Goal: Task Accomplishment & Management: Manage account settings

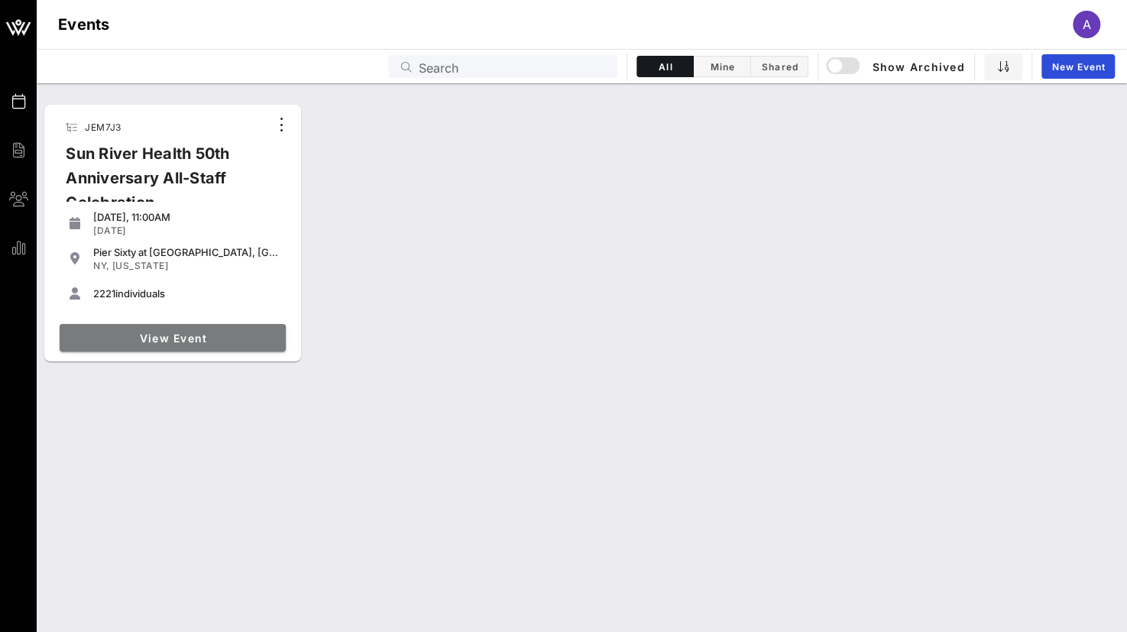
click at [174, 344] on link "View Event" at bounding box center [173, 337] width 226 height 27
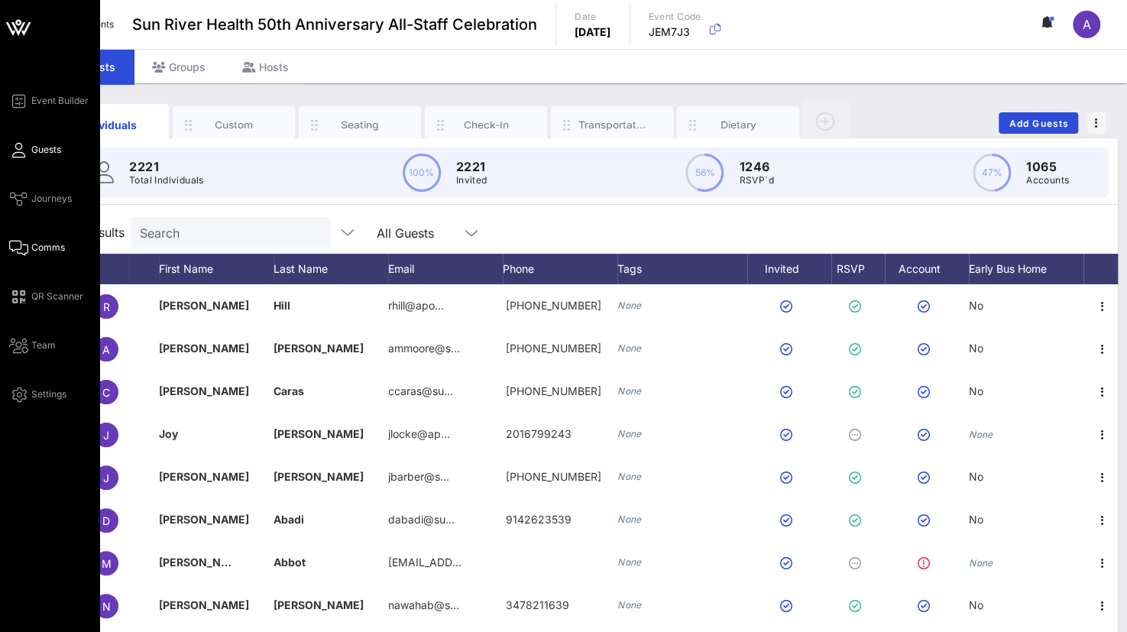
click at [24, 247] on icon at bounding box center [18, 248] width 19 height 2
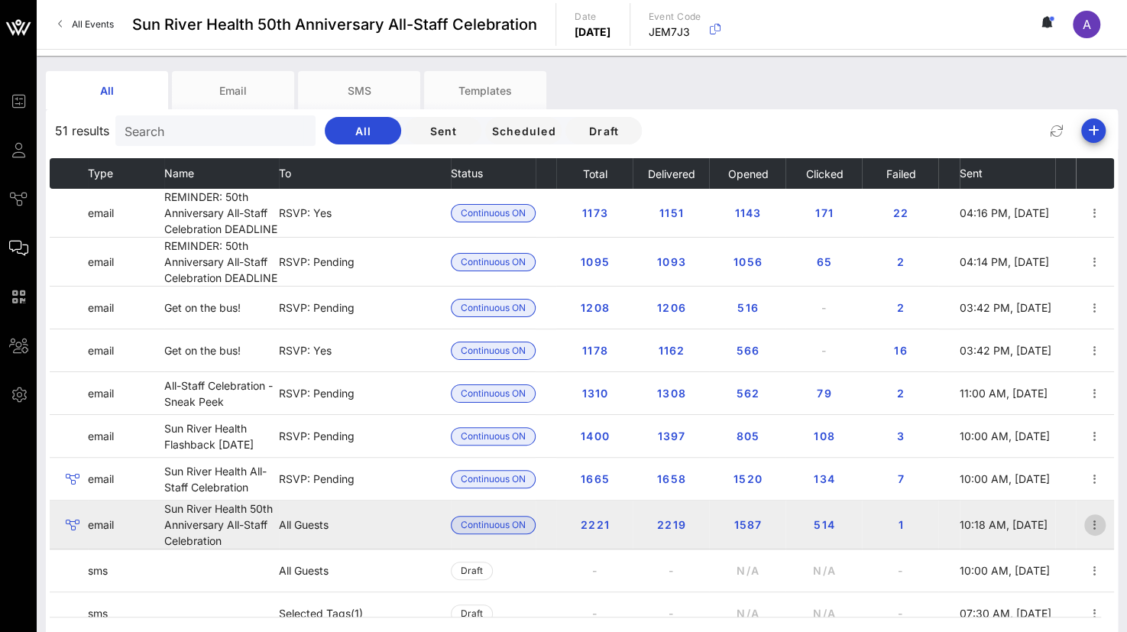
click at [1087, 522] on icon "button" at bounding box center [1094, 525] width 18 height 18
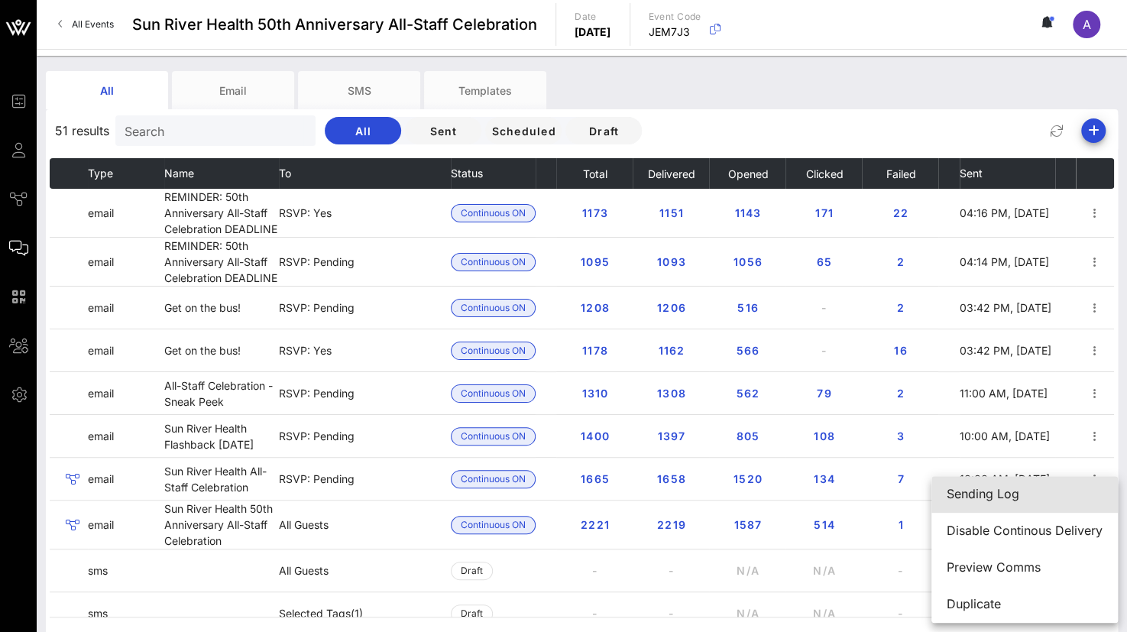
click at [978, 492] on div "Sending Log" at bounding box center [1024, 494] width 156 height 15
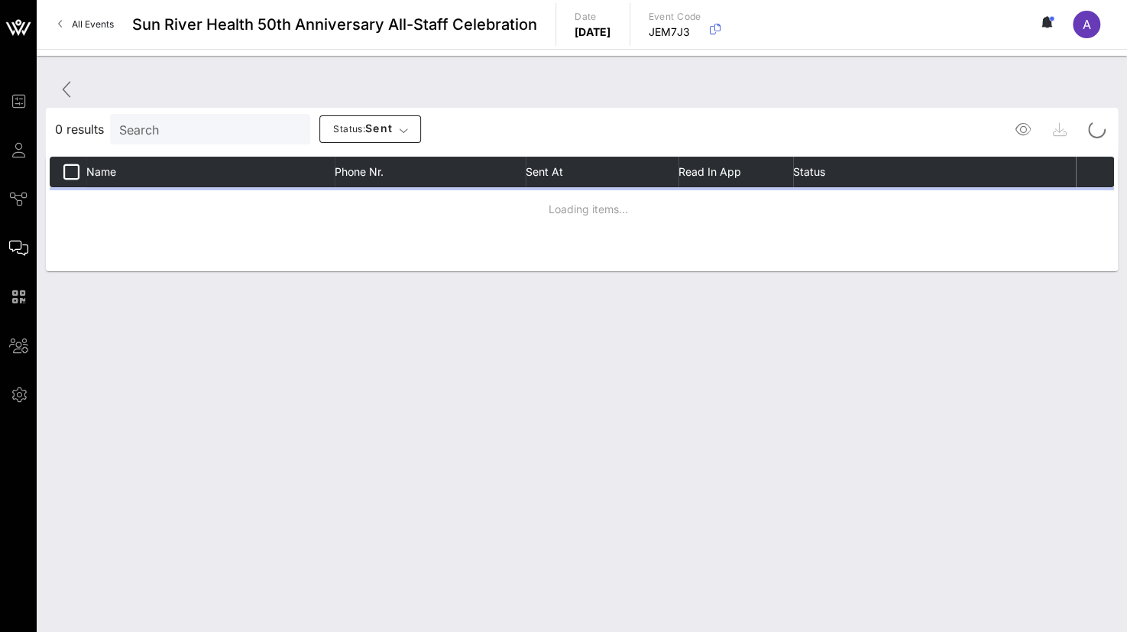
click at [198, 123] on input "Search" at bounding box center [208, 129] width 179 height 20
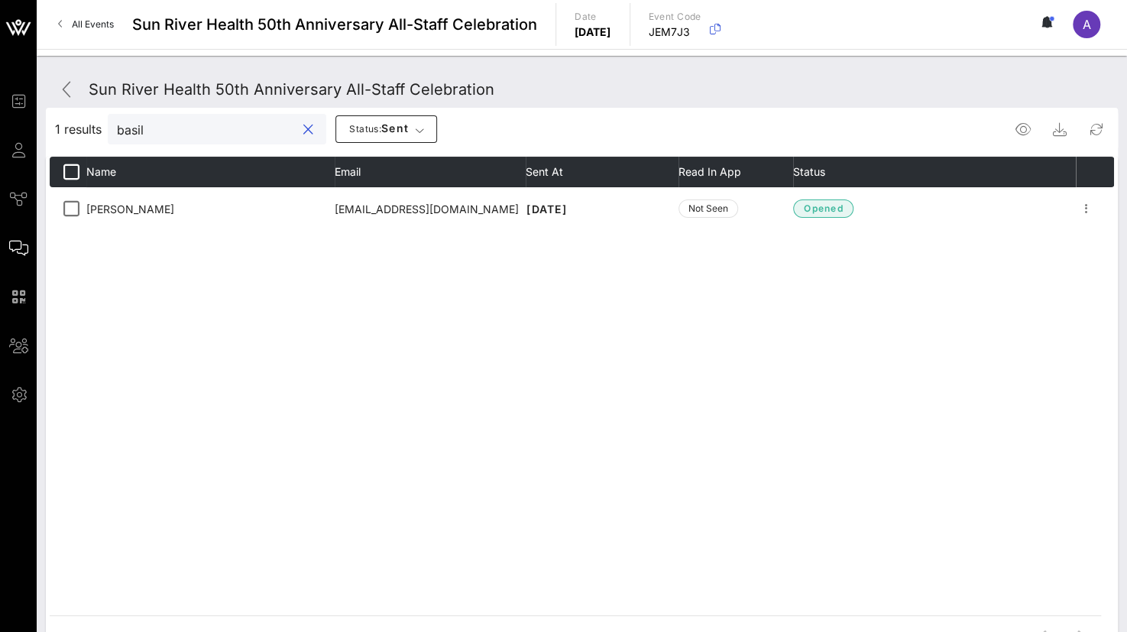
type input "basil"
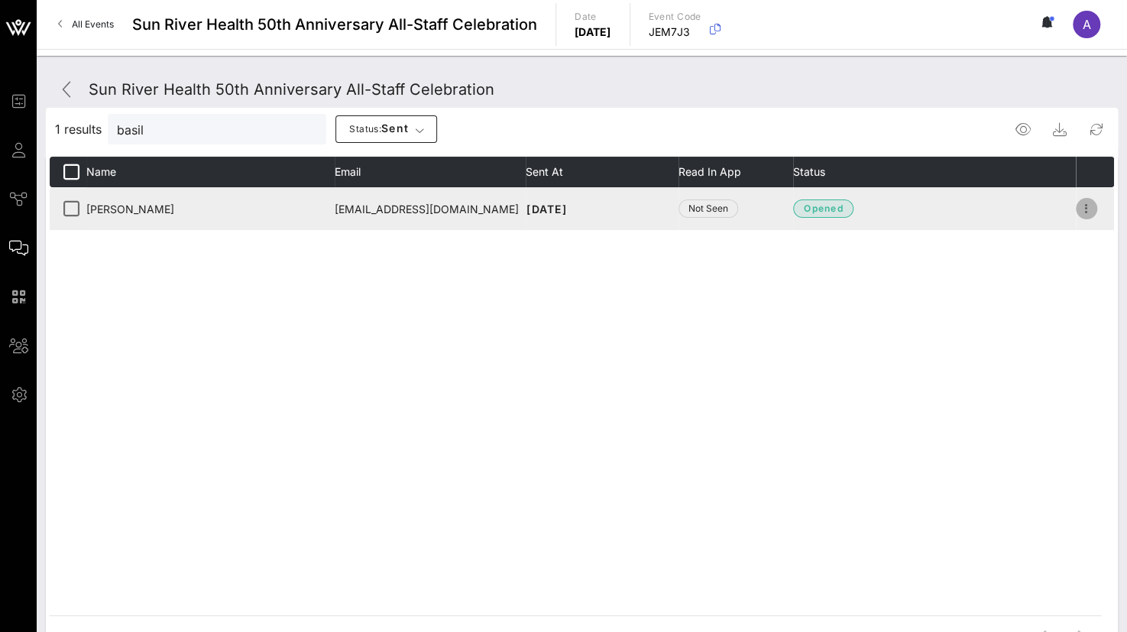
click at [1104, 209] on td at bounding box center [1094, 208] width 38 height 43
click at [1083, 206] on icon "button" at bounding box center [1086, 208] width 18 height 18
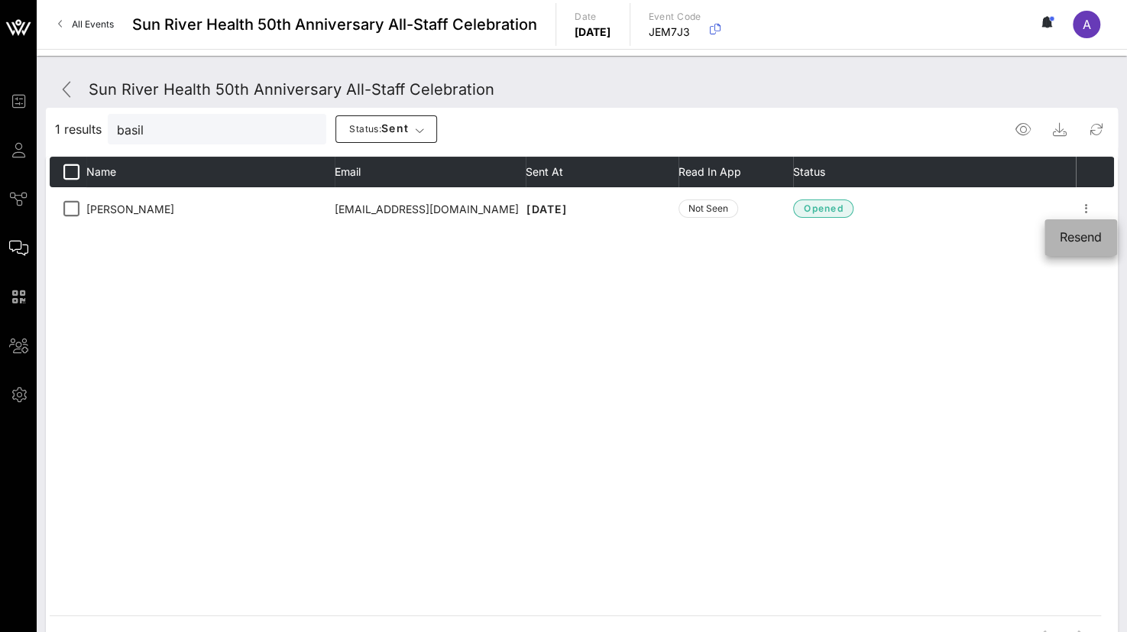
click at [1068, 240] on div "Resend" at bounding box center [1080, 237] width 42 height 15
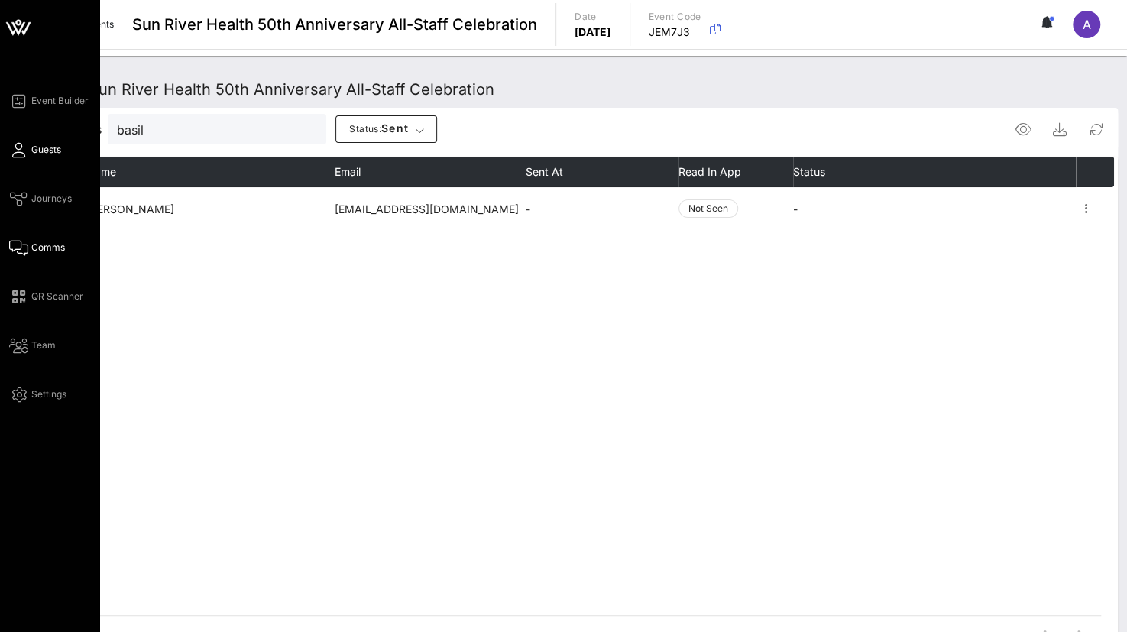
click at [18, 149] on icon at bounding box center [18, 150] width 19 height 2
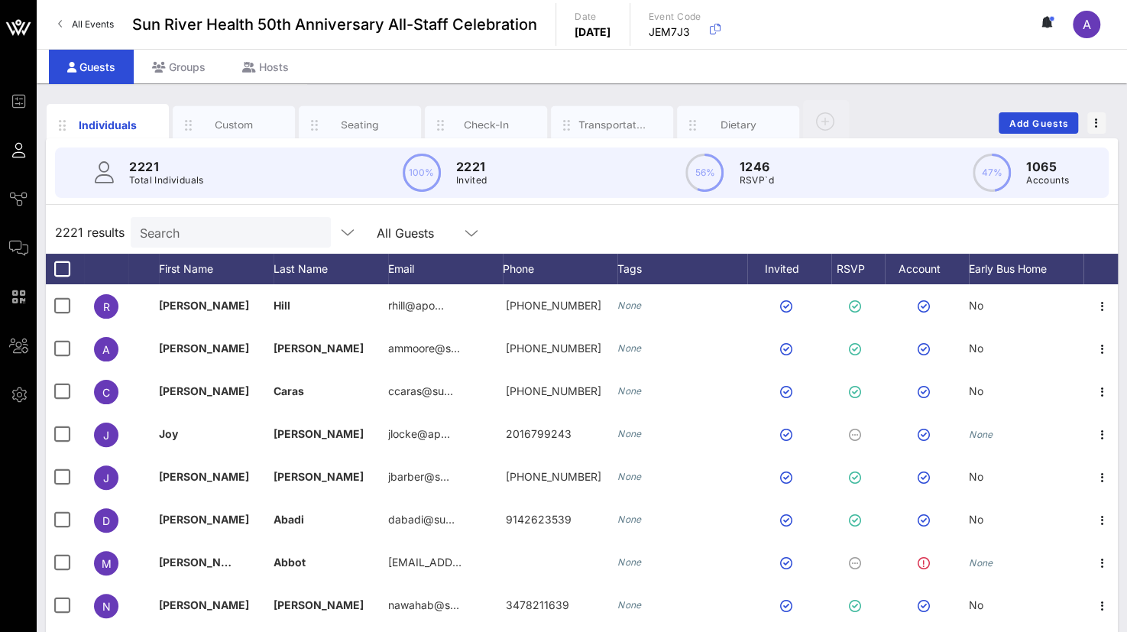
click at [189, 241] on div "Search" at bounding box center [229, 232] width 179 height 31
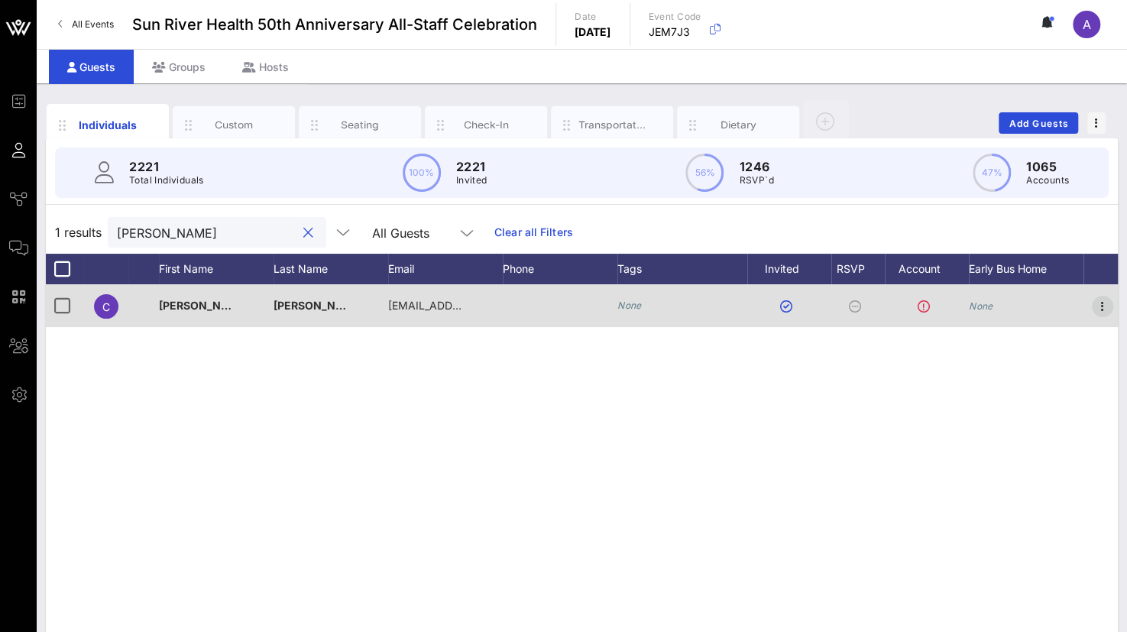
type input "[PERSON_NAME]"
click at [1101, 300] on icon "button" at bounding box center [1102, 306] width 18 height 18
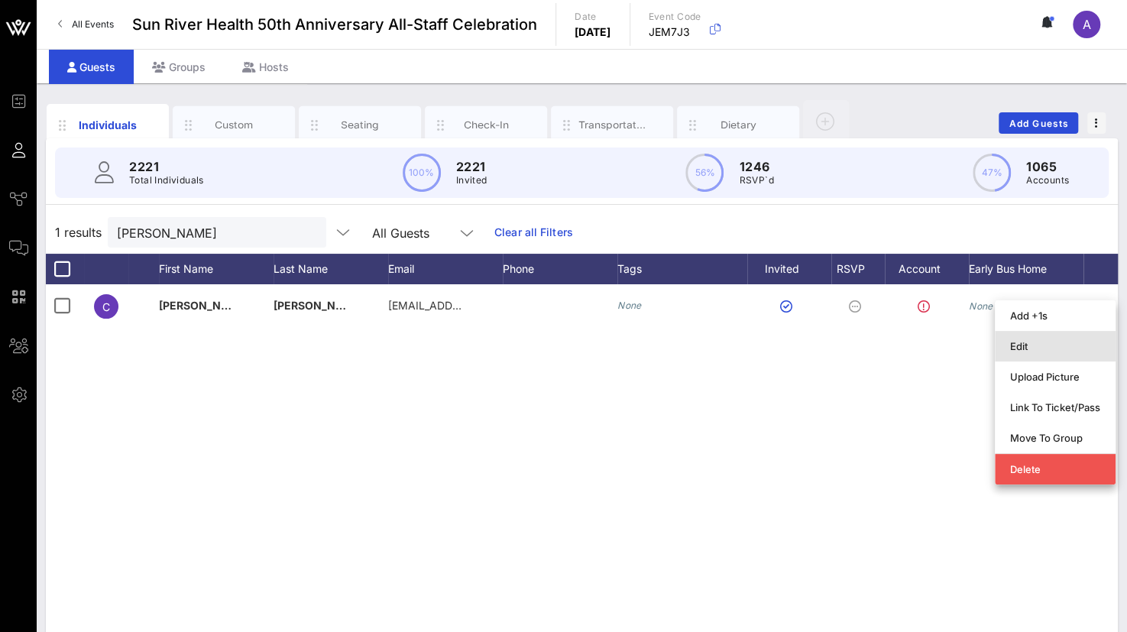
click at [1043, 338] on div "Edit" at bounding box center [1055, 346] width 90 height 24
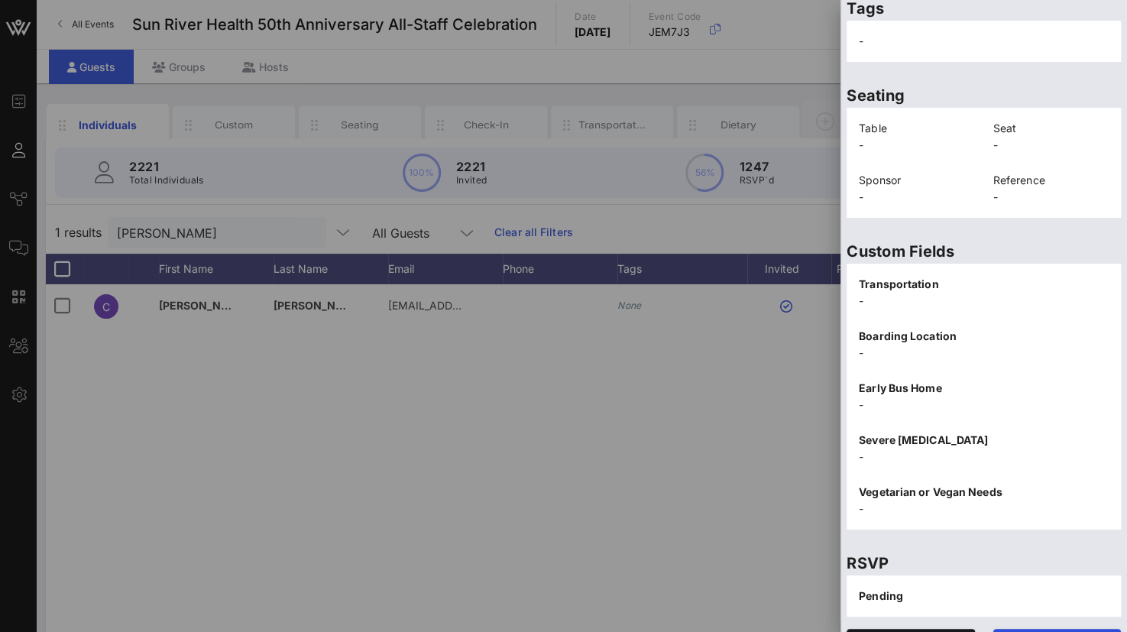
scroll to position [314, 0]
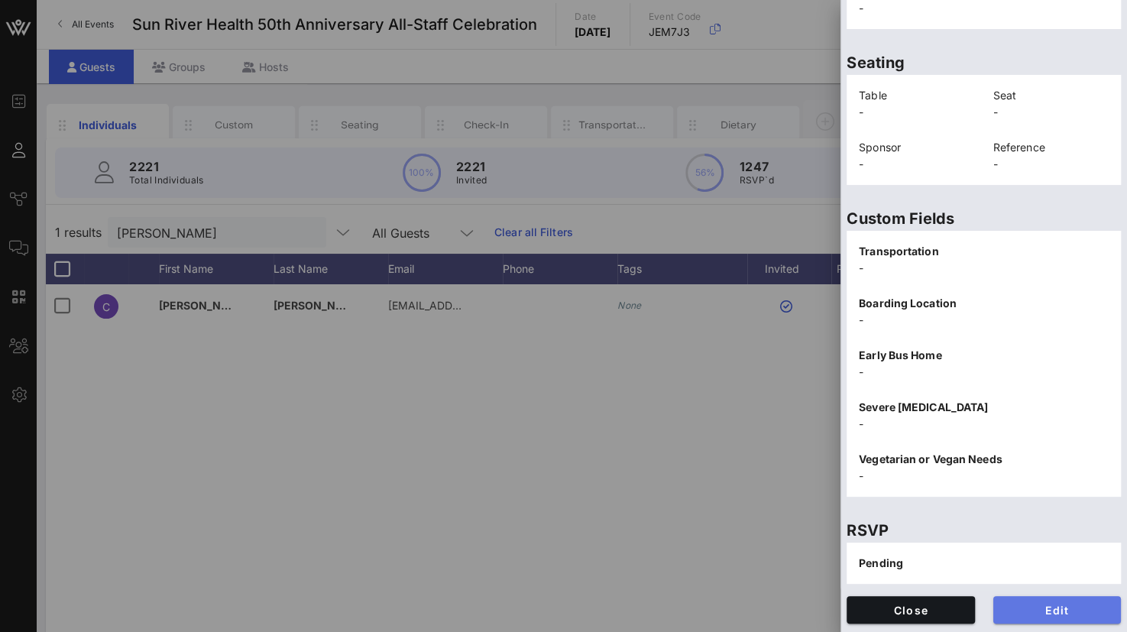
click at [1034, 603] on span "Edit" at bounding box center [1057, 609] width 104 height 13
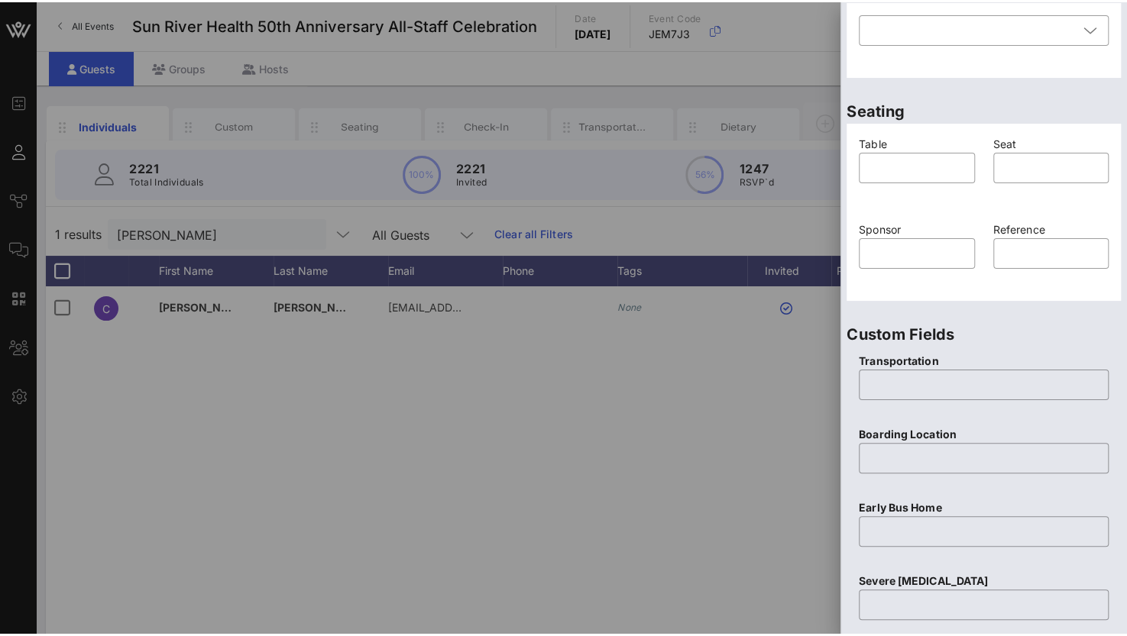
scroll to position [602, 0]
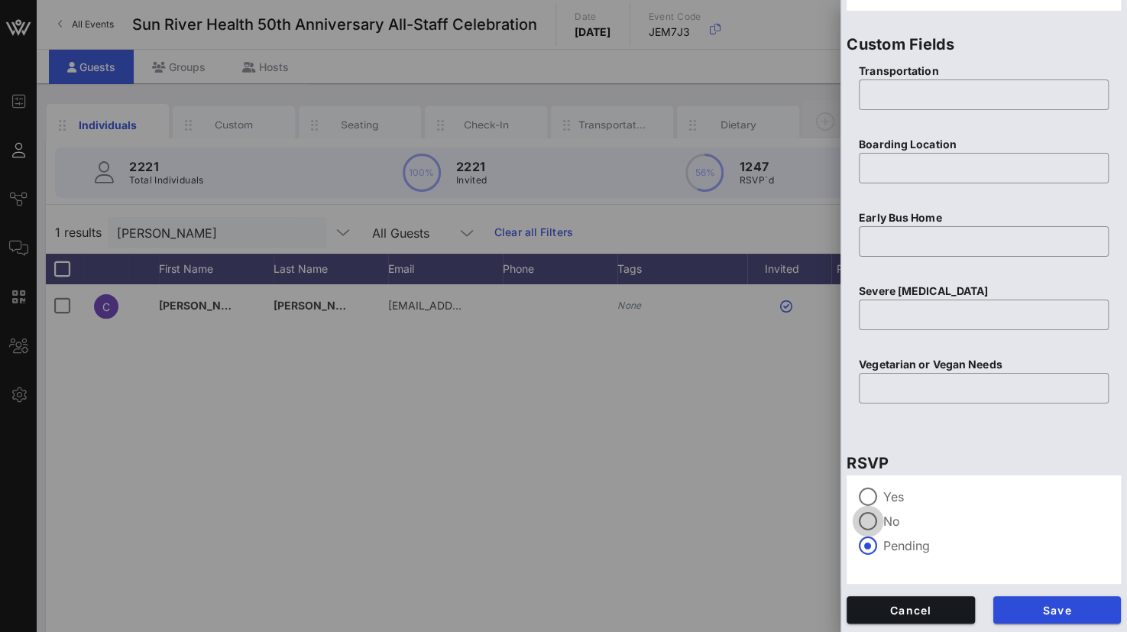
click at [871, 519] on div at bounding box center [868, 521] width 26 height 26
click at [1036, 603] on button "Save" at bounding box center [1057, 609] width 128 height 27
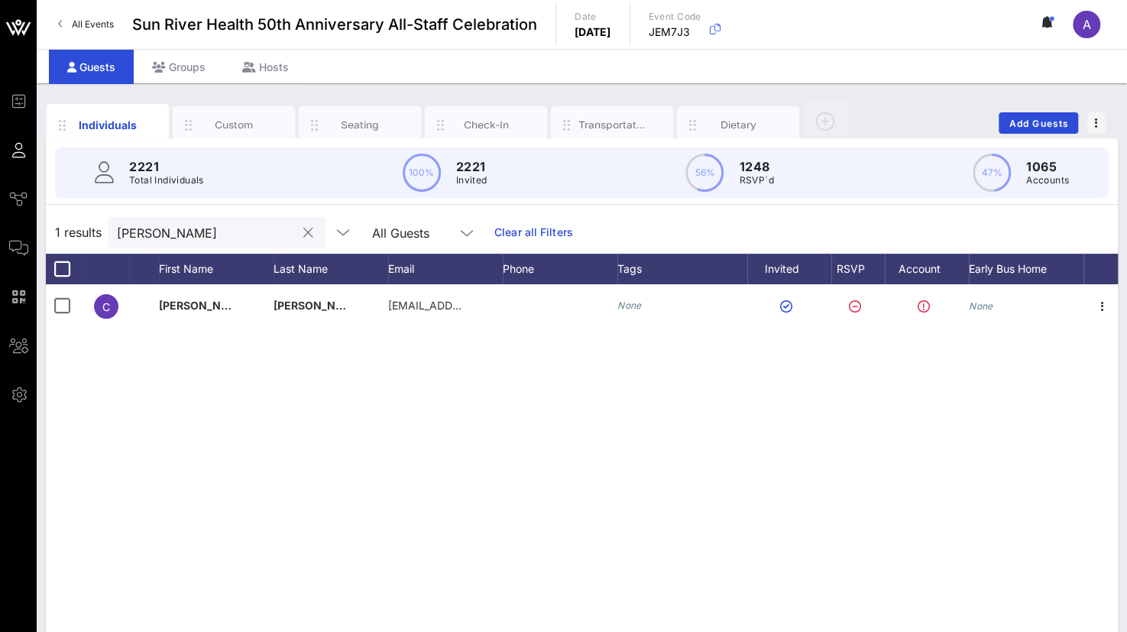
click at [243, 230] on input "[PERSON_NAME]" at bounding box center [206, 232] width 179 height 20
click at [303, 230] on button "clear icon" at bounding box center [308, 232] width 10 height 15
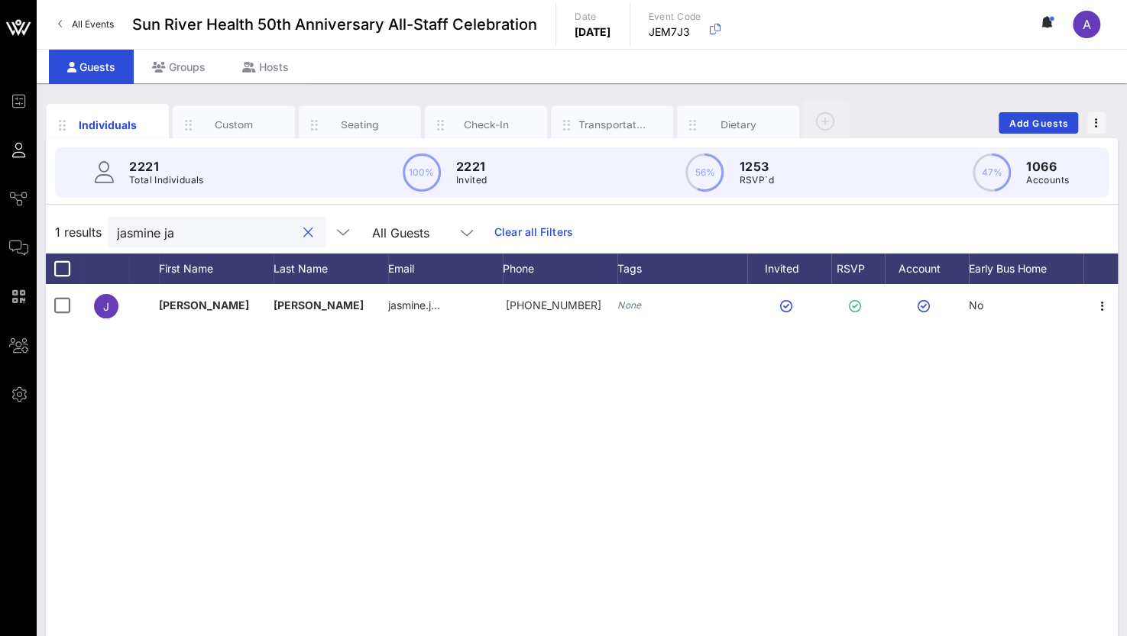
drag, startPoint x: 173, startPoint y: 228, endPoint x: -6, endPoint y: 228, distance: 179.5
click at [0, 228] on html "Event Builder Guests Journeys Comms QR Scanner Team Settings Sun River Health 5…" at bounding box center [563, 318] width 1127 height 636
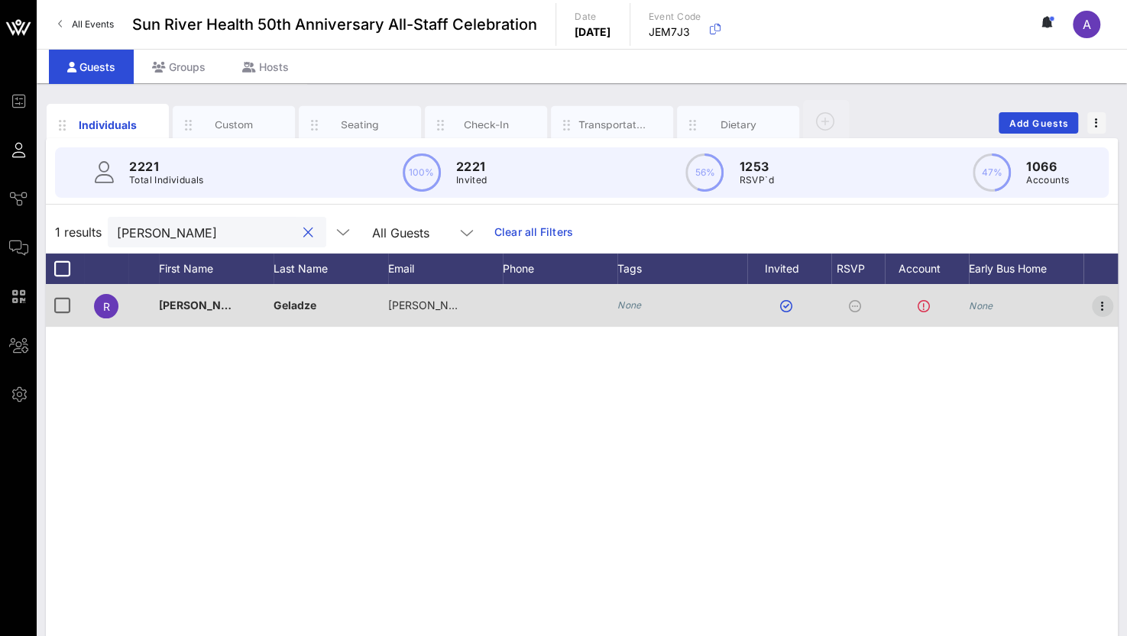
type input "[PERSON_NAME]"
click at [1101, 302] on icon "button" at bounding box center [1102, 306] width 18 height 18
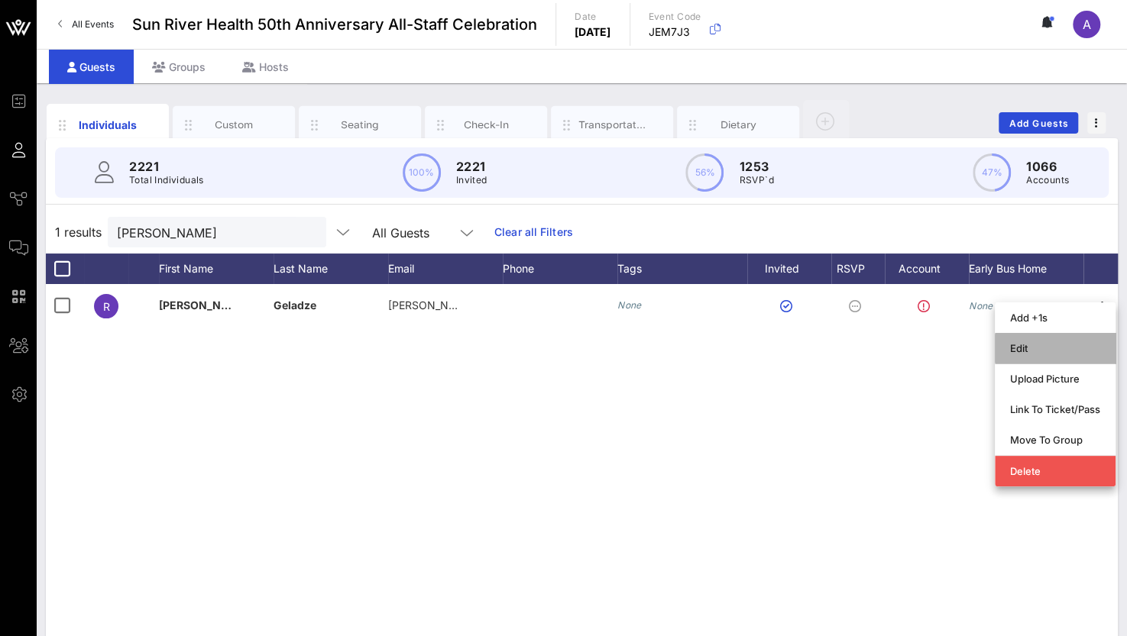
click at [1018, 352] on div "Edit" at bounding box center [1055, 348] width 90 height 12
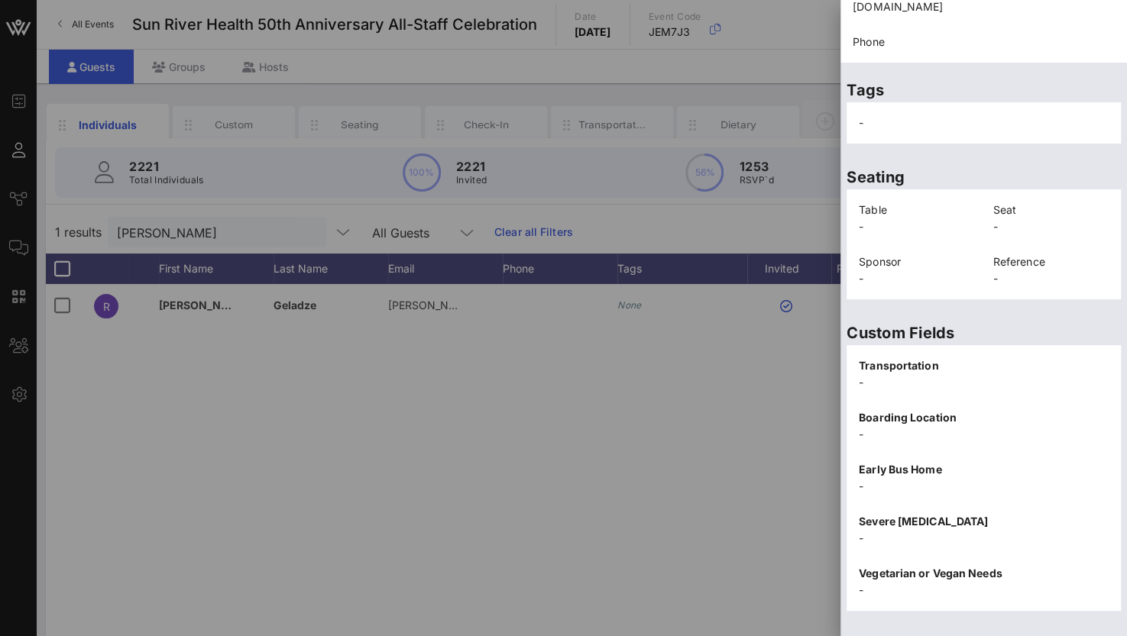
scroll to position [309, 0]
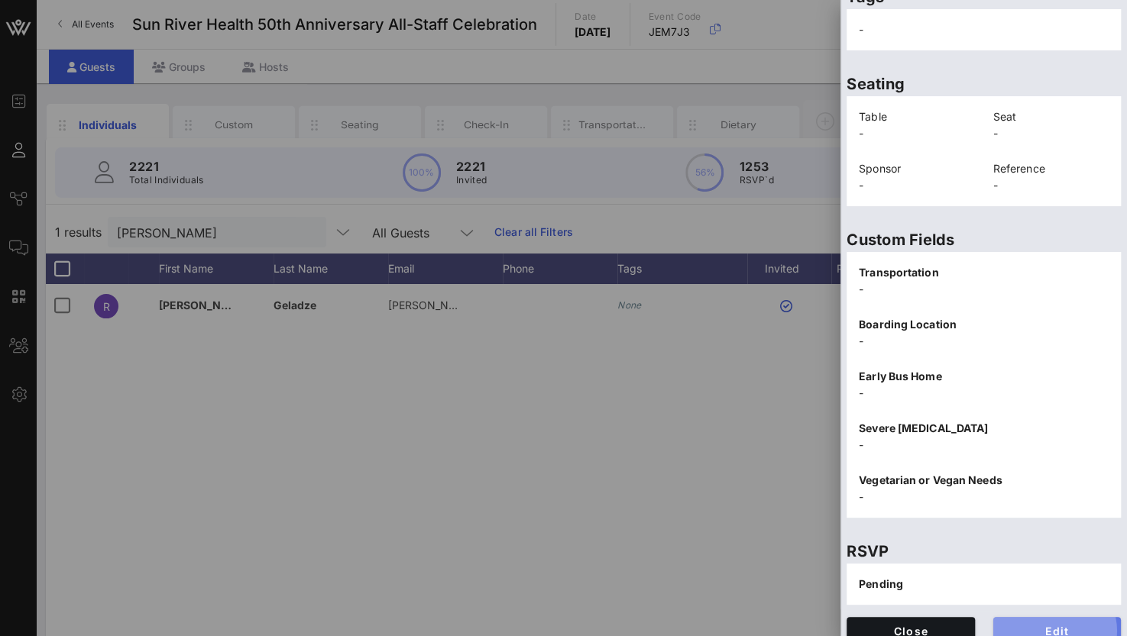
click at [1046, 625] on span "Edit" at bounding box center [1057, 631] width 104 height 13
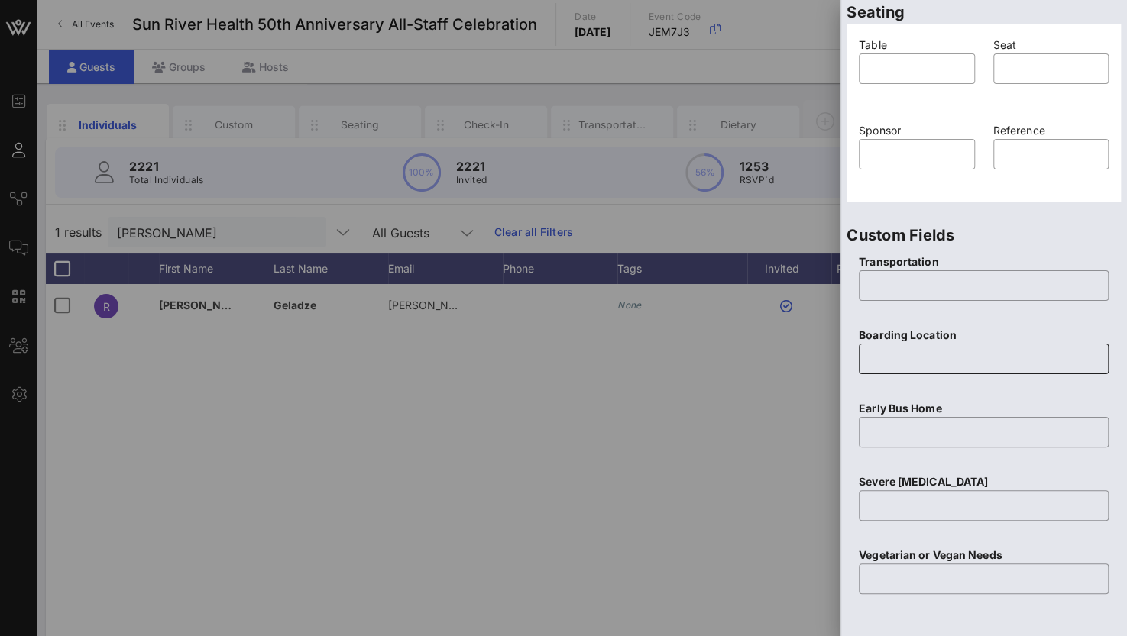
scroll to position [597, 0]
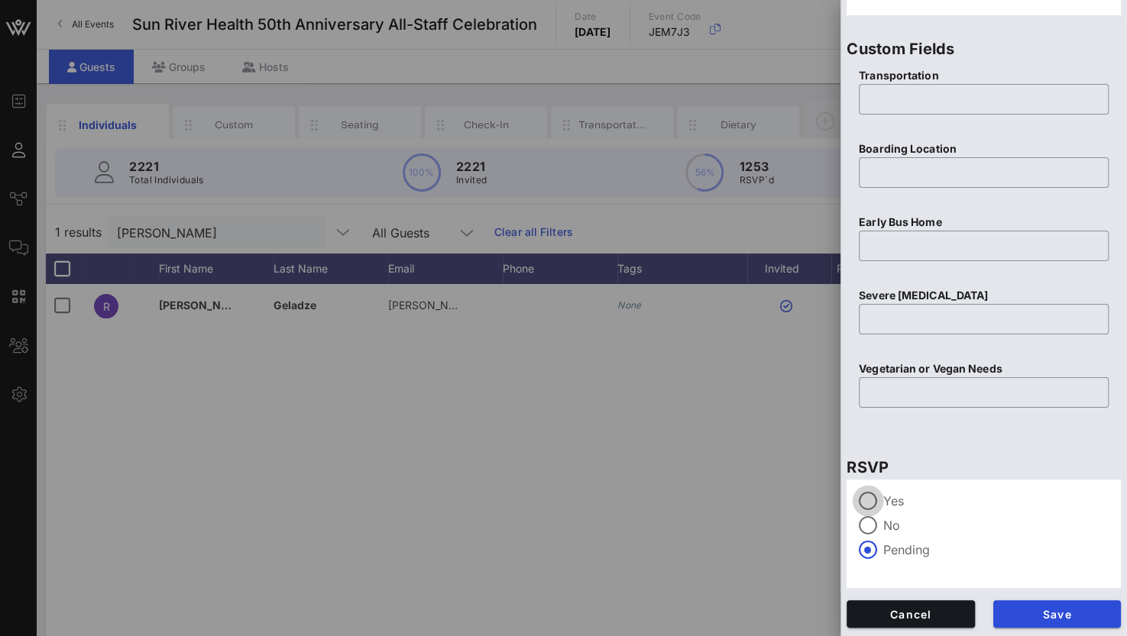
click at [869, 498] on div at bounding box center [868, 501] width 26 height 26
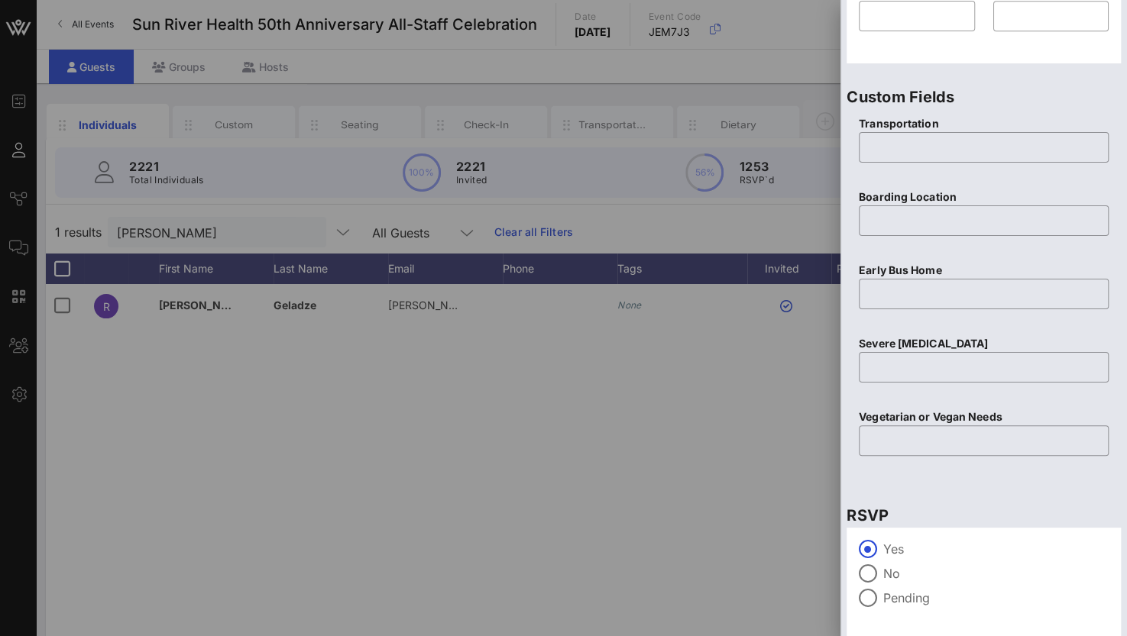
scroll to position [368, 0]
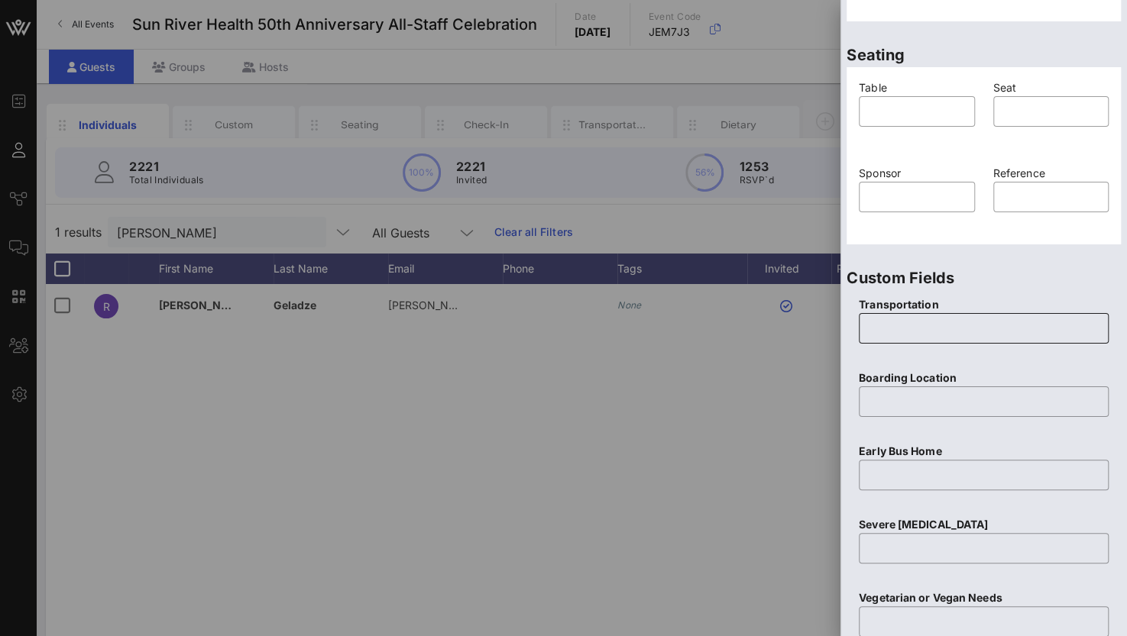
click at [907, 328] on input "text" at bounding box center [983, 328] width 231 height 24
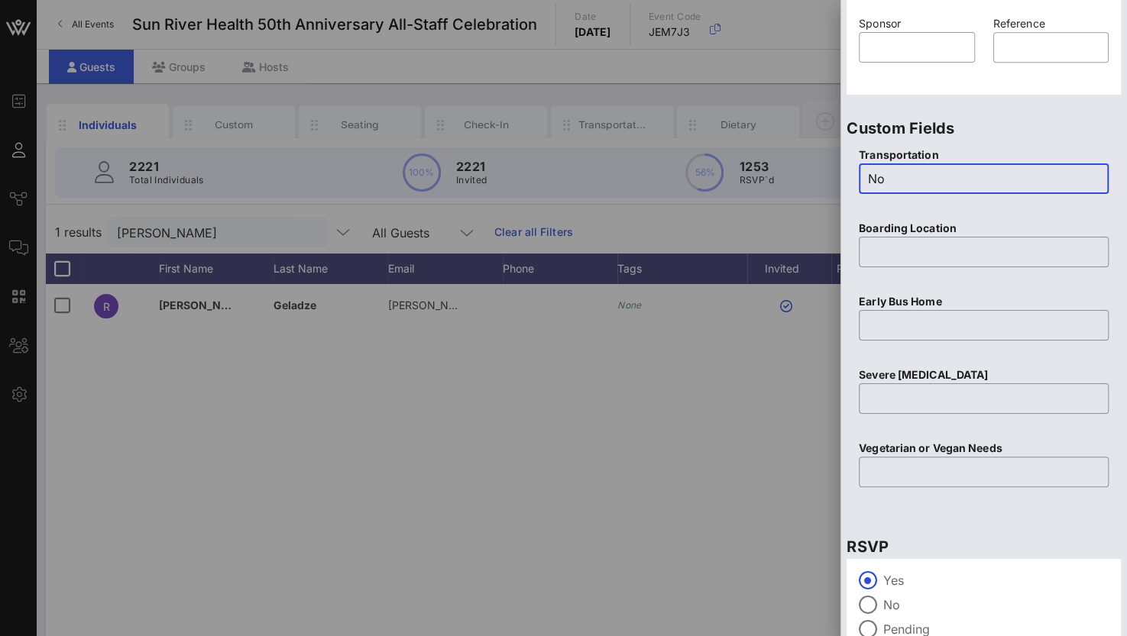
scroll to position [597, 0]
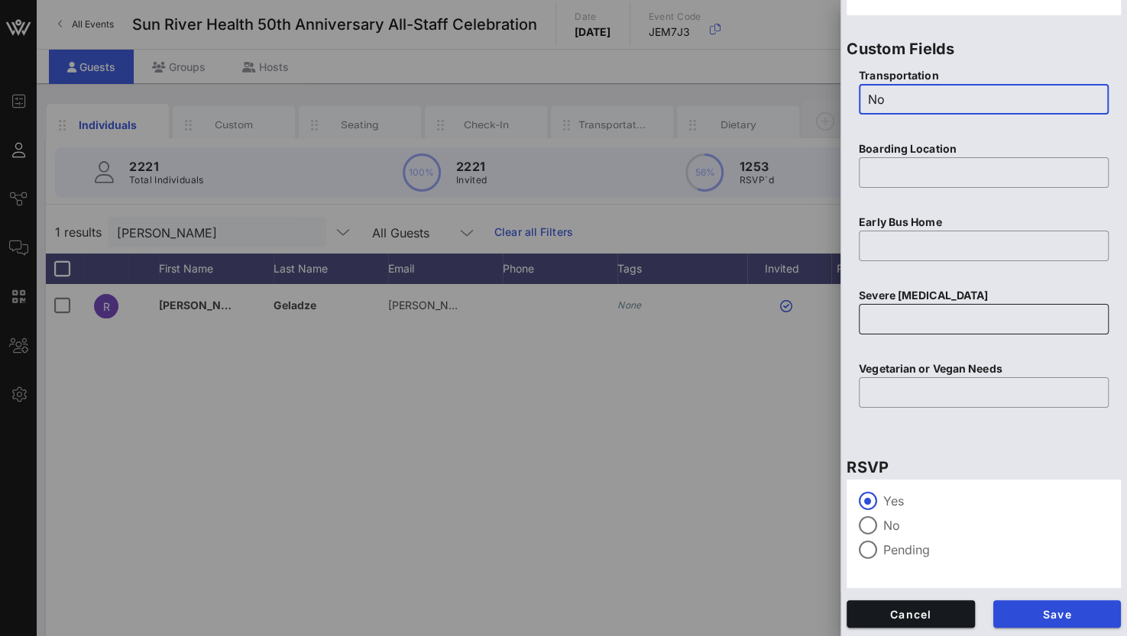
type input "No"
click at [890, 309] on input "text" at bounding box center [983, 319] width 231 height 24
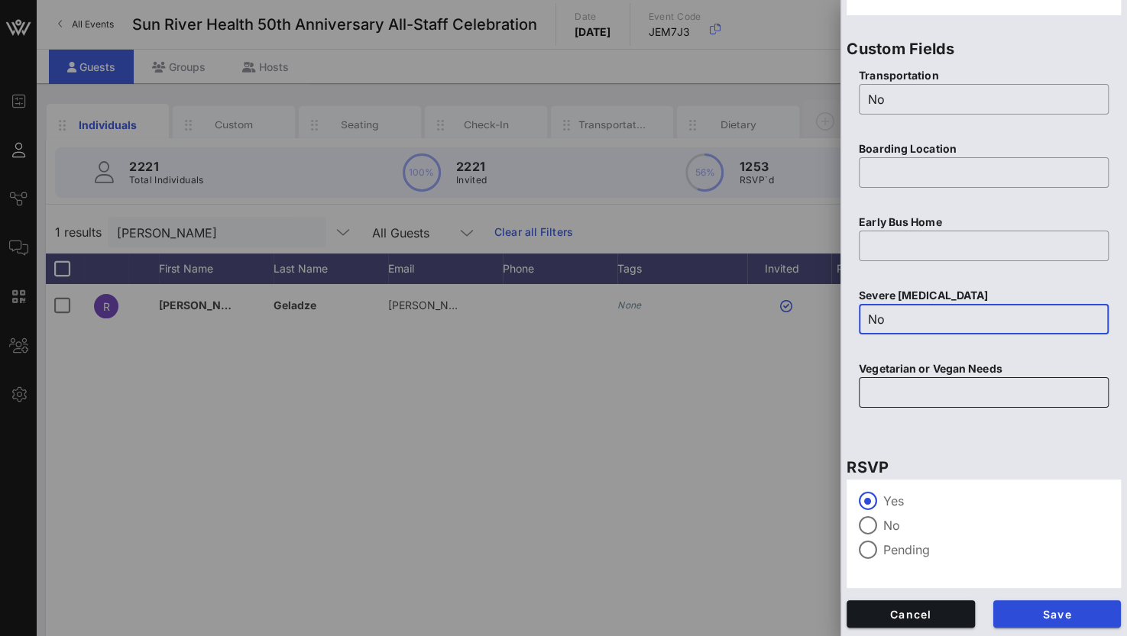
type input "No"
click at [892, 391] on input "text" at bounding box center [983, 392] width 231 height 24
type input "No"
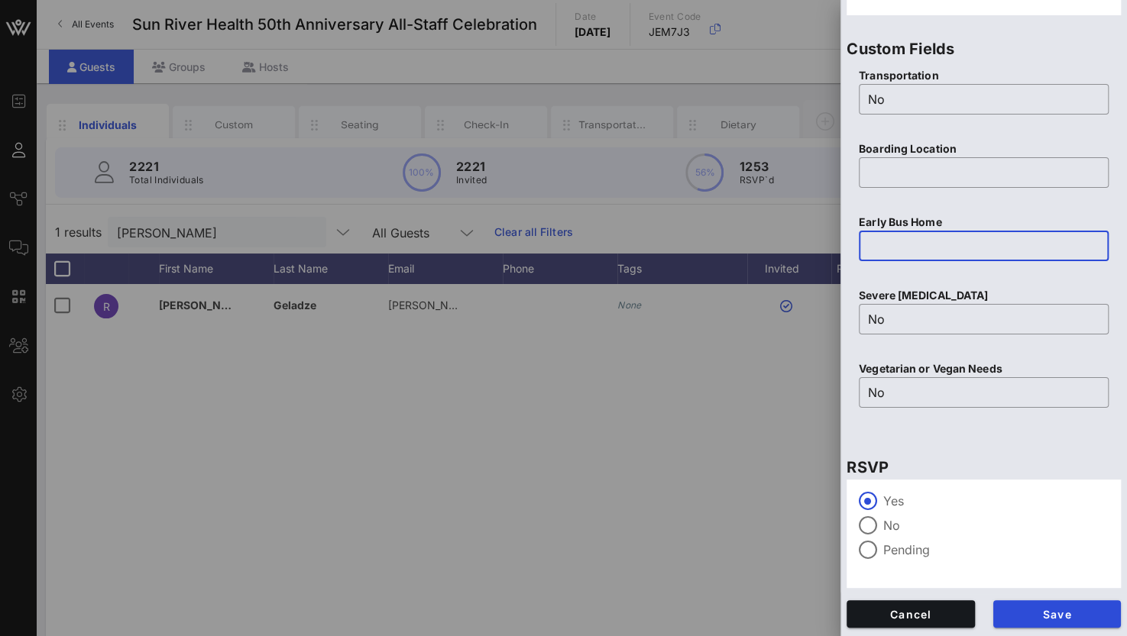
click at [879, 246] on input "text" at bounding box center [983, 246] width 231 height 24
type input "No"
click at [912, 179] on input "text" at bounding box center [983, 172] width 231 height 24
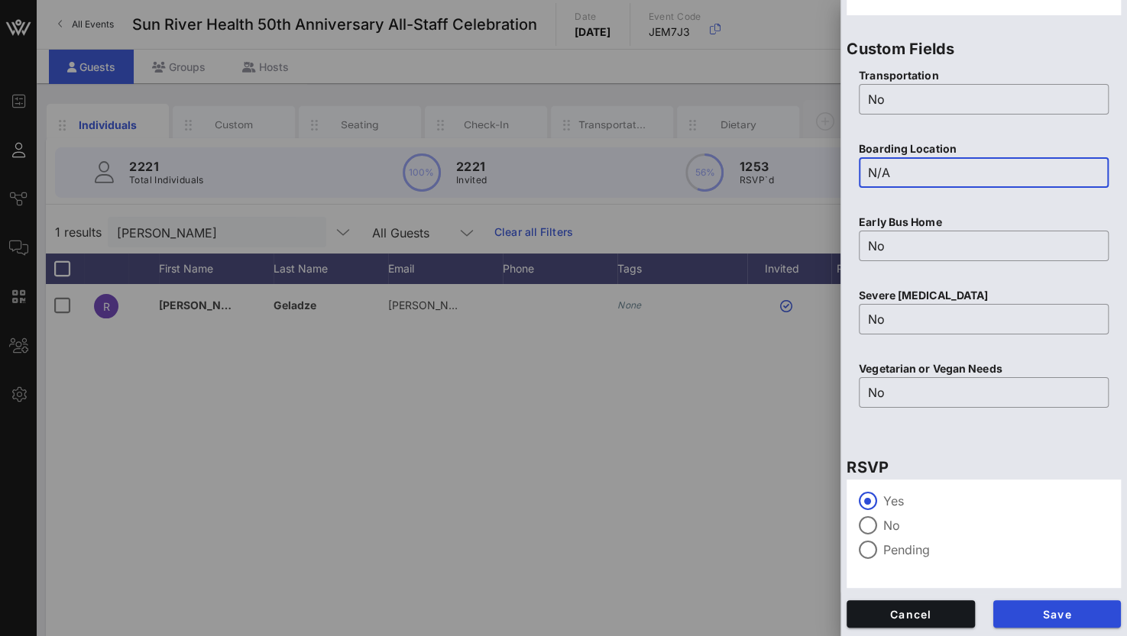
scroll to position [215, 0]
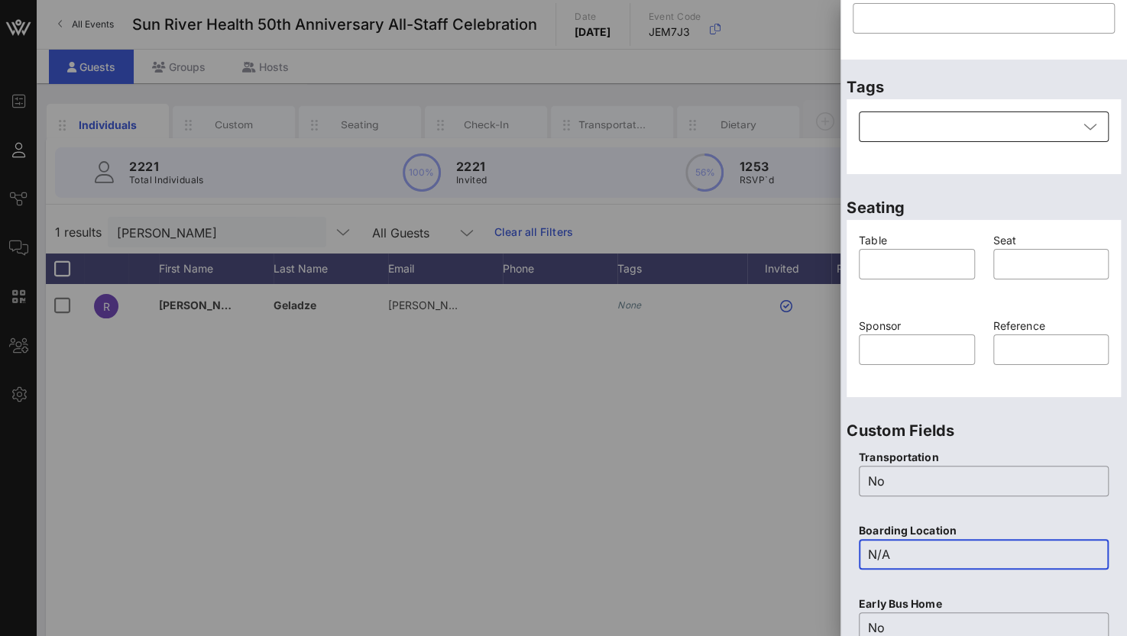
type input "N/A"
click at [1057, 126] on div at bounding box center [973, 127] width 210 height 31
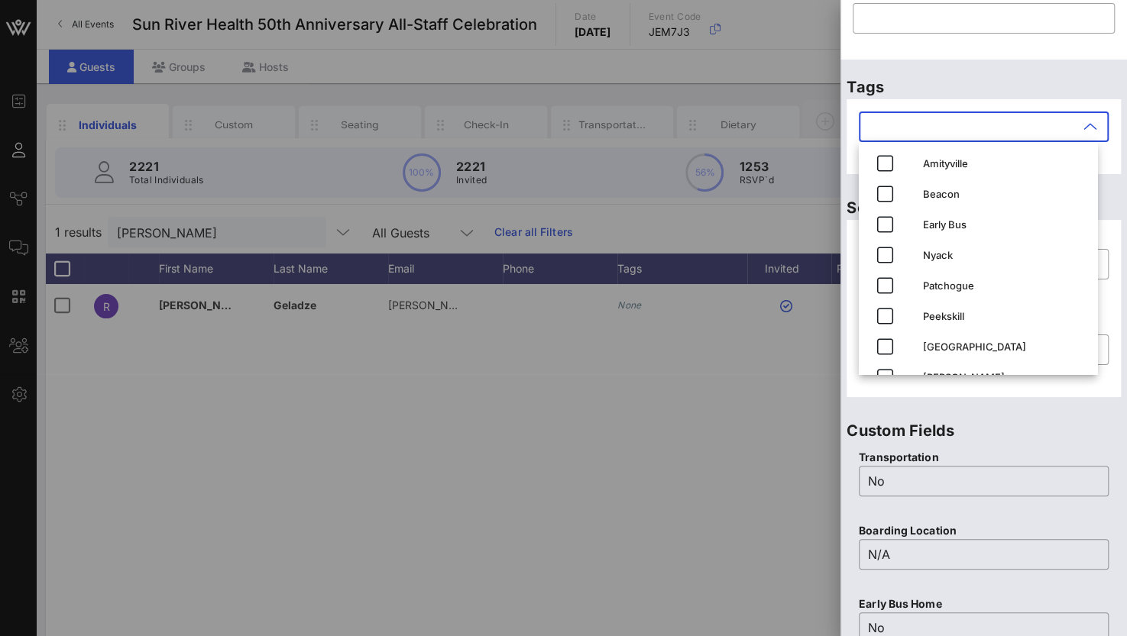
click at [1057, 126] on input "text" at bounding box center [973, 127] width 210 height 24
click at [1046, 78] on p "Tags" at bounding box center [983, 87] width 274 height 24
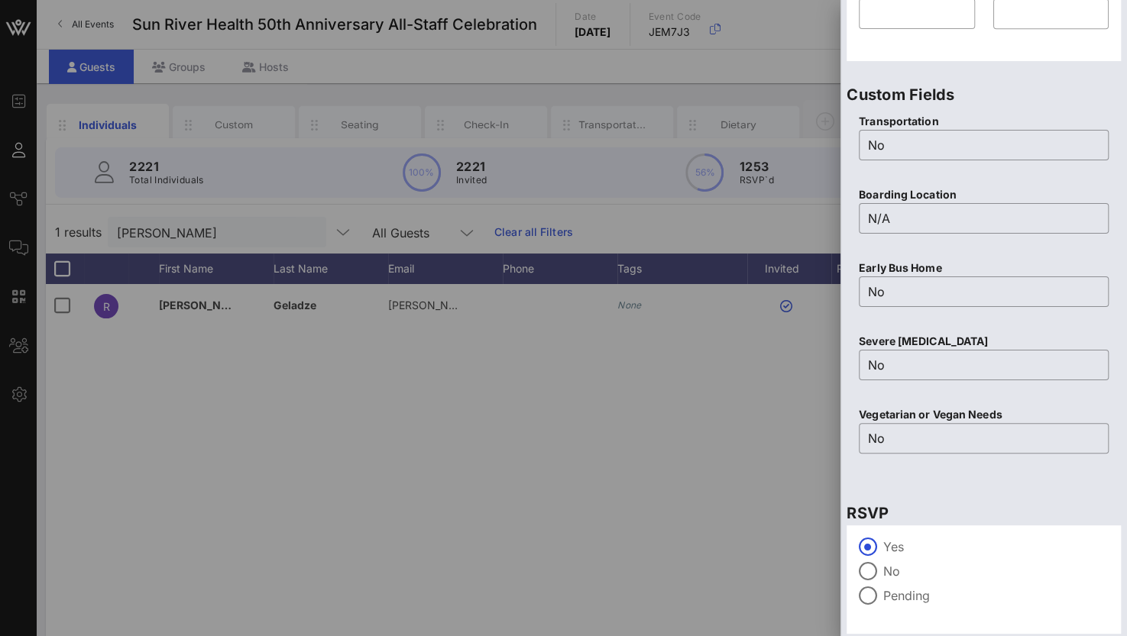
scroll to position [597, 0]
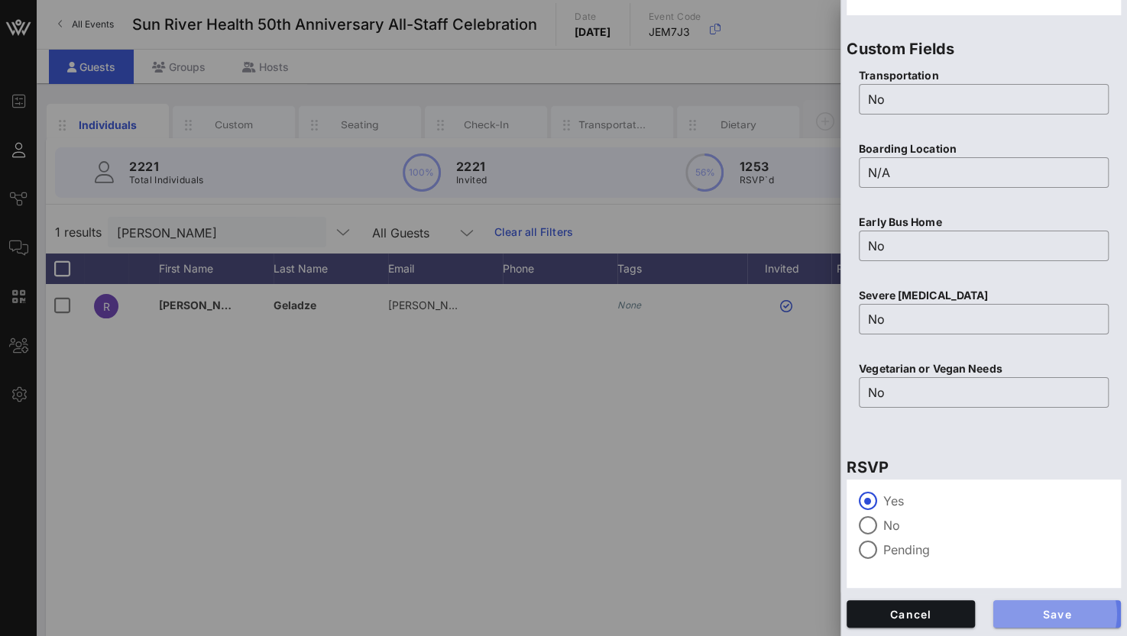
click at [1043, 615] on span "Save" at bounding box center [1057, 614] width 104 height 13
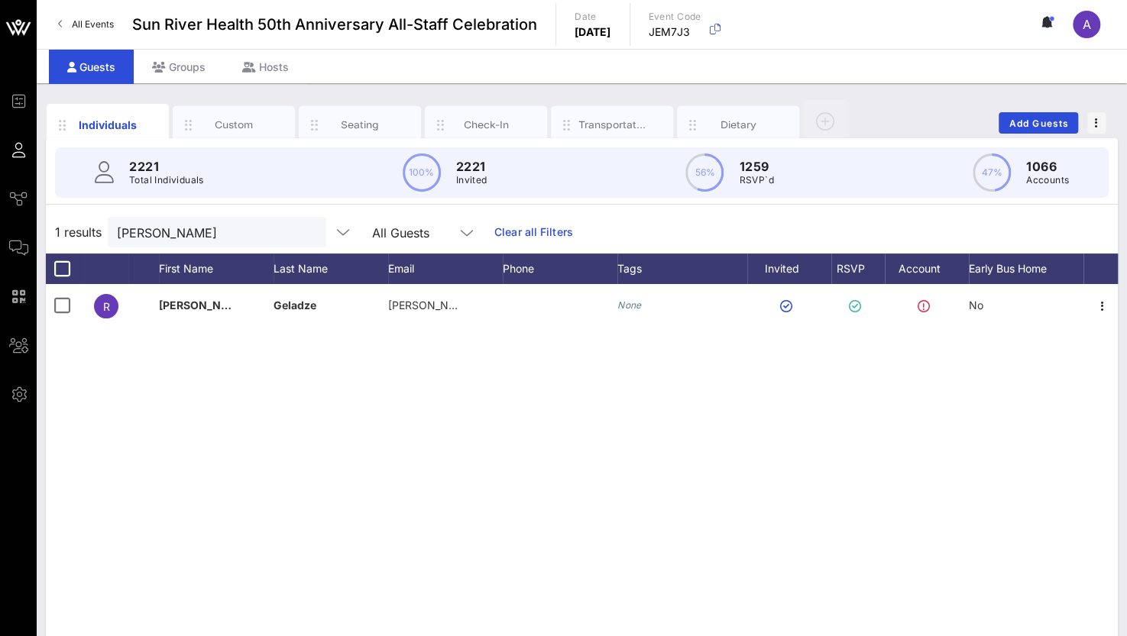
drag, startPoint x: 205, startPoint y: 242, endPoint x: 66, endPoint y: 228, distance: 140.5
click at [66, 228] on div "1 results [PERSON_NAME] gel All Guests Clear all Filters" at bounding box center [582, 232] width 1072 height 43
drag, startPoint x: 165, startPoint y: 233, endPoint x: 86, endPoint y: 230, distance: 79.5
click at [86, 230] on div "1 results [PERSON_NAME] gel All Guests Clear all Filters" at bounding box center [582, 232] width 1072 height 43
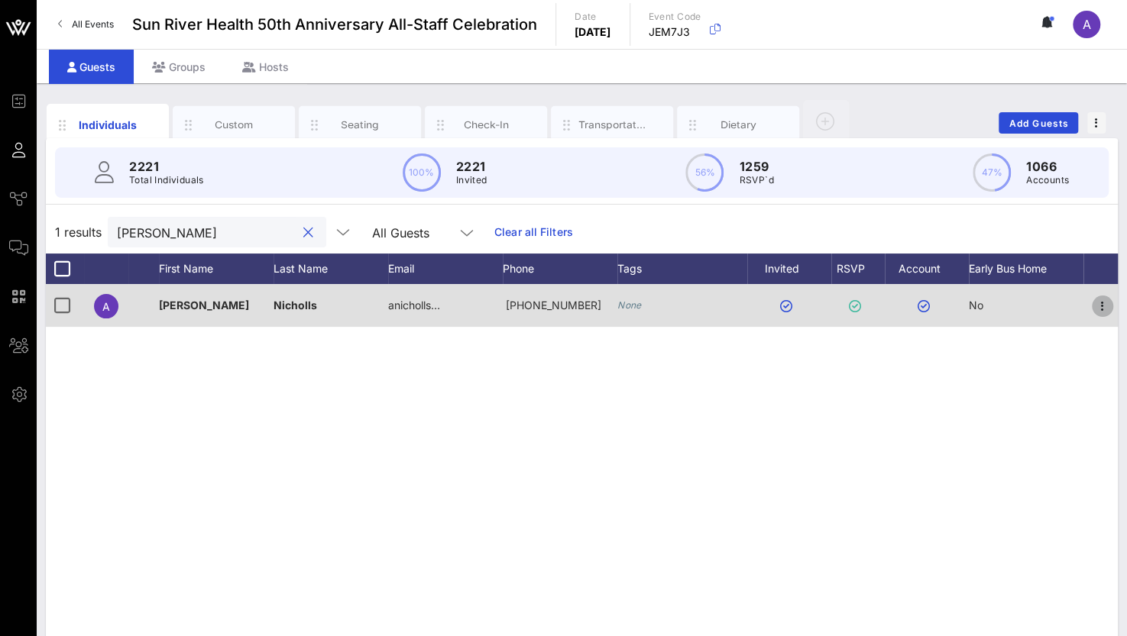
click at [1103, 303] on icon "button" at bounding box center [1102, 306] width 18 height 18
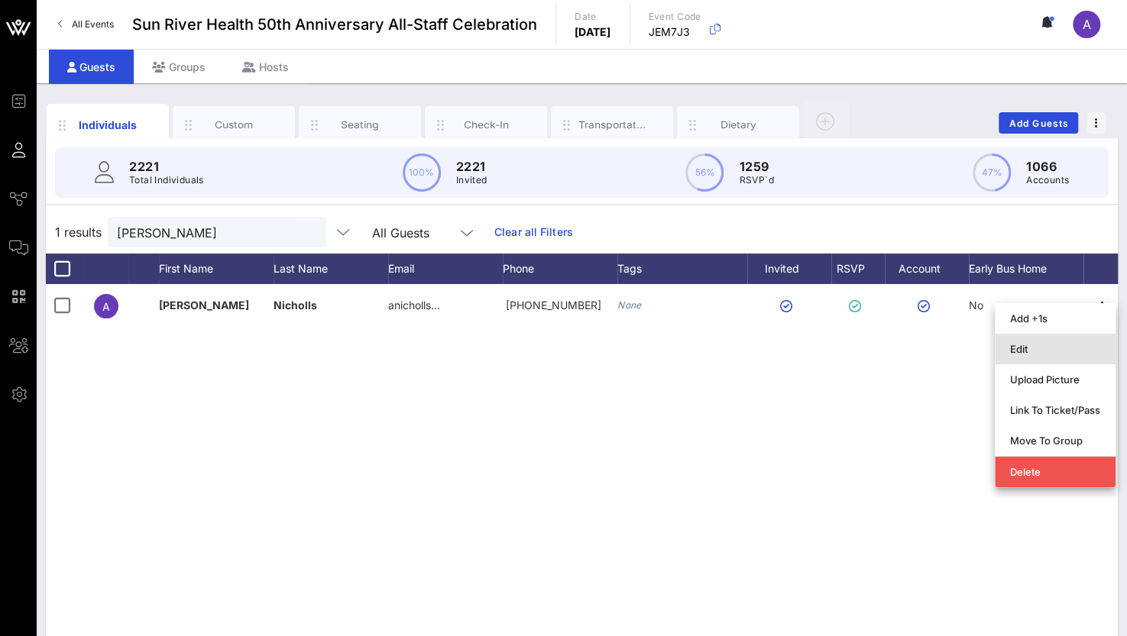
click at [1025, 346] on div "Edit" at bounding box center [1055, 349] width 90 height 12
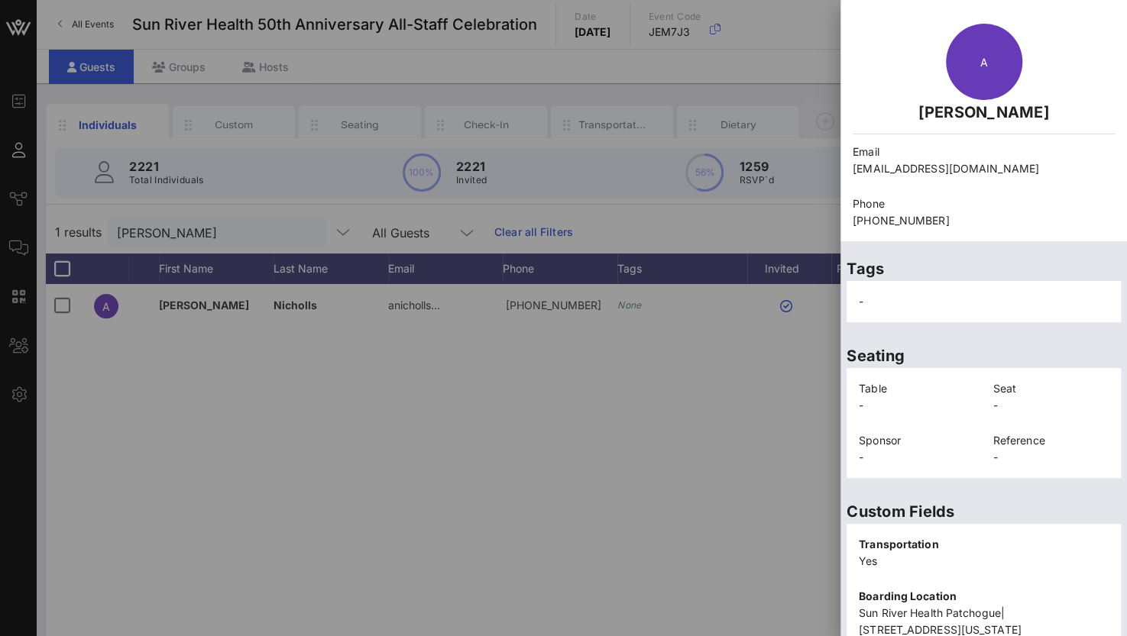
scroll to position [343, 0]
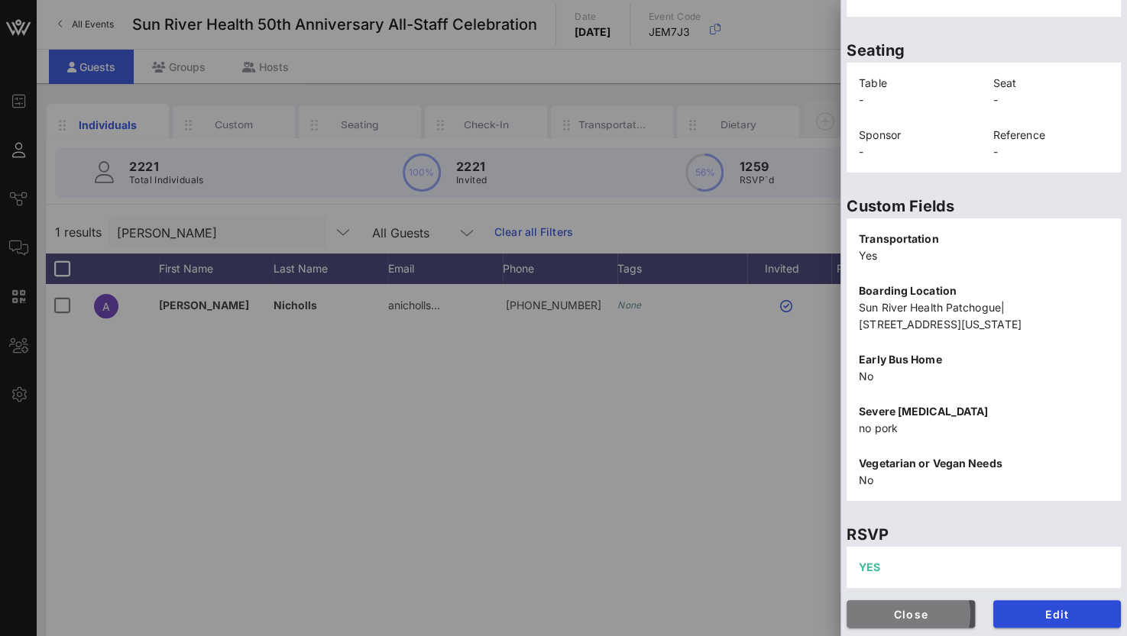
click at [886, 619] on span "Close" at bounding box center [911, 614] width 104 height 13
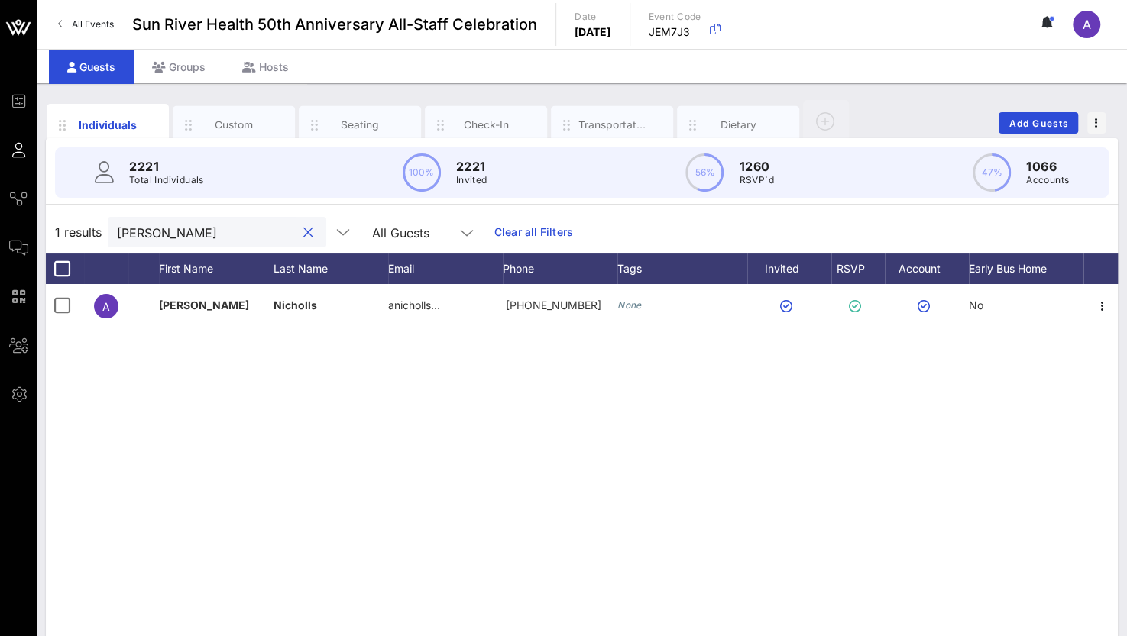
drag, startPoint x: 211, startPoint y: 227, endPoint x: 43, endPoint y: 212, distance: 168.7
click at [43, 212] on div "Individuals Custom Seating Check-In Transportation Dietary Add Guests 2221 Tota…" at bounding box center [582, 420] width 1090 height 674
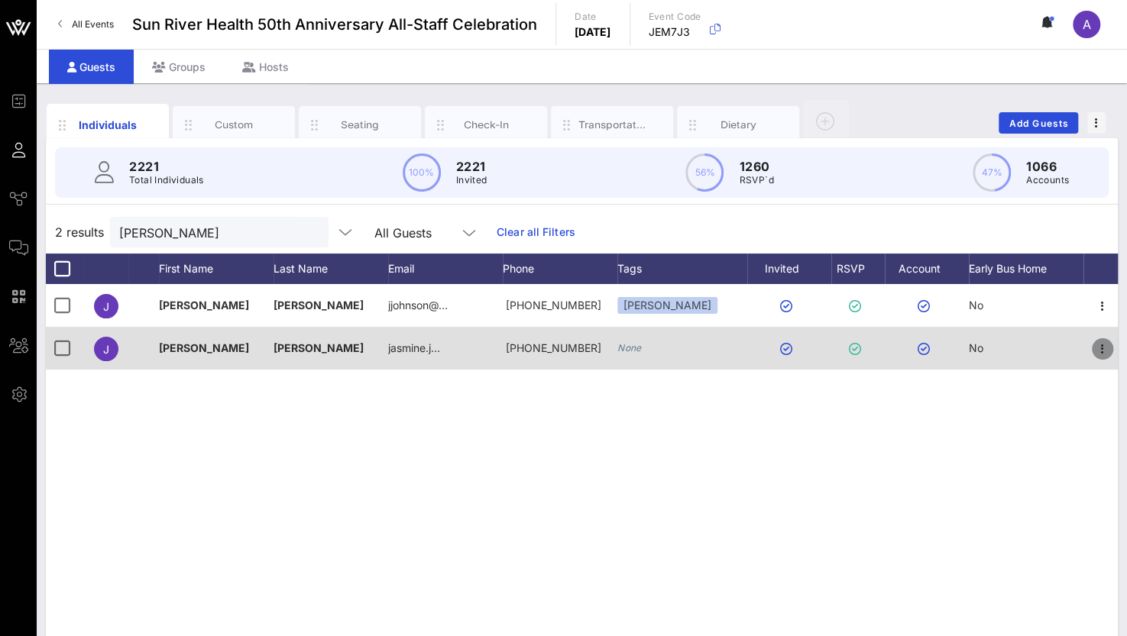
click at [1107, 347] on icon "button" at bounding box center [1102, 349] width 18 height 18
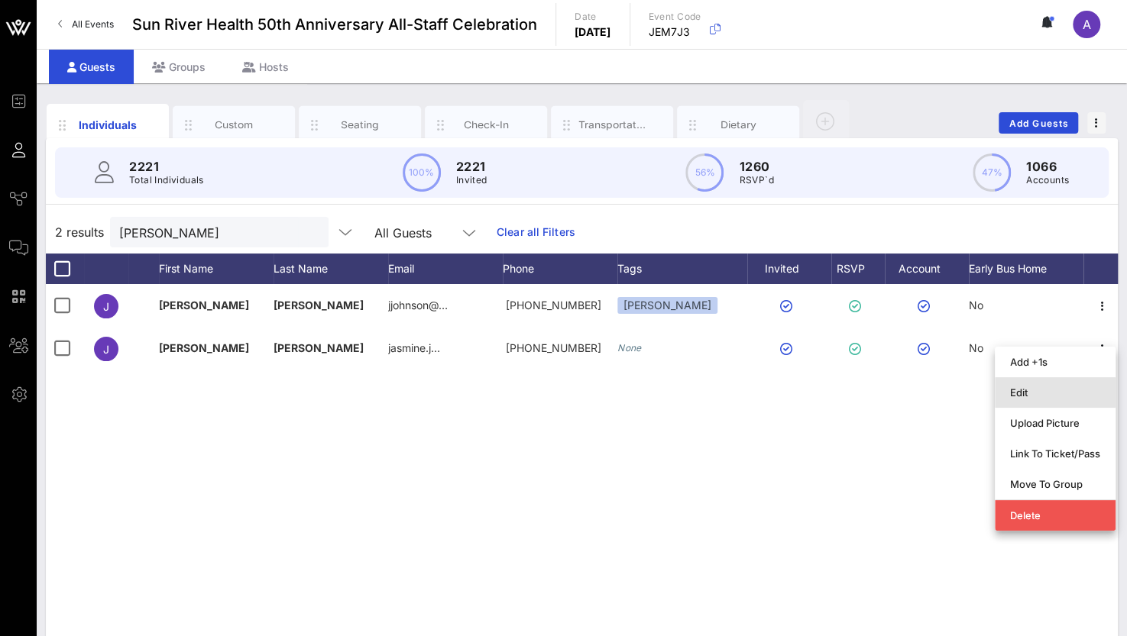
click at [1050, 386] on div "Edit" at bounding box center [1055, 392] width 90 height 12
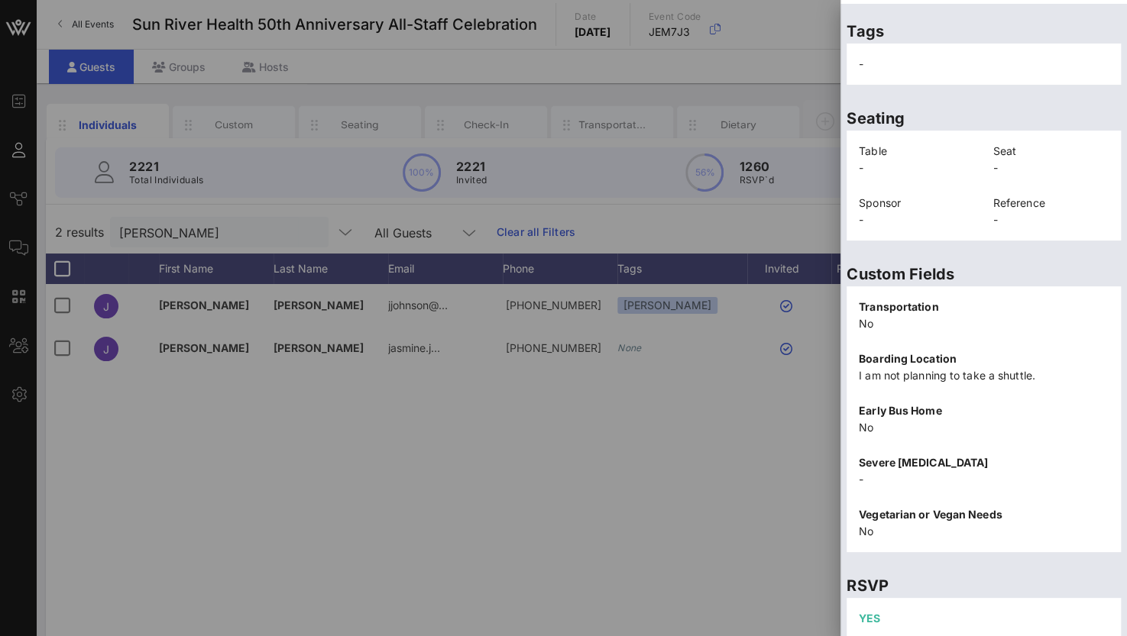
scroll to position [326, 0]
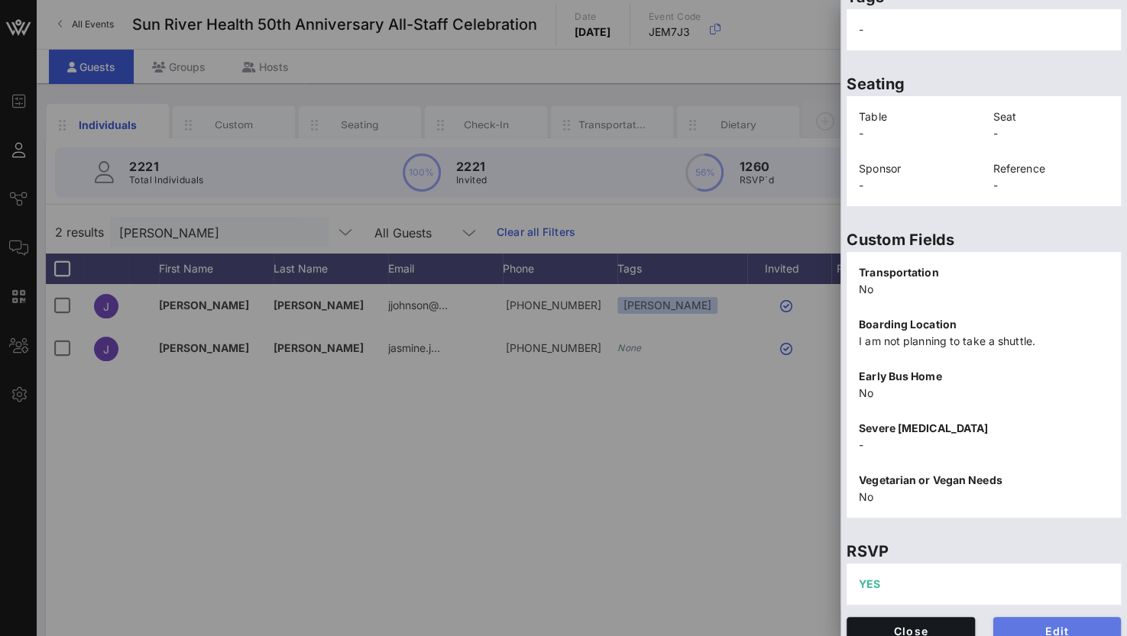
click at [1038, 625] on span "Edit" at bounding box center [1057, 631] width 104 height 13
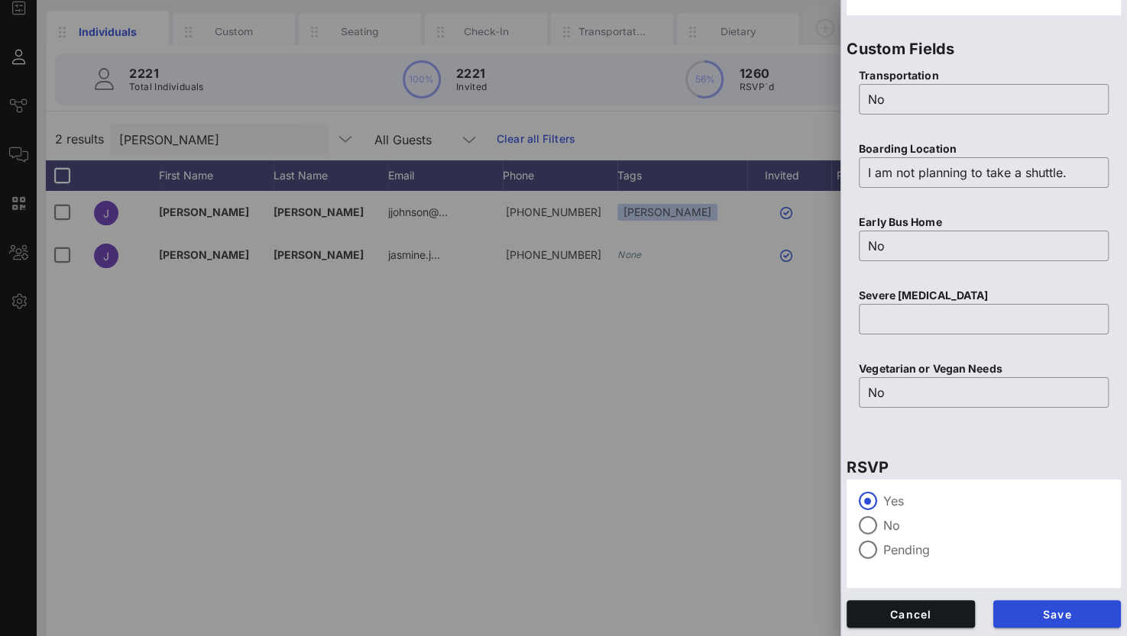
scroll to position [121, 0]
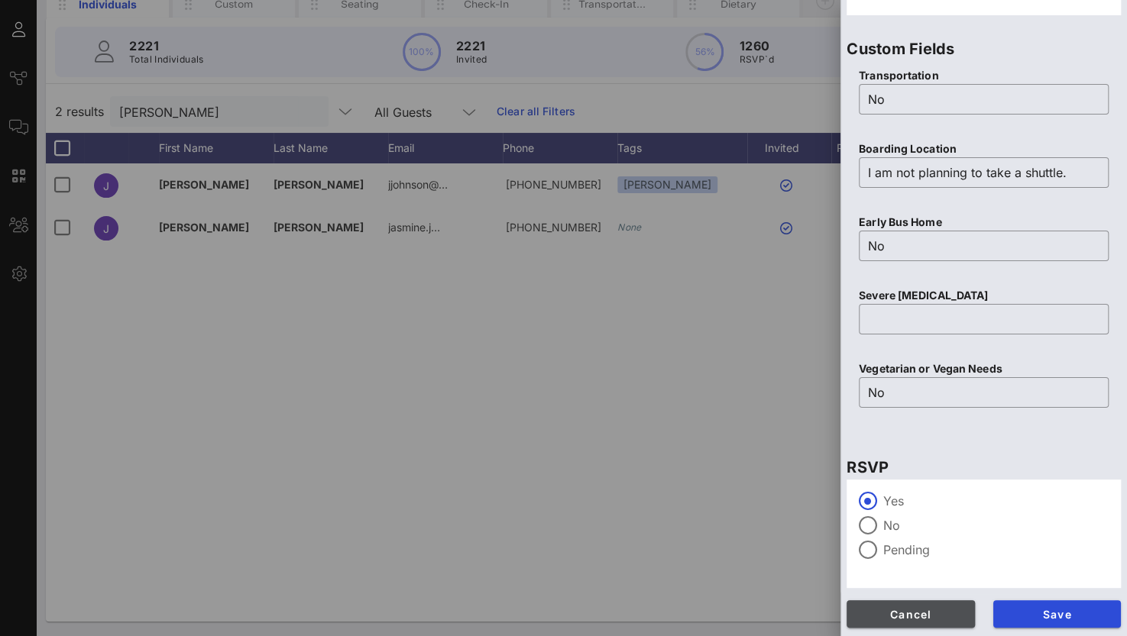
click at [902, 609] on span "Cancel" at bounding box center [911, 614] width 104 height 13
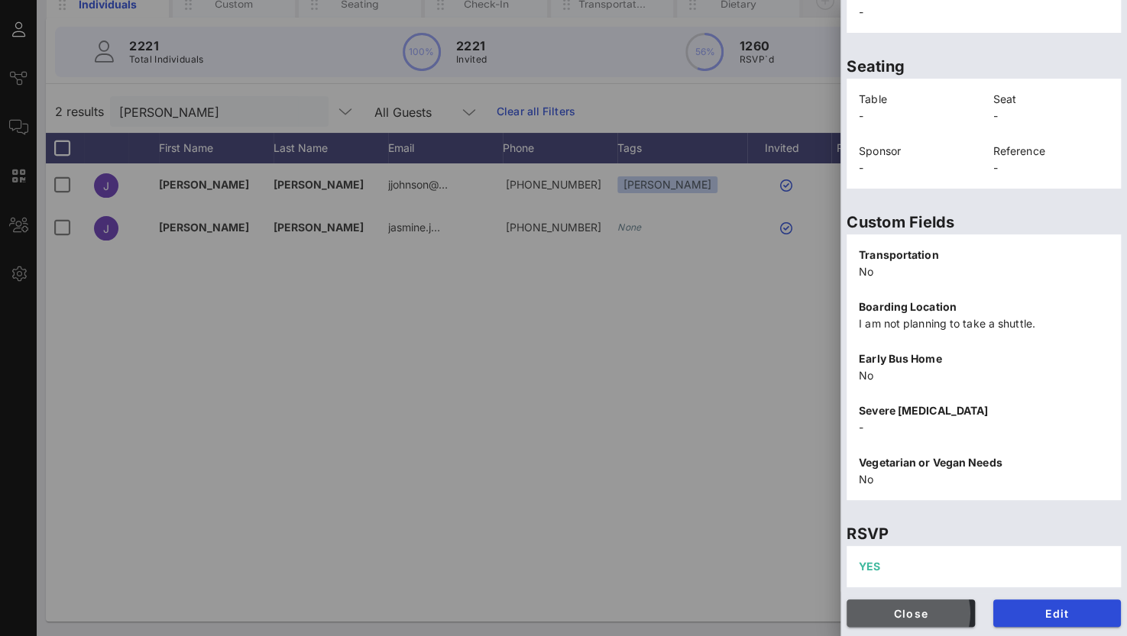
scroll to position [326, 0]
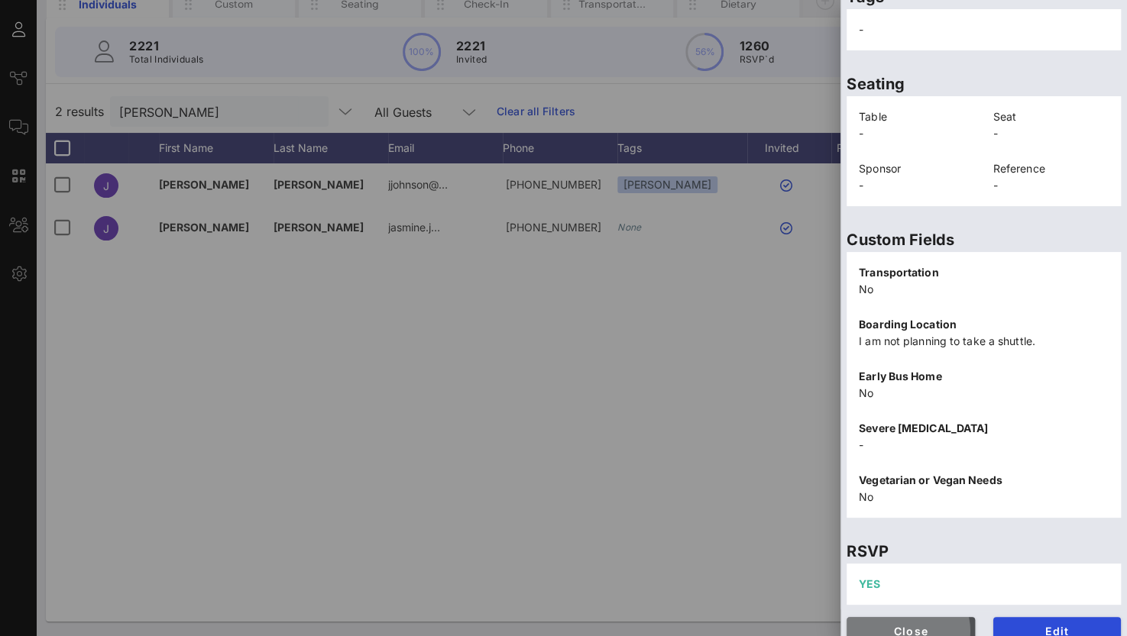
click at [926, 625] on span "Close" at bounding box center [911, 631] width 104 height 13
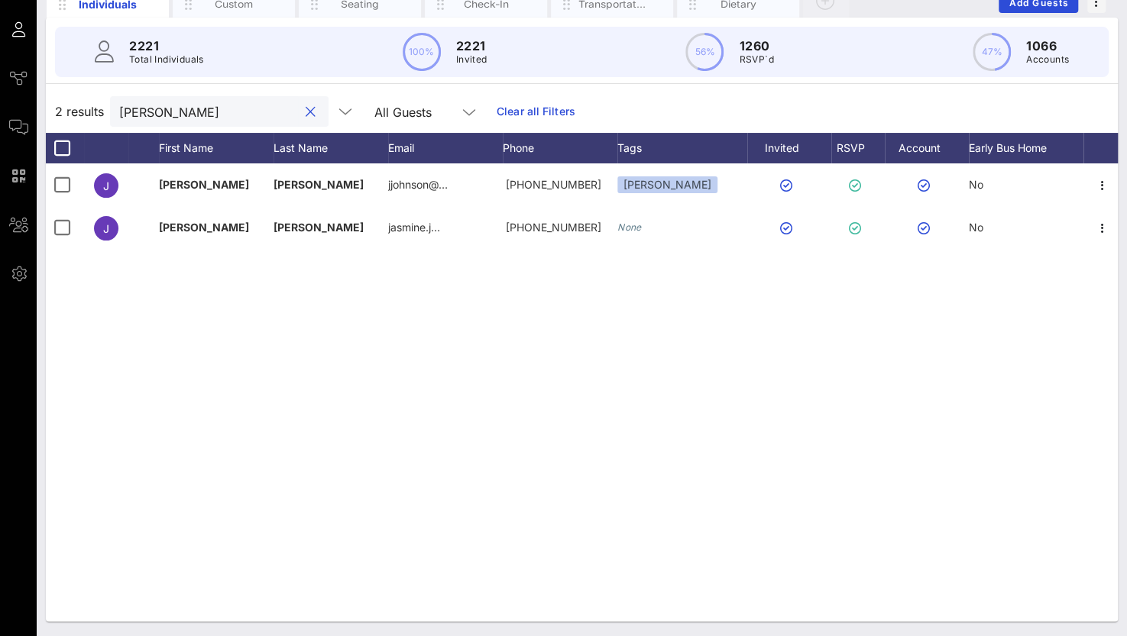
drag, startPoint x: 234, startPoint y: 108, endPoint x: 102, endPoint y: 95, distance: 132.7
click at [102, 95] on div "2 results jasmine j All Guests Clear all Filters" at bounding box center [582, 111] width 1072 height 43
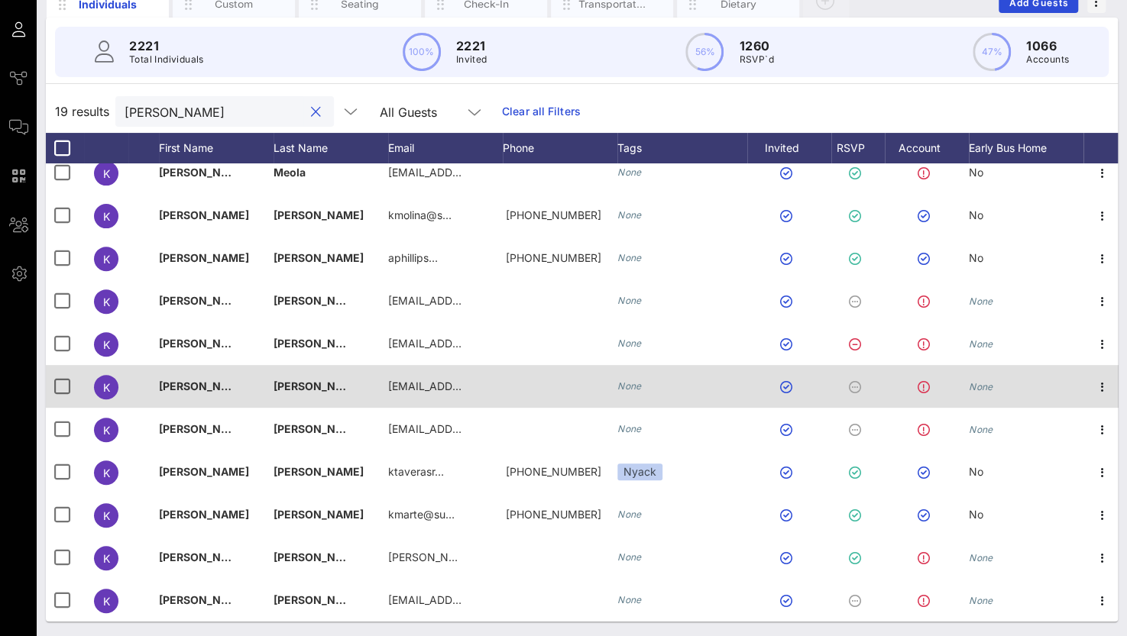
scroll to position [289, 0]
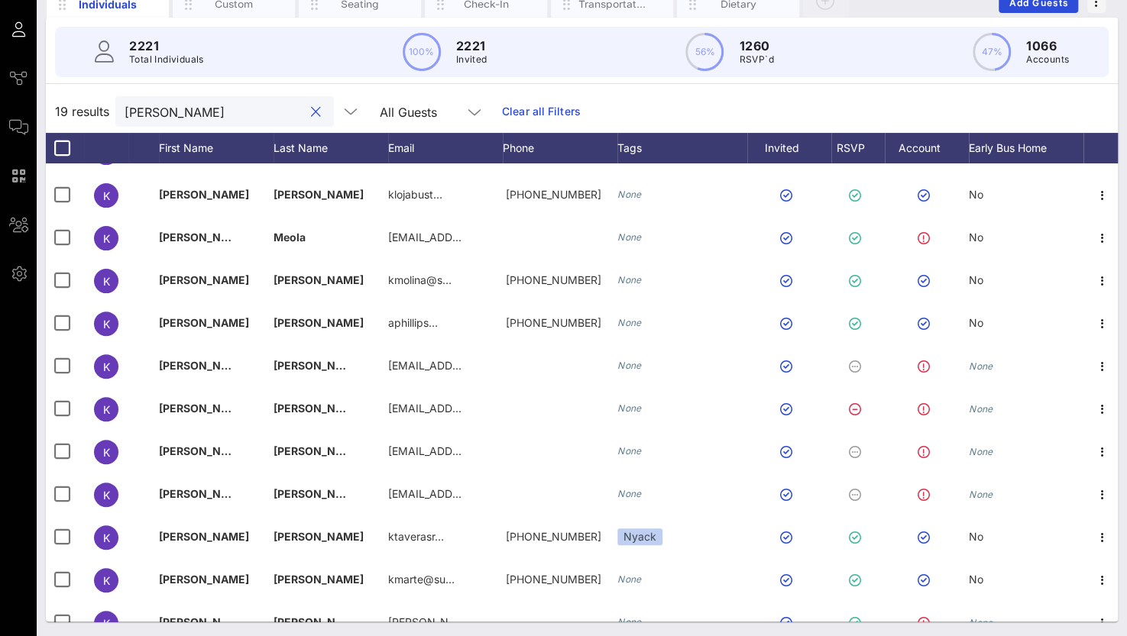
drag, startPoint x: 181, startPoint y: 109, endPoint x: 59, endPoint y: 103, distance: 122.4
click at [59, 103] on div "19 results [PERSON_NAME] All Guests Clear all Filters" at bounding box center [582, 111] width 1072 height 43
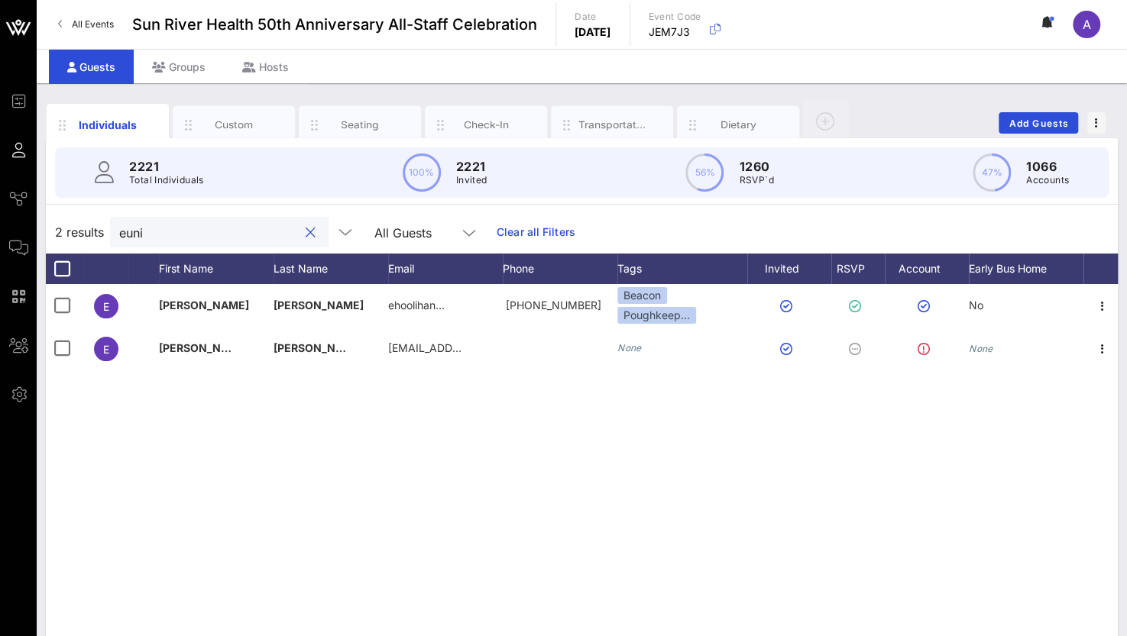
scroll to position [0, 0]
drag, startPoint x: 189, startPoint y: 233, endPoint x: 54, endPoint y: 227, distance: 134.6
click at [54, 227] on div "2 results eunic All Guests Clear all Filters" at bounding box center [582, 232] width 1072 height 43
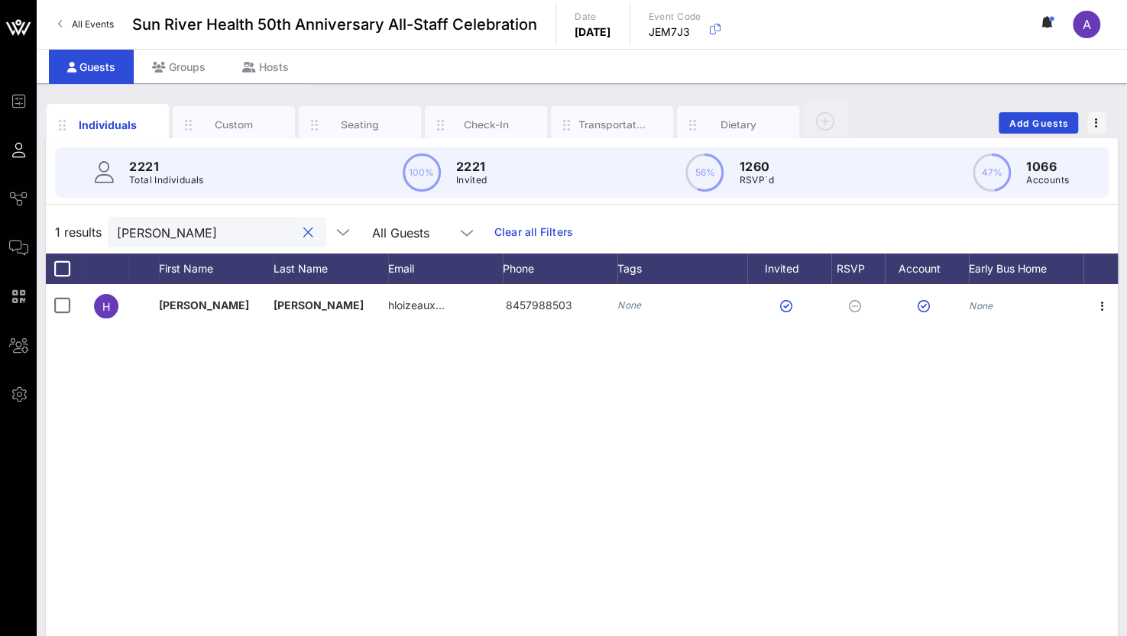
drag, startPoint x: 157, startPoint y: 238, endPoint x: 121, endPoint y: 240, distance: 36.0
click at [121, 240] on input "[PERSON_NAME]" at bounding box center [206, 232] width 179 height 20
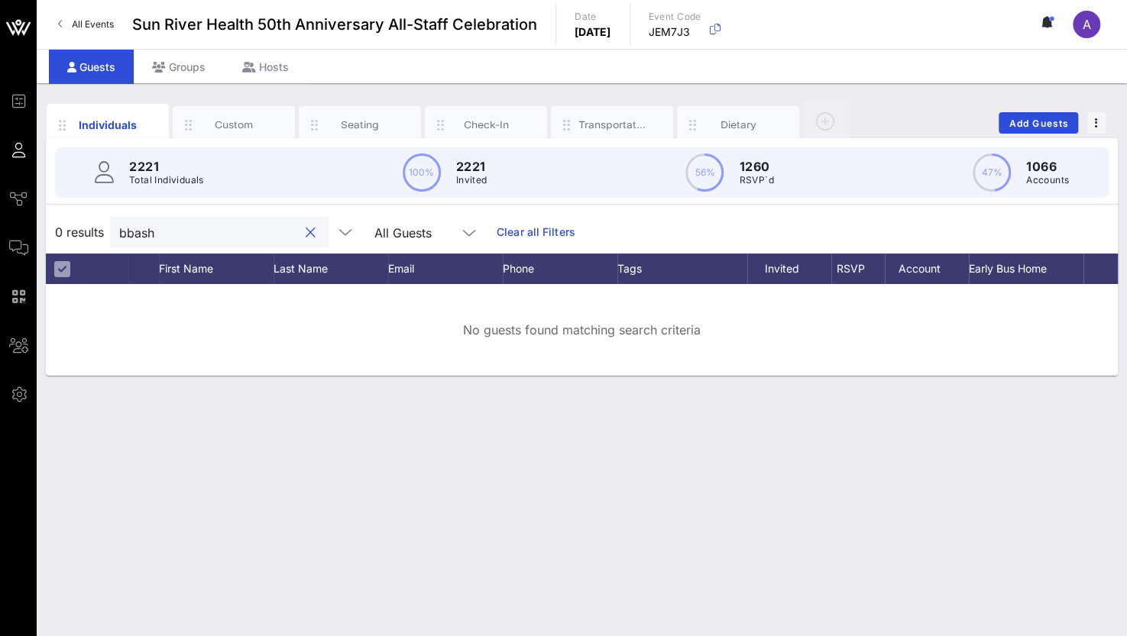
click at [110, 222] on div "0 results bbash All Guests Clear all Filters" at bounding box center [582, 232] width 1072 height 43
drag, startPoint x: 121, startPoint y: 231, endPoint x: 173, endPoint y: 229, distance: 52.0
click at [122, 231] on input "bbash" at bounding box center [208, 232] width 179 height 20
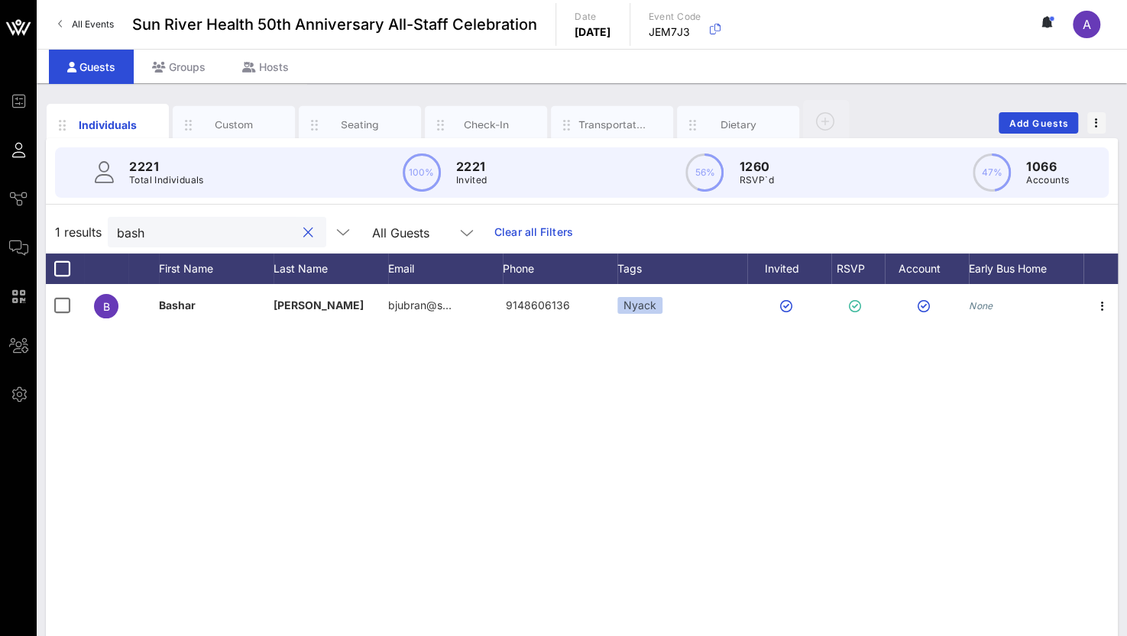
click at [195, 224] on input "bash" at bounding box center [206, 232] width 179 height 20
drag, startPoint x: 167, startPoint y: 234, endPoint x: 72, endPoint y: 218, distance: 96.2
click at [72, 218] on div "1 results bashar All Guests Clear all Filters" at bounding box center [582, 232] width 1072 height 43
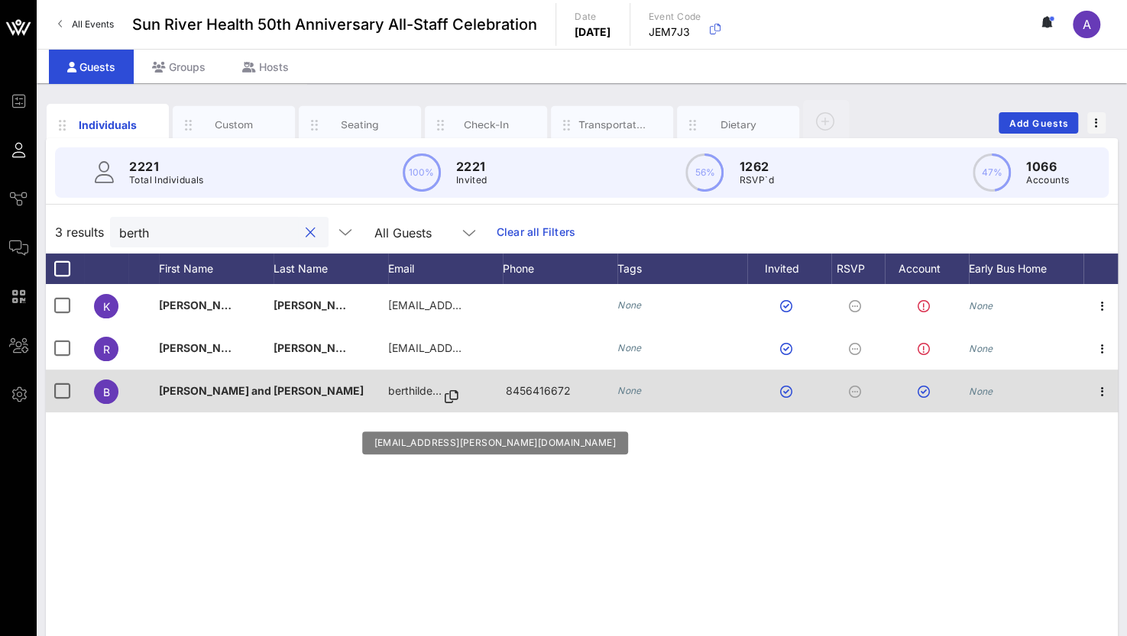
click at [445, 396] on icon at bounding box center [452, 397] width 14 height 2
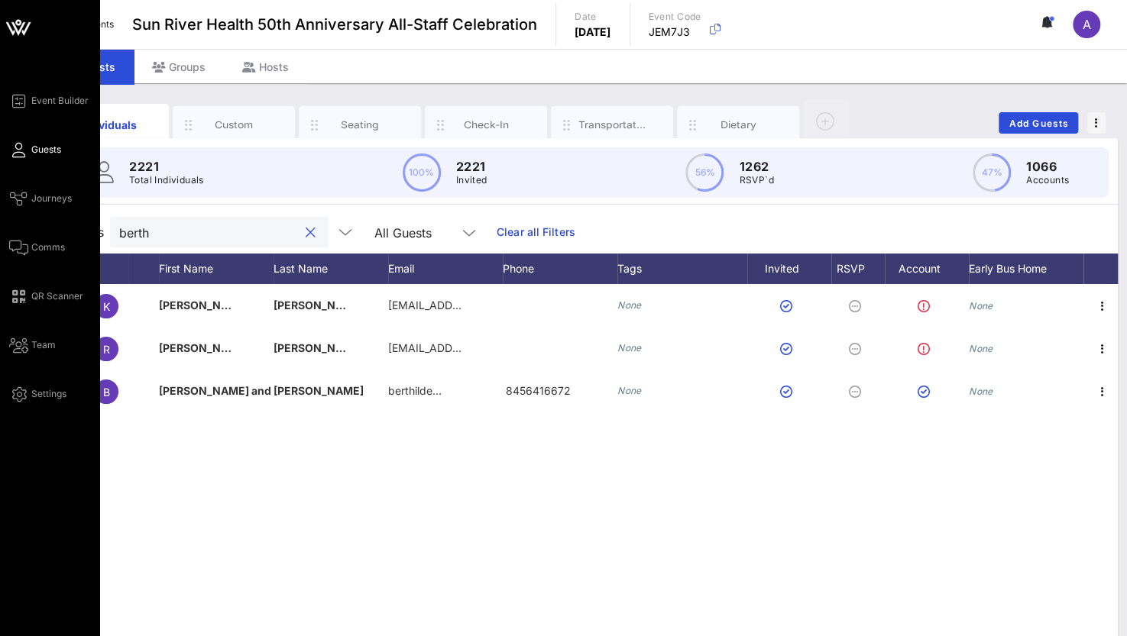
drag, startPoint x: 170, startPoint y: 233, endPoint x: 21, endPoint y: 231, distance: 148.2
click at [21, 231] on div "Event Builder Guests Journeys Comms QR Scanner Team Settings Sun River Health 5…" at bounding box center [563, 379] width 1127 height 758
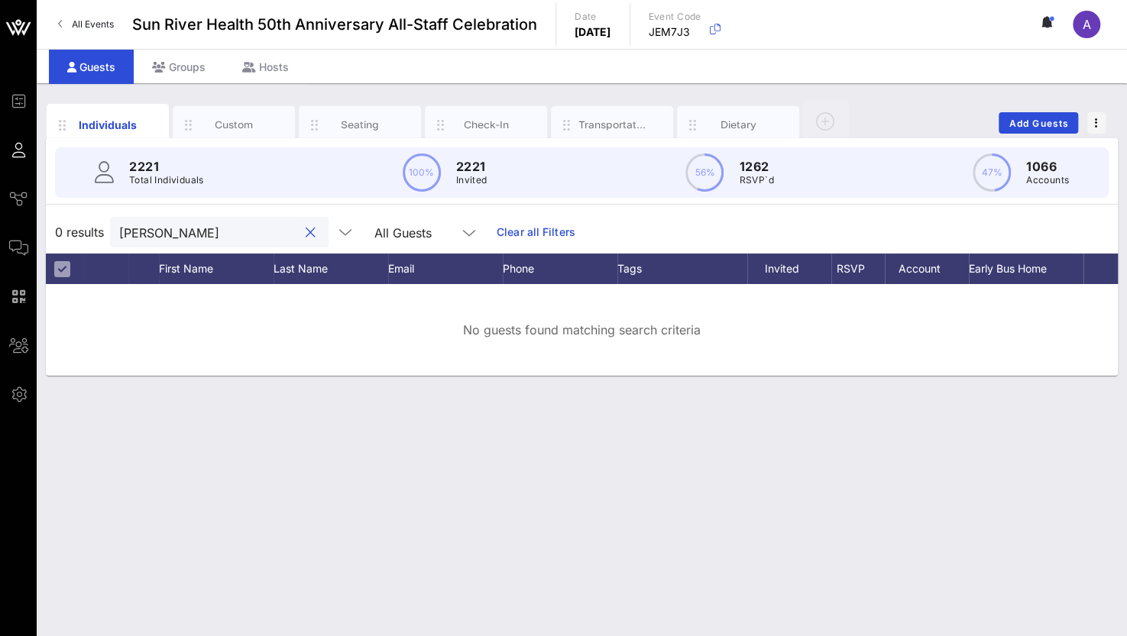
drag, startPoint x: 170, startPoint y: 236, endPoint x: 82, endPoint y: 229, distance: 87.3
click at [82, 229] on div "0 results [PERSON_NAME] All Guests Clear all Filters" at bounding box center [582, 232] width 1072 height 43
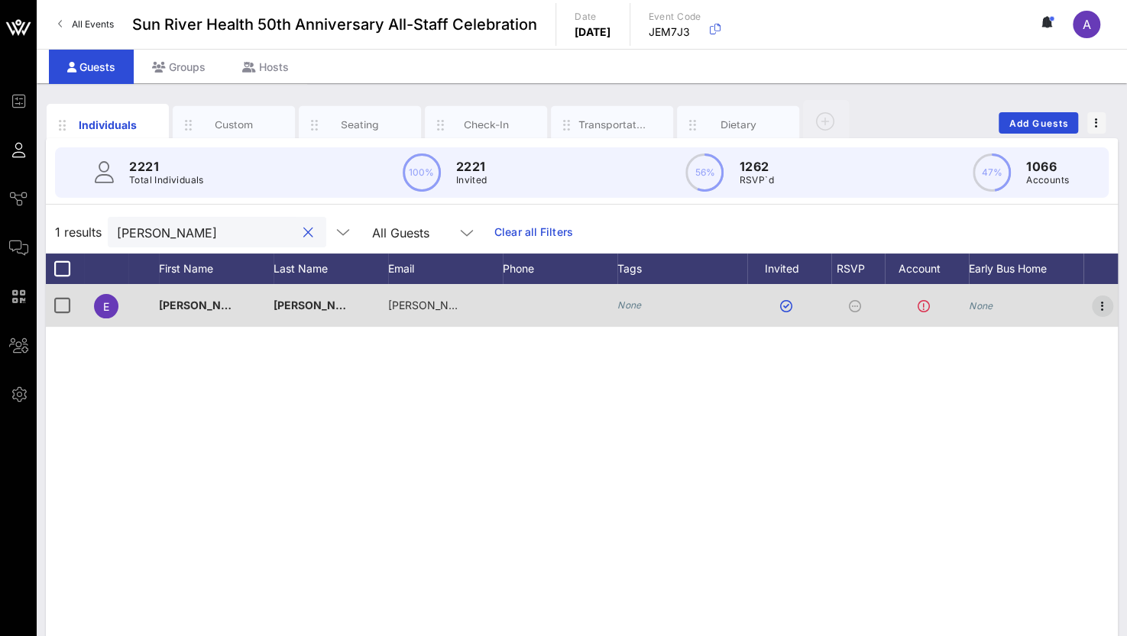
type input "[PERSON_NAME]"
click at [1098, 302] on icon "button" at bounding box center [1102, 306] width 18 height 18
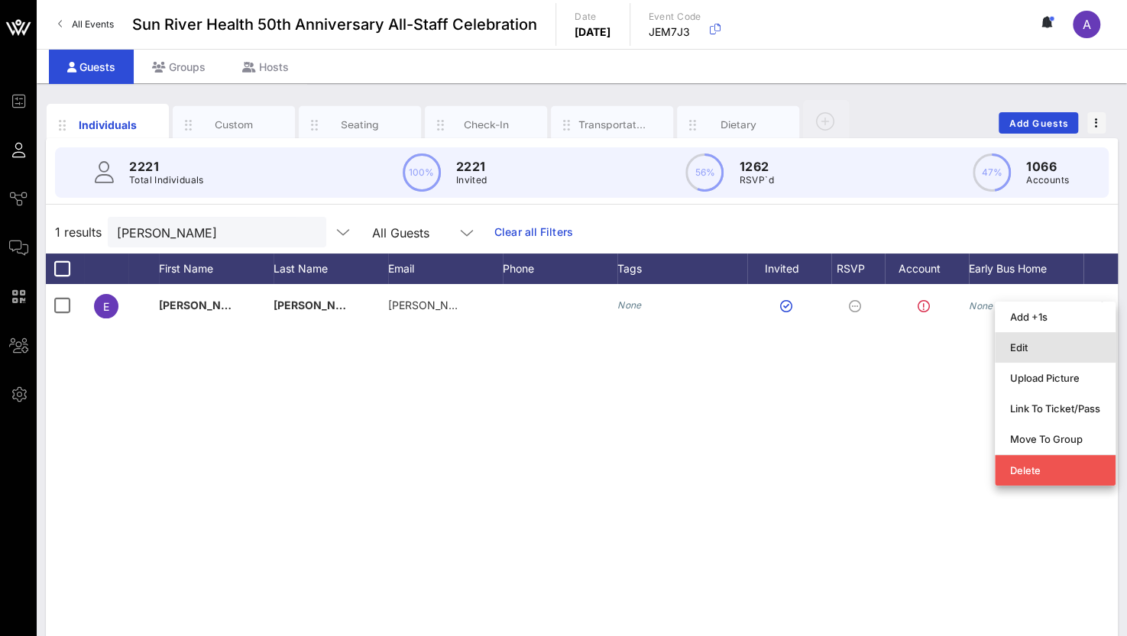
click at [1017, 343] on div "Edit" at bounding box center [1055, 347] width 90 height 12
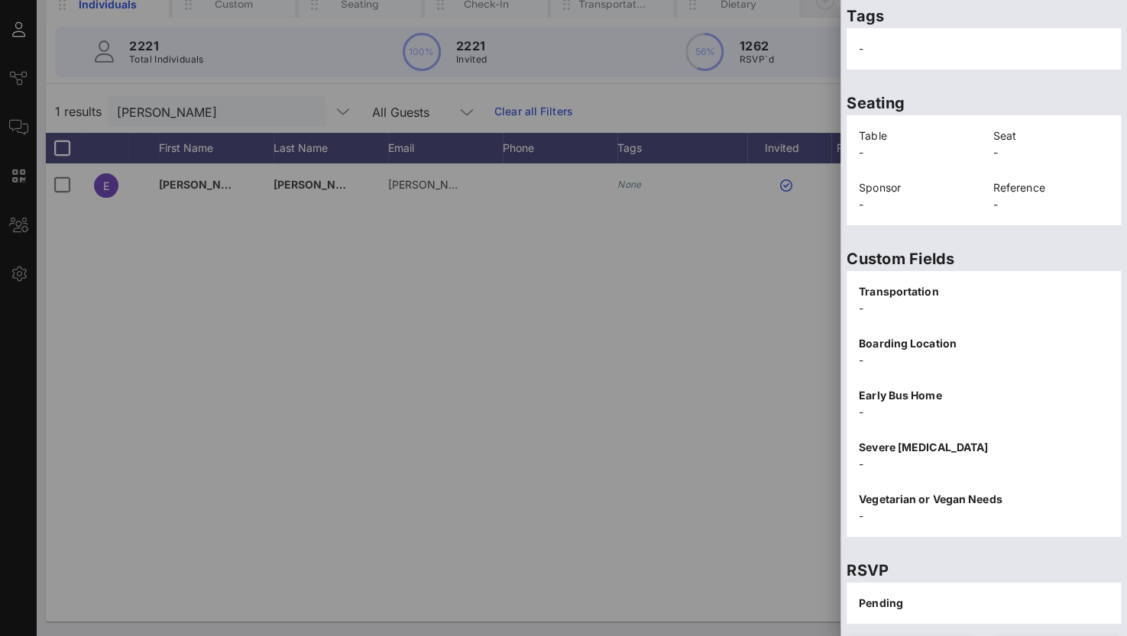
scroll to position [309, 0]
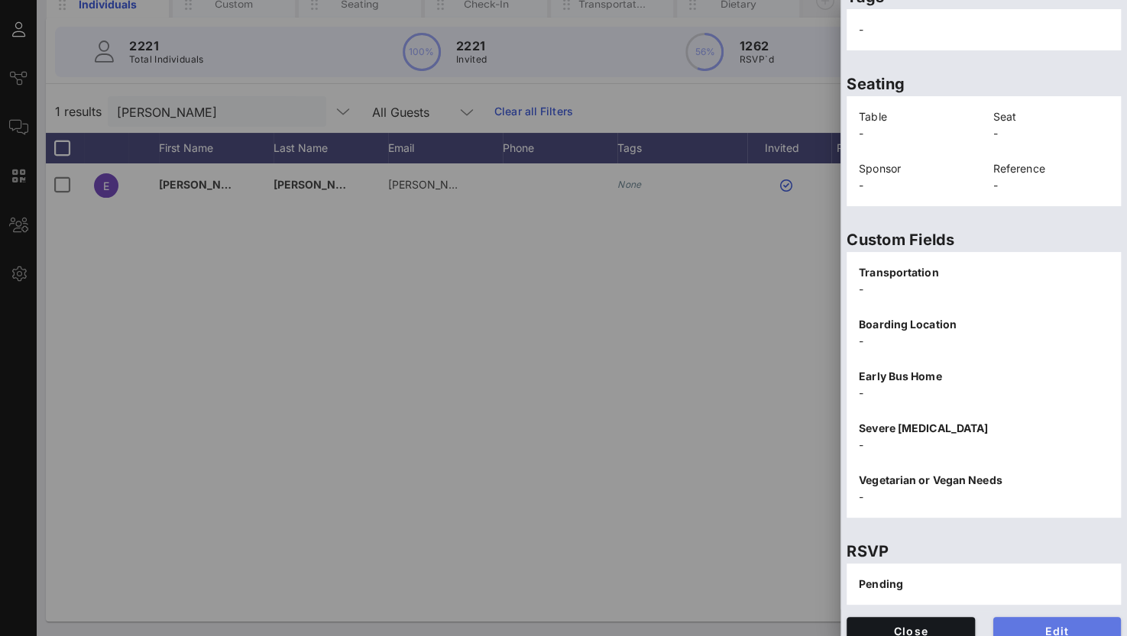
click at [1074, 625] on span "Edit" at bounding box center [1057, 631] width 104 height 13
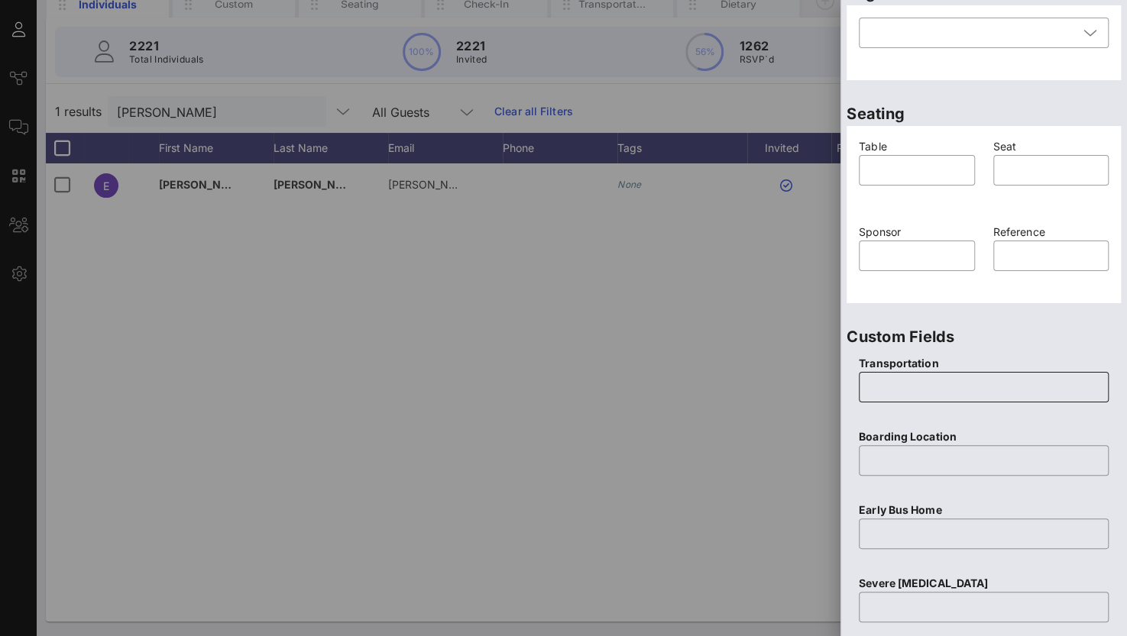
click at [915, 377] on input "text" at bounding box center [983, 387] width 231 height 24
type input "None"
click at [888, 464] on input "text" at bounding box center [983, 460] width 231 height 24
type input "None"
click at [868, 535] on input "text" at bounding box center [983, 534] width 231 height 24
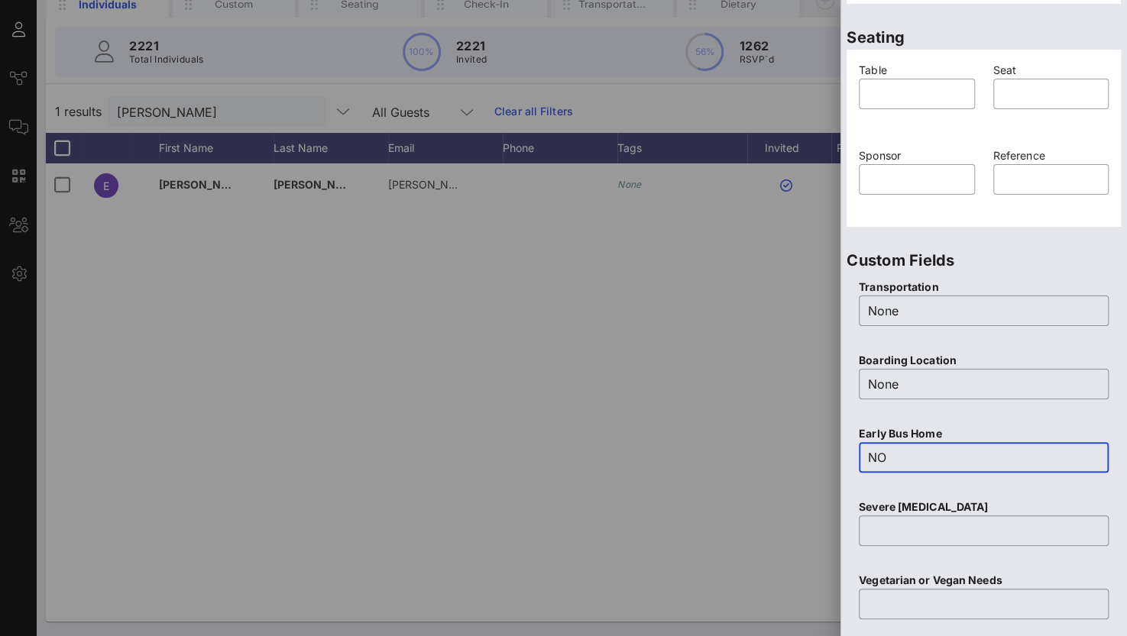
scroll to position [462, 0]
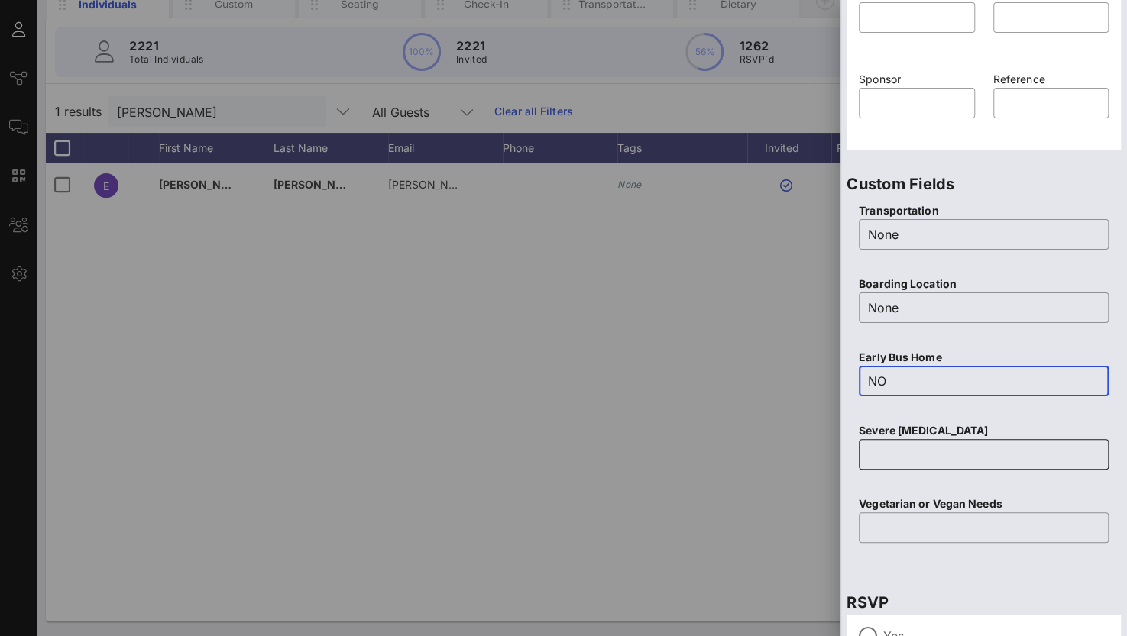
type input "NO"
click at [889, 453] on input "text" at bounding box center [983, 454] width 231 height 24
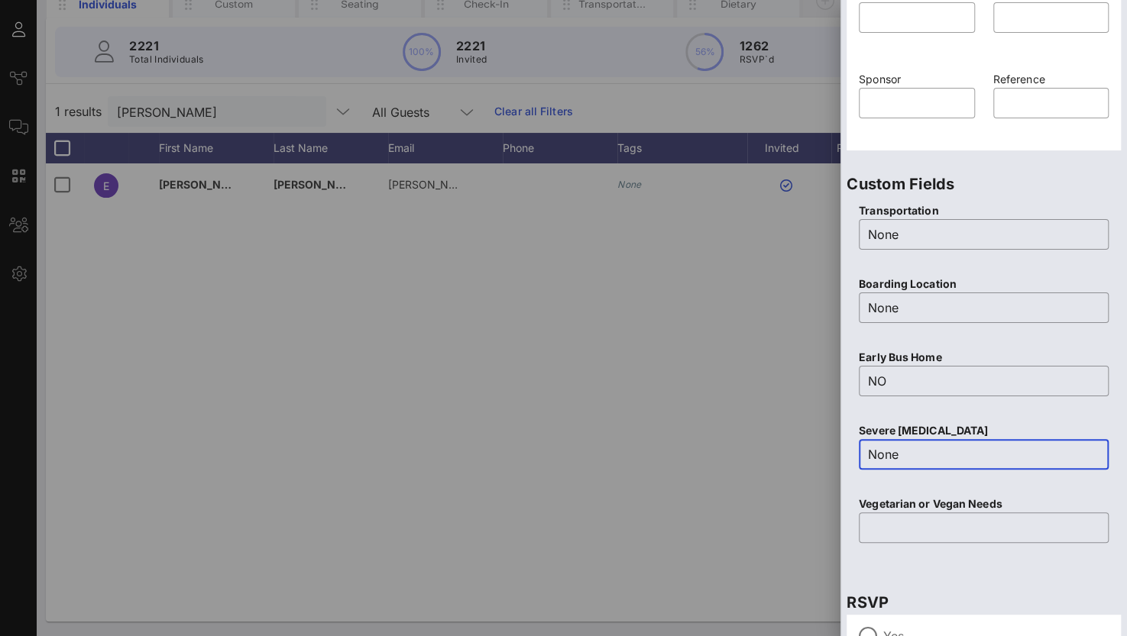
type input "None"
click at [884, 504] on p "Vegetarian or Vegan Needs" at bounding box center [984, 504] width 250 height 17
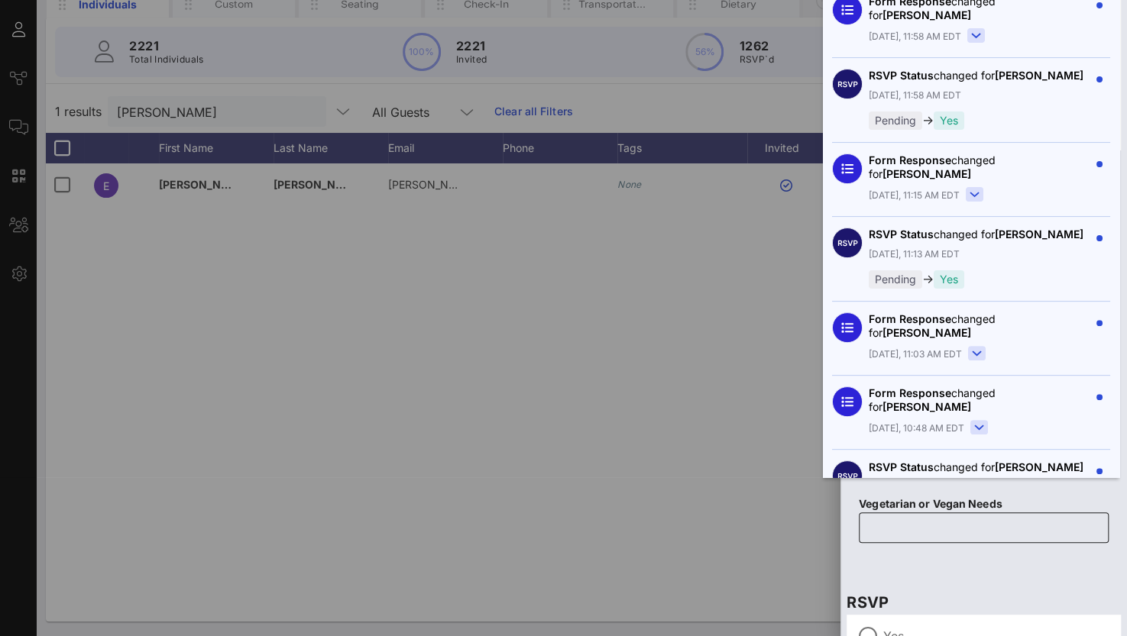
click at [943, 520] on input "text" at bounding box center [983, 528] width 231 height 24
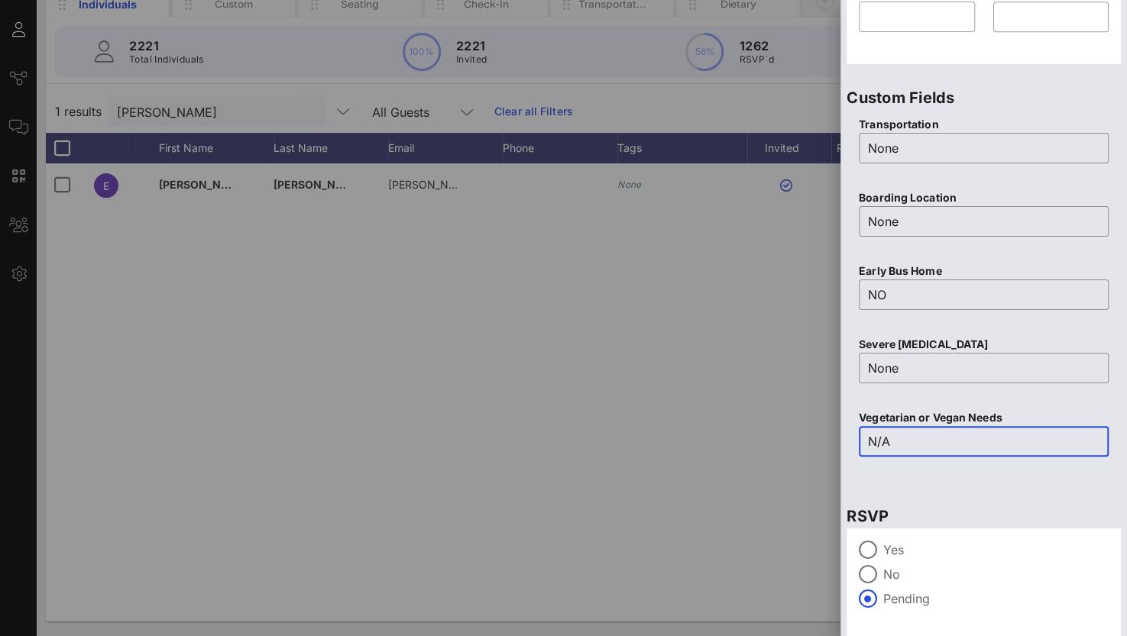
scroll to position [597, 0]
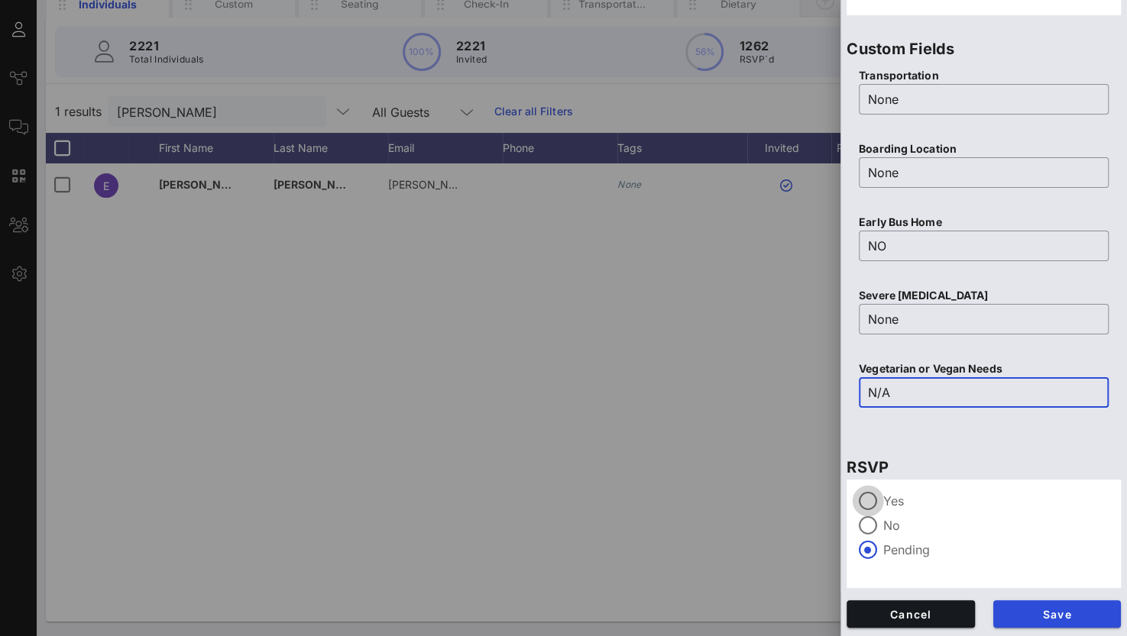
type input "N/A"
click at [863, 493] on div at bounding box center [868, 501] width 26 height 26
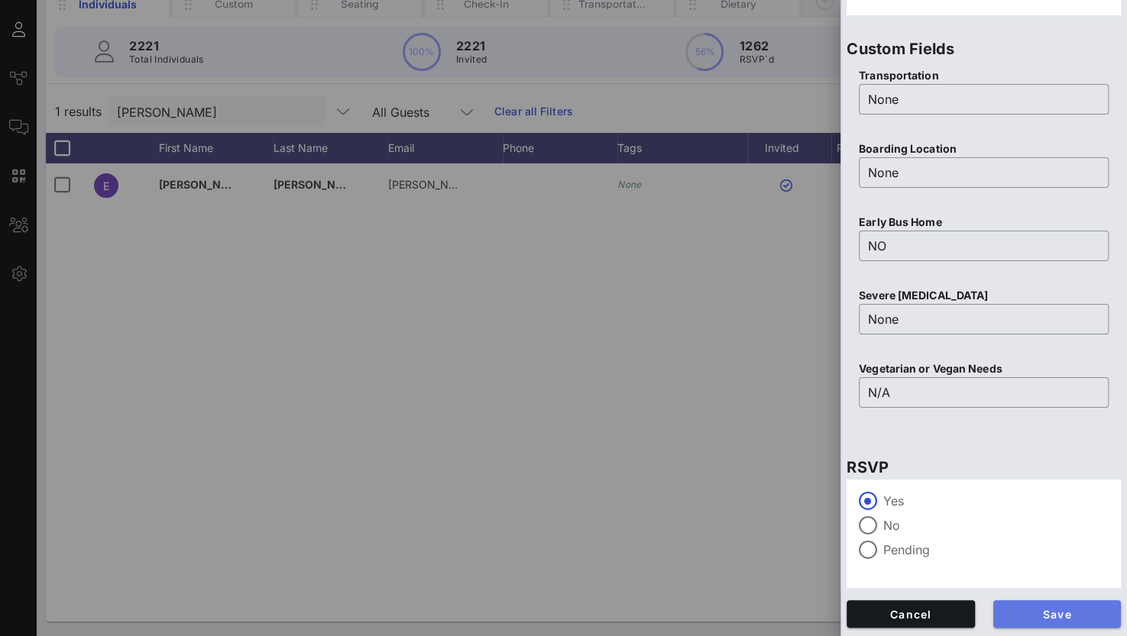
click at [1053, 613] on span "Save" at bounding box center [1057, 614] width 104 height 13
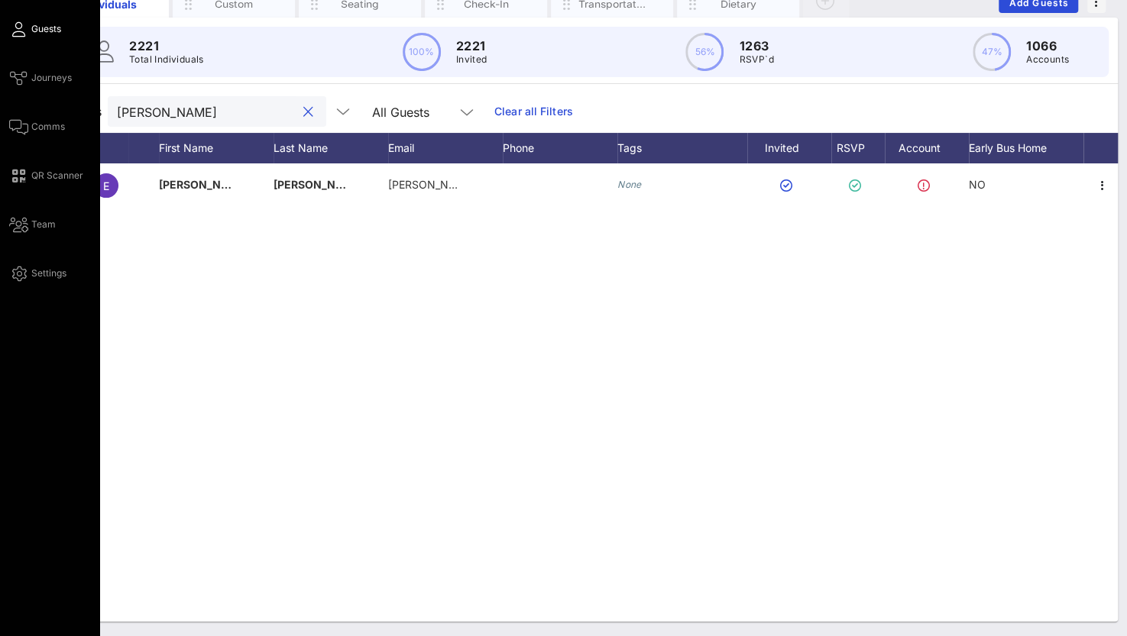
drag, startPoint x: 171, startPoint y: 109, endPoint x: 31, endPoint y: 108, distance: 140.5
click at [31, 108] on div "Event Builder Guests Journeys Comms QR Scanner Team Settings Sun River Health 5…" at bounding box center [563, 258] width 1127 height 758
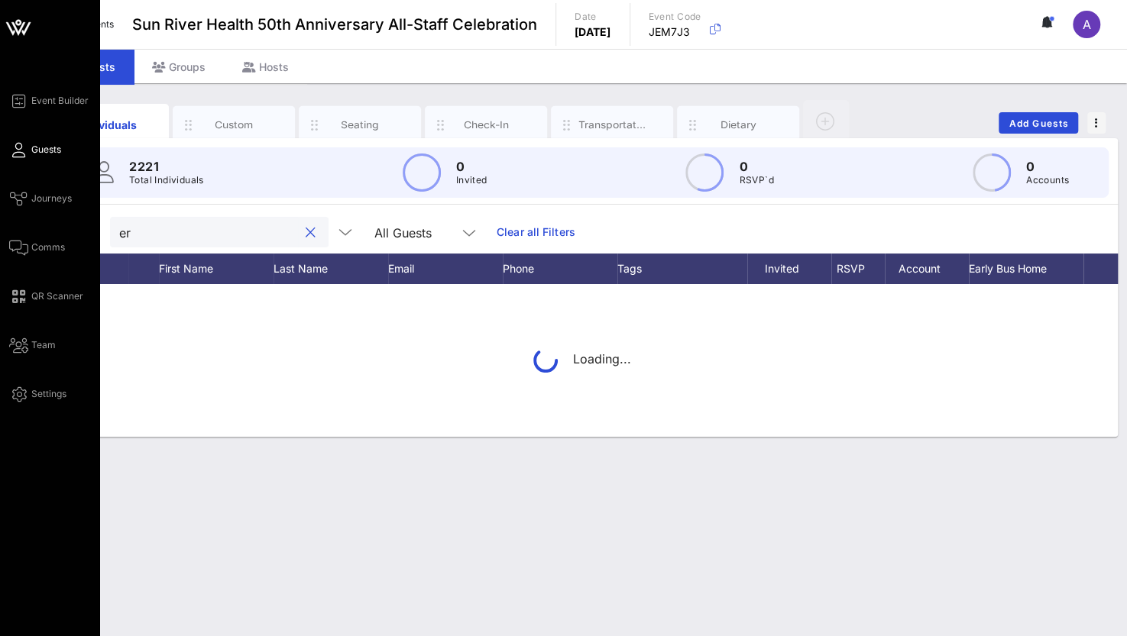
scroll to position [0, 0]
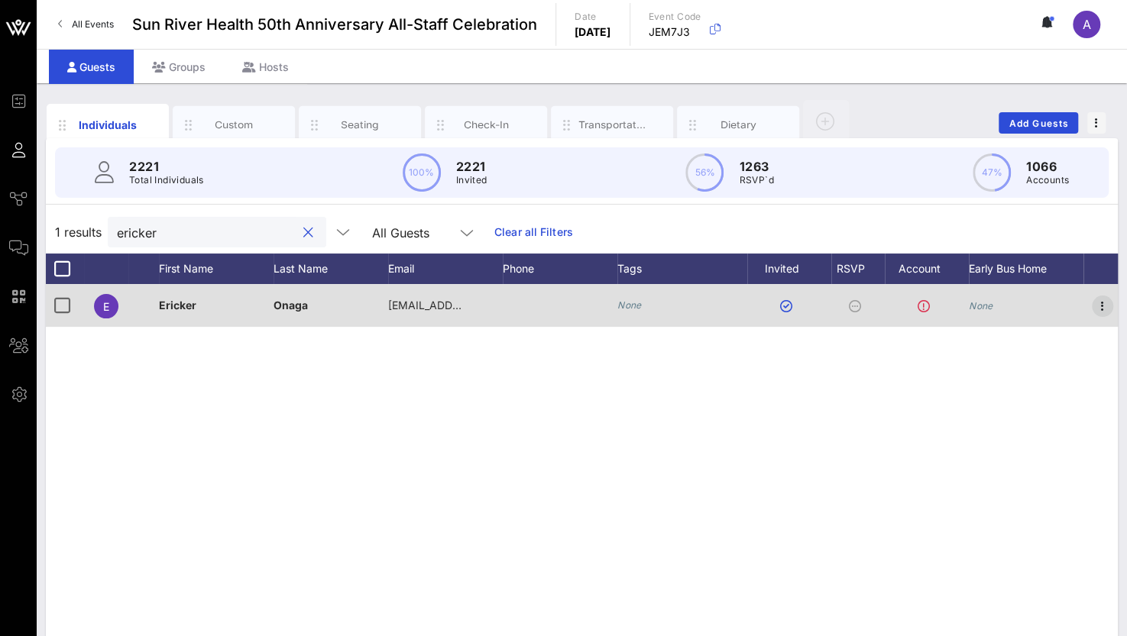
type input "ericker"
click at [1098, 305] on icon "button" at bounding box center [1102, 306] width 18 height 18
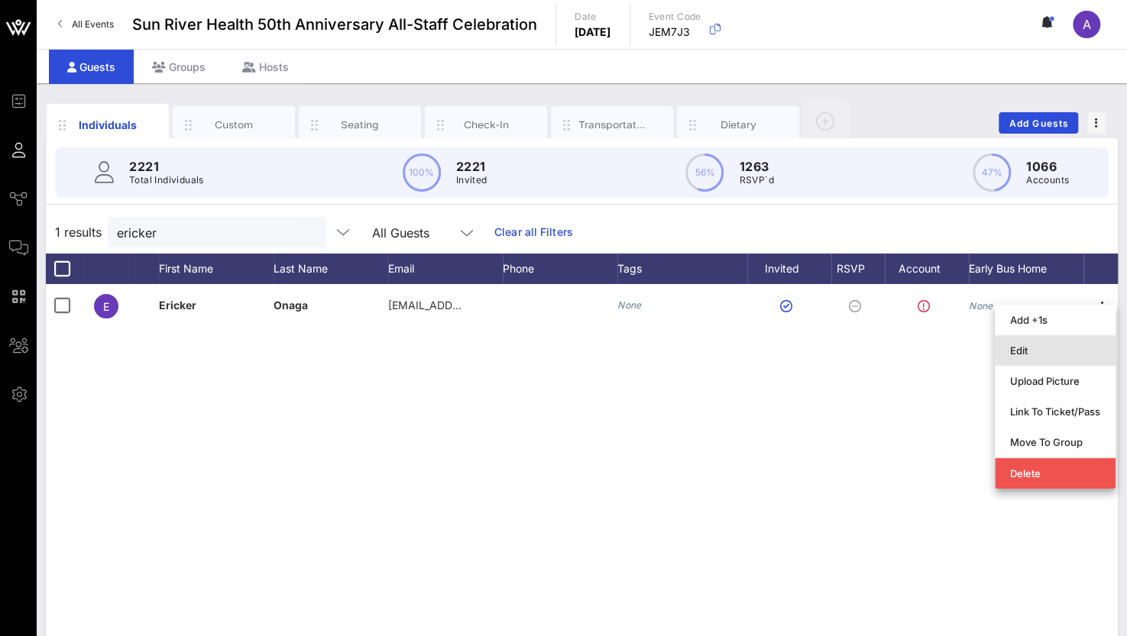
click at [1016, 351] on div "Edit" at bounding box center [1055, 350] width 90 height 12
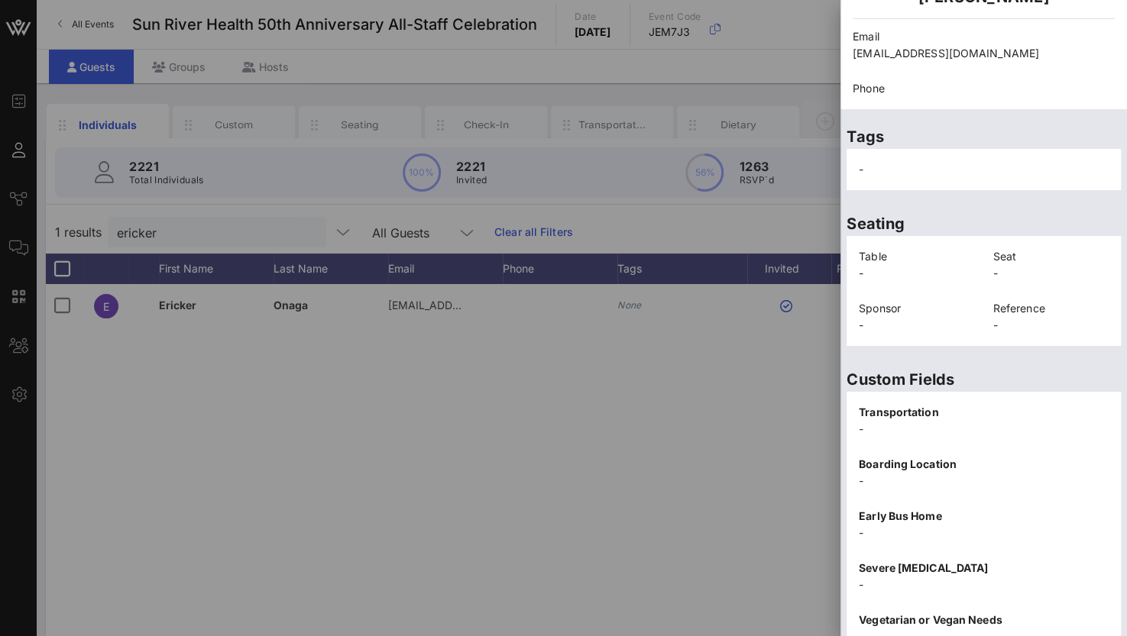
scroll to position [309, 0]
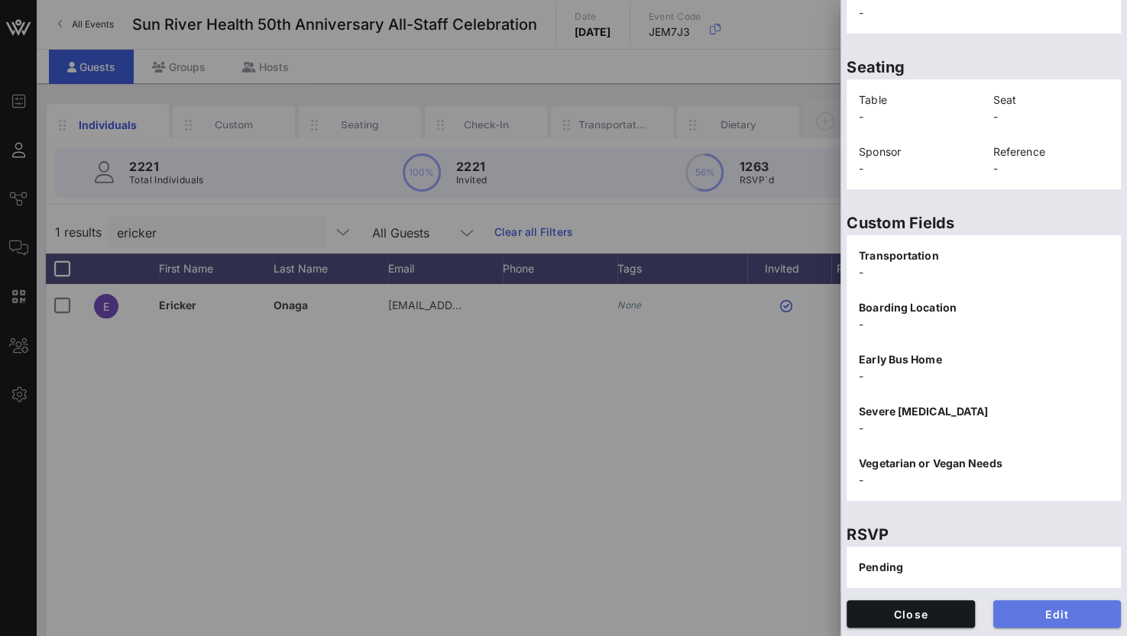
click at [1008, 610] on span "Edit" at bounding box center [1057, 614] width 104 height 13
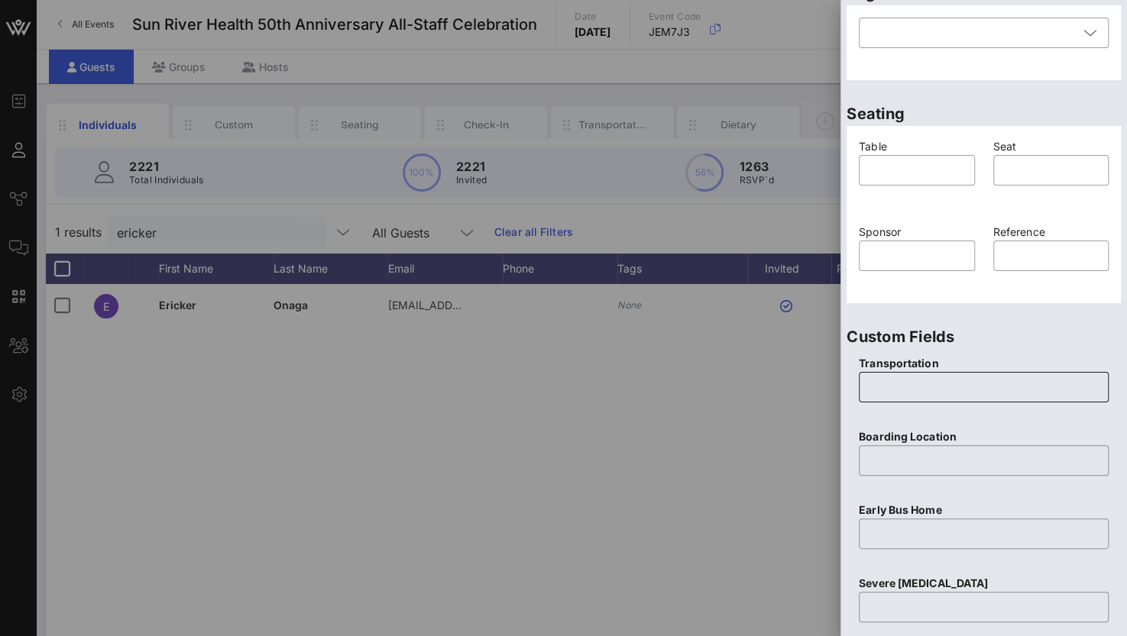
click at [903, 391] on input "text" at bounding box center [983, 387] width 231 height 24
type input "N"
type input "None"
click at [883, 456] on input "text" at bounding box center [983, 460] width 231 height 24
type input "None"
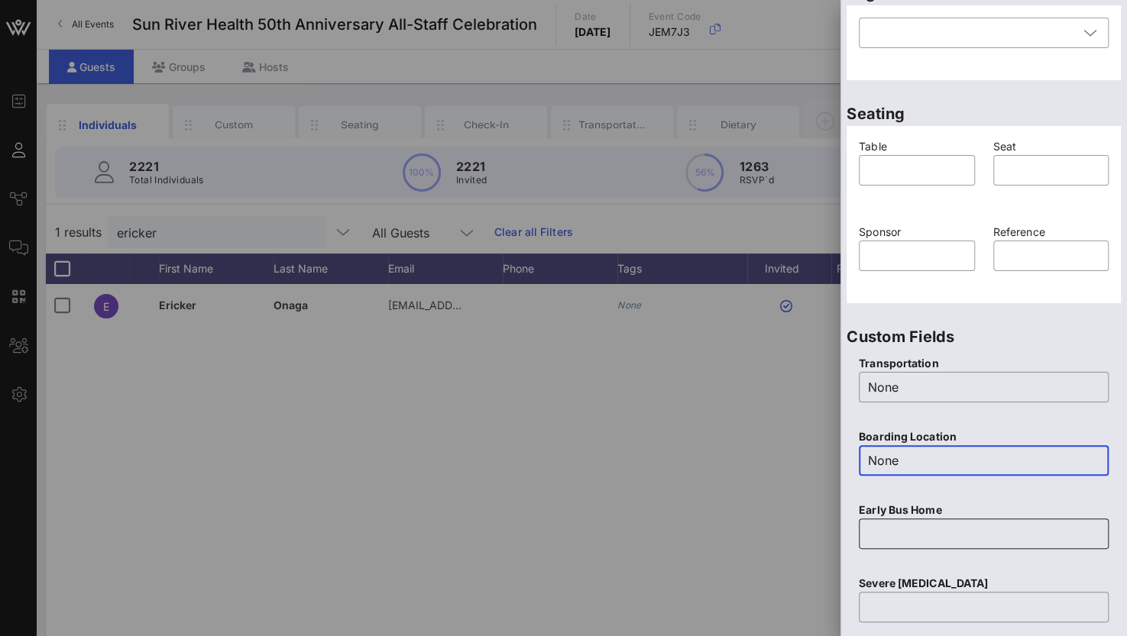
click at [862, 539] on div "​" at bounding box center [984, 534] width 250 height 31
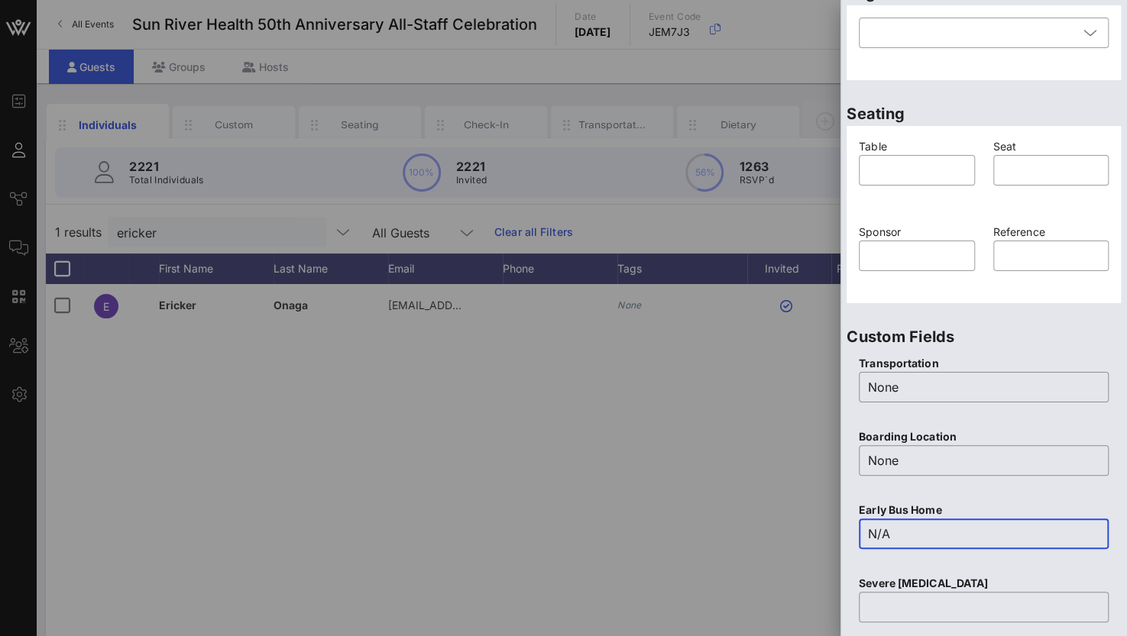
scroll to position [462, 0]
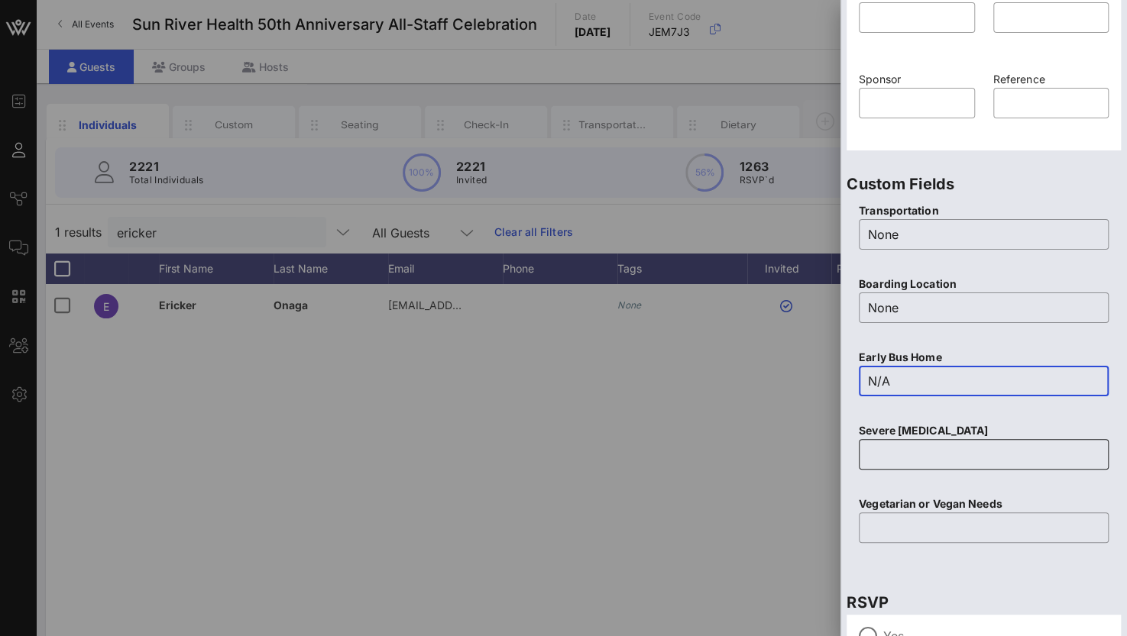
type input "N/A"
click at [935, 447] on input "text" at bounding box center [983, 454] width 231 height 24
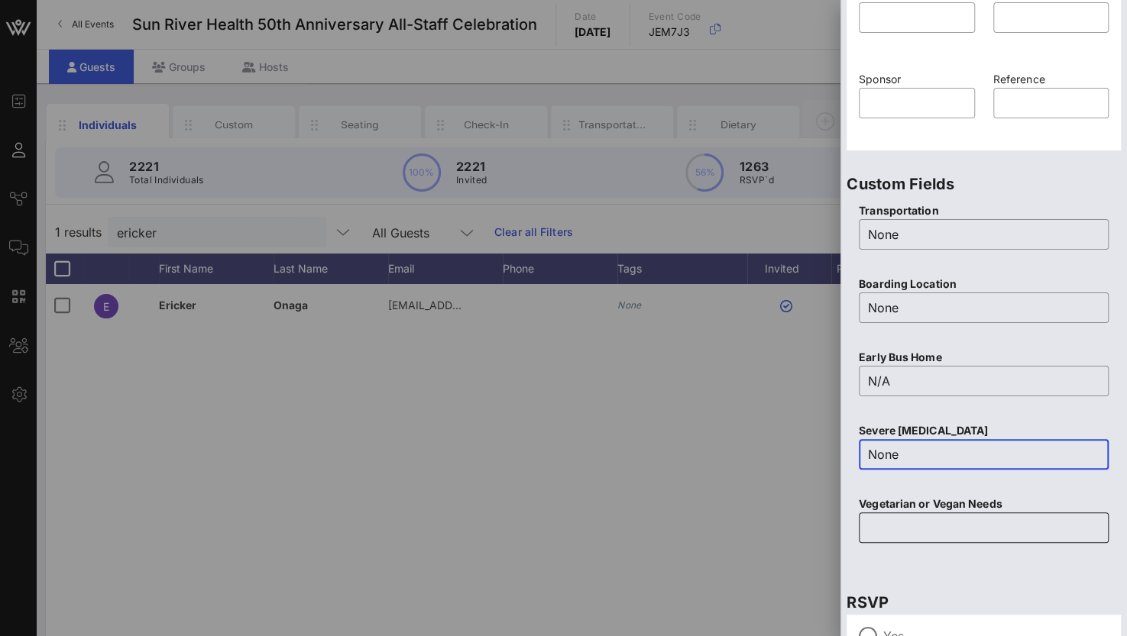
type input "None"
click at [897, 526] on input "text" at bounding box center [983, 528] width 231 height 24
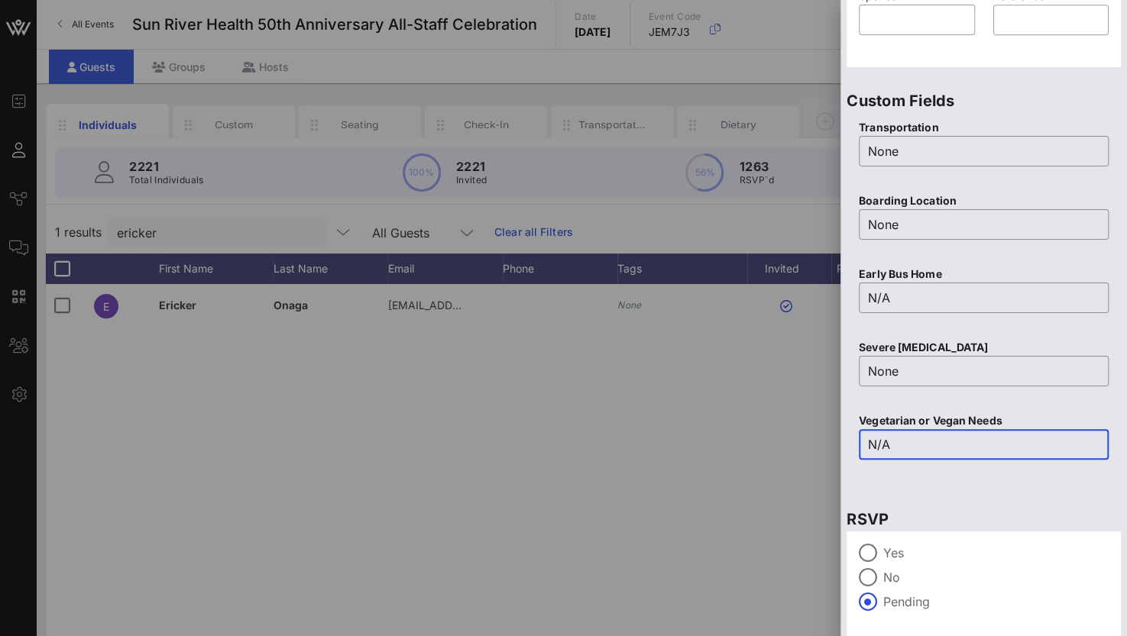
scroll to position [597, 0]
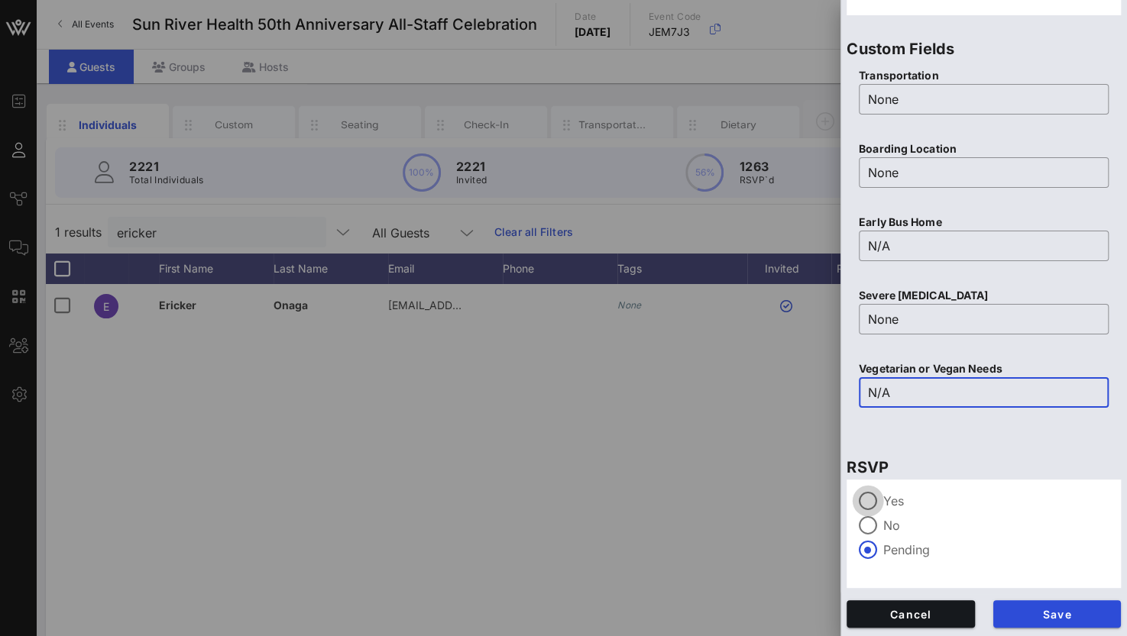
type input "N/A"
click at [872, 494] on div at bounding box center [868, 501] width 26 height 26
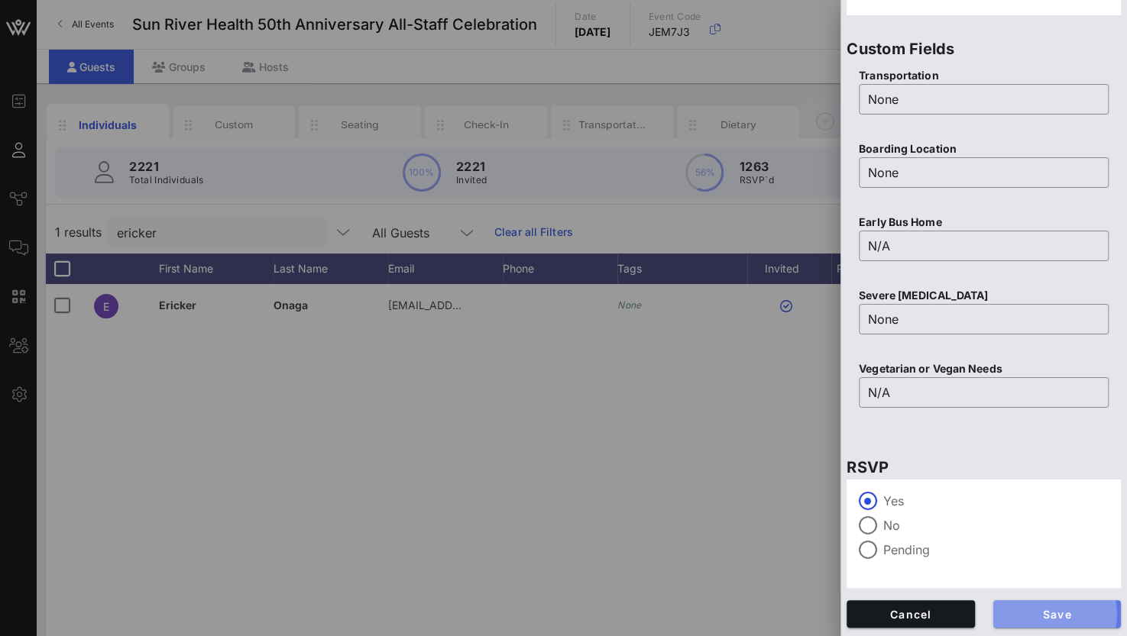
click at [1054, 610] on span "Save" at bounding box center [1057, 614] width 104 height 13
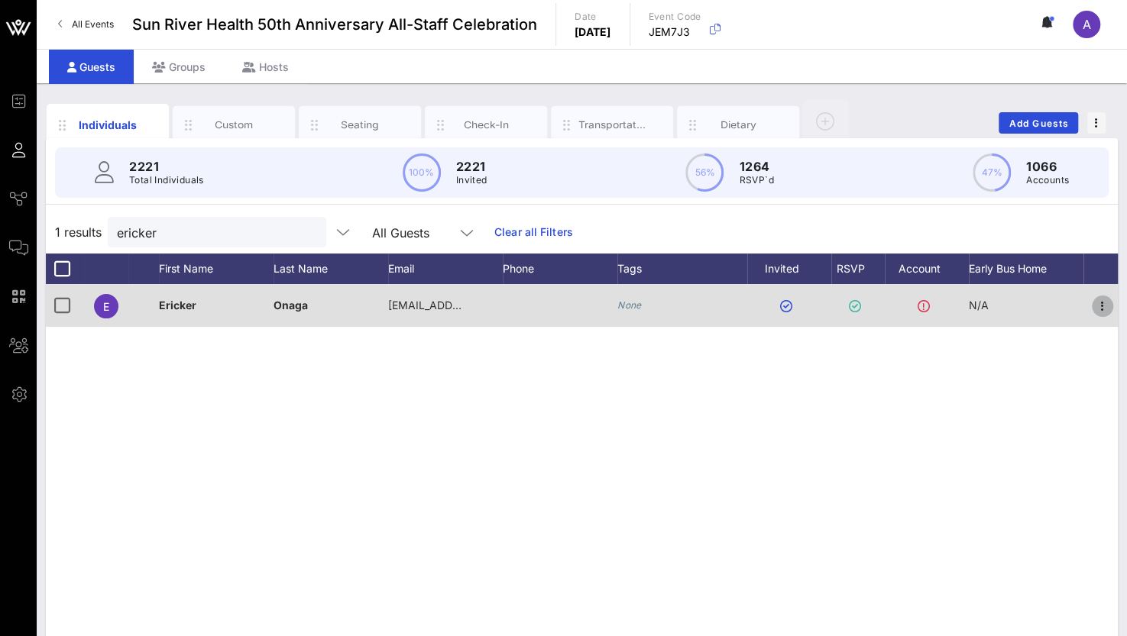
click at [1104, 303] on icon "button" at bounding box center [1102, 306] width 18 height 18
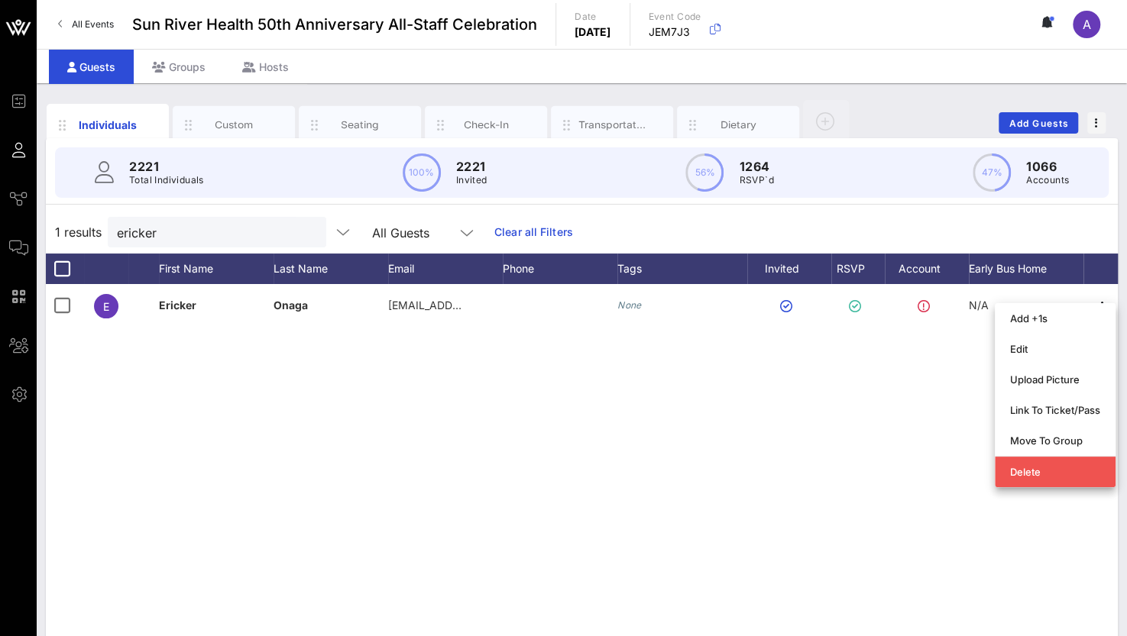
click at [908, 508] on div "E [PERSON_NAME] [PERSON_NAME][EMAIL_ADDRESS][DOMAIN_NAME] None N/A" at bounding box center [582, 513] width 1072 height 458
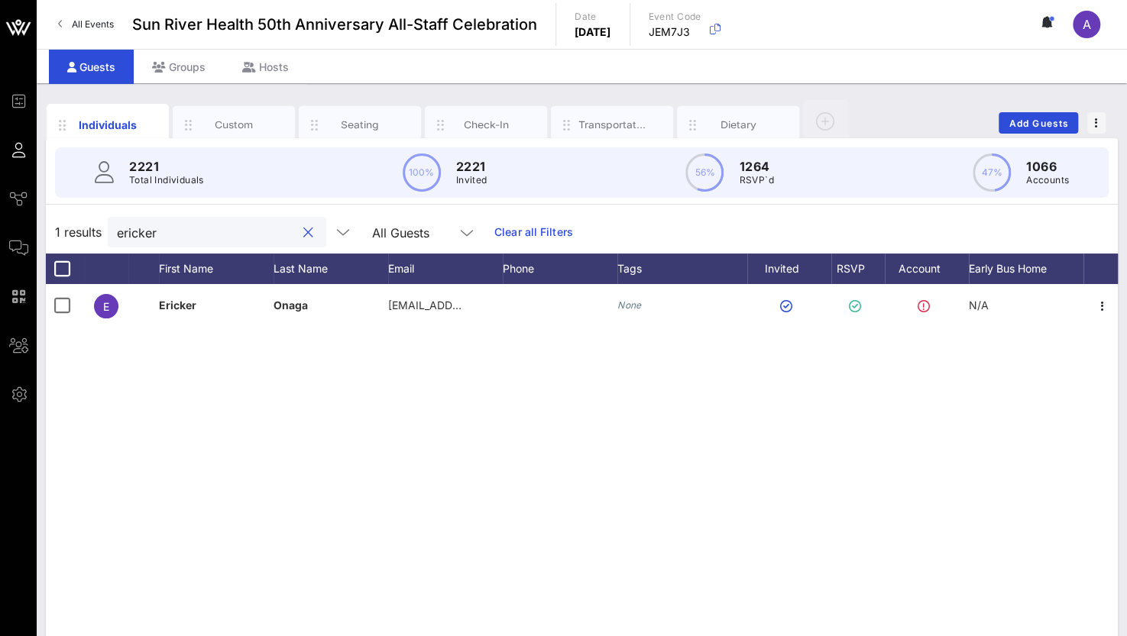
drag, startPoint x: 181, startPoint y: 230, endPoint x: 50, endPoint y: 221, distance: 130.9
click at [50, 221] on div "1 results [PERSON_NAME] All Guests Clear all Filters" at bounding box center [582, 232] width 1072 height 43
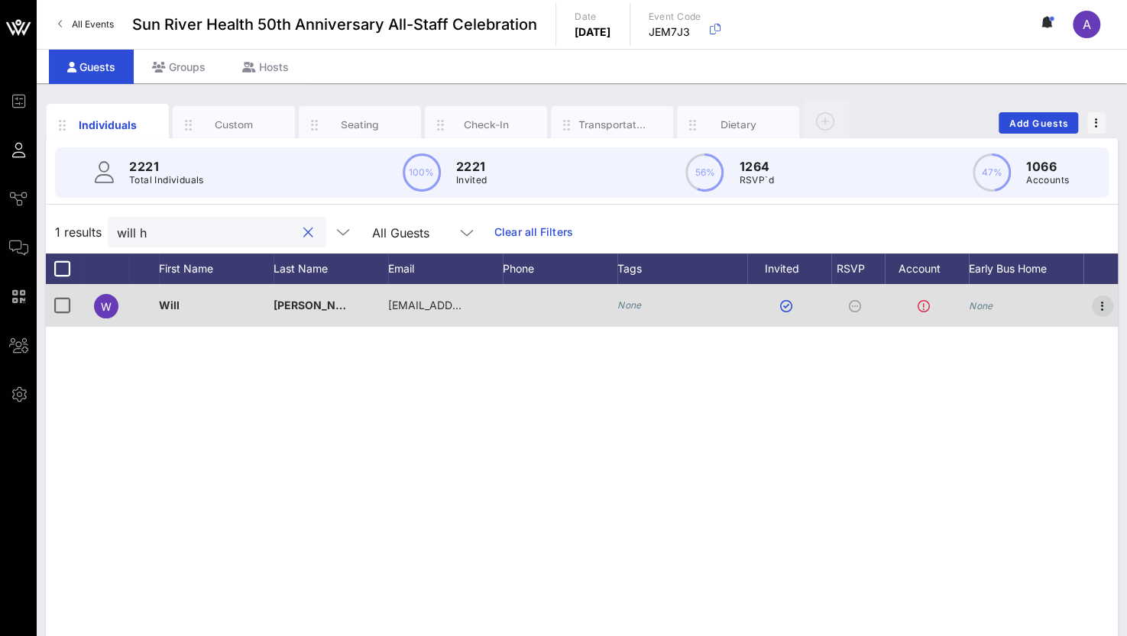
type input "will h"
click at [1101, 303] on icon "button" at bounding box center [1102, 306] width 18 height 18
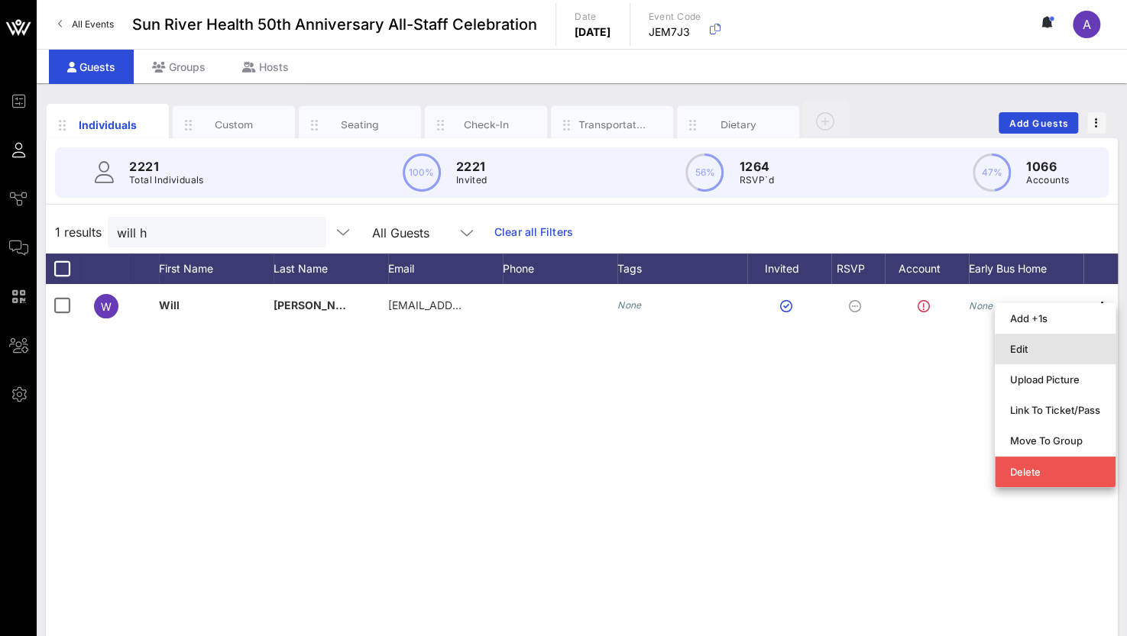
click at [1027, 340] on div "Edit" at bounding box center [1055, 349] width 90 height 24
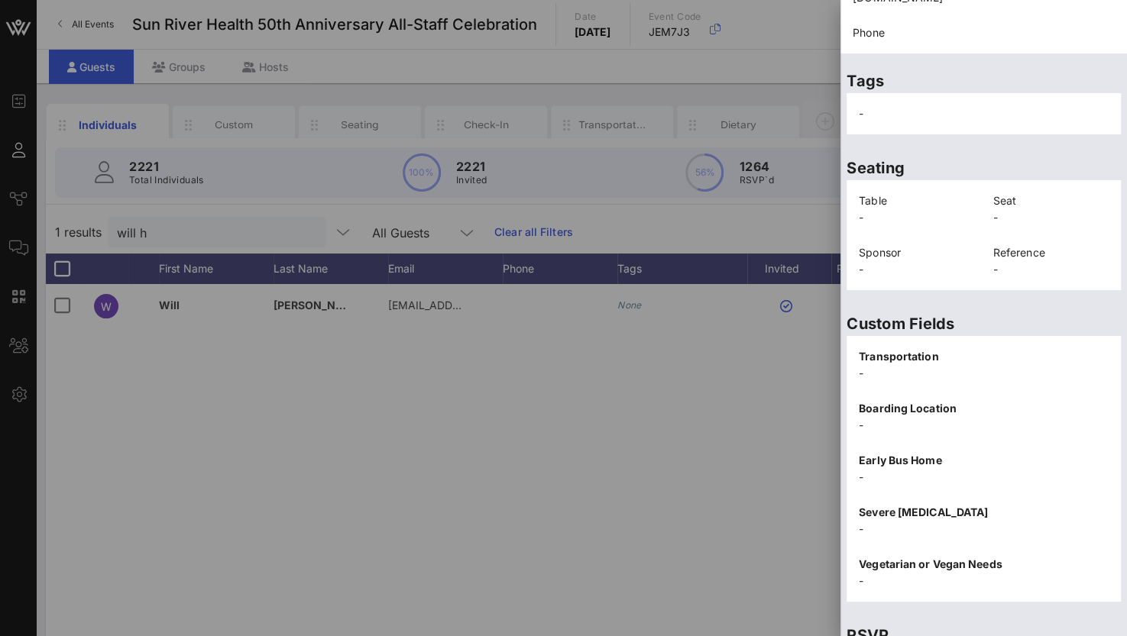
scroll to position [309, 0]
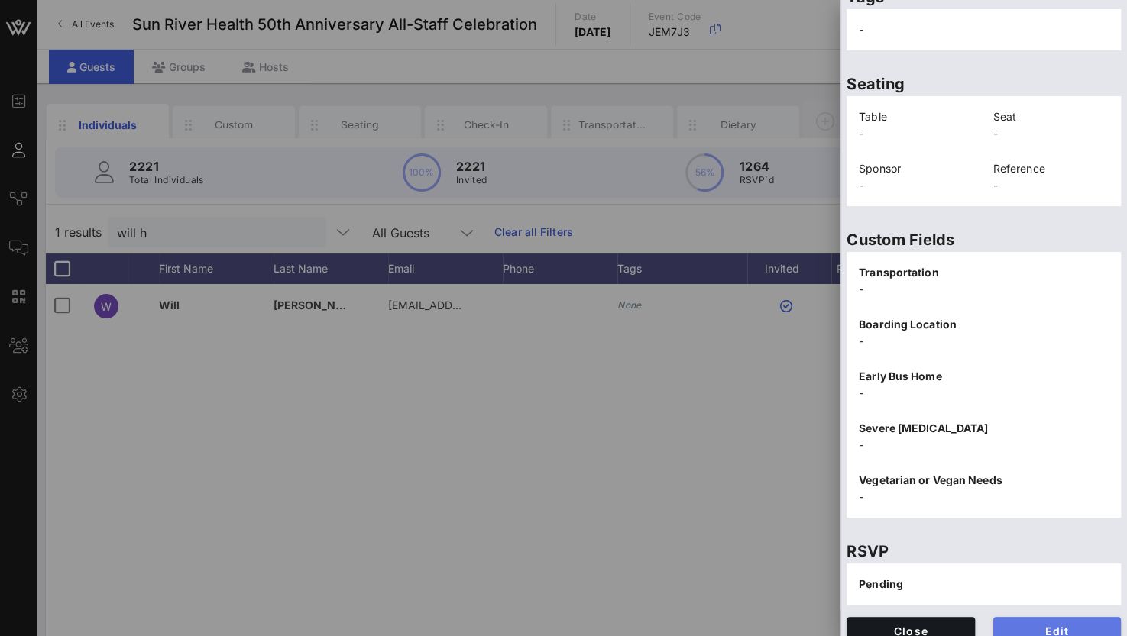
click at [1038, 621] on button "Edit" at bounding box center [1057, 630] width 128 height 27
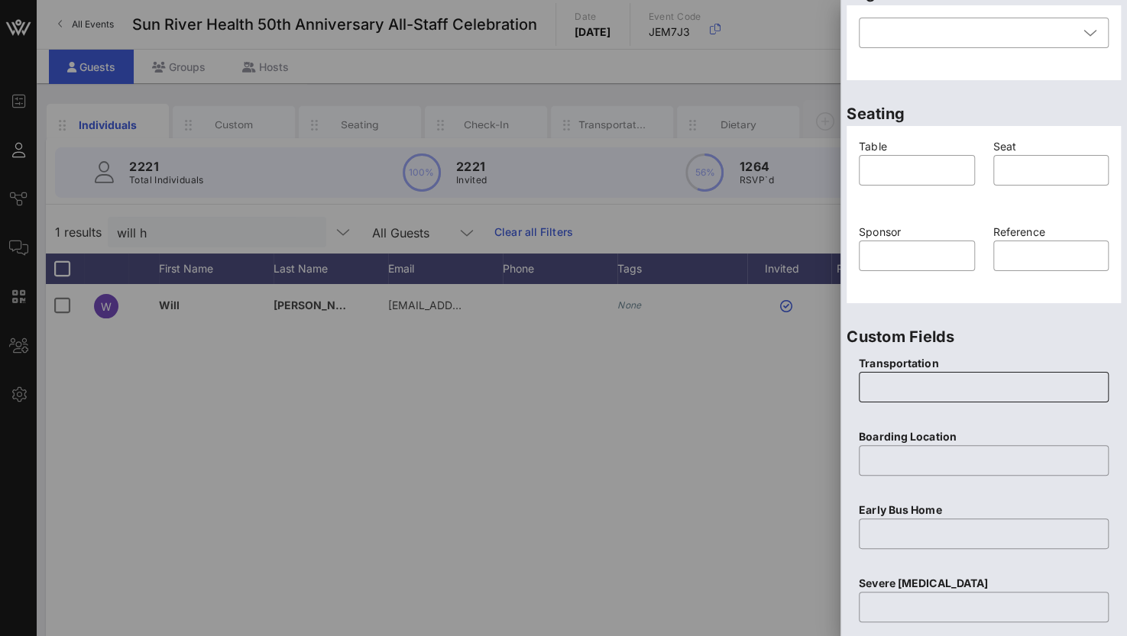
click at [952, 386] on input "text" at bounding box center [983, 387] width 231 height 24
type input "None"
click at [889, 454] on input "text" at bounding box center [983, 460] width 231 height 24
type input "M"
type input "None"
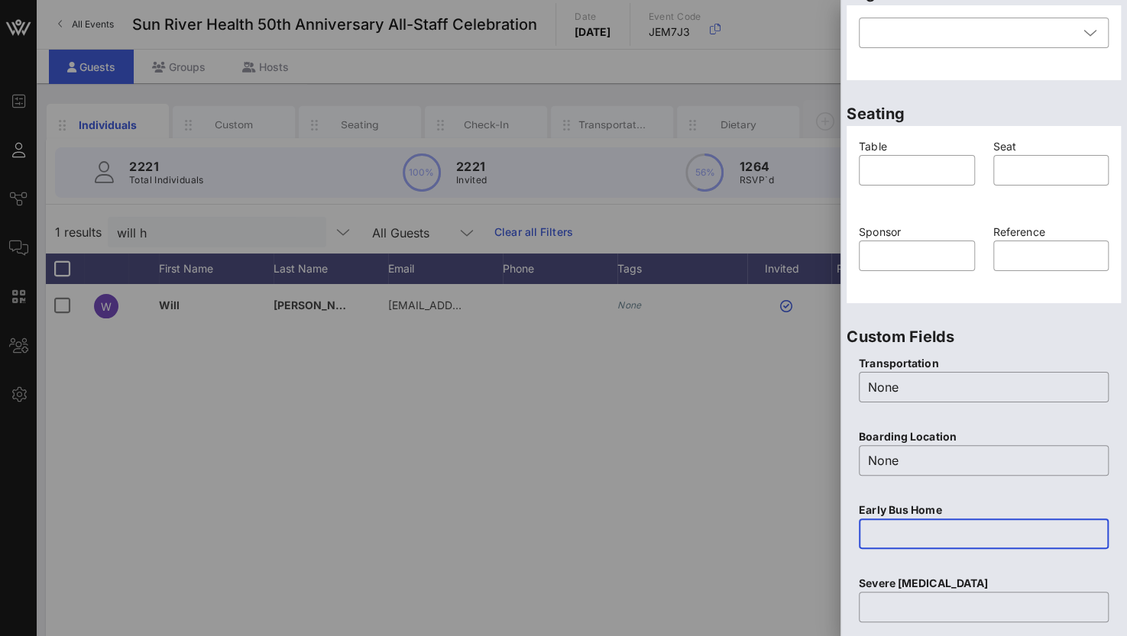
click at [893, 522] on input "text" at bounding box center [983, 534] width 231 height 24
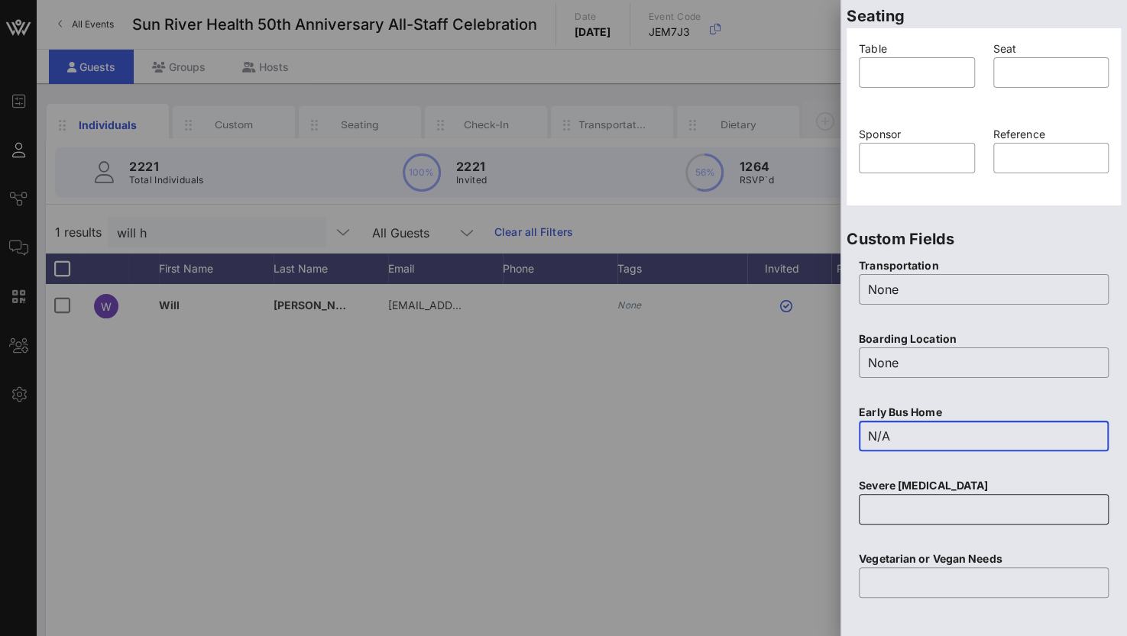
scroll to position [462, 0]
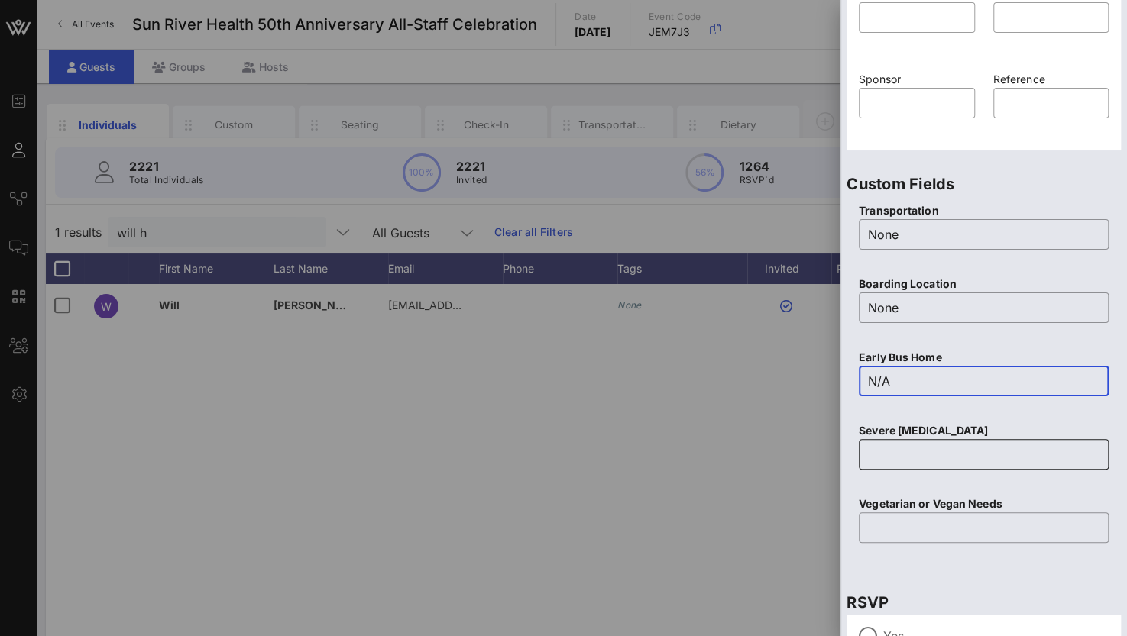
type input "N/A"
click at [909, 454] on input "text" at bounding box center [983, 454] width 231 height 24
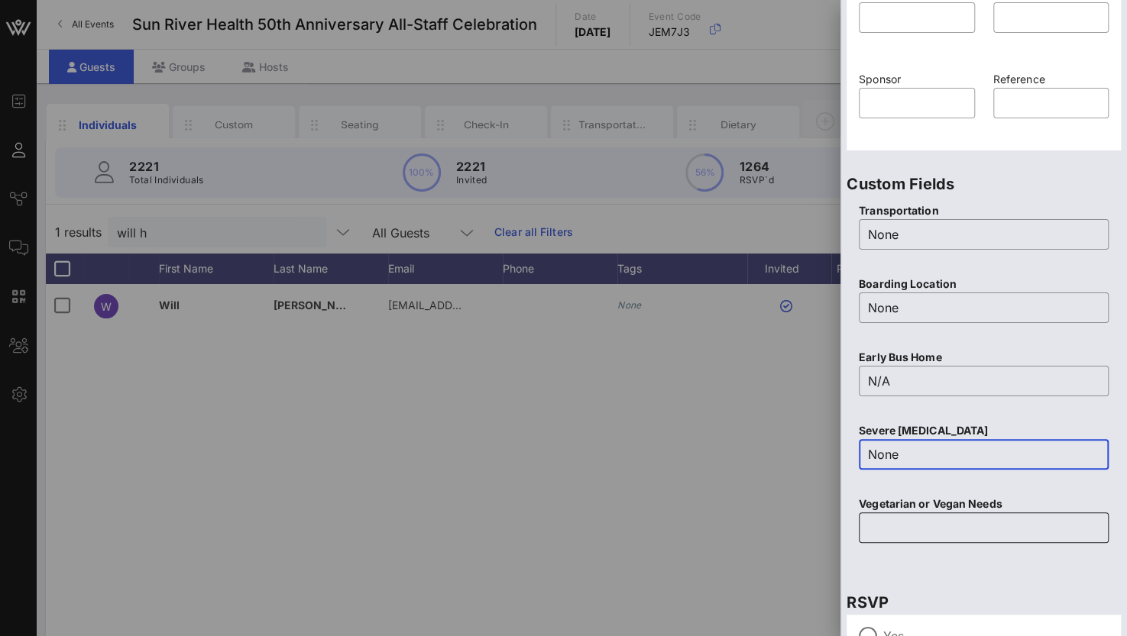
type input "None"
click at [909, 528] on input "text" at bounding box center [983, 528] width 231 height 24
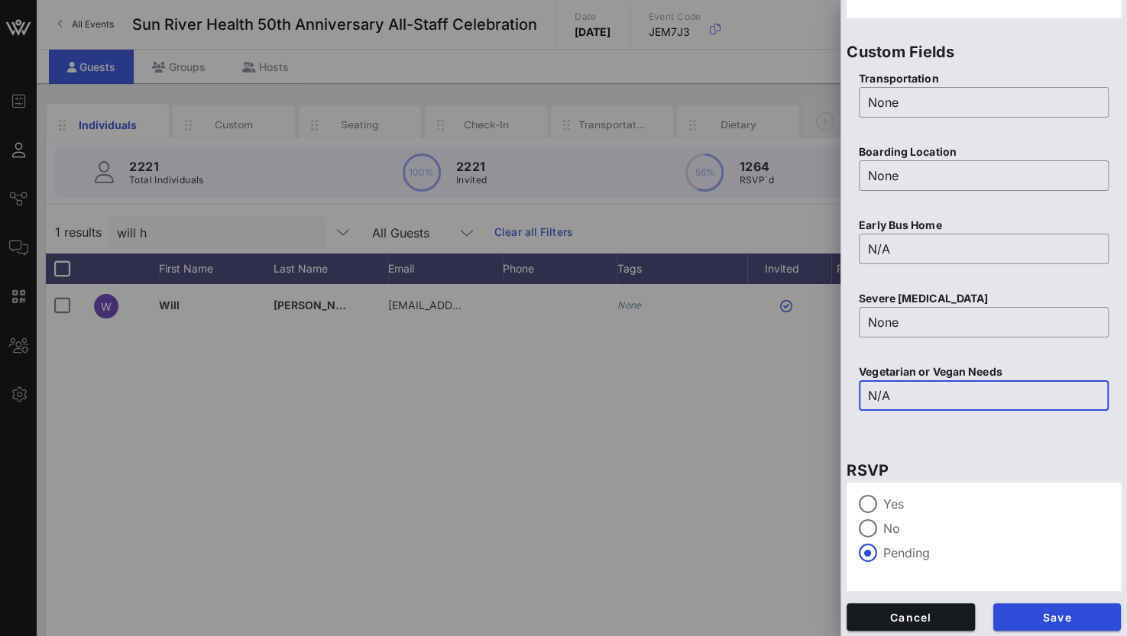
scroll to position [597, 0]
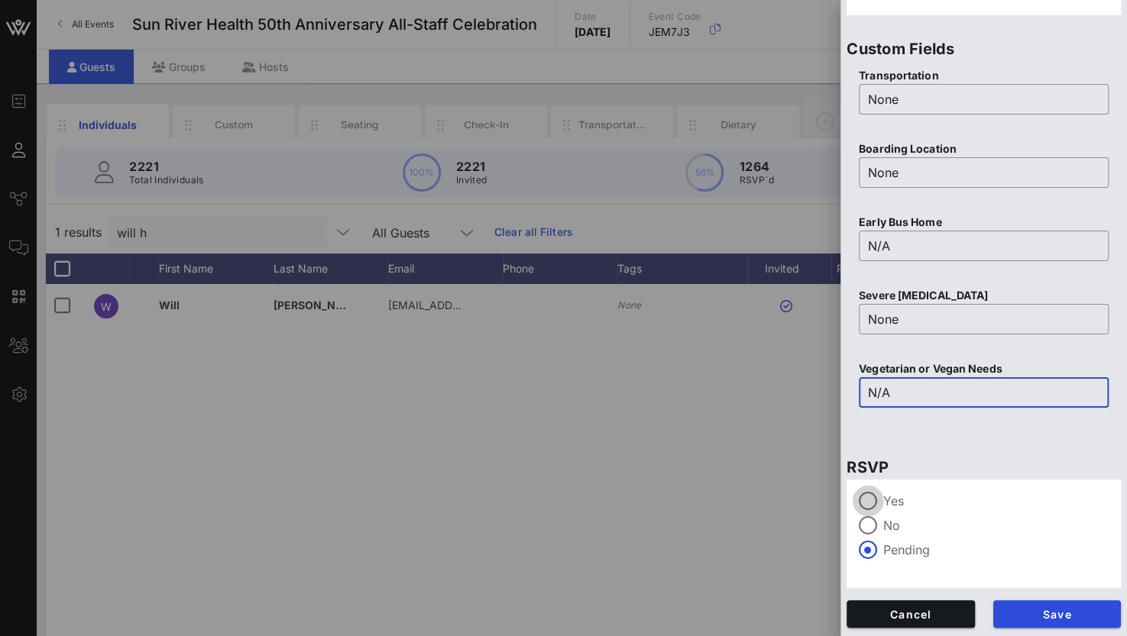
type input "N/A"
click at [868, 500] on div at bounding box center [868, 501] width 26 height 26
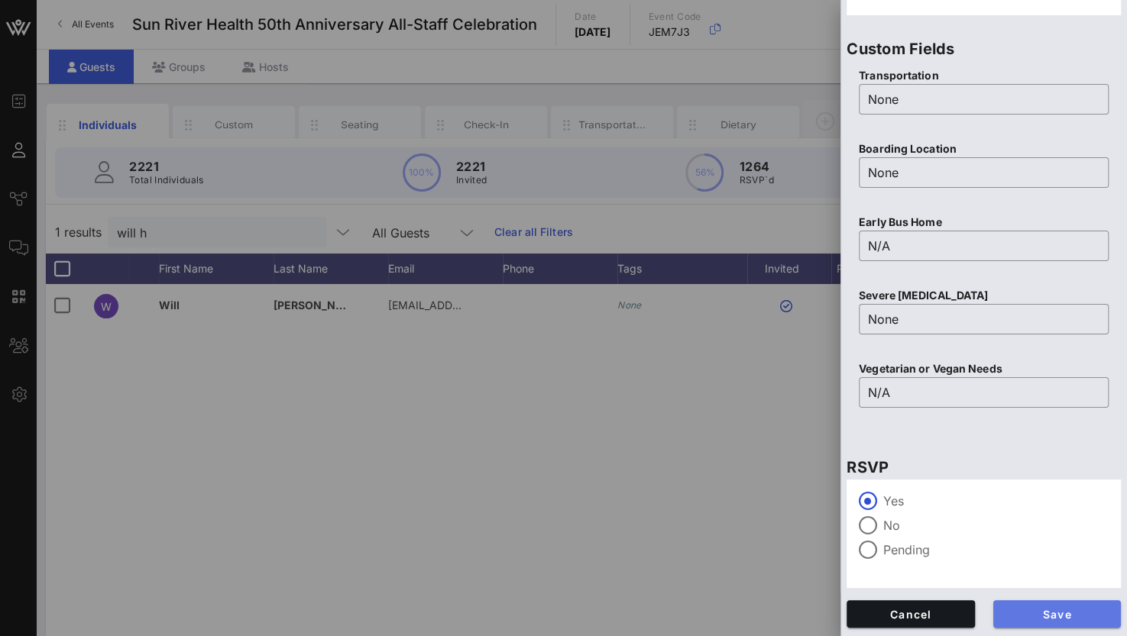
click at [1060, 611] on span "Save" at bounding box center [1057, 614] width 104 height 13
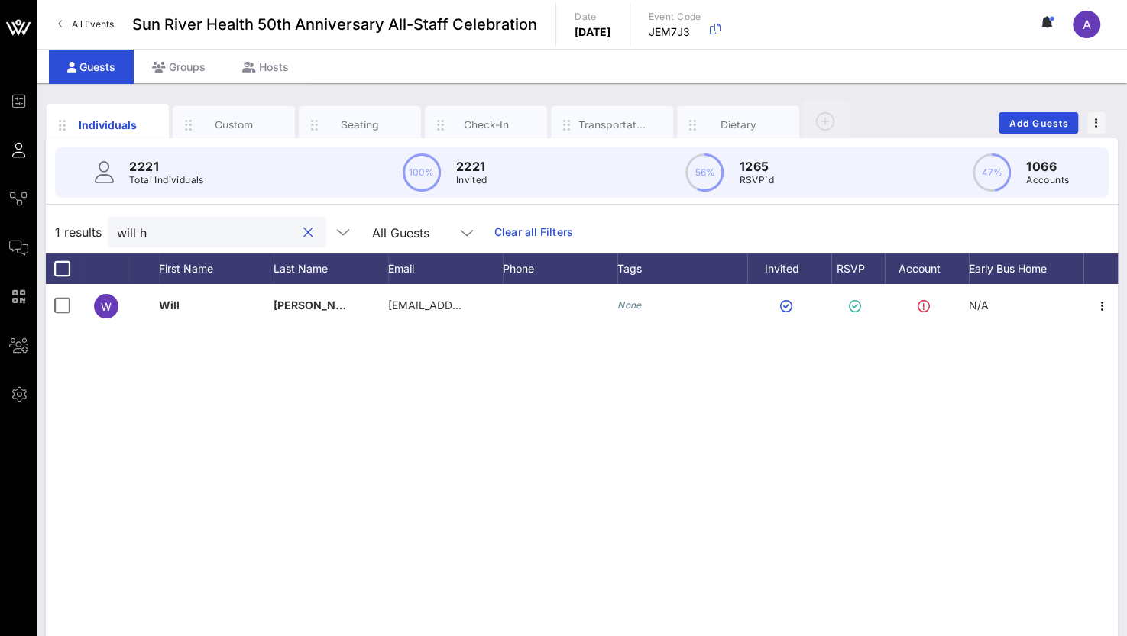
drag, startPoint x: 161, startPoint y: 224, endPoint x: -6, endPoint y: 220, distance: 167.3
click at [0, 220] on html "Event Builder Guests Journeys Comms QR Scanner Team Settings Sun River Health 5…" at bounding box center [563, 318] width 1127 height 636
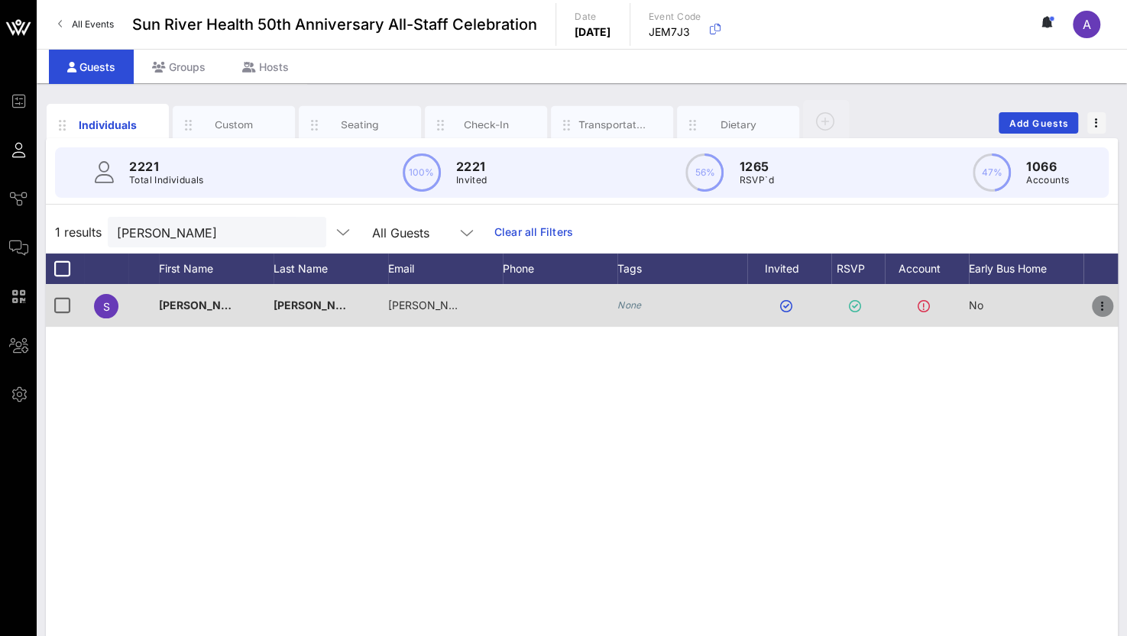
click at [1100, 299] on icon "button" at bounding box center [1102, 306] width 18 height 18
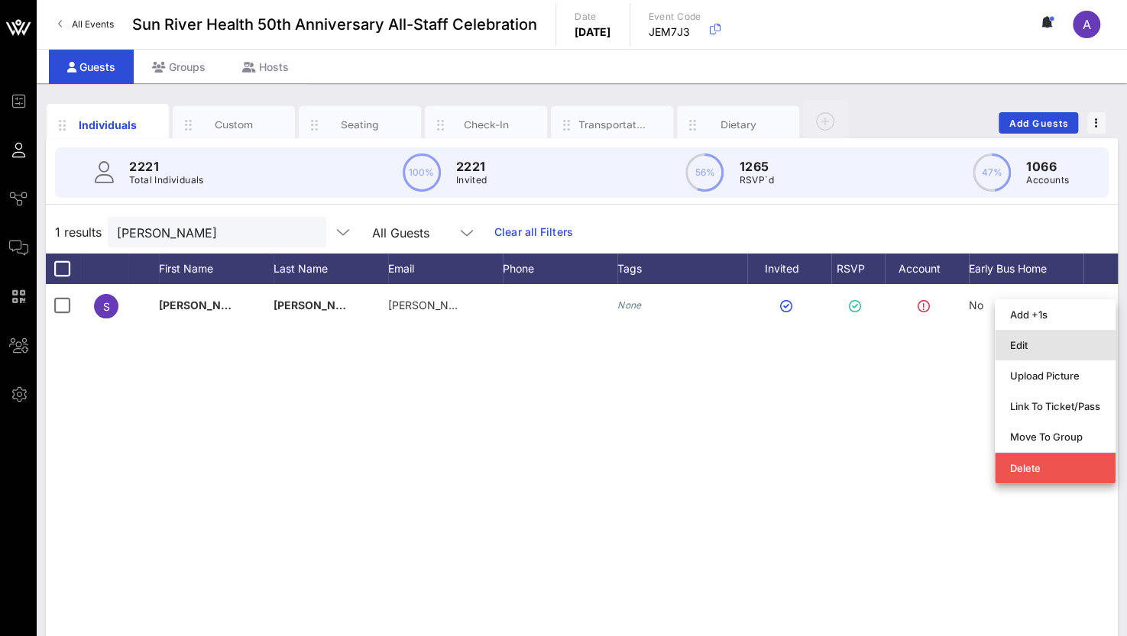
click at [1017, 348] on div "Edit" at bounding box center [1055, 345] width 90 height 12
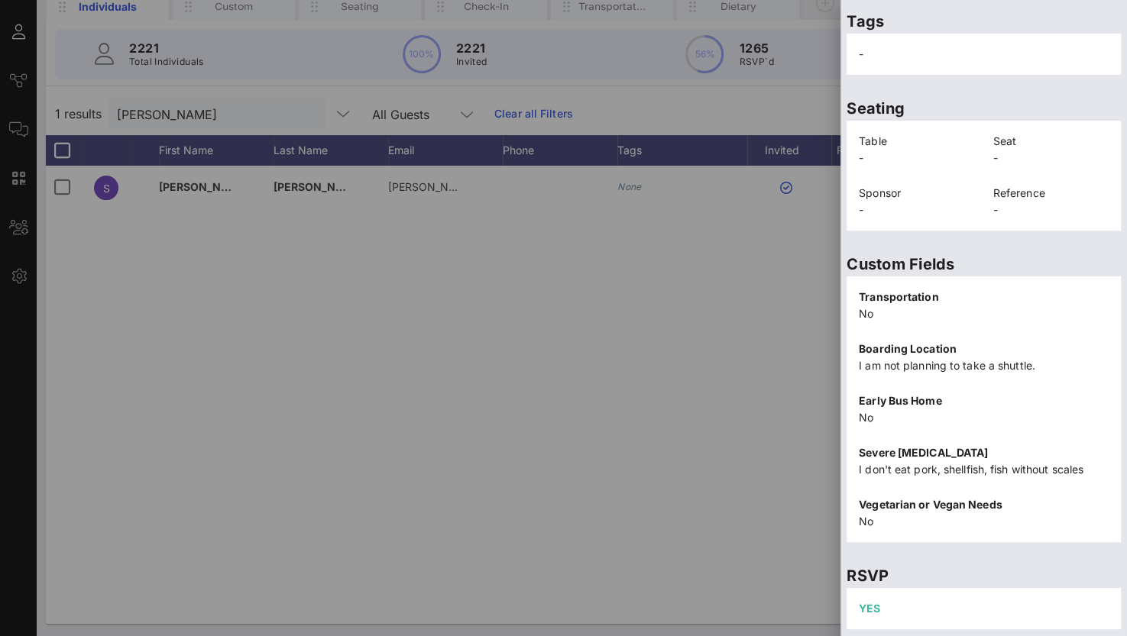
scroll to position [121, 0]
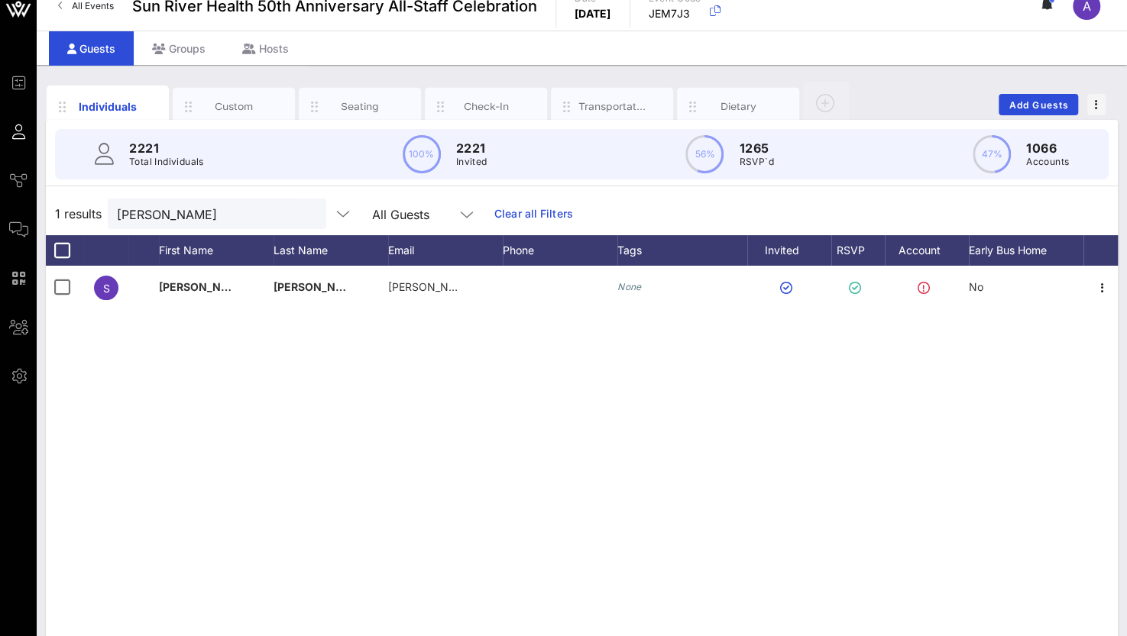
scroll to position [0, 0]
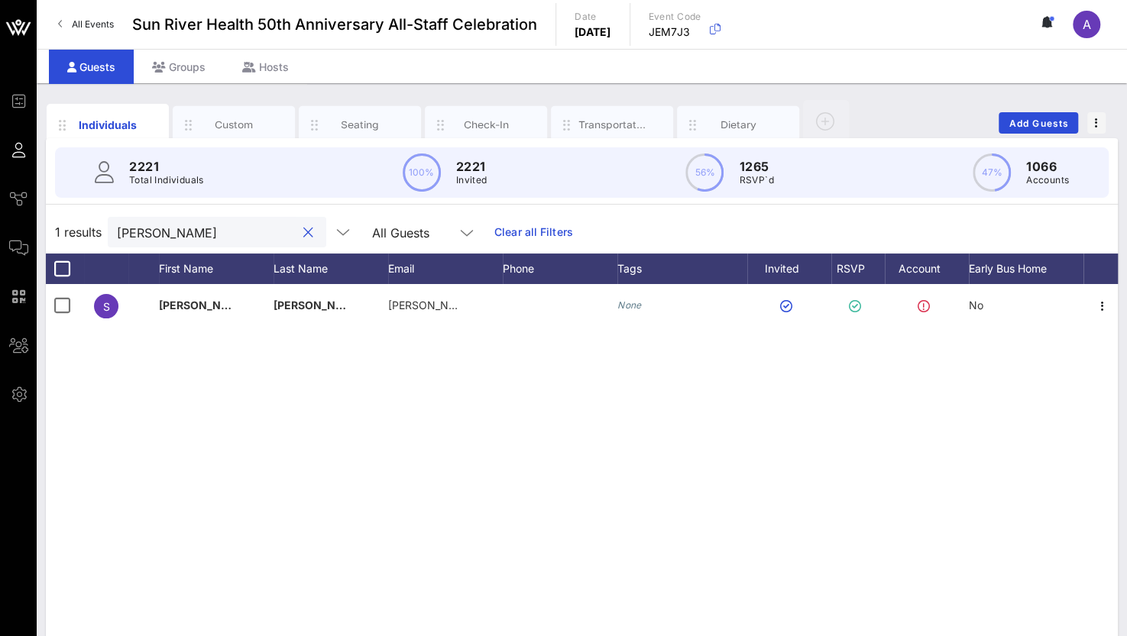
drag, startPoint x: 183, startPoint y: 234, endPoint x: 49, endPoint y: 234, distance: 134.4
click at [49, 234] on div "1 results [PERSON_NAME] All Guests Clear all Filters" at bounding box center [582, 232] width 1072 height 43
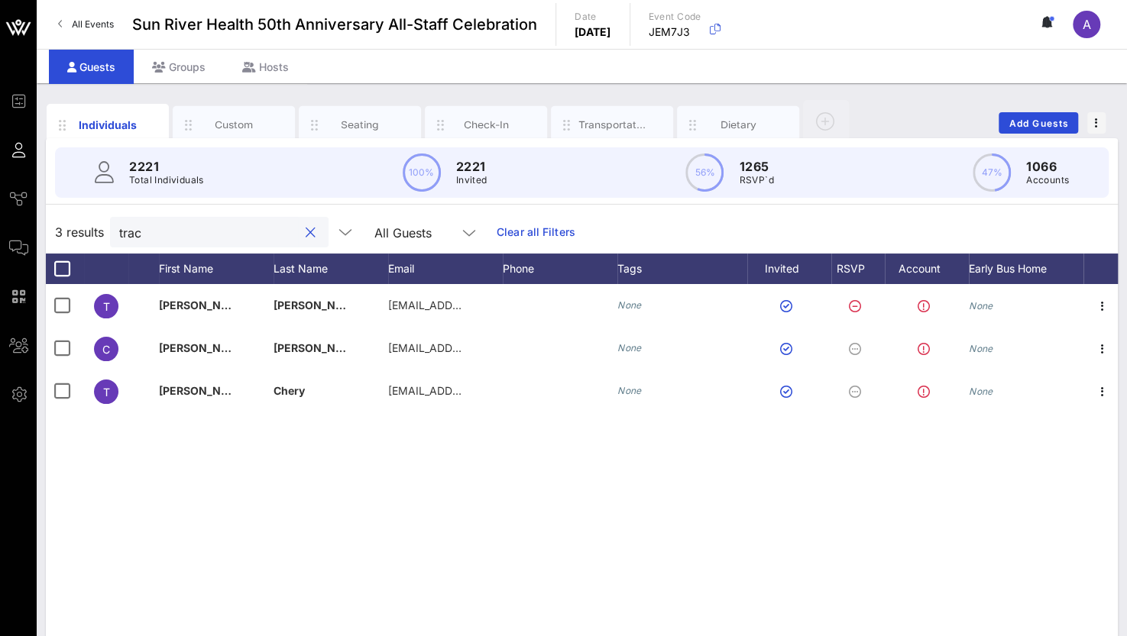
drag, startPoint x: 147, startPoint y: 241, endPoint x: 97, endPoint y: 235, distance: 50.7
click at [97, 235] on div "3 results trac All Guests Clear all Filters" at bounding box center [582, 232] width 1072 height 43
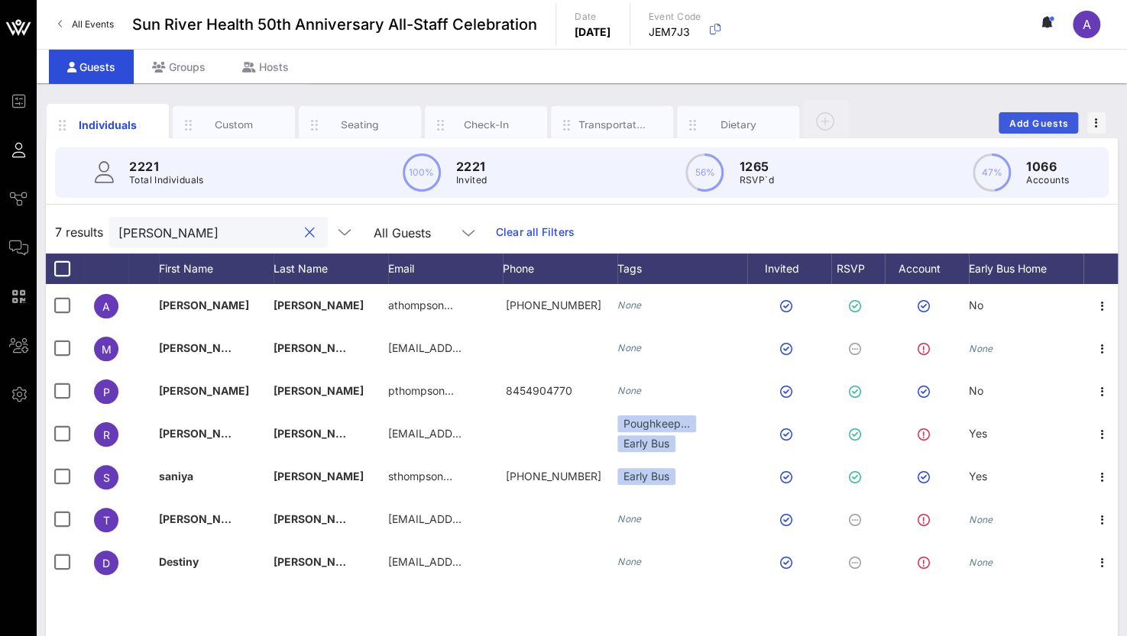
type input "[PERSON_NAME]"
click at [1011, 120] on span "Add Guests" at bounding box center [1038, 123] width 60 height 11
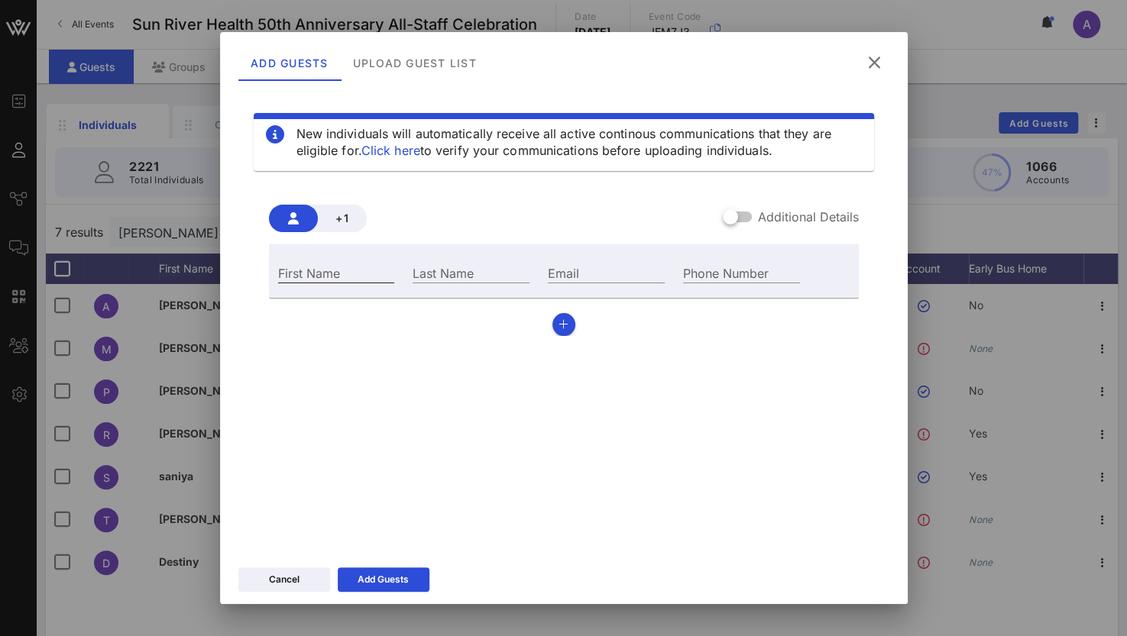
click at [315, 273] on div "First Name" at bounding box center [336, 273] width 117 height 20
type input "[PERSON_NAME]"
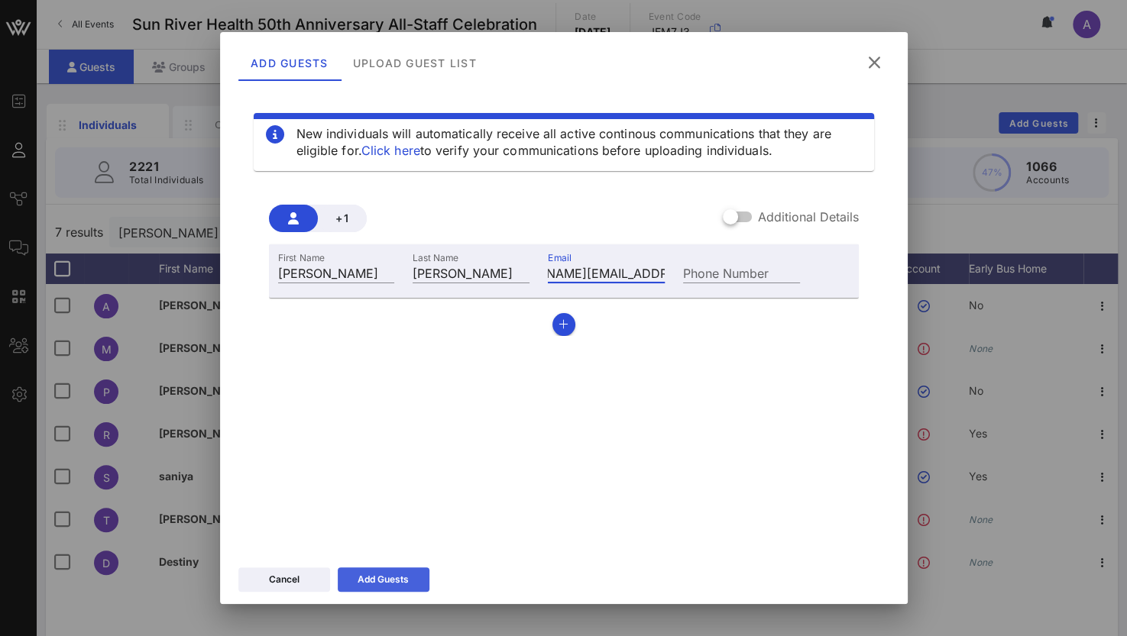
type input "[PERSON_NAME][EMAIL_ADDRESS][PERSON_NAME][DOMAIN_NAME]"
click at [370, 580] on div "Add Guests" at bounding box center [382, 579] width 51 height 15
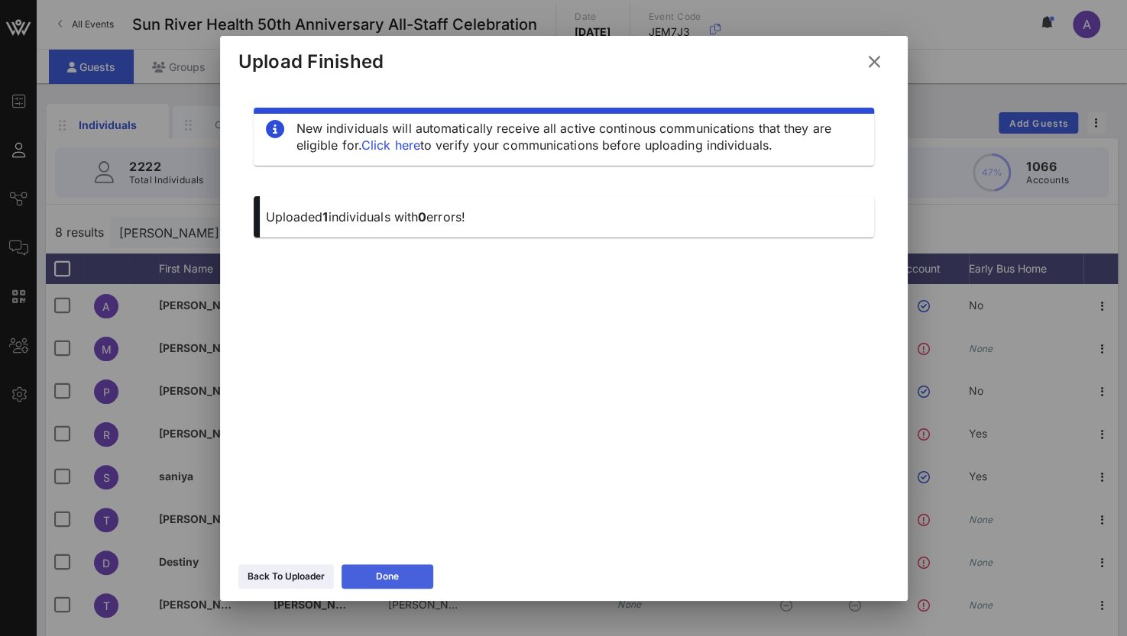
click at [389, 575] on icon at bounding box center [387, 576] width 11 height 9
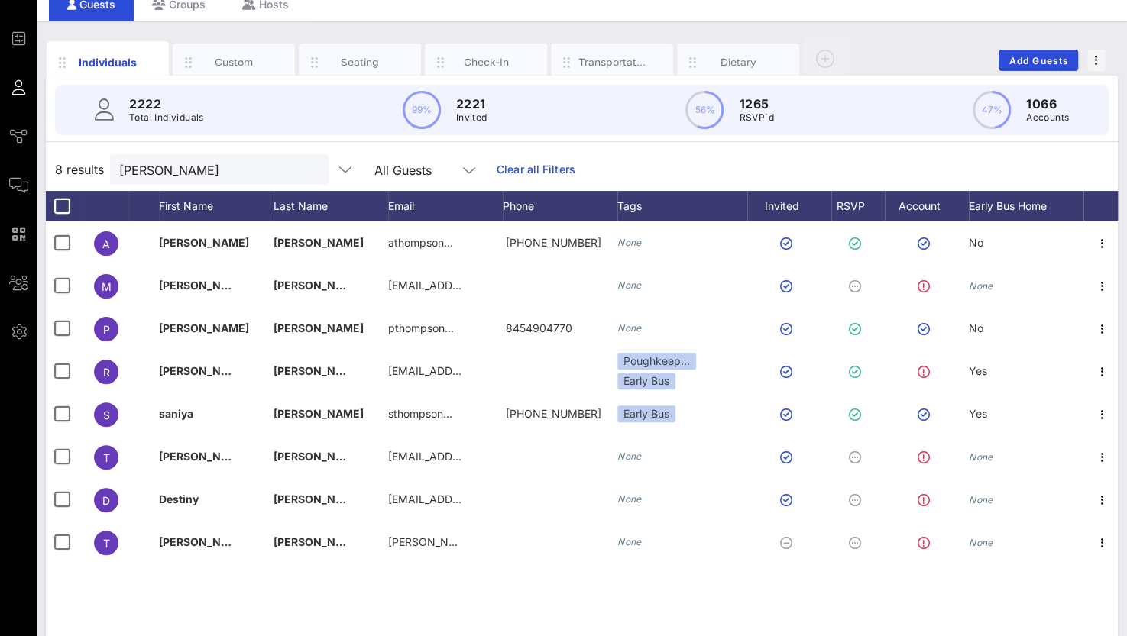
scroll to position [76, 0]
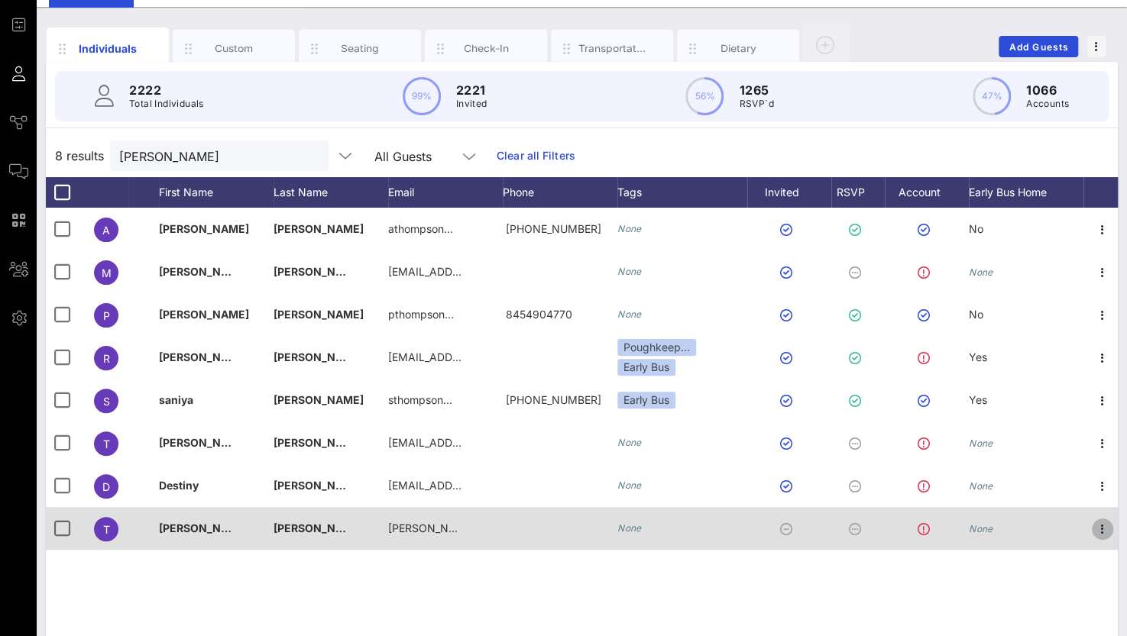
click at [1108, 526] on icon "button" at bounding box center [1102, 529] width 18 height 18
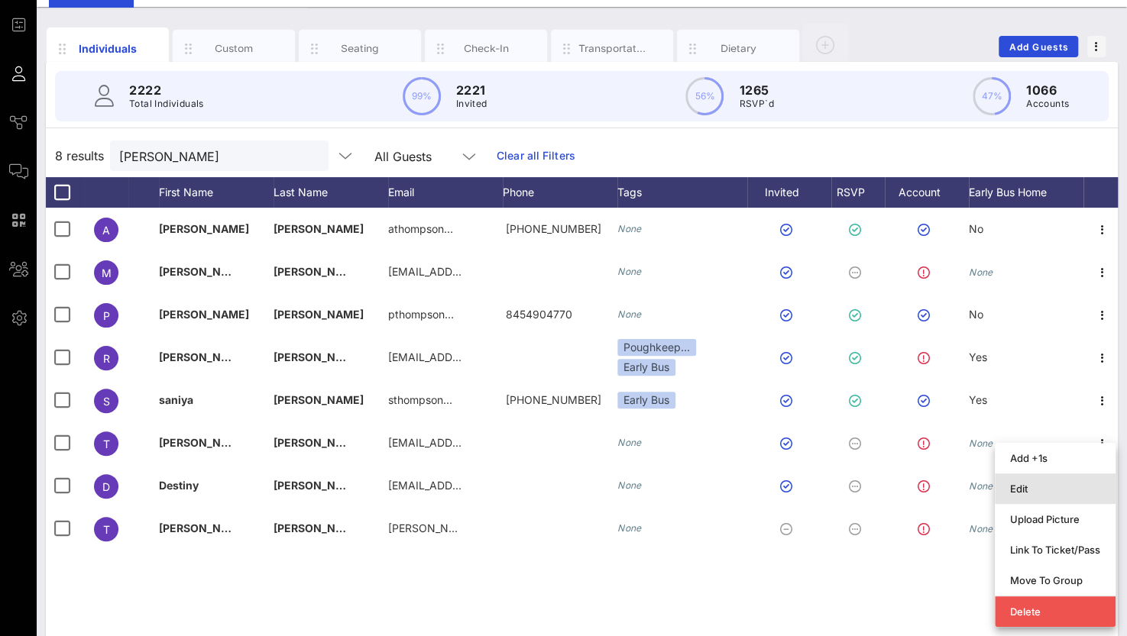
click at [1033, 488] on div "Edit" at bounding box center [1055, 489] width 90 height 12
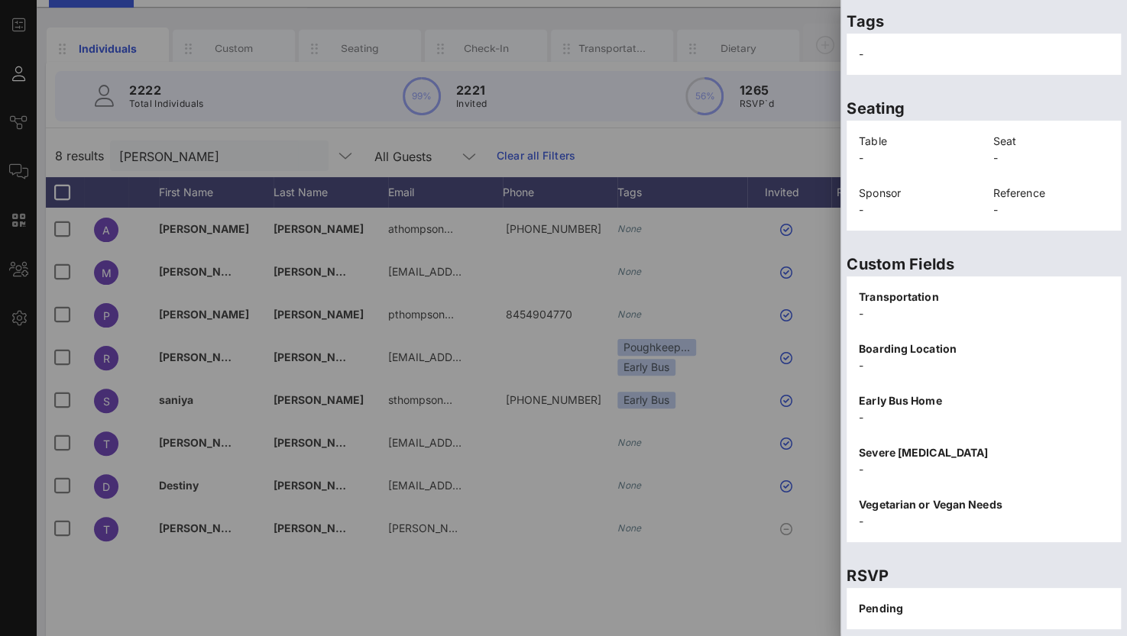
scroll to position [306, 0]
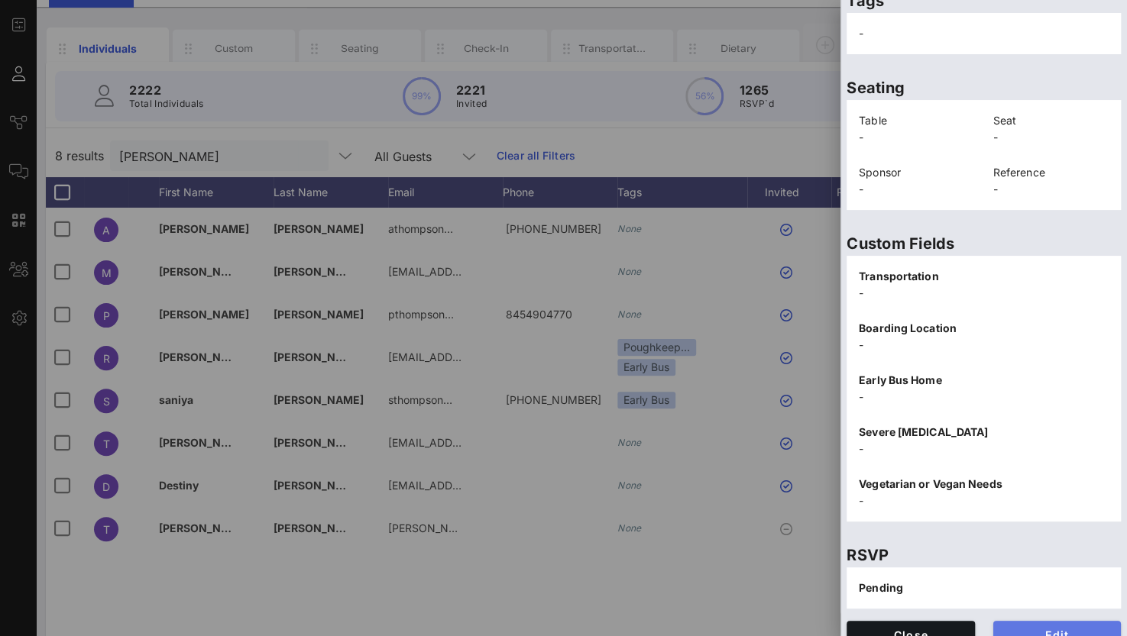
click at [1039, 629] on span "Edit" at bounding box center [1057, 635] width 104 height 13
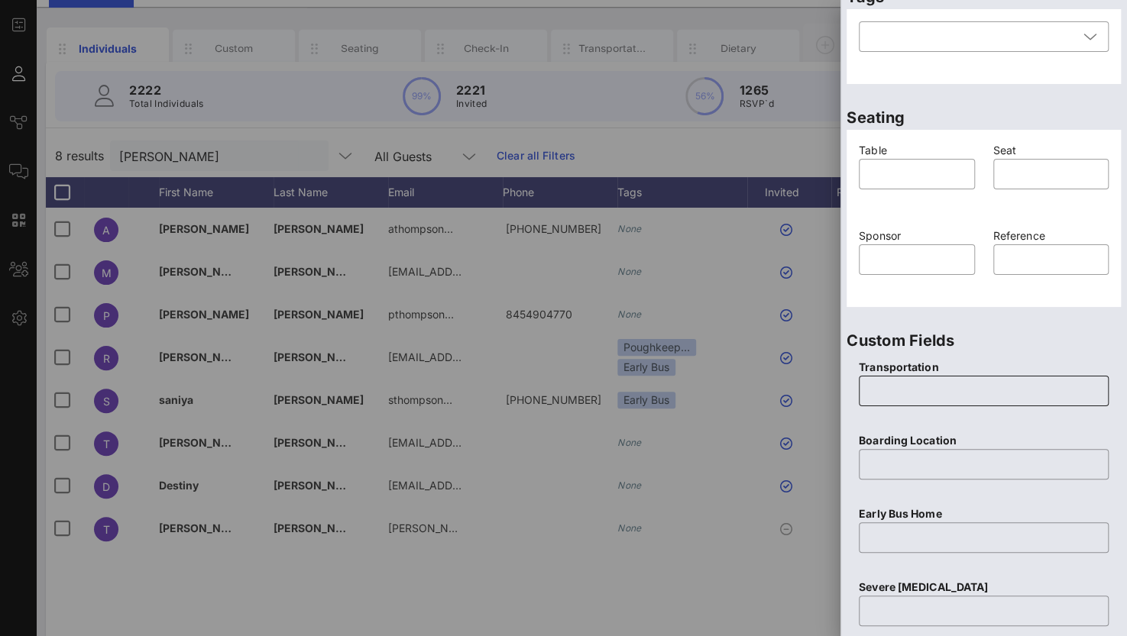
click at [934, 381] on input "text" at bounding box center [983, 391] width 231 height 24
type input "None"
click at [912, 461] on input "text" at bounding box center [983, 464] width 231 height 24
type input "None"
click at [911, 543] on input "text" at bounding box center [983, 537] width 231 height 24
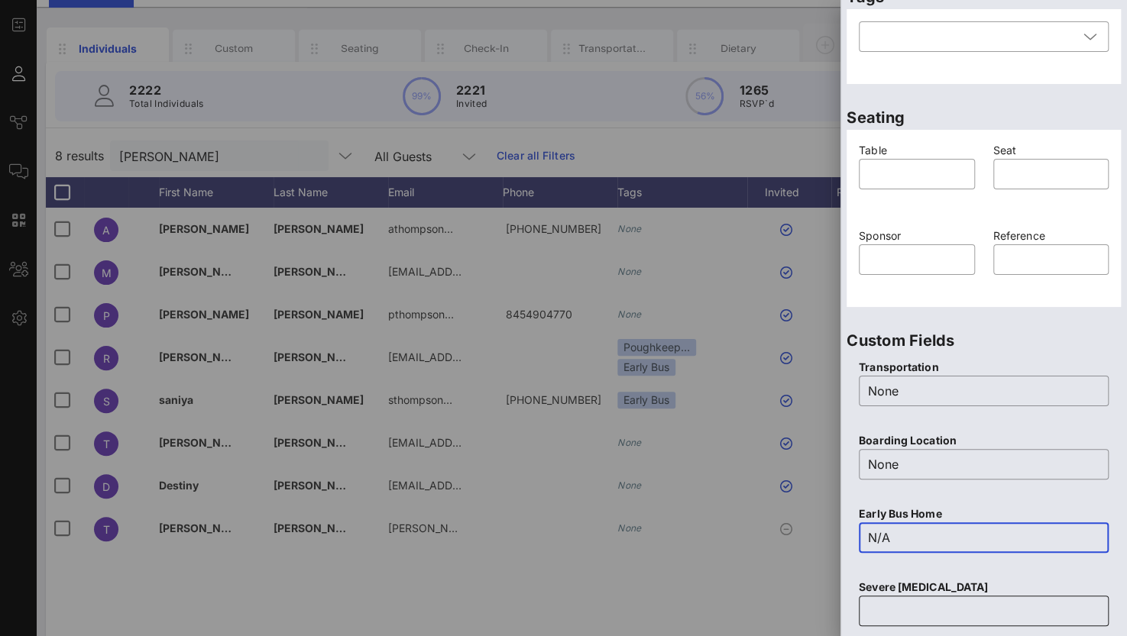
type input "N/A"
click at [895, 606] on input "text" at bounding box center [983, 611] width 231 height 24
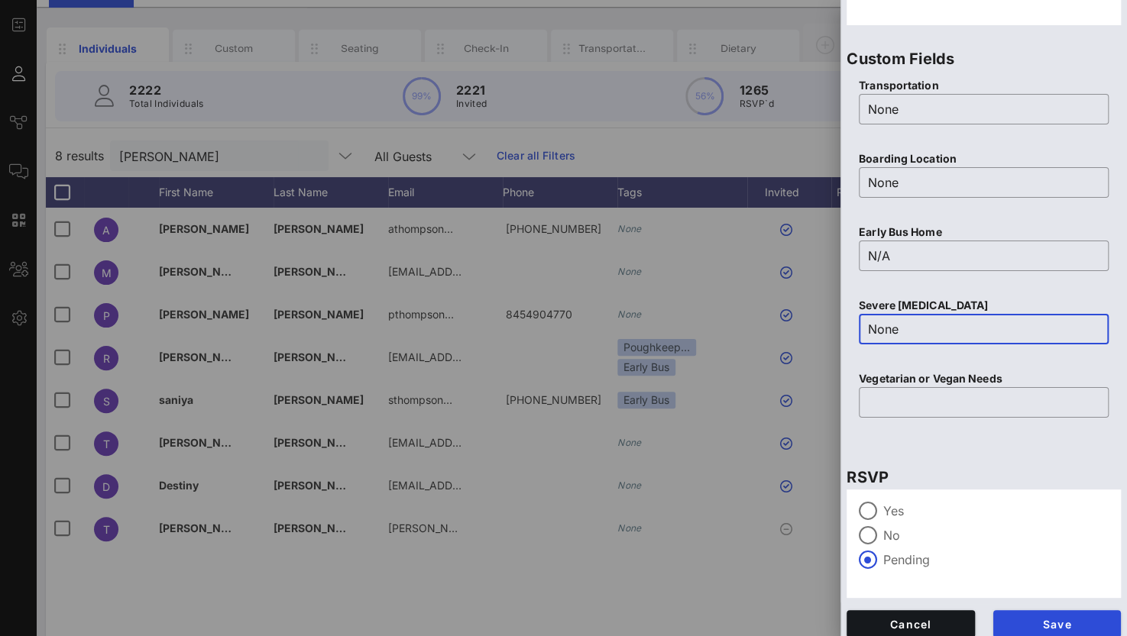
scroll to position [597, 0]
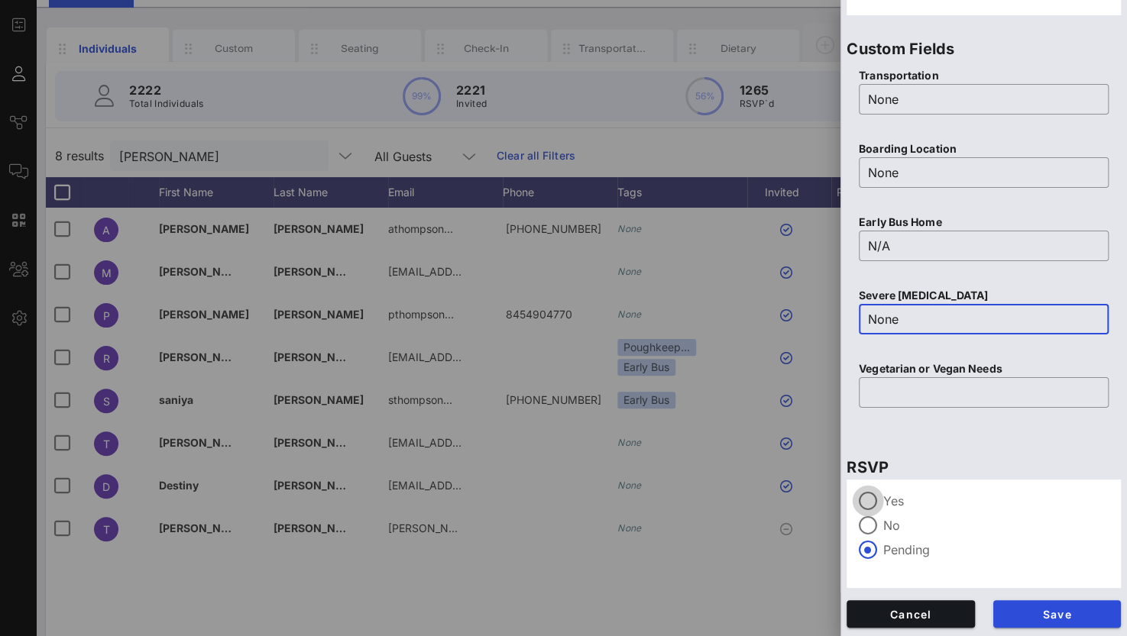
type input "None"
click at [875, 499] on div at bounding box center [868, 501] width 26 height 26
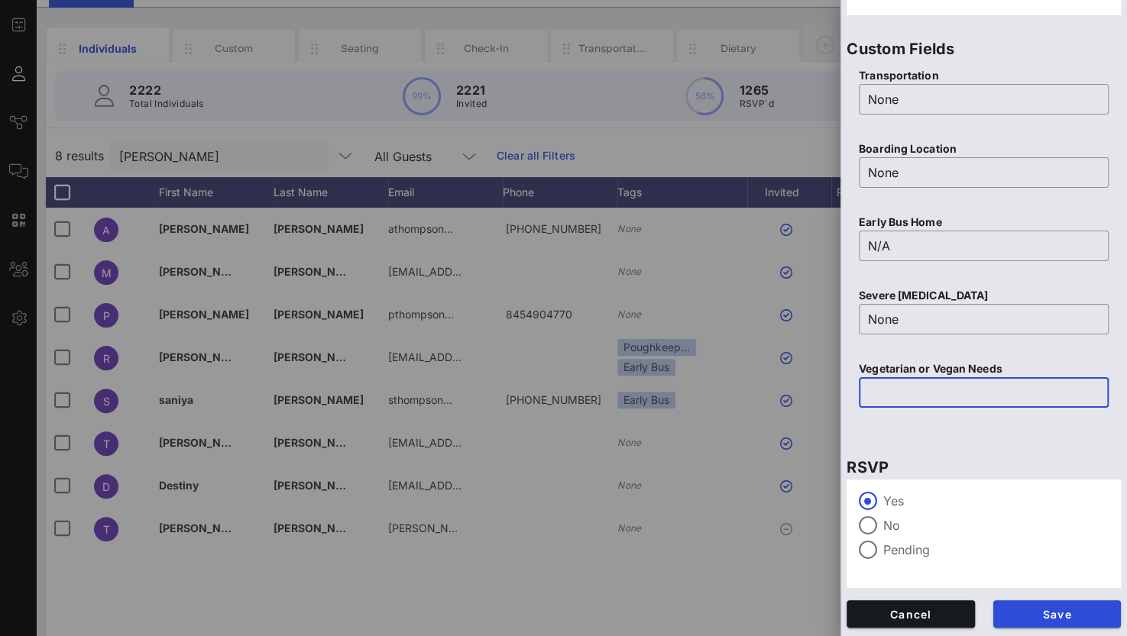
click at [897, 393] on input "text" at bounding box center [983, 392] width 231 height 24
type input "N/A"
click at [1056, 614] on span "Save" at bounding box center [1057, 614] width 104 height 13
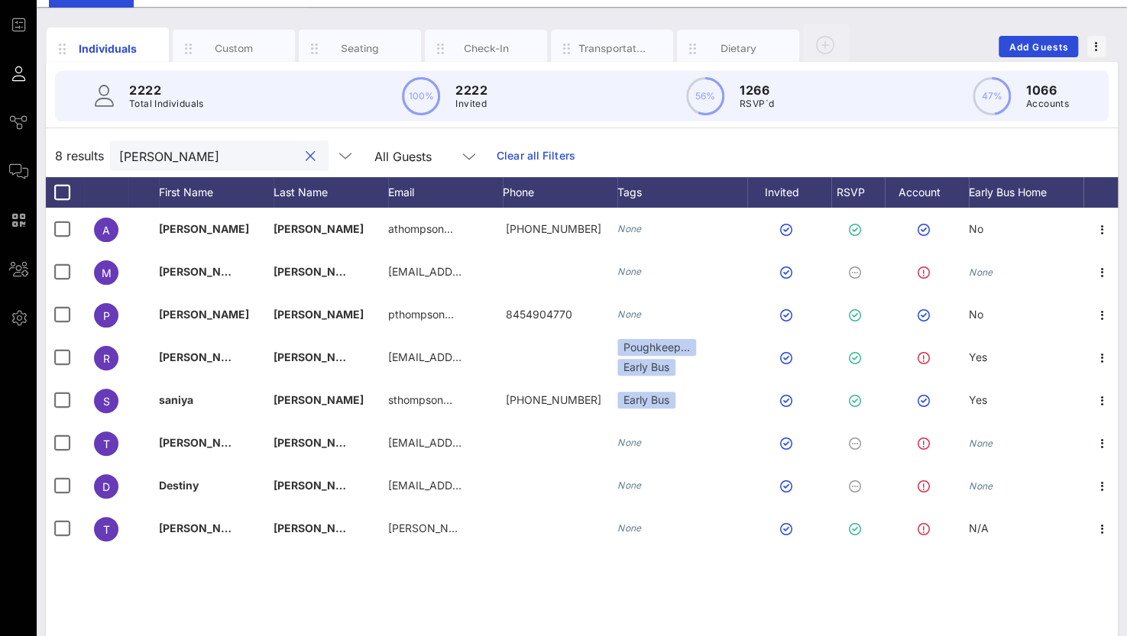
drag, startPoint x: 159, startPoint y: 155, endPoint x: 53, endPoint y: 144, distance: 105.9
click at [53, 144] on div "8 results [PERSON_NAME] All Guests Clear all Filters" at bounding box center [582, 155] width 1072 height 43
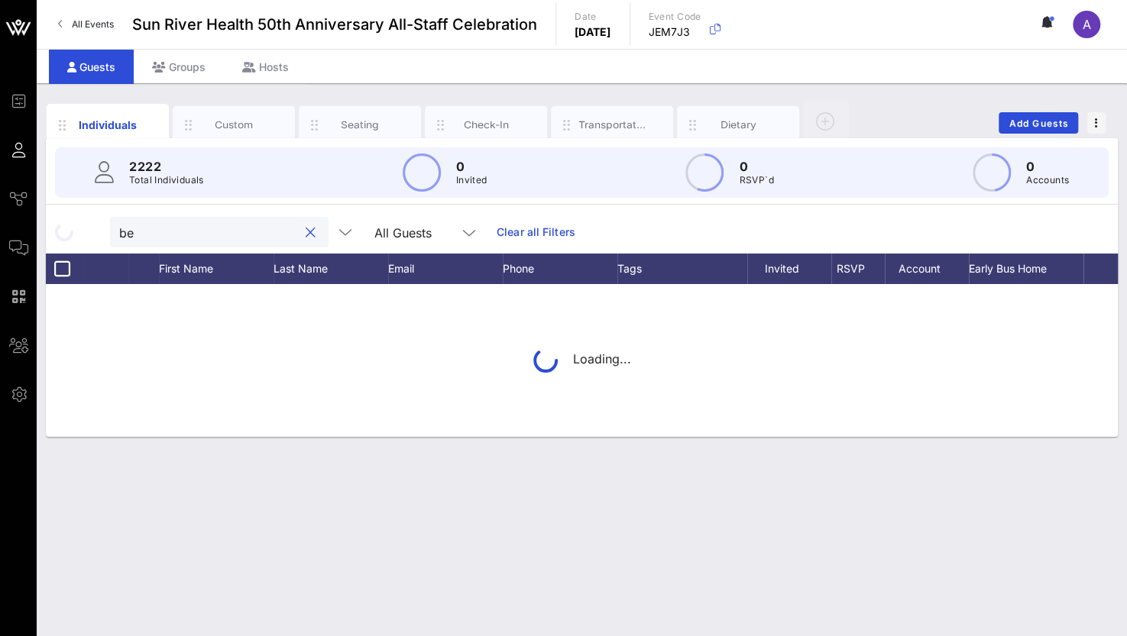
scroll to position [0, 0]
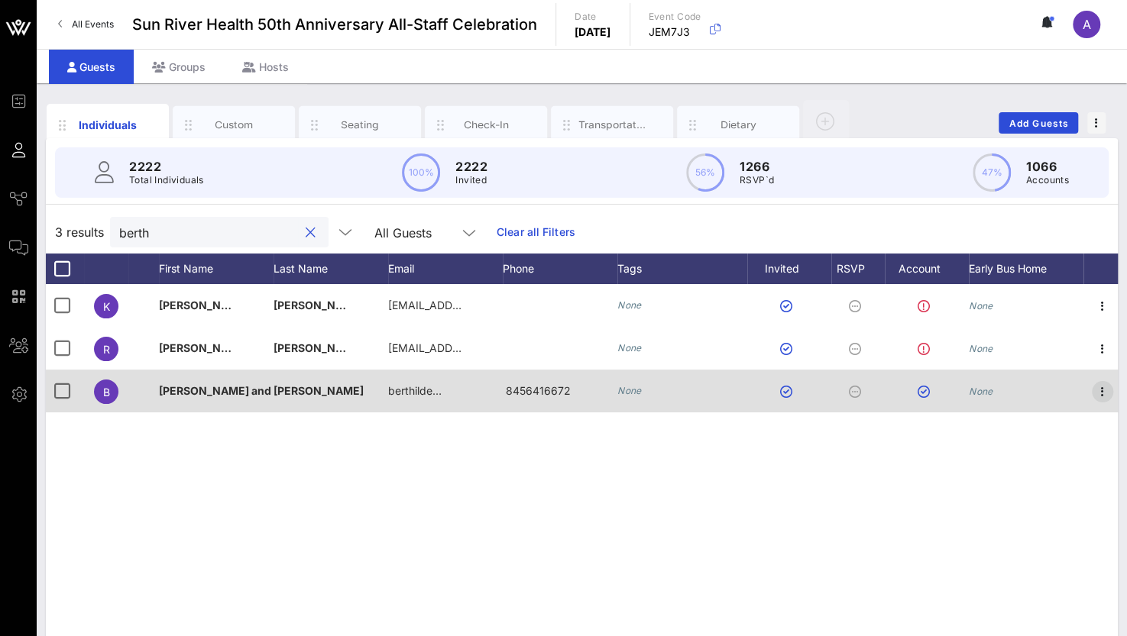
type input "berth"
click at [1097, 386] on icon "button" at bounding box center [1102, 392] width 18 height 18
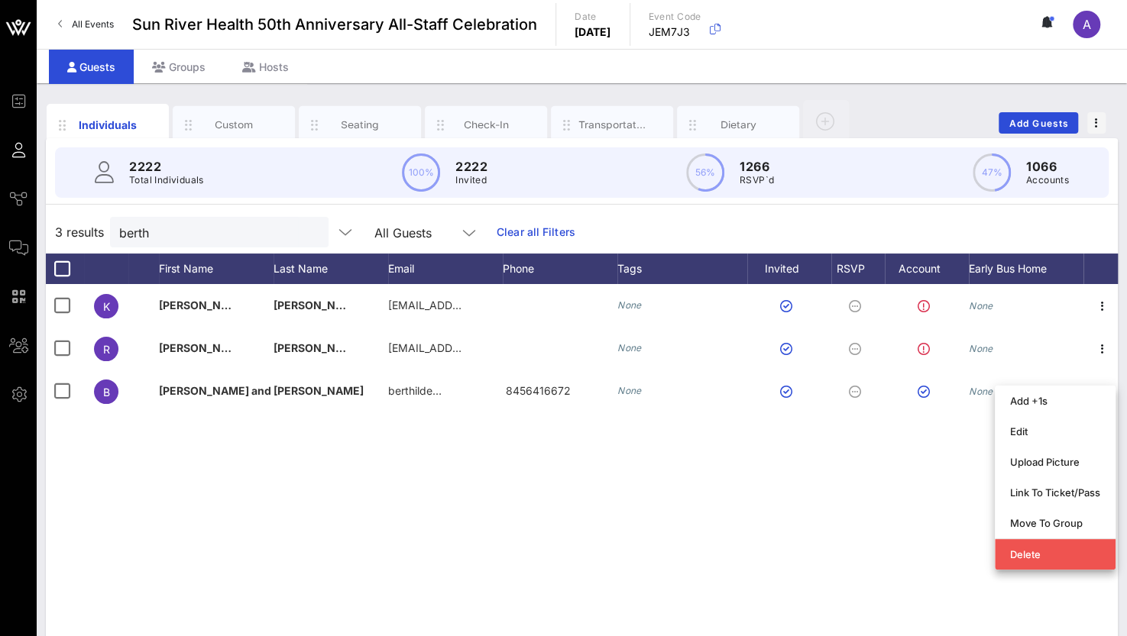
click at [469, 485] on div "K [PERSON_NAME] [EMAIL_ADDRESS][DOMAIN_NAME] None None R [PERSON_NAME] [EMAIL_A…" at bounding box center [582, 513] width 1072 height 458
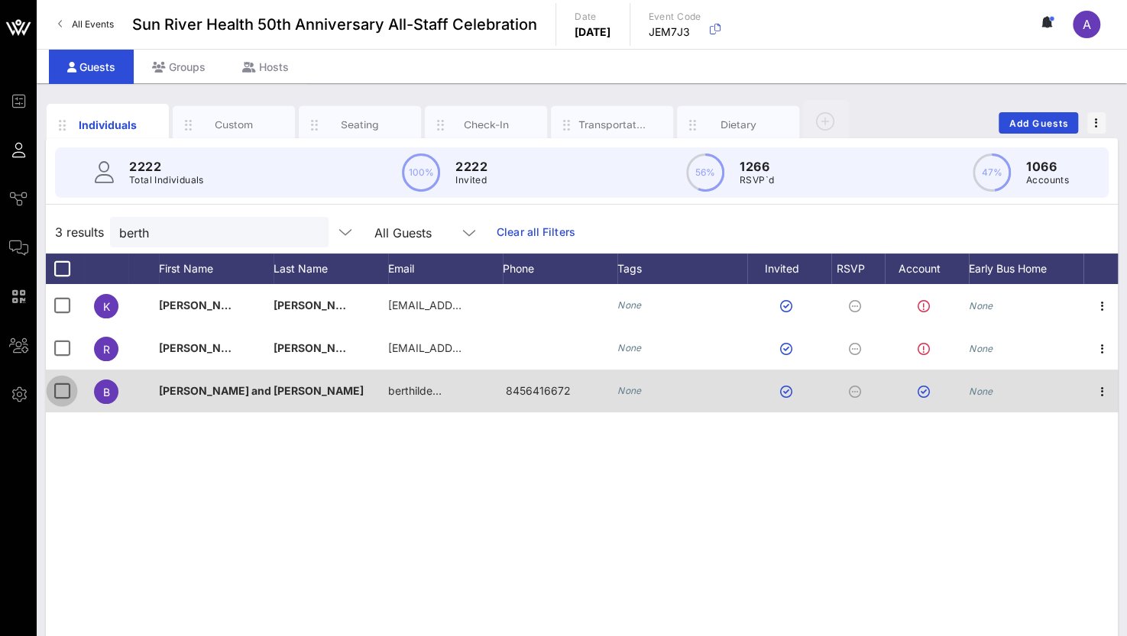
click at [61, 393] on div at bounding box center [62, 391] width 26 height 26
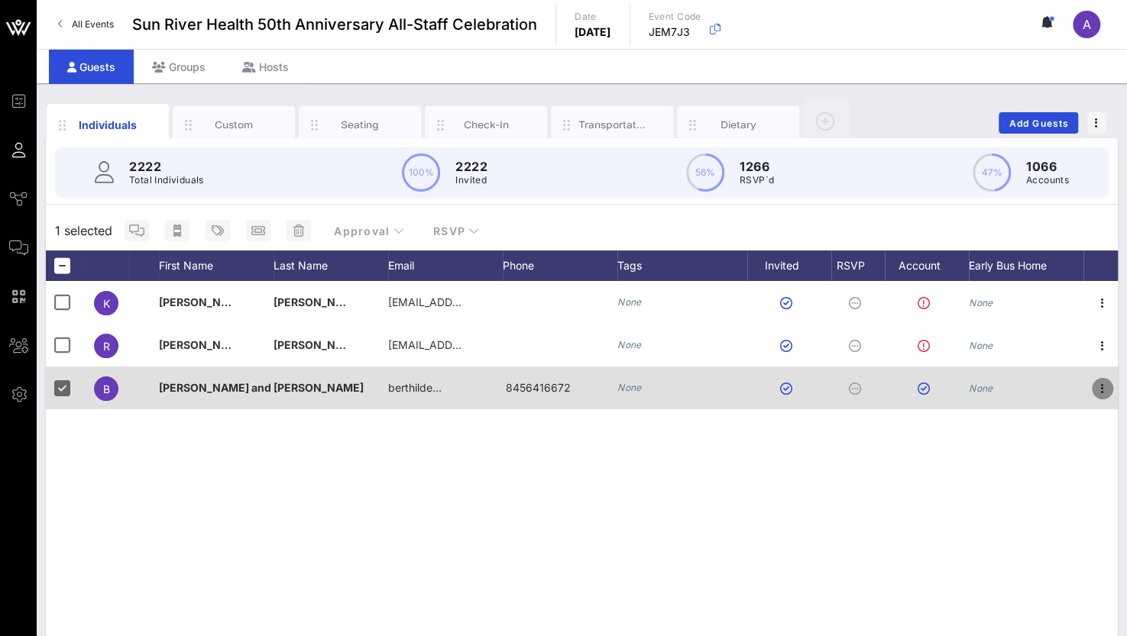
click at [1098, 393] on icon "button" at bounding box center [1102, 389] width 18 height 18
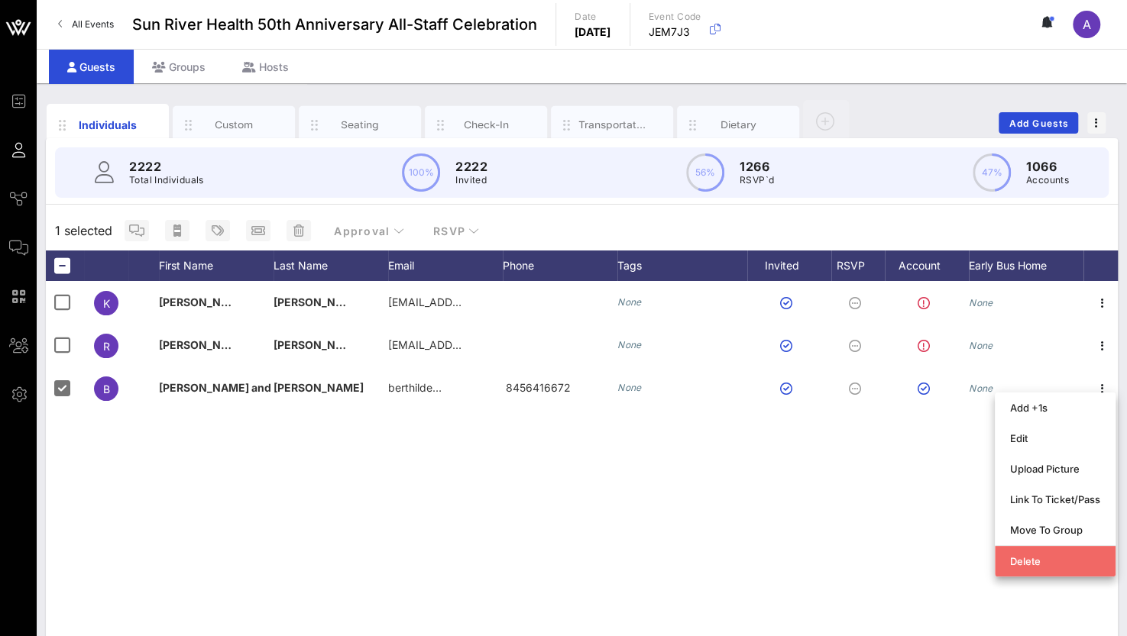
click at [1012, 555] on div "Delete" at bounding box center [1055, 561] width 90 height 12
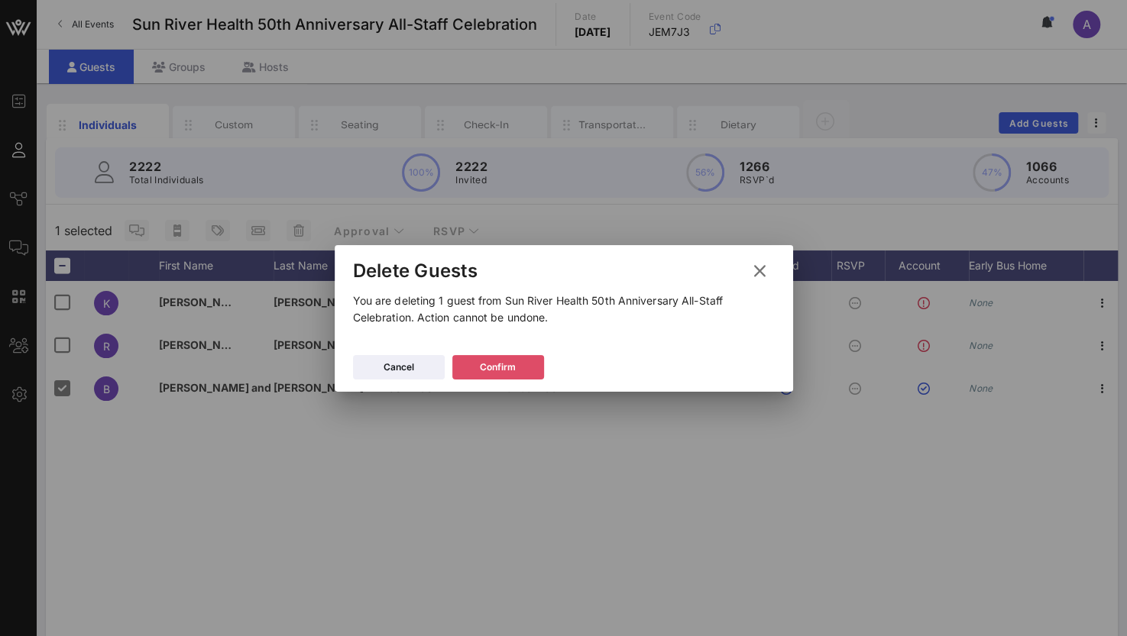
click at [503, 366] on button "Confirm" at bounding box center [498, 367] width 92 height 24
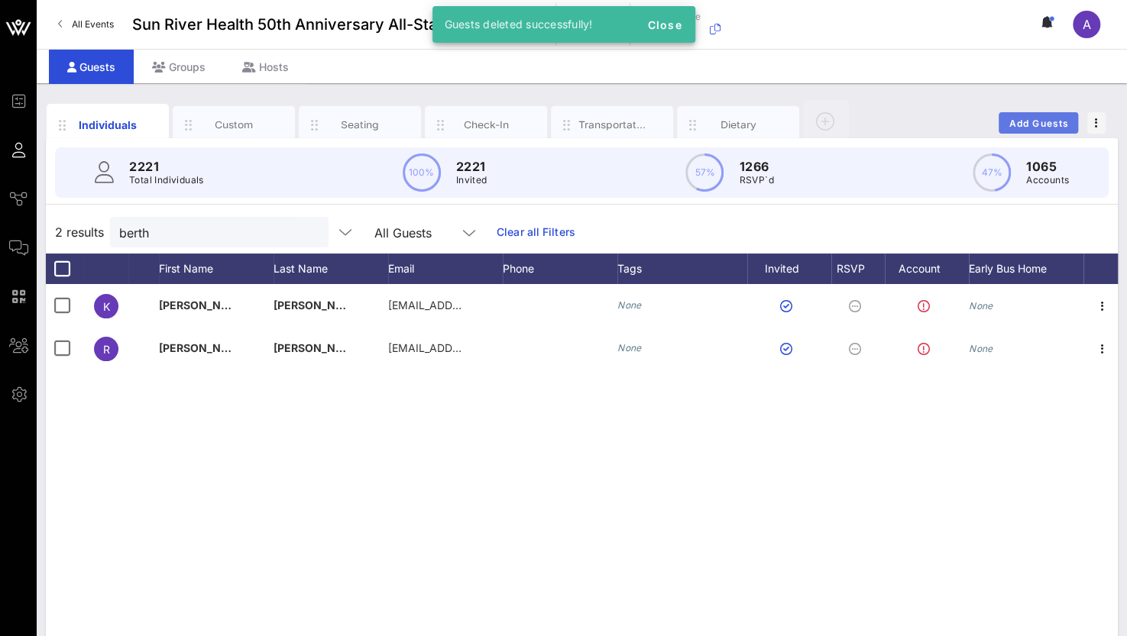
click at [1055, 118] on span "Add Guests" at bounding box center [1038, 123] width 60 height 11
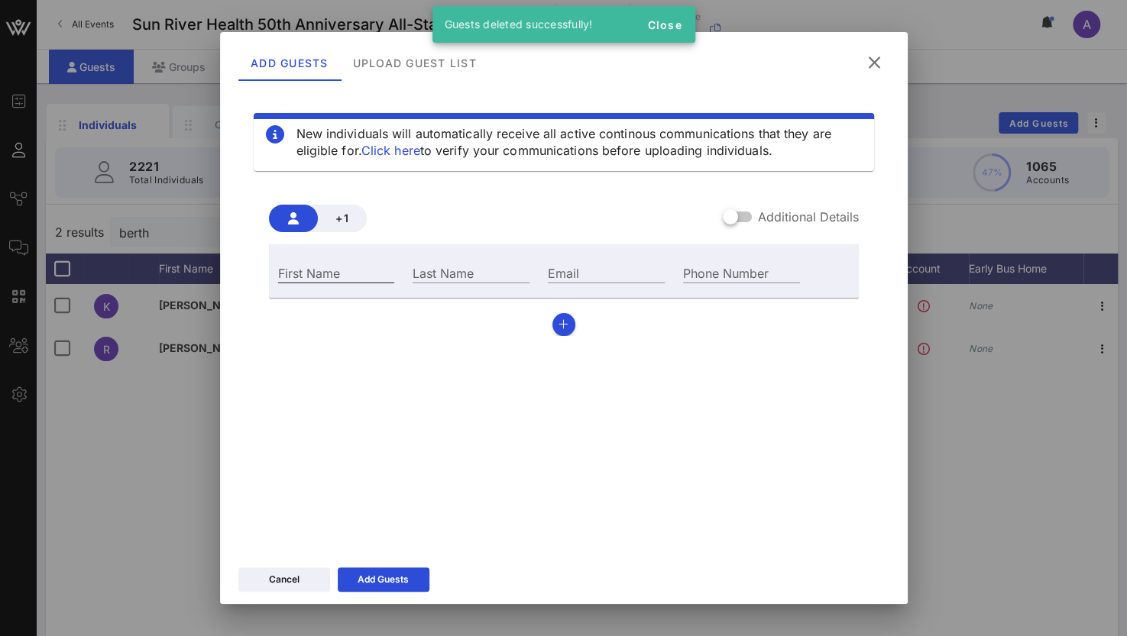
click at [318, 271] on input "First Name" at bounding box center [336, 273] width 117 height 20
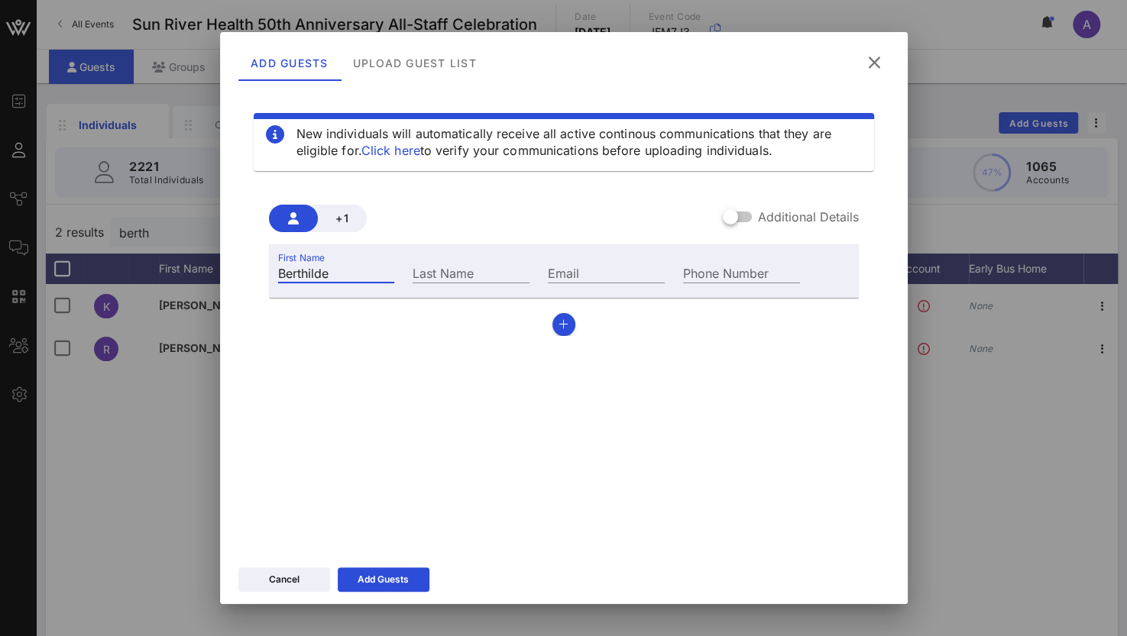
type input "Berthilde"
type input "[PERSON_NAME]"
paste input "[EMAIL_ADDRESS][DOMAIN_NAME]"
type input "[EMAIL_ADDRESS][DOMAIN_NAME]"
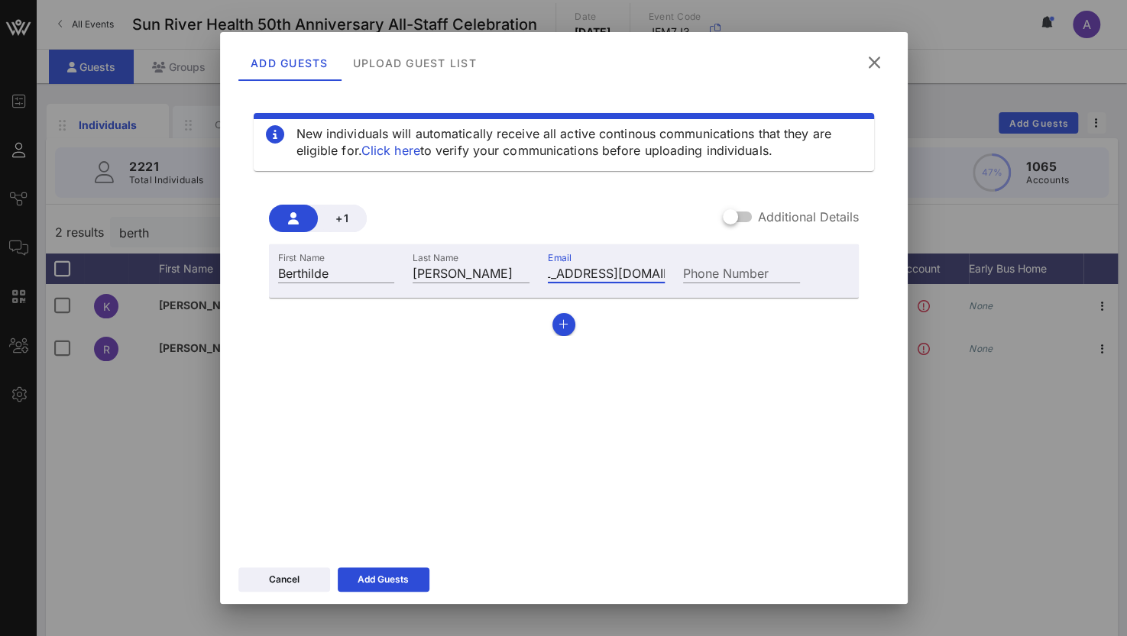
scroll to position [0, 0]
click at [402, 568] on button "Add Guests" at bounding box center [384, 580] width 92 height 24
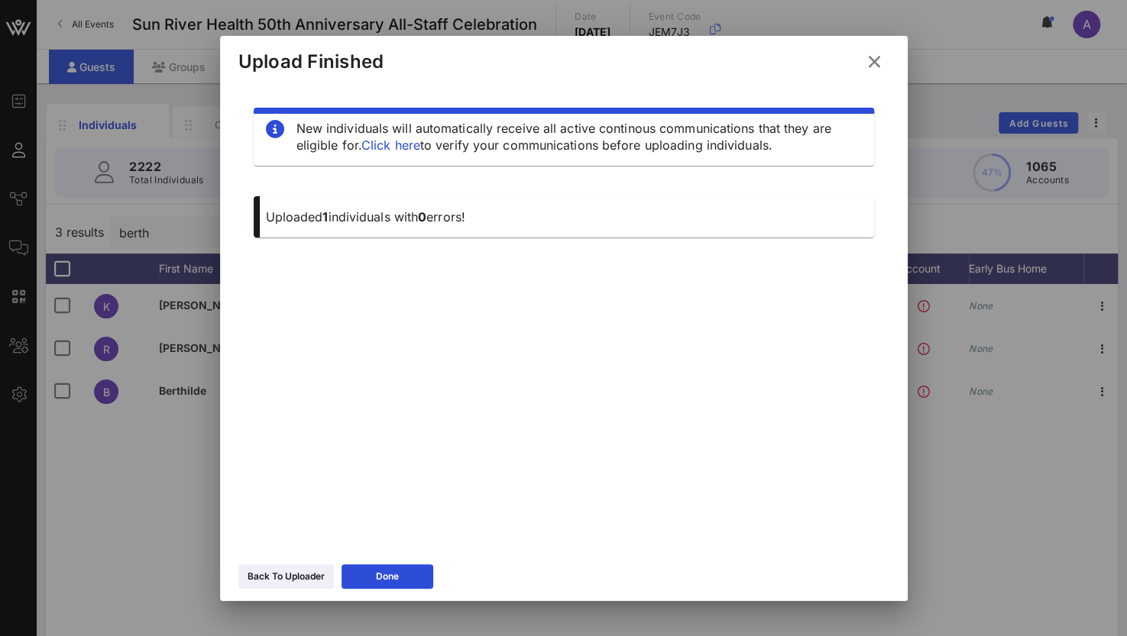
click at [396, 569] on div "Done" at bounding box center [387, 576] width 23 height 15
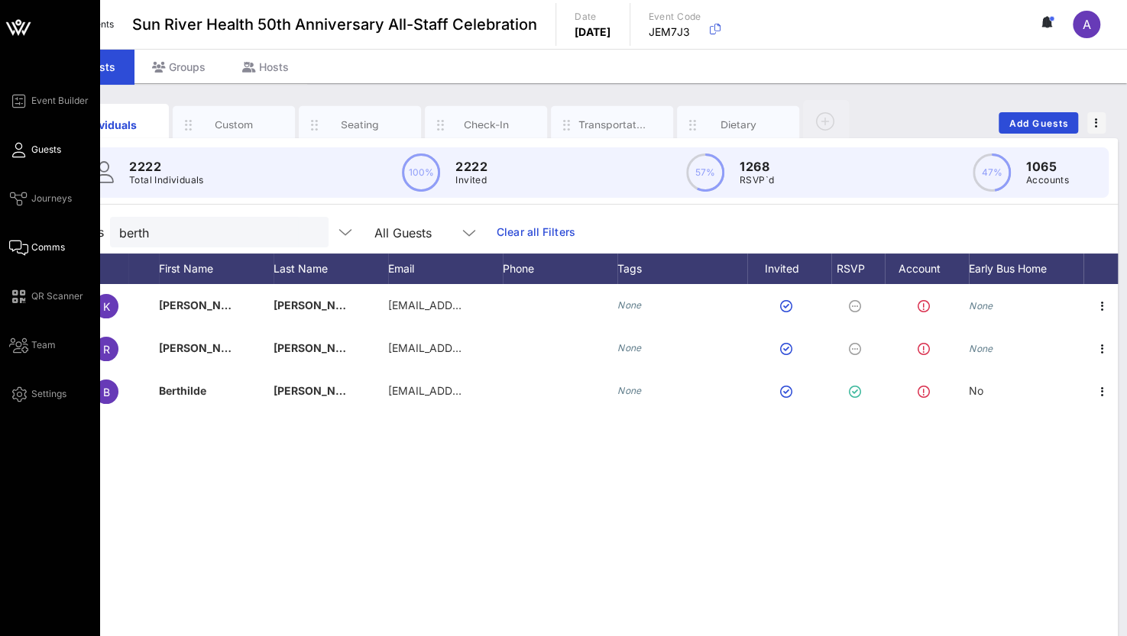
click at [23, 249] on icon at bounding box center [18, 248] width 19 height 2
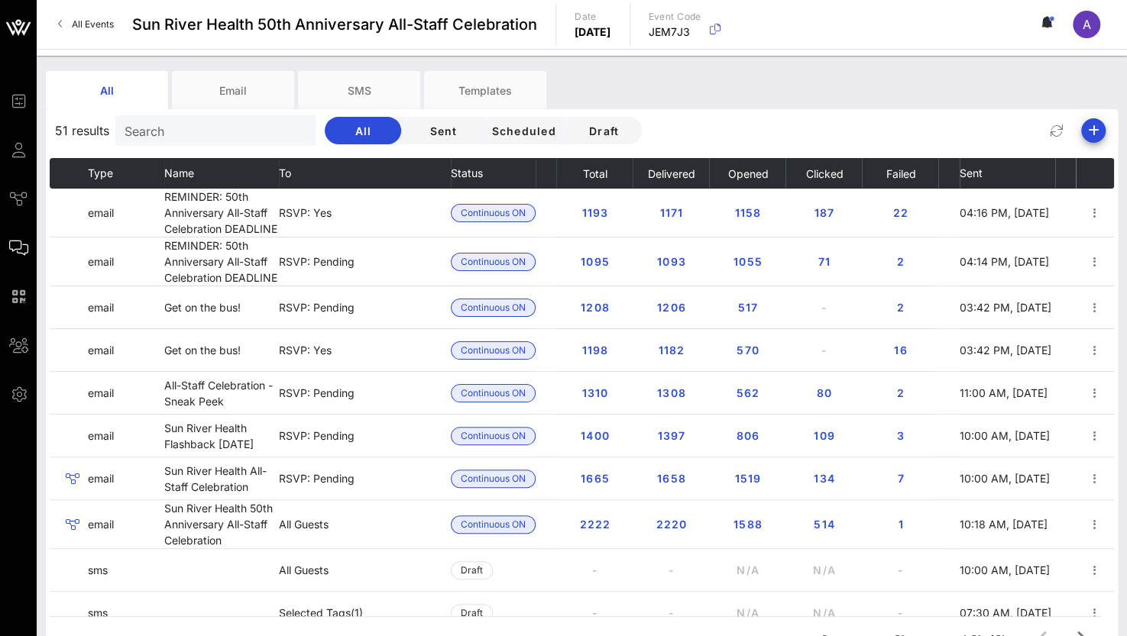
scroll to position [76, 0]
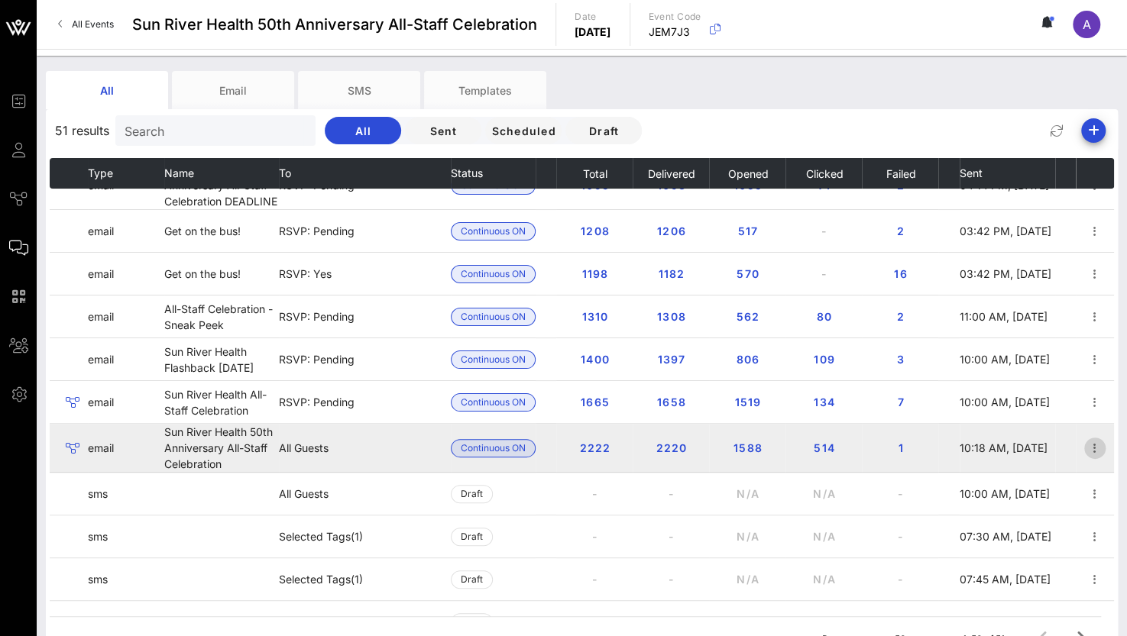
click at [1085, 444] on icon "button" at bounding box center [1094, 448] width 18 height 18
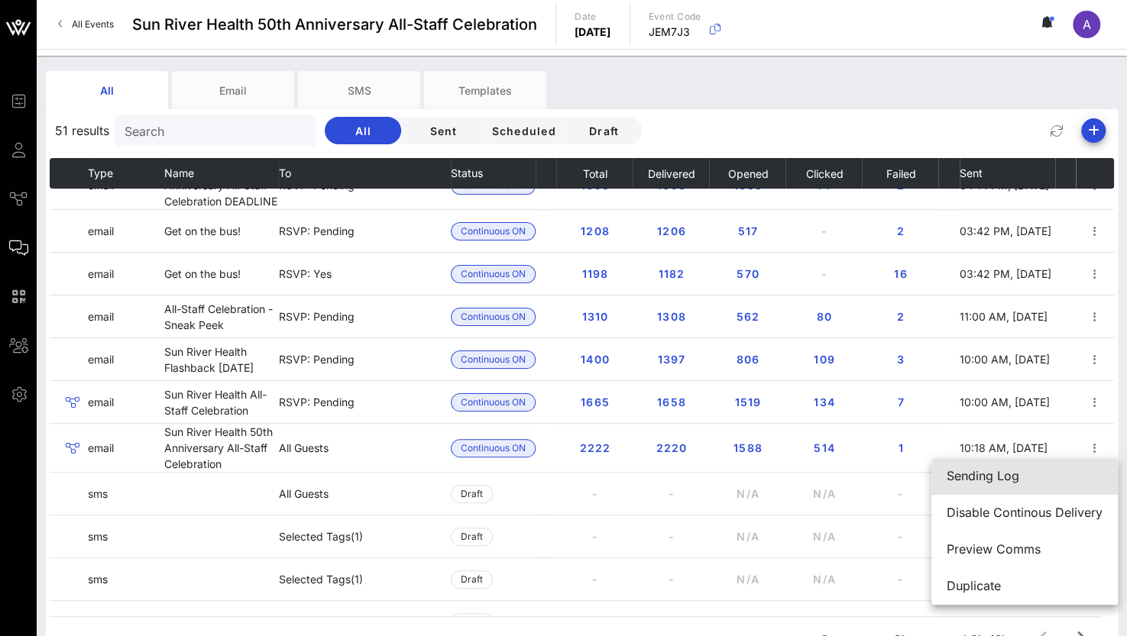
click at [1037, 480] on div "Sending Log" at bounding box center [1024, 476] width 156 height 15
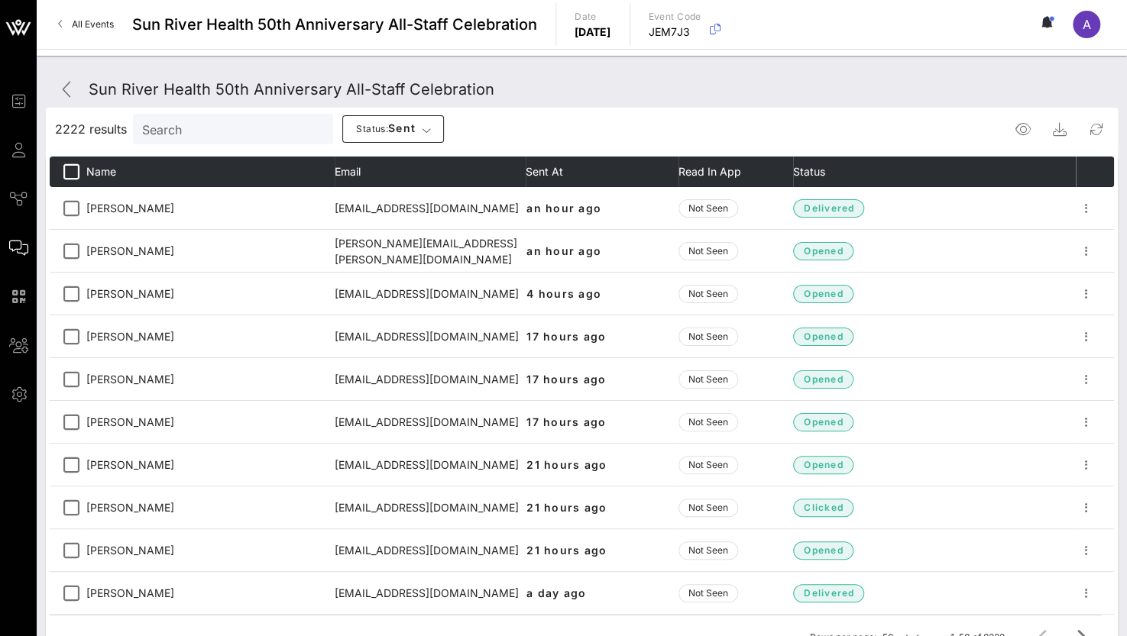
click at [184, 135] on input "Search" at bounding box center [231, 129] width 179 height 20
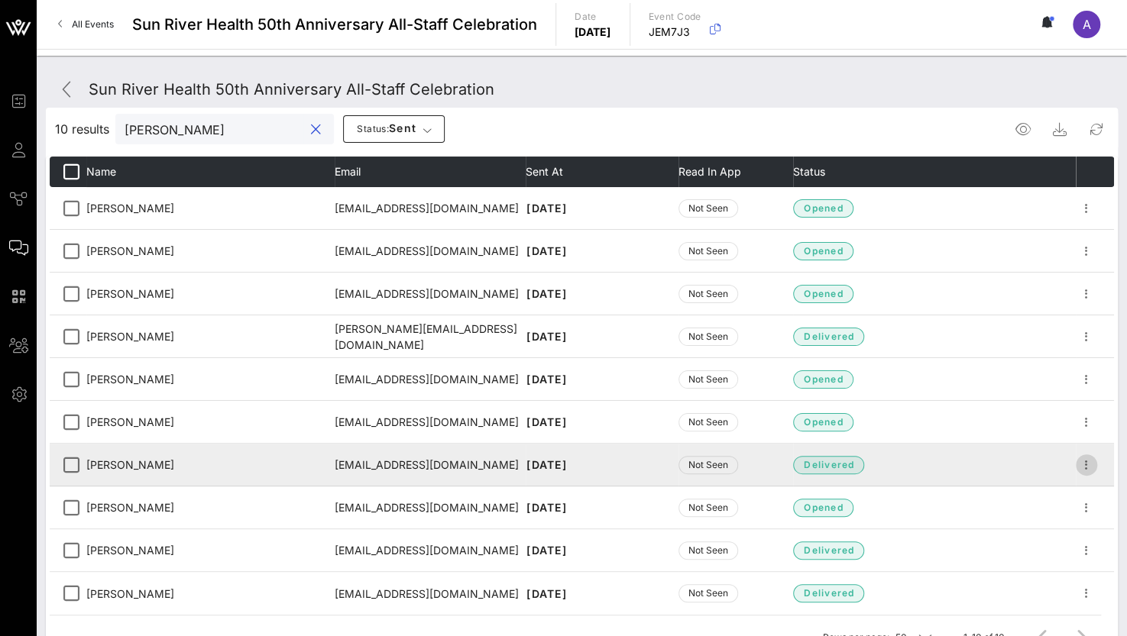
click at [1085, 465] on icon "button" at bounding box center [1086, 465] width 18 height 18
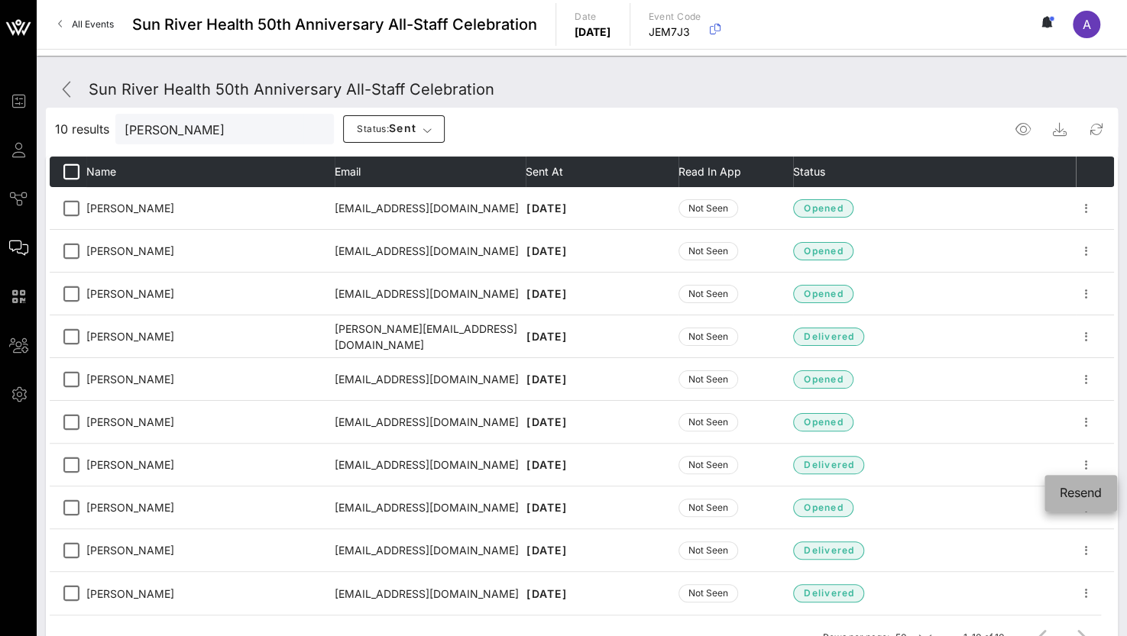
click at [1081, 488] on div "Resend" at bounding box center [1080, 493] width 42 height 15
drag, startPoint x: 191, startPoint y: 133, endPoint x: 118, endPoint y: 129, distance: 73.4
click at [118, 129] on div "[PERSON_NAME]" at bounding box center [224, 129] width 218 height 31
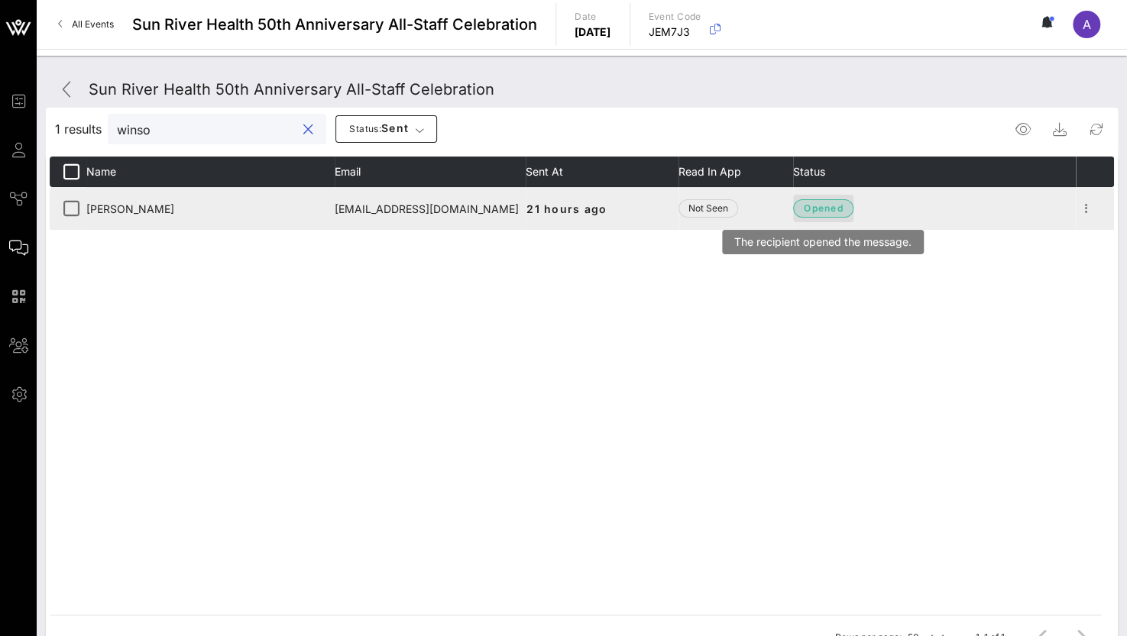
type input "winso"
click at [825, 205] on span "opened" at bounding box center [823, 208] width 40 height 15
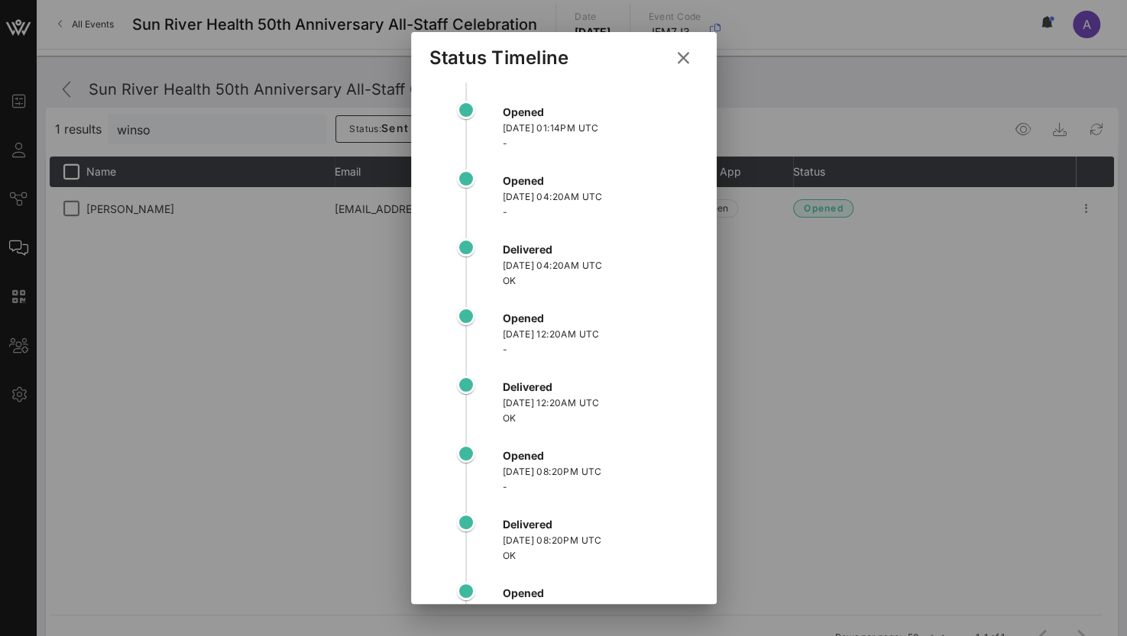
click at [874, 508] on div at bounding box center [563, 318] width 1127 height 636
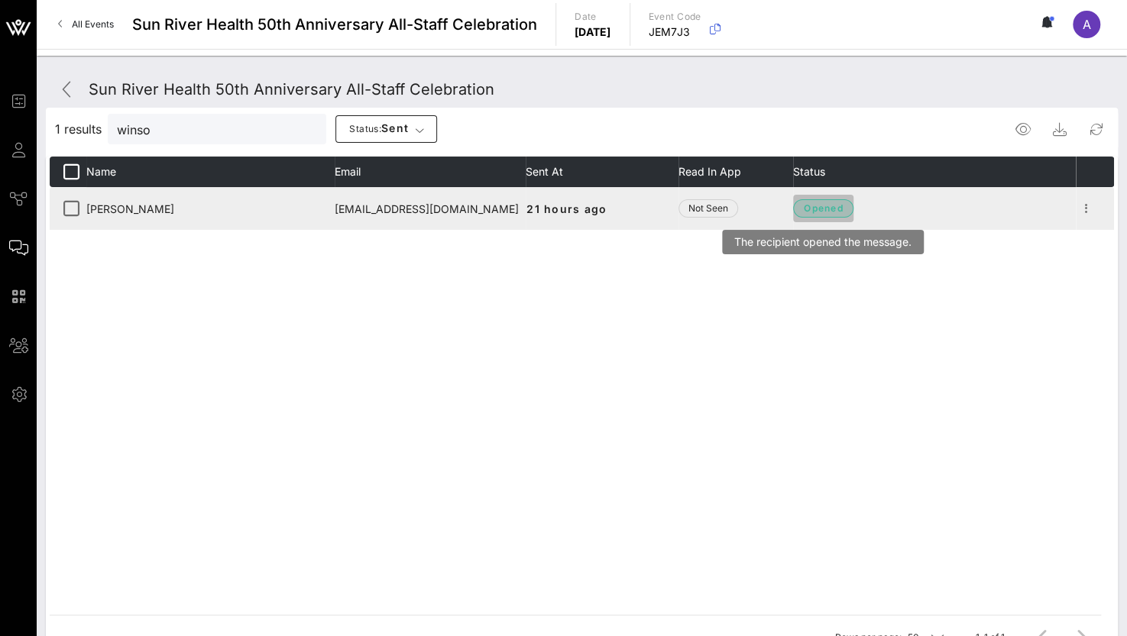
click at [820, 204] on span "opened" at bounding box center [823, 208] width 40 height 15
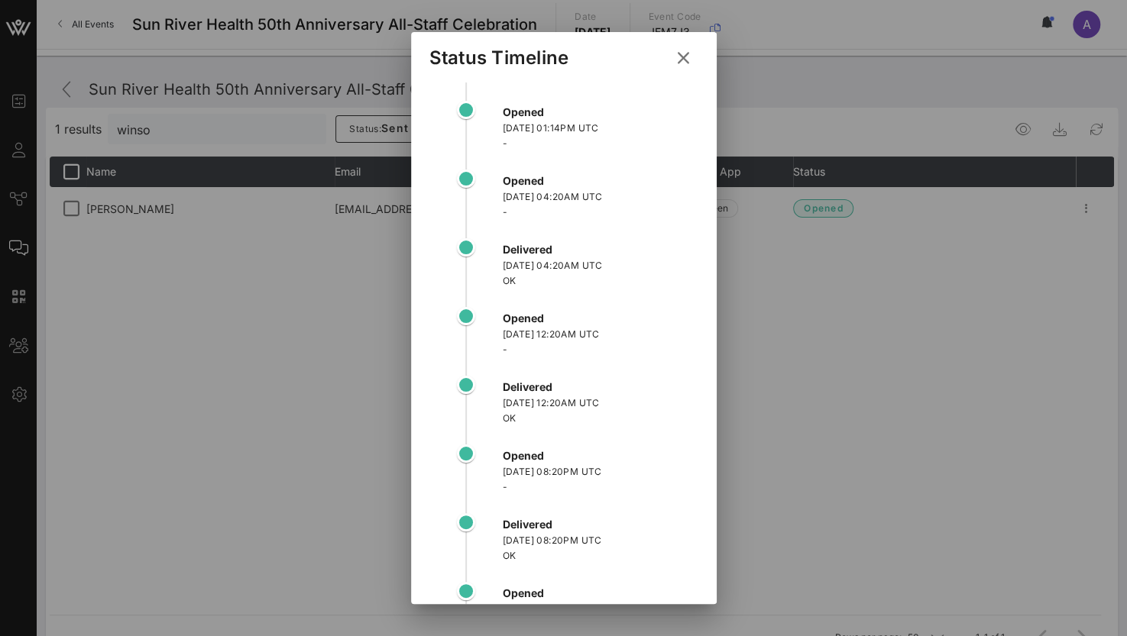
click at [673, 50] on icon at bounding box center [683, 58] width 21 height 18
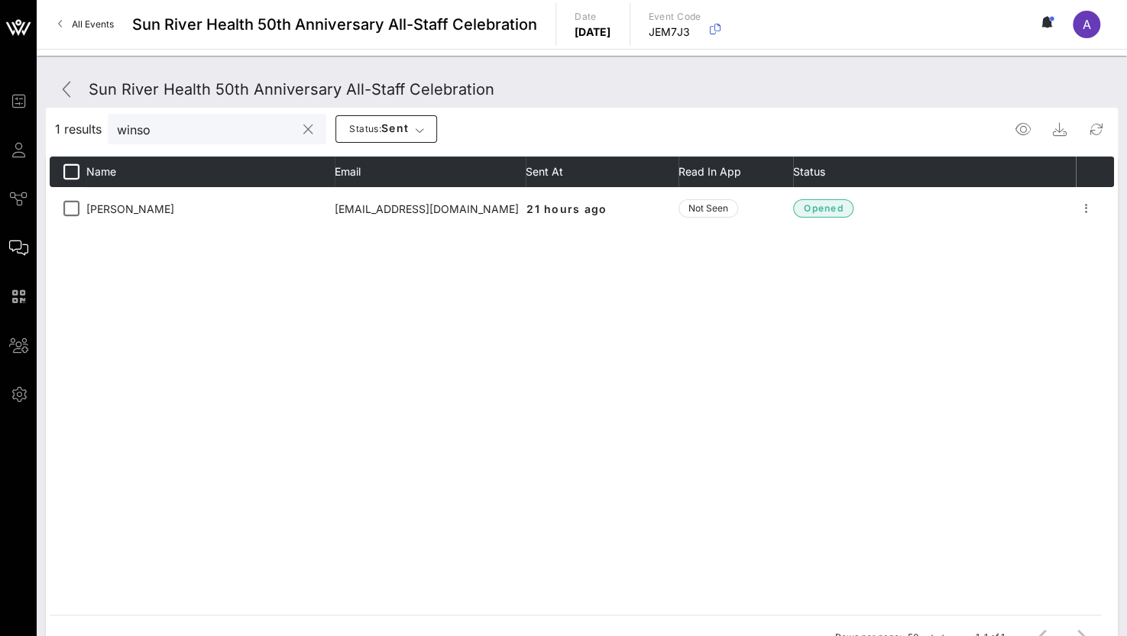
click at [303, 128] on button "clear icon" at bounding box center [308, 129] width 10 height 15
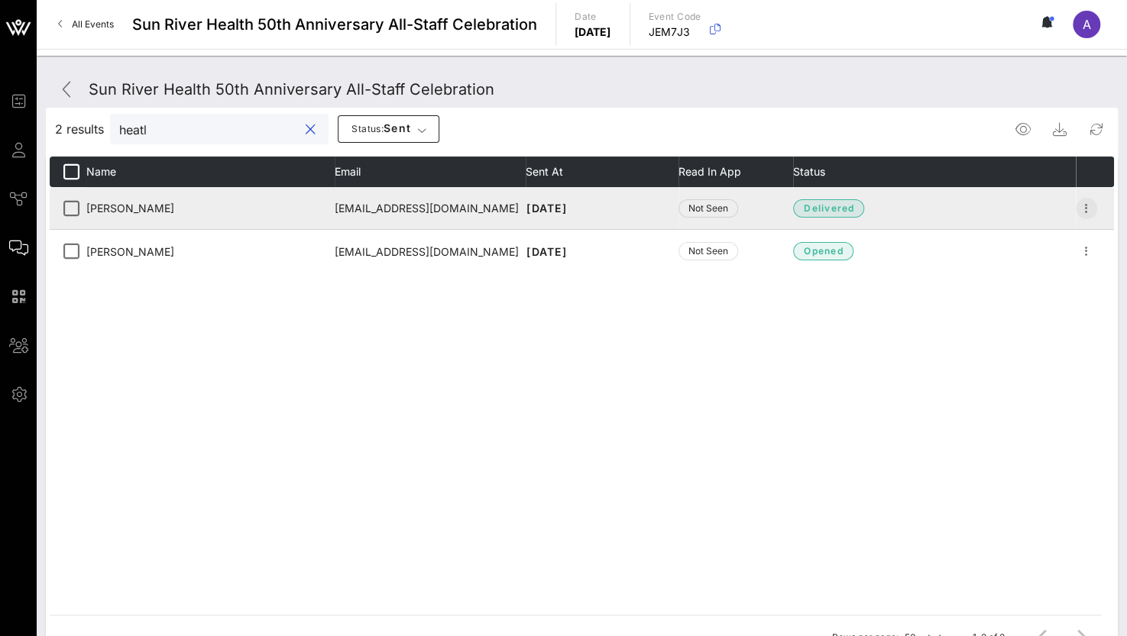
type input "heatl"
click at [1083, 206] on icon "button" at bounding box center [1086, 208] width 18 height 18
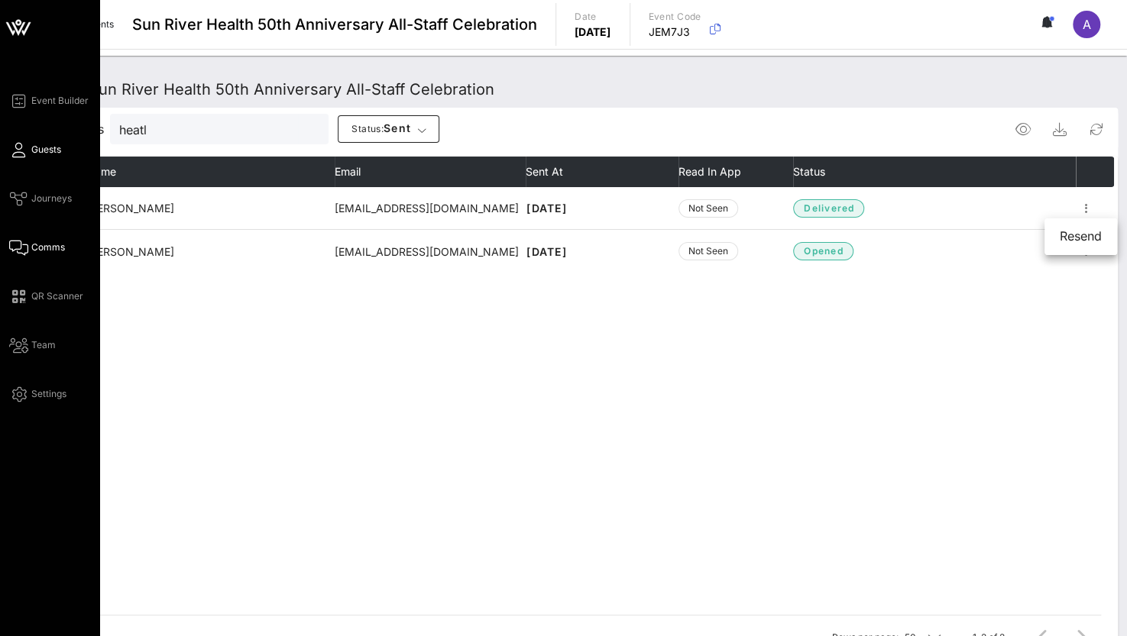
click at [24, 149] on icon at bounding box center [18, 150] width 19 height 2
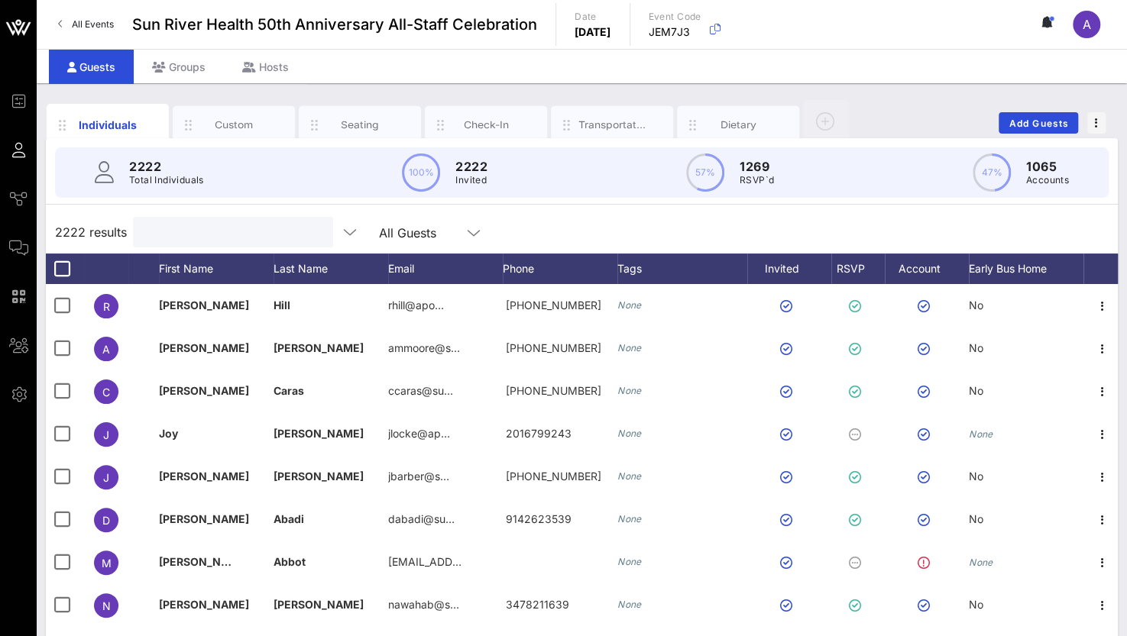
click at [162, 238] on input "text" at bounding box center [231, 232] width 179 height 20
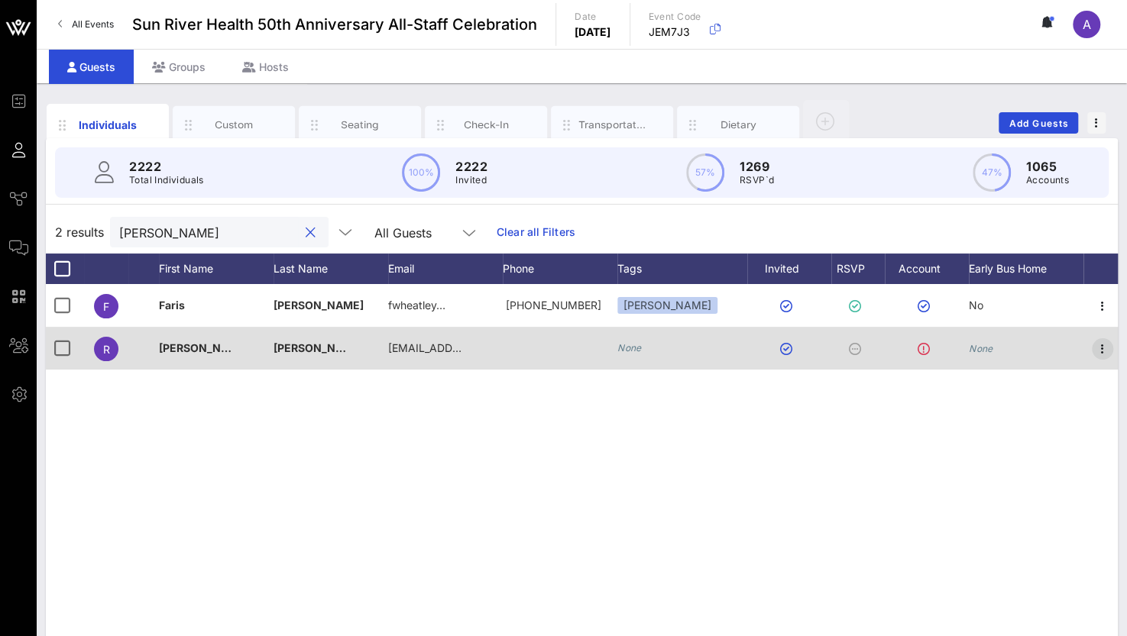
type input "[PERSON_NAME]"
click at [1100, 346] on icon "button" at bounding box center [1102, 349] width 18 height 18
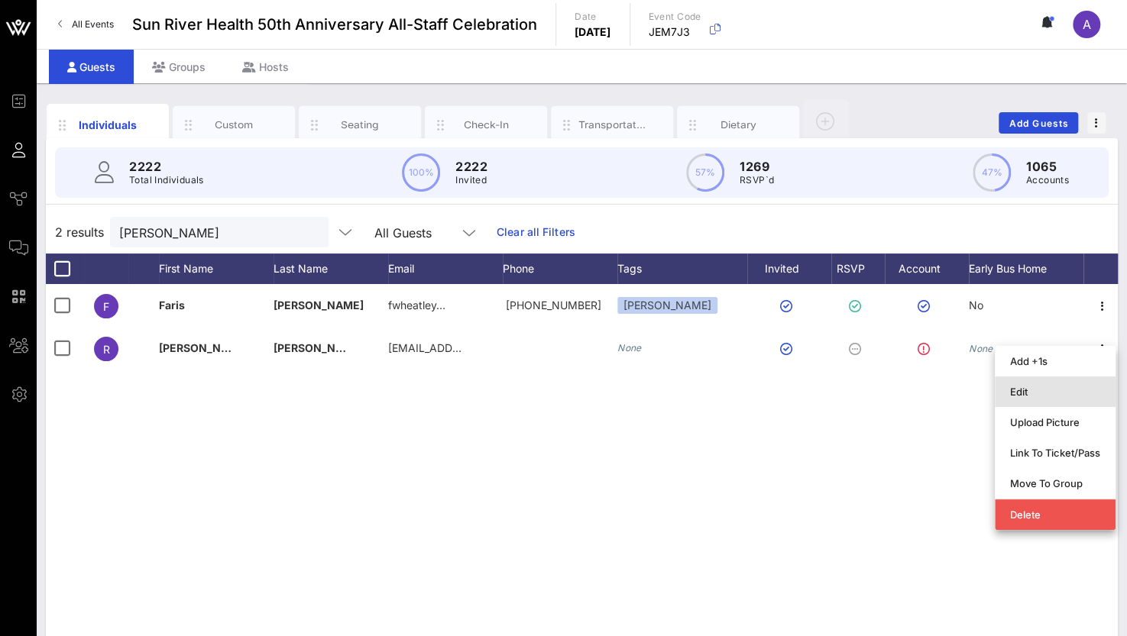
click at [1016, 383] on div "Edit" at bounding box center [1055, 392] width 90 height 24
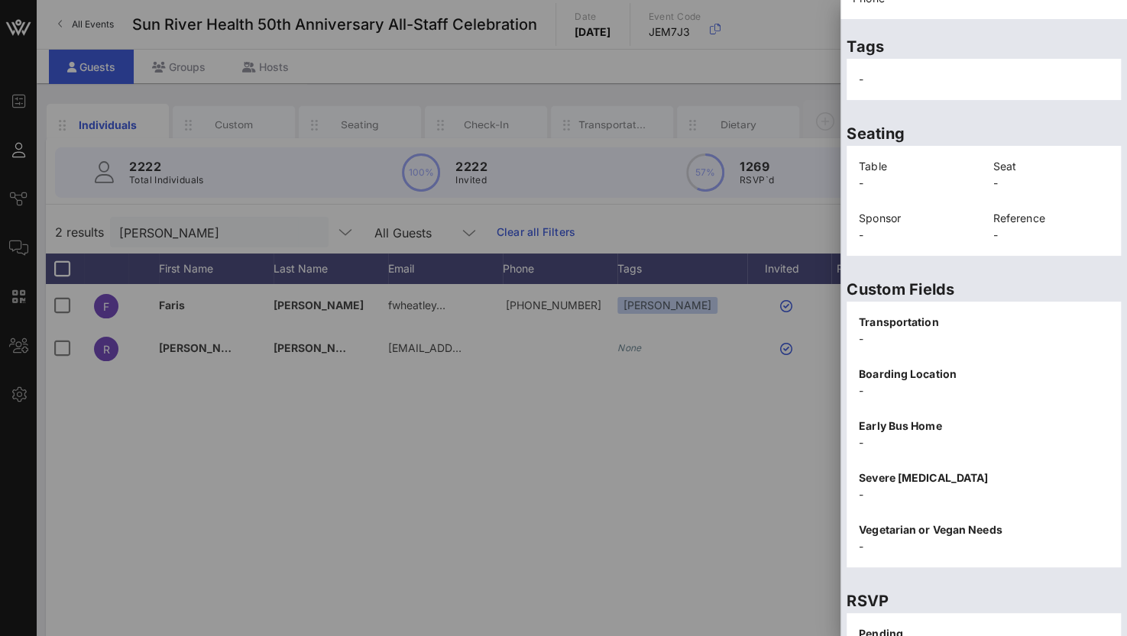
scroll to position [309, 0]
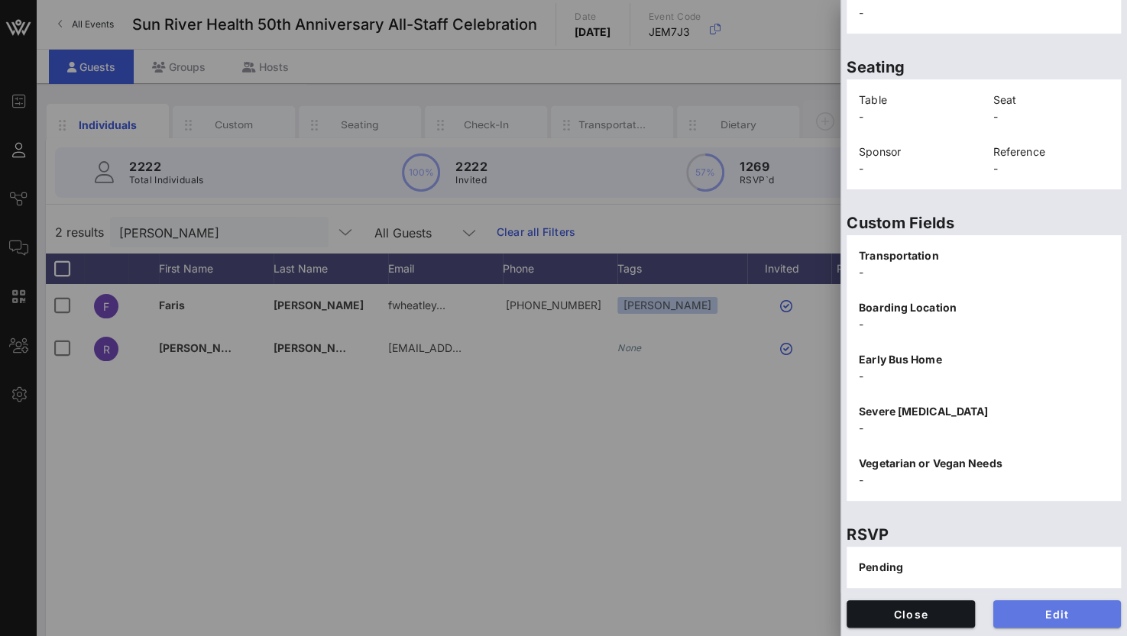
click at [1041, 610] on span "Edit" at bounding box center [1057, 614] width 104 height 13
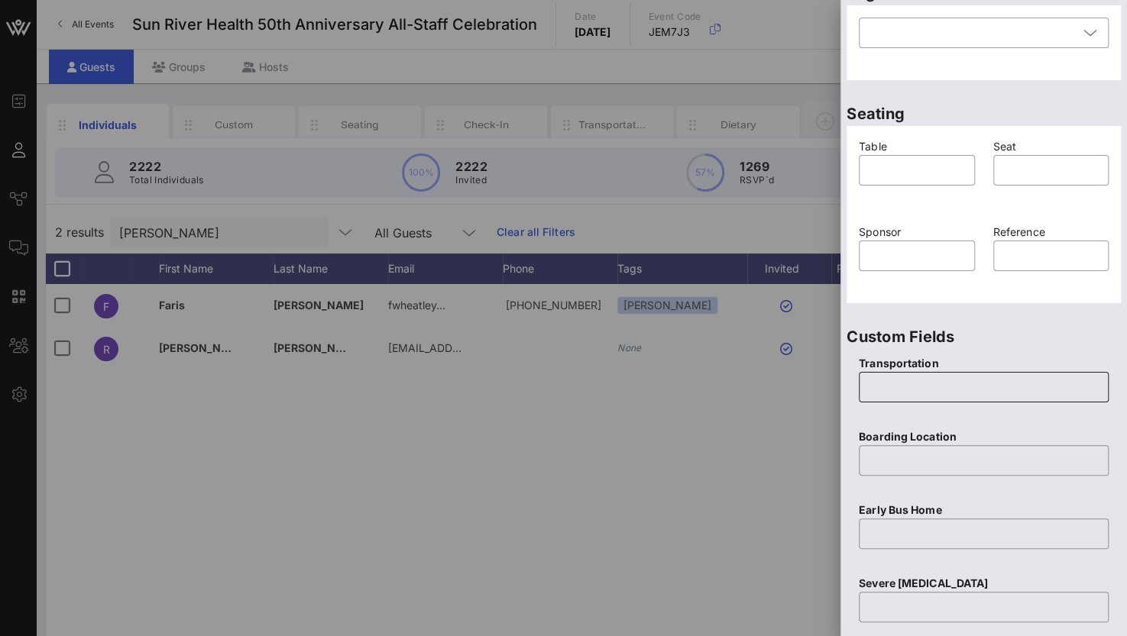
click at [916, 390] on input "text" at bounding box center [983, 387] width 231 height 24
type input "None"
click at [922, 461] on input "text" at bounding box center [983, 460] width 231 height 24
type input "N/A"
click at [891, 537] on input "text" at bounding box center [983, 534] width 231 height 24
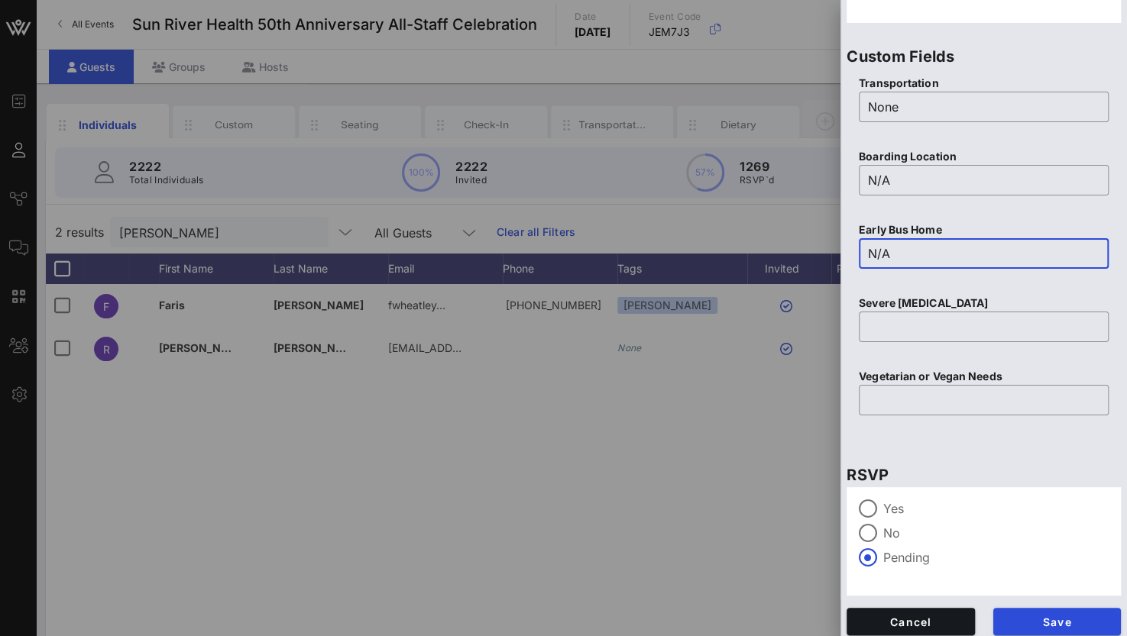
scroll to position [597, 0]
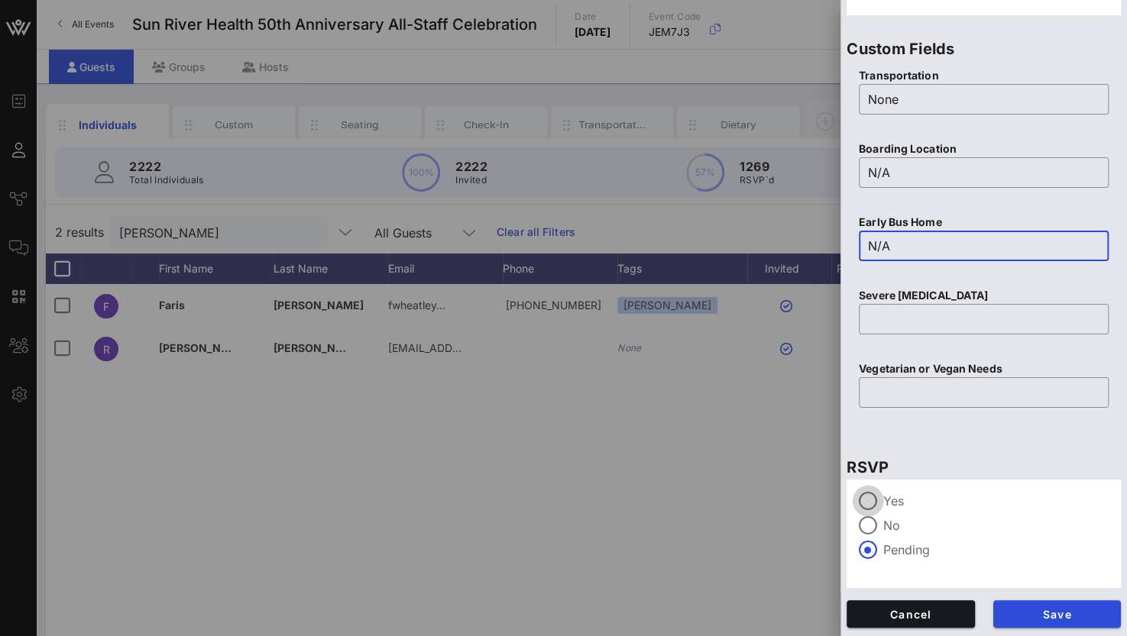
type input "N/A"
click at [868, 499] on div at bounding box center [868, 501] width 26 height 26
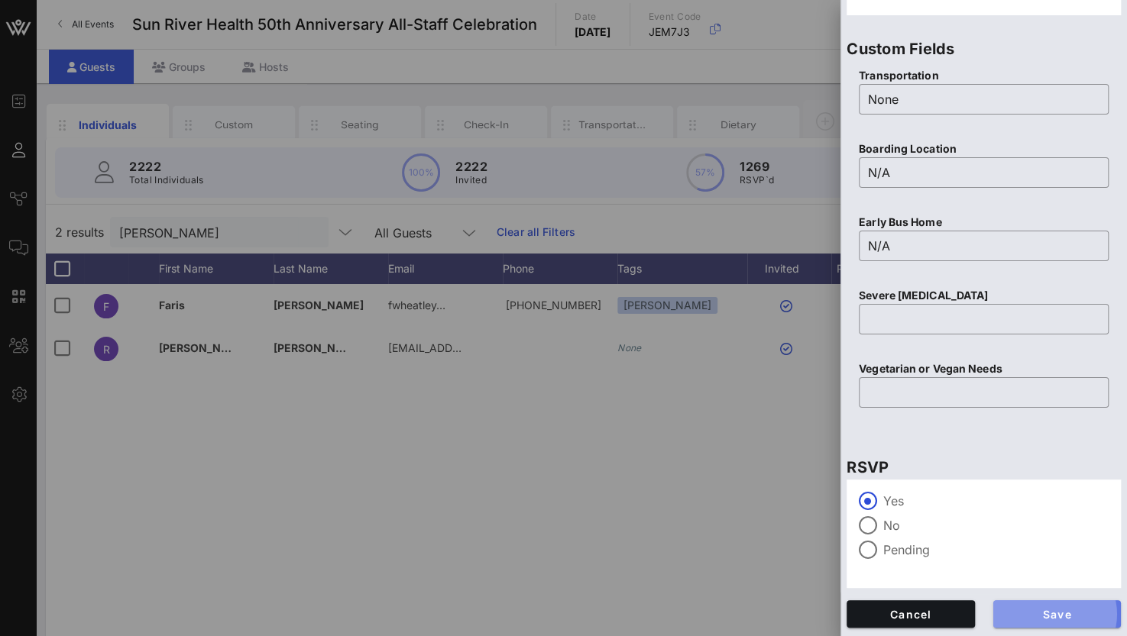
click at [1056, 616] on span "Save" at bounding box center [1057, 614] width 104 height 13
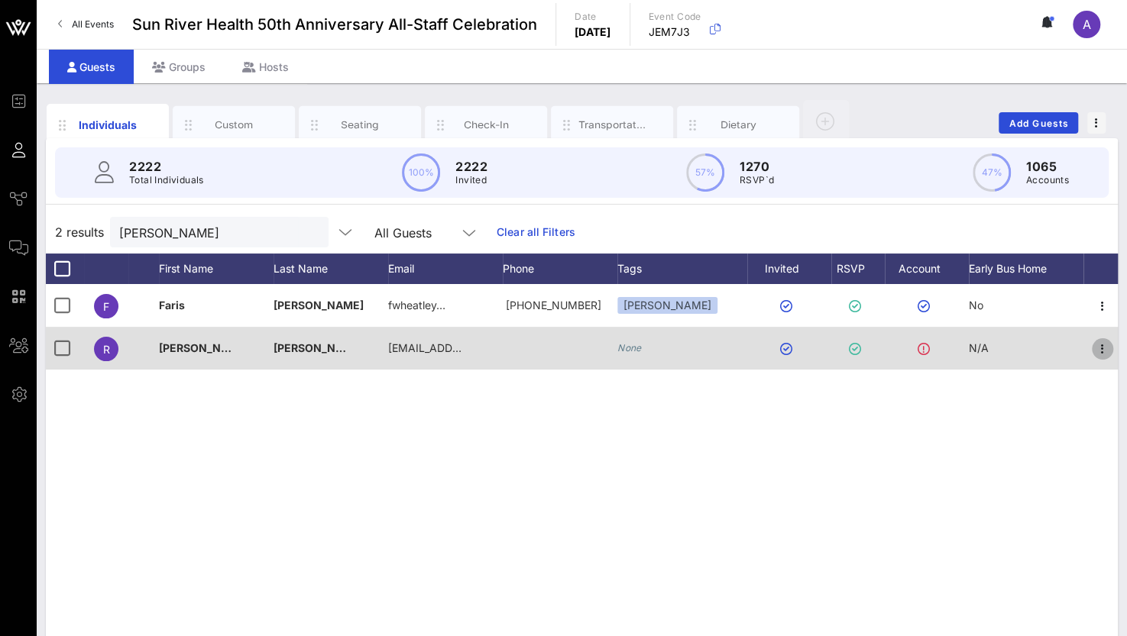
click at [1097, 348] on icon "button" at bounding box center [1102, 349] width 18 height 18
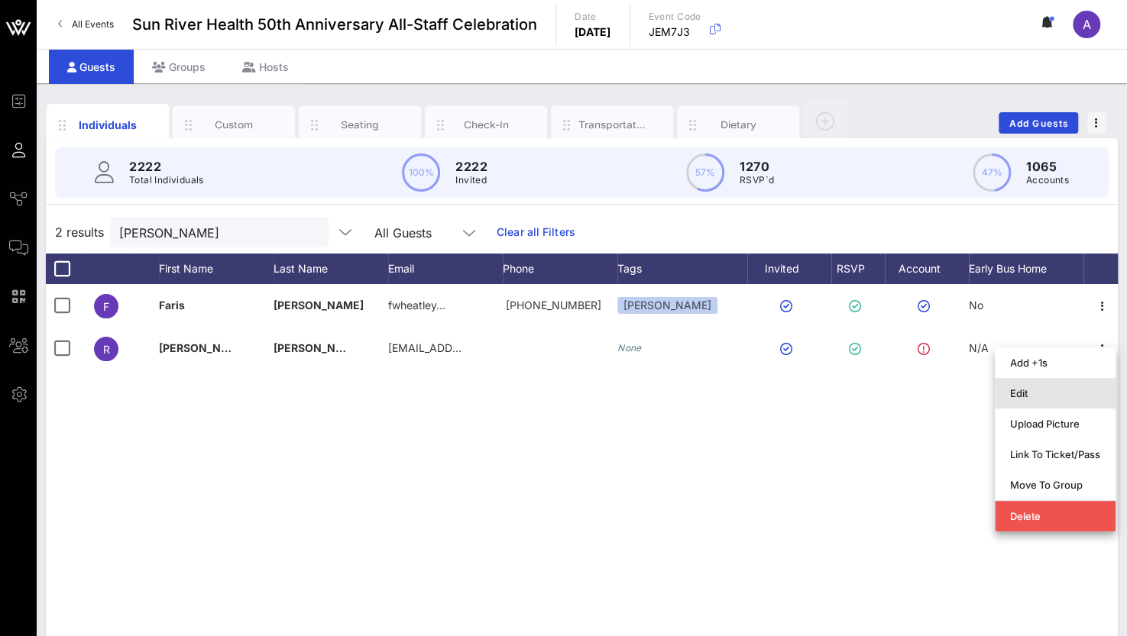
click at [1026, 393] on div "Edit" at bounding box center [1055, 393] width 90 height 12
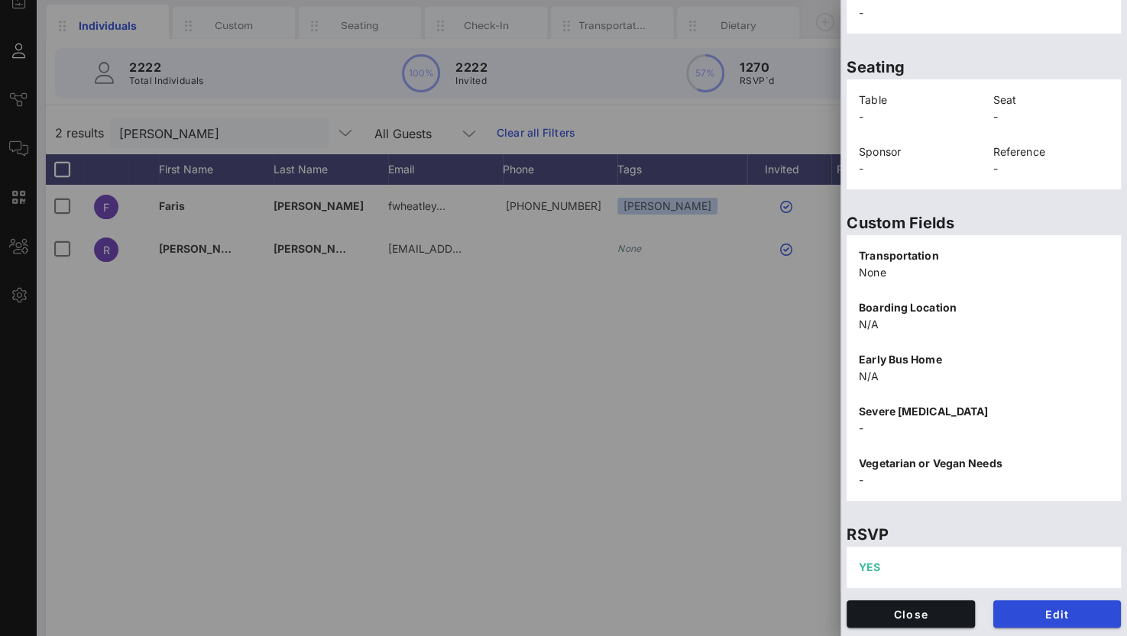
scroll to position [121, 0]
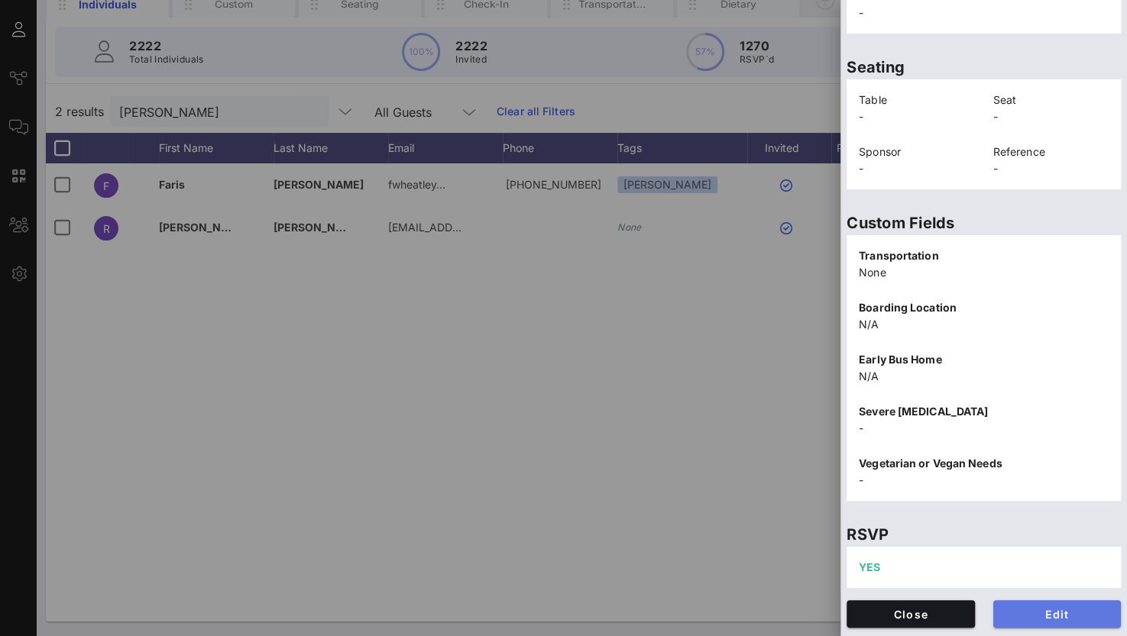
click at [1053, 614] on span "Edit" at bounding box center [1057, 614] width 104 height 13
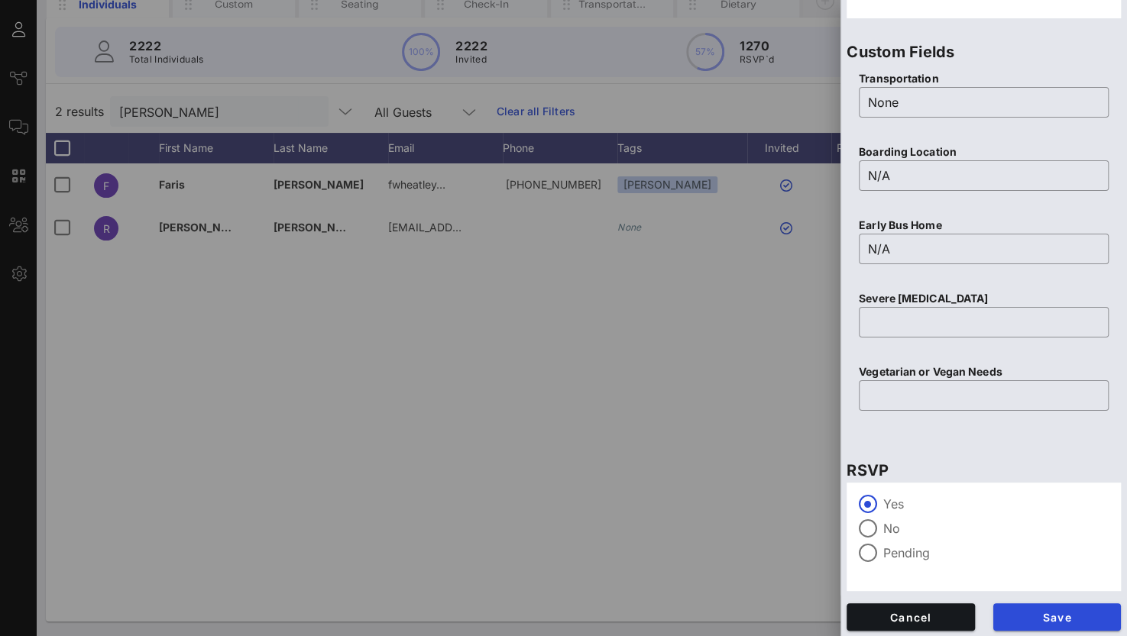
scroll to position [597, 0]
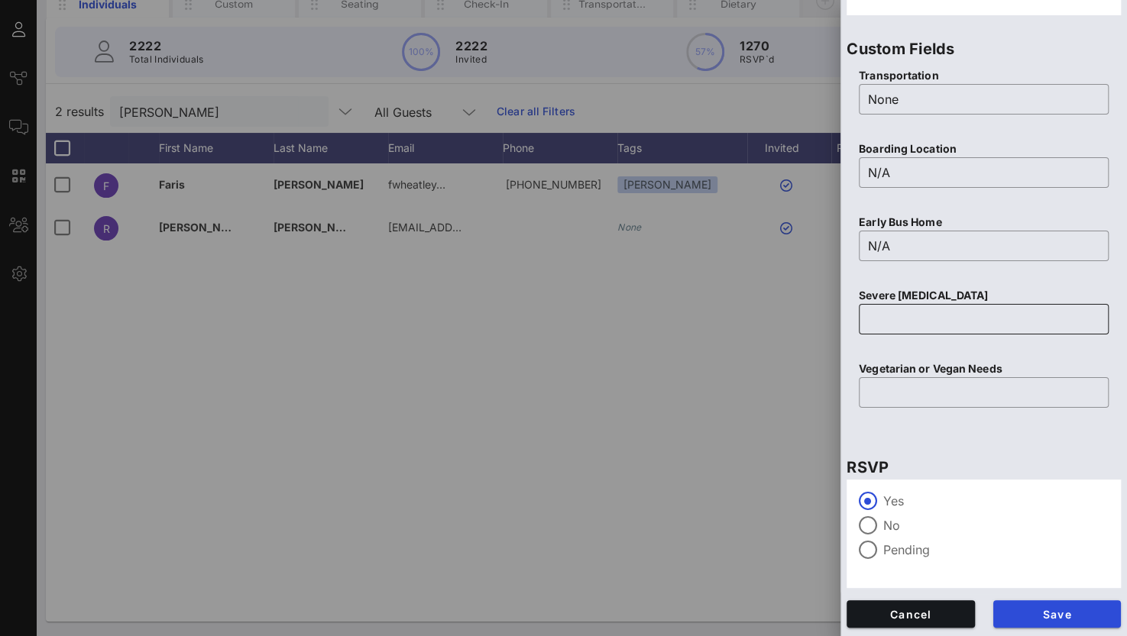
click at [883, 310] on input "text" at bounding box center [983, 319] width 231 height 24
type input "None"
click at [901, 370] on p "Vegetarian or Vegan Needs" at bounding box center [984, 369] width 250 height 17
click at [901, 393] on input "text" at bounding box center [983, 392] width 231 height 24
type input "N/A"
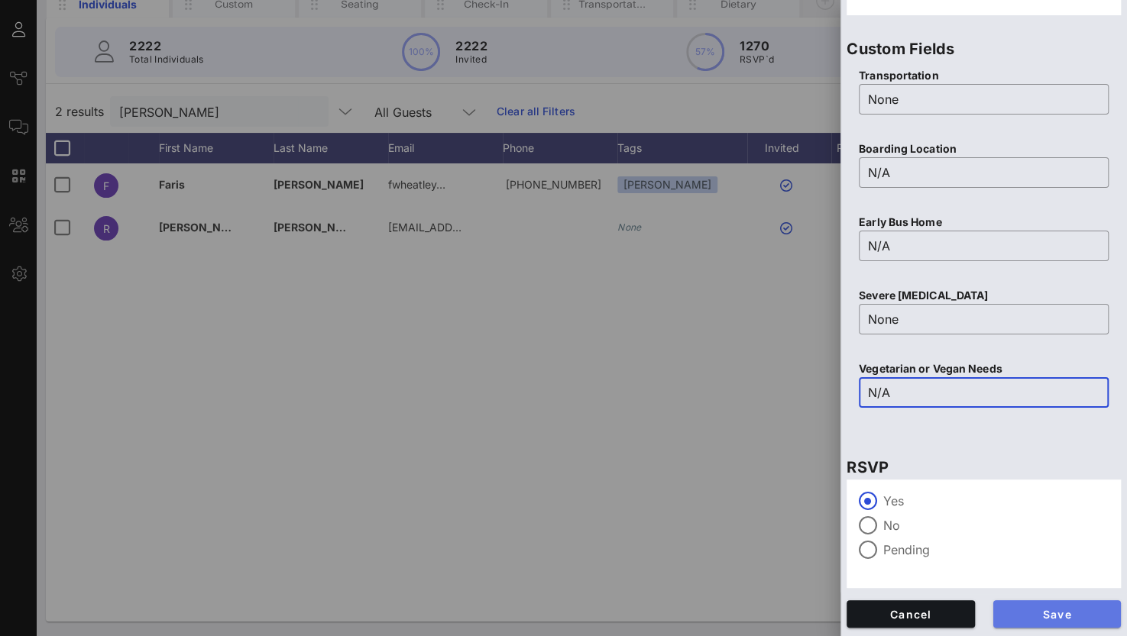
click at [1034, 608] on span "Save" at bounding box center [1057, 614] width 104 height 13
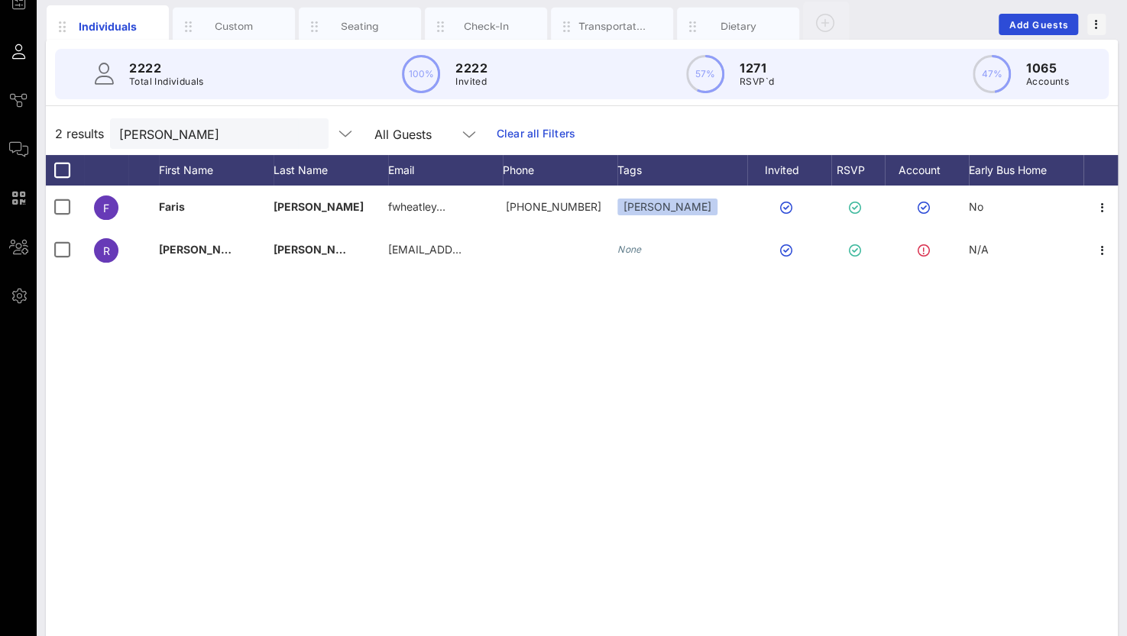
scroll to position [121, 0]
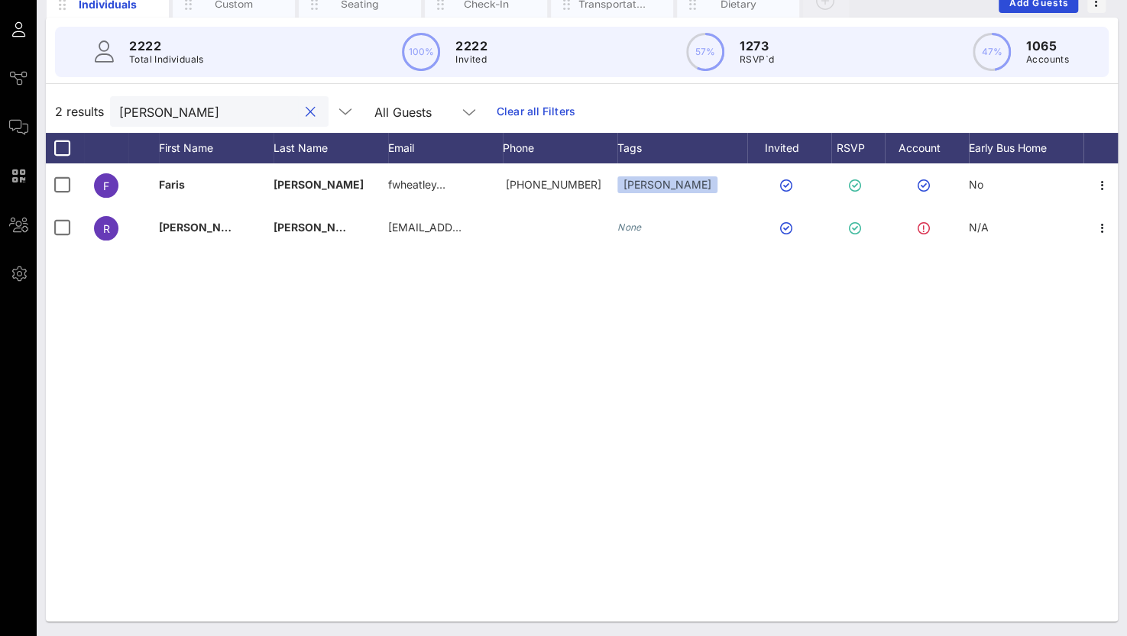
drag, startPoint x: 198, startPoint y: 105, endPoint x: -6, endPoint y: 119, distance: 204.5
click at [0, 119] on html "Event Builder Guests Journeys Comms QR Scanner Team Settings Sun River Health 5…" at bounding box center [563, 197] width 1127 height 636
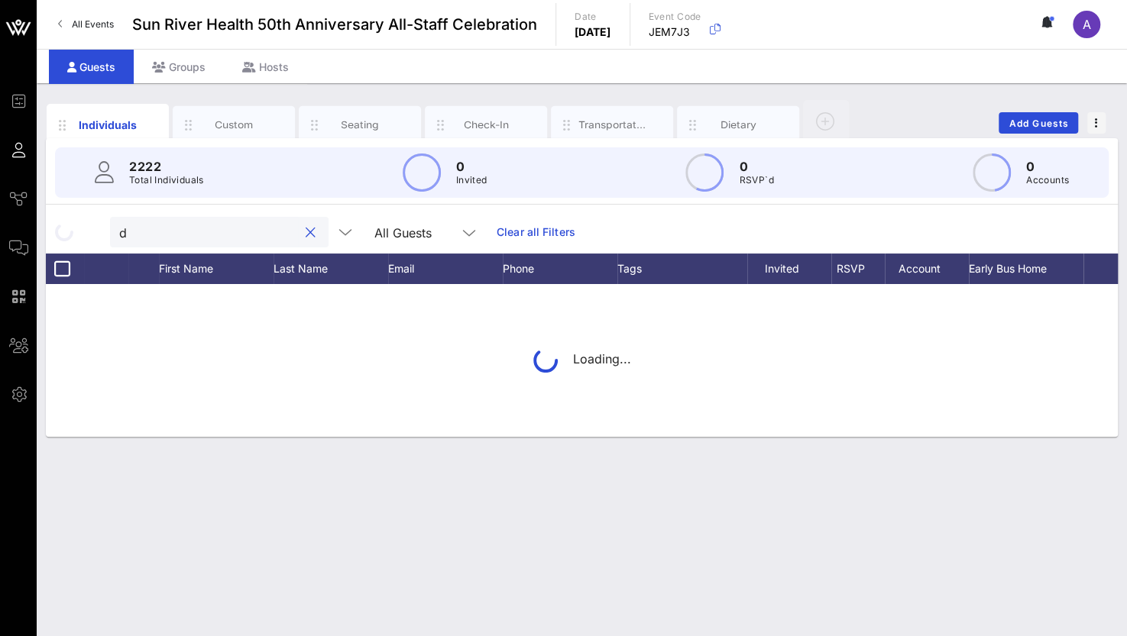
scroll to position [0, 0]
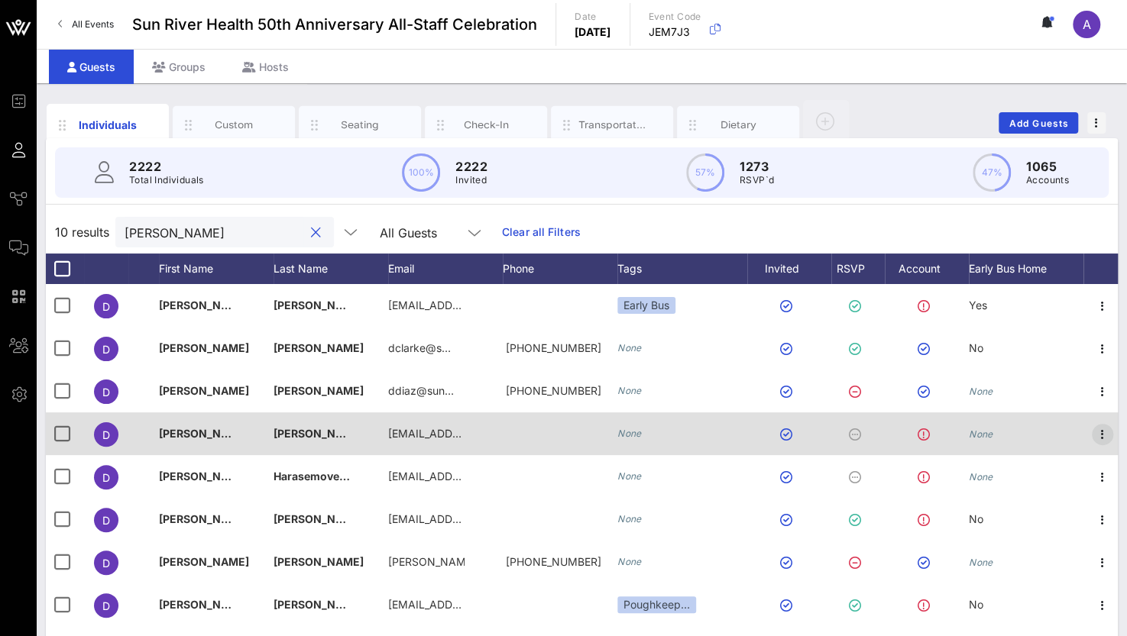
type input "[PERSON_NAME]"
click at [1105, 433] on icon "button" at bounding box center [1102, 434] width 18 height 18
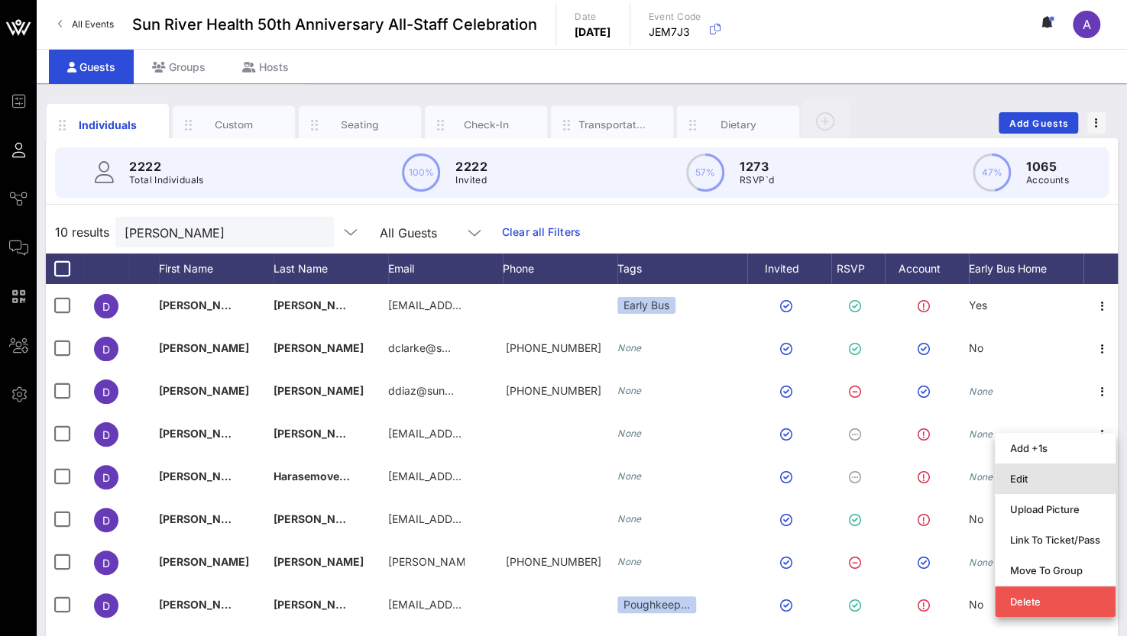
click at [1031, 480] on div "Edit" at bounding box center [1055, 479] width 90 height 12
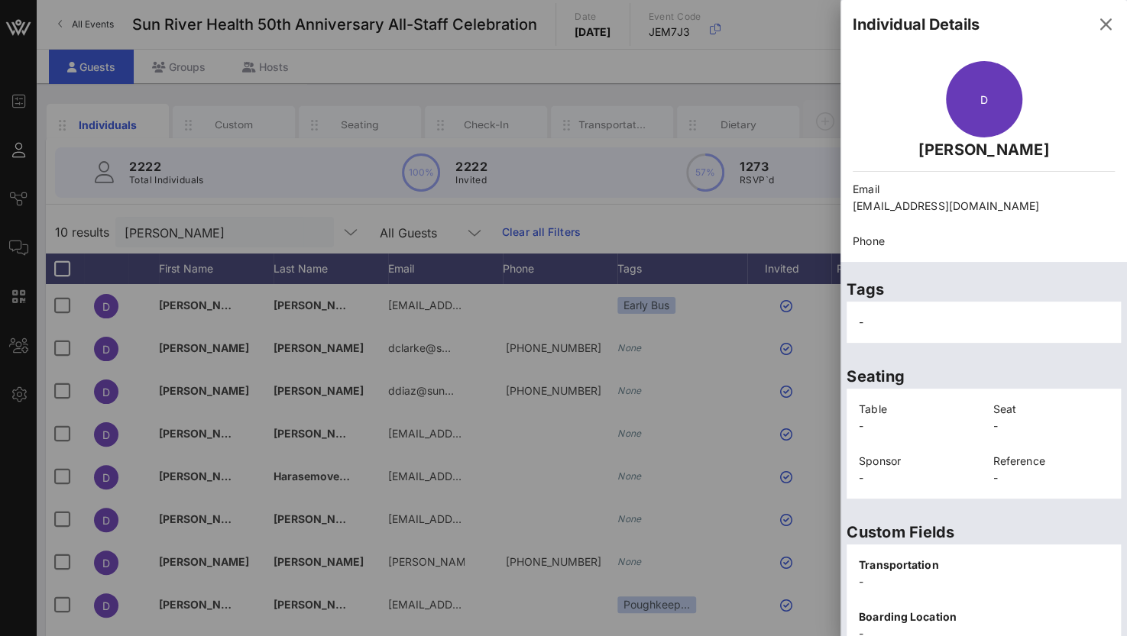
click at [1037, 530] on p "Custom Fields" at bounding box center [983, 532] width 274 height 24
click at [570, 458] on div at bounding box center [563, 318] width 1127 height 636
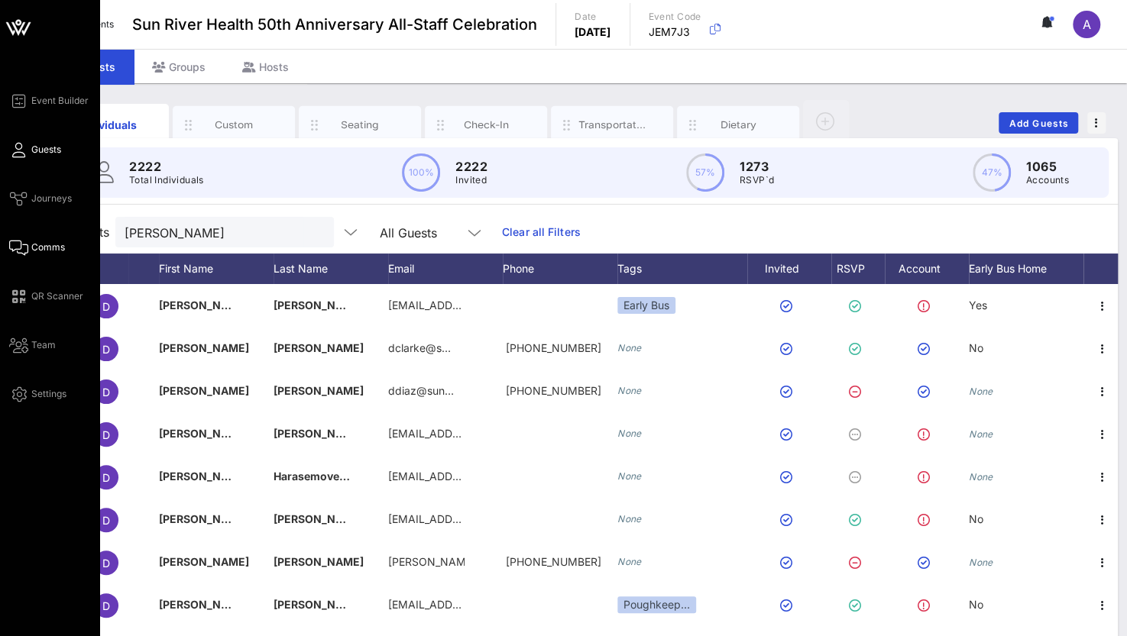
click at [28, 256] on link "Comms" at bounding box center [37, 247] width 56 height 18
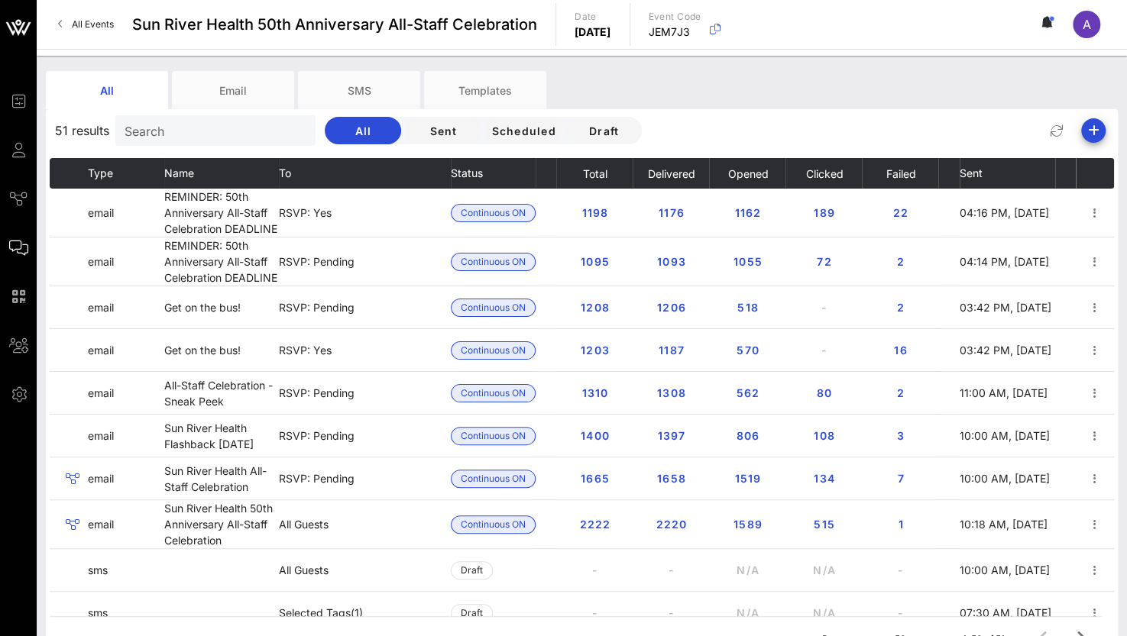
click at [177, 137] on input "Search" at bounding box center [213, 131] width 179 height 20
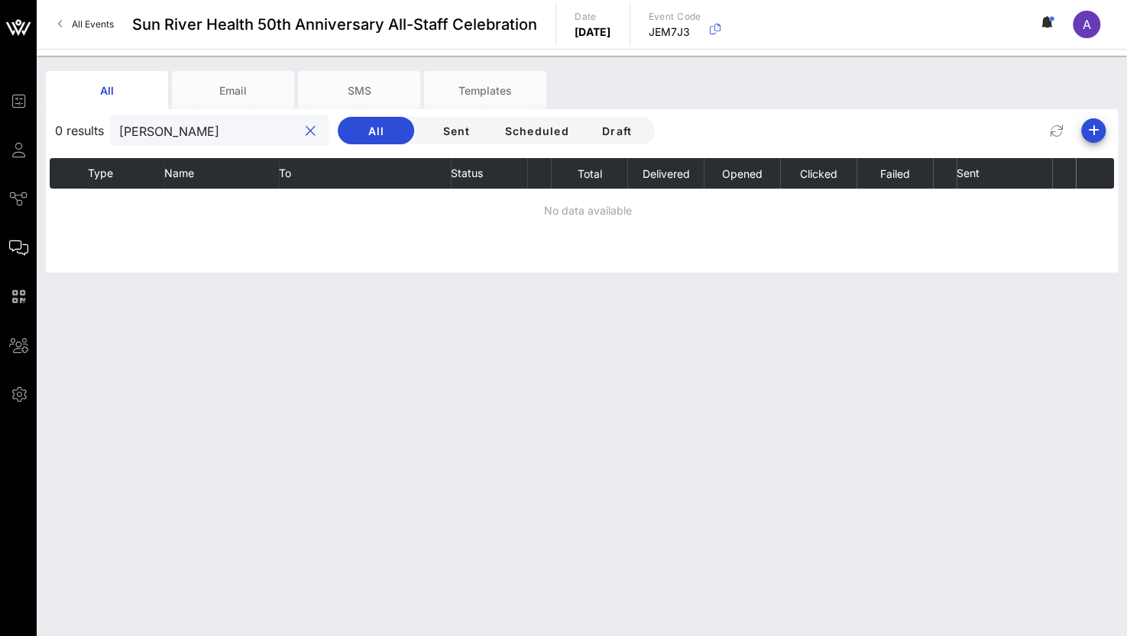
type input "[PERSON_NAME]"
drag, startPoint x: 144, startPoint y: 125, endPoint x: 121, endPoint y: 125, distance: 22.9
click at [121, 125] on input "[PERSON_NAME]" at bounding box center [208, 131] width 179 height 20
click at [306, 131] on button "clear icon" at bounding box center [311, 131] width 10 height 15
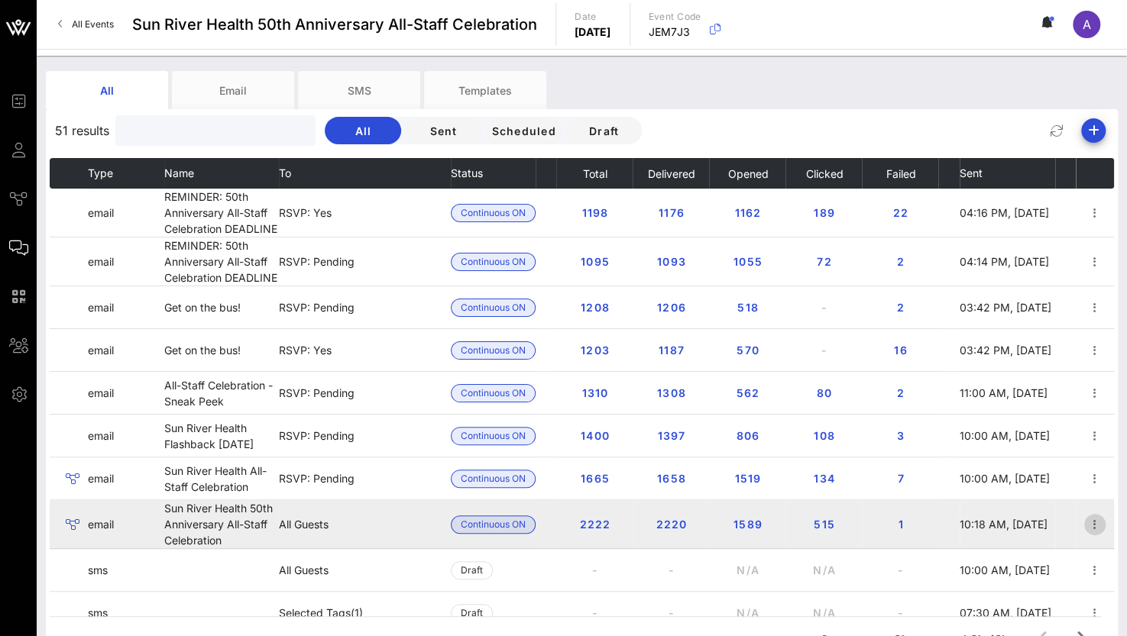
click at [1085, 528] on icon "button" at bounding box center [1094, 525] width 18 height 18
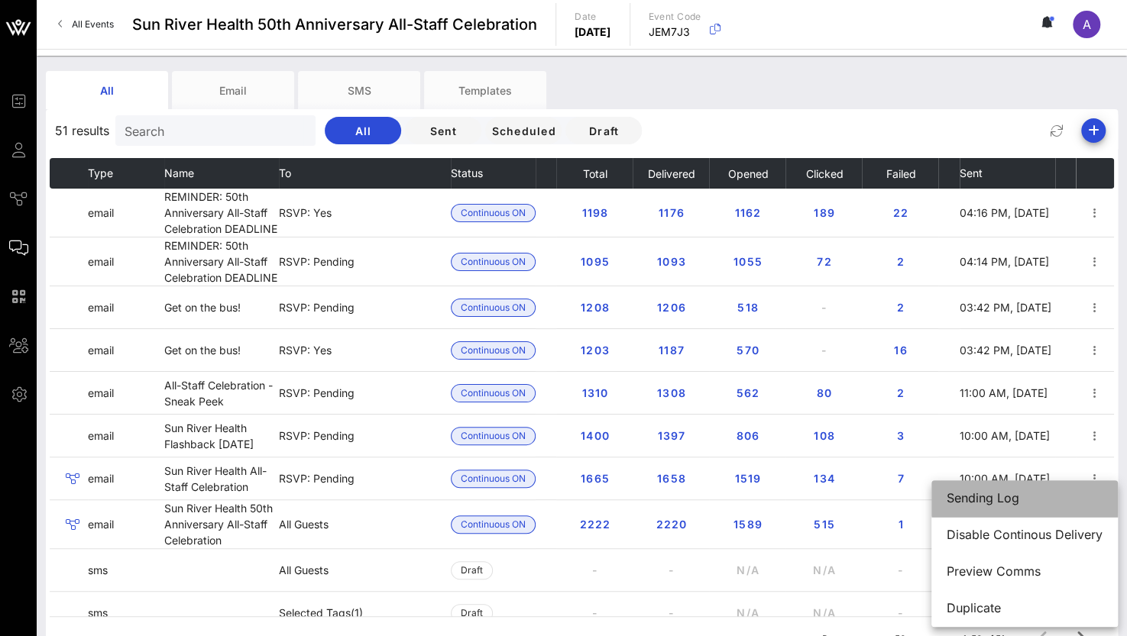
click at [1040, 503] on div "Sending Log" at bounding box center [1024, 498] width 156 height 15
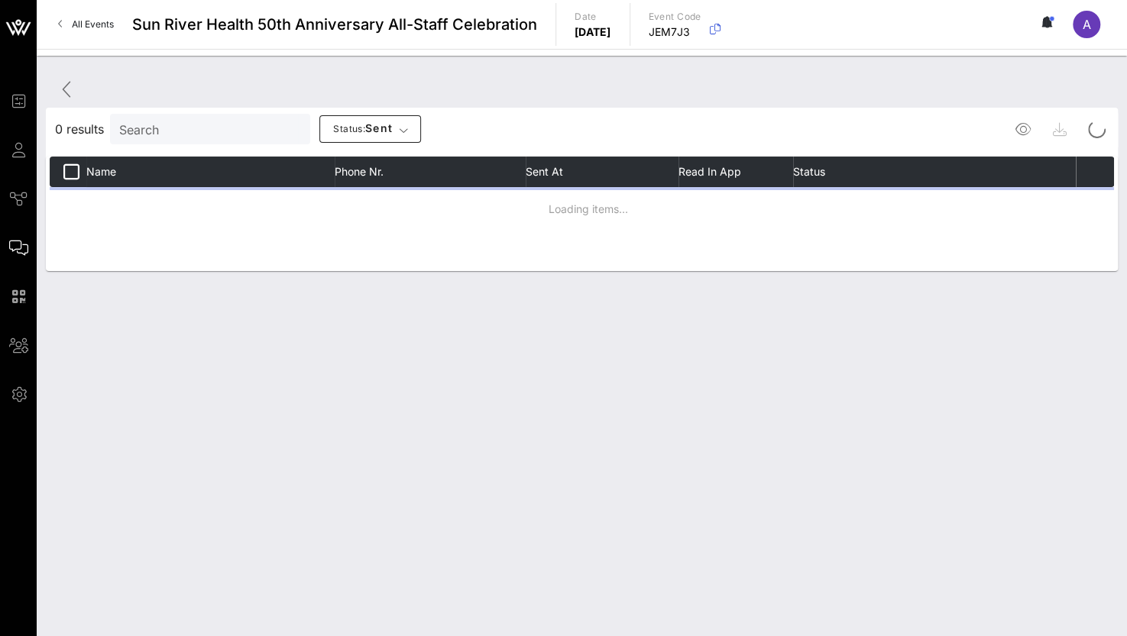
click at [161, 127] on input "Search" at bounding box center [208, 129] width 179 height 20
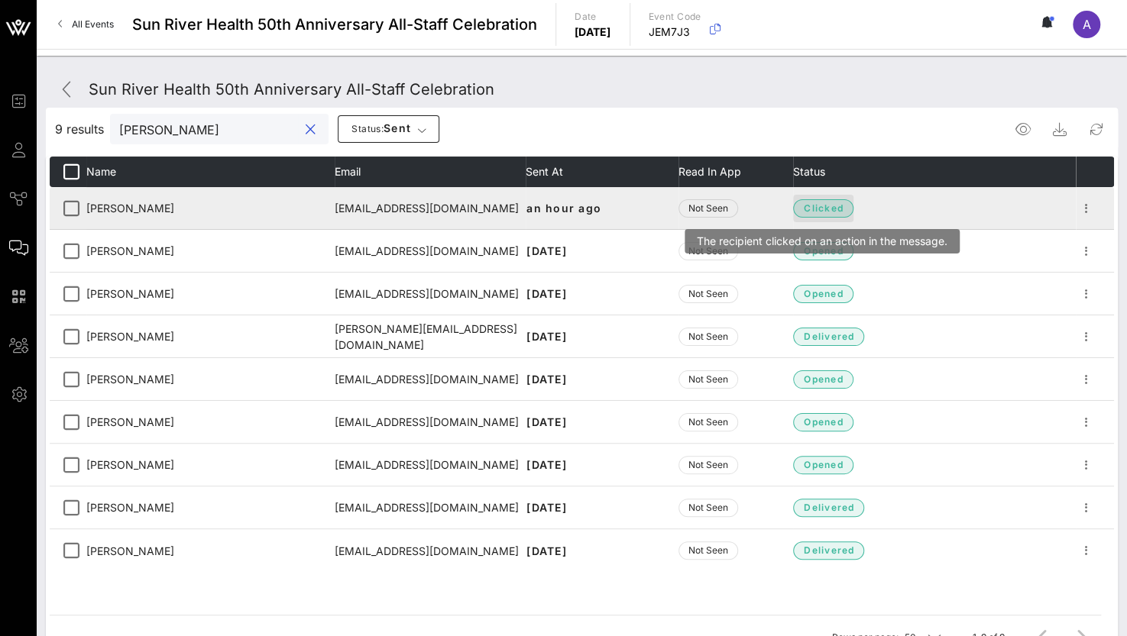
type input "[PERSON_NAME]"
click at [823, 208] on span "clicked" at bounding box center [823, 208] width 40 height 15
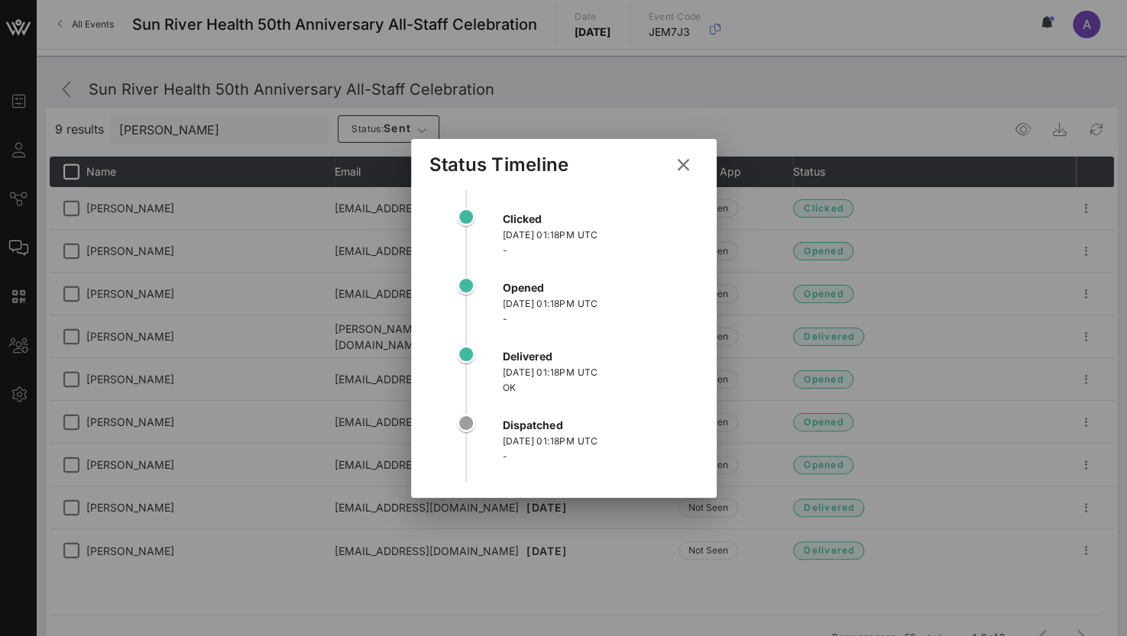
click at [683, 165] on icon at bounding box center [683, 165] width 21 height 18
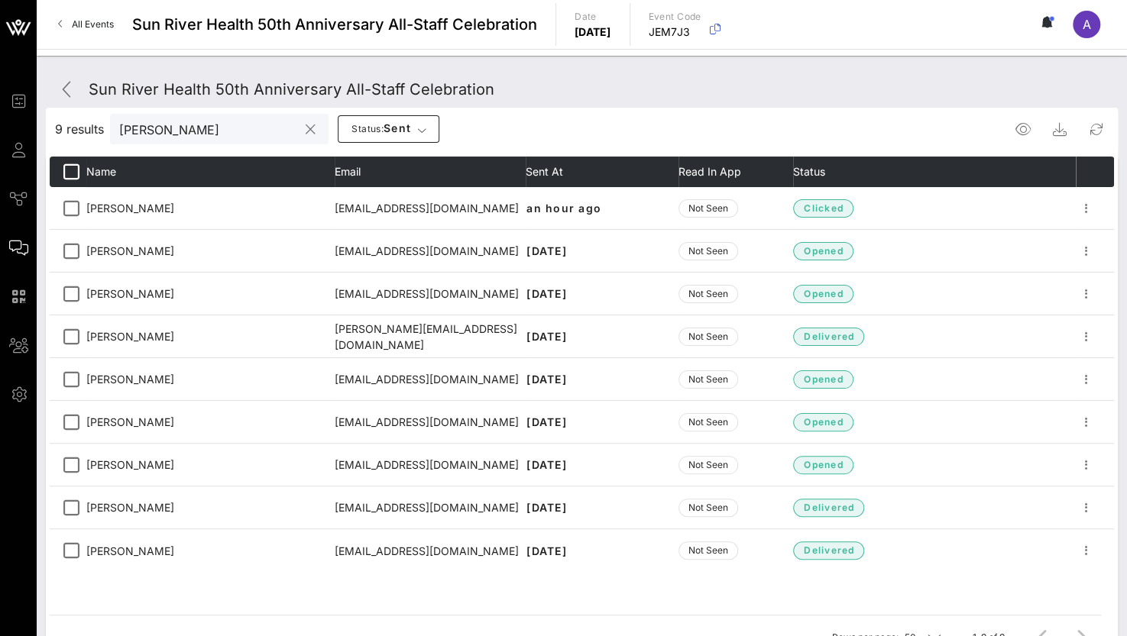
click at [264, 136] on input "[PERSON_NAME]" at bounding box center [208, 129] width 179 height 20
click at [301, 131] on div at bounding box center [310, 130] width 18 height 18
click at [306, 131] on button "clear icon" at bounding box center [311, 129] width 10 height 15
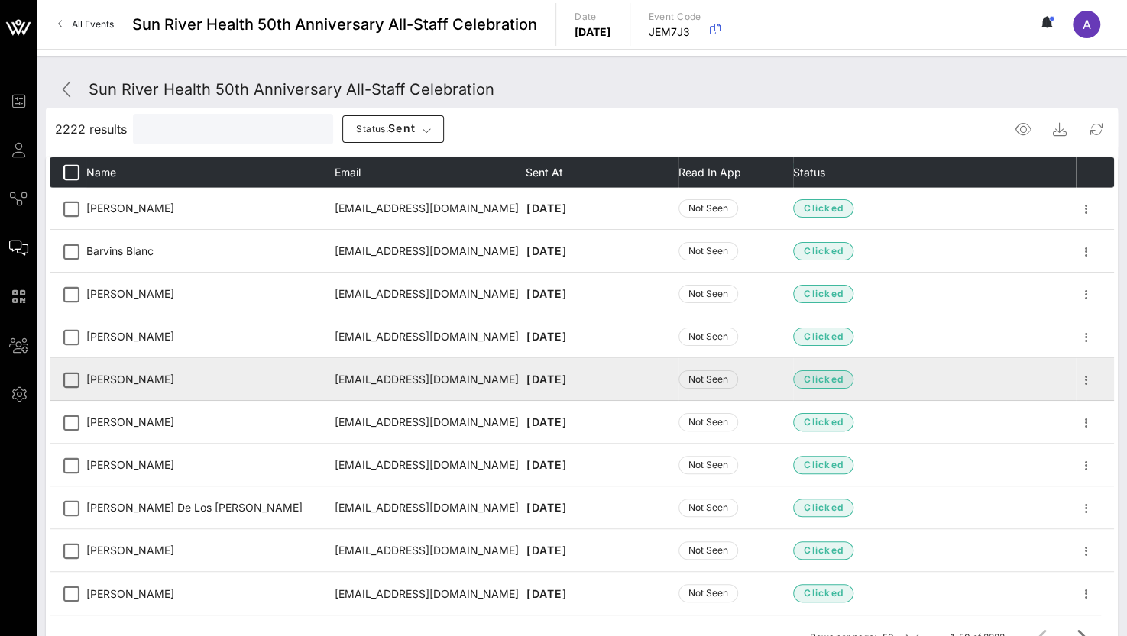
scroll to position [87, 0]
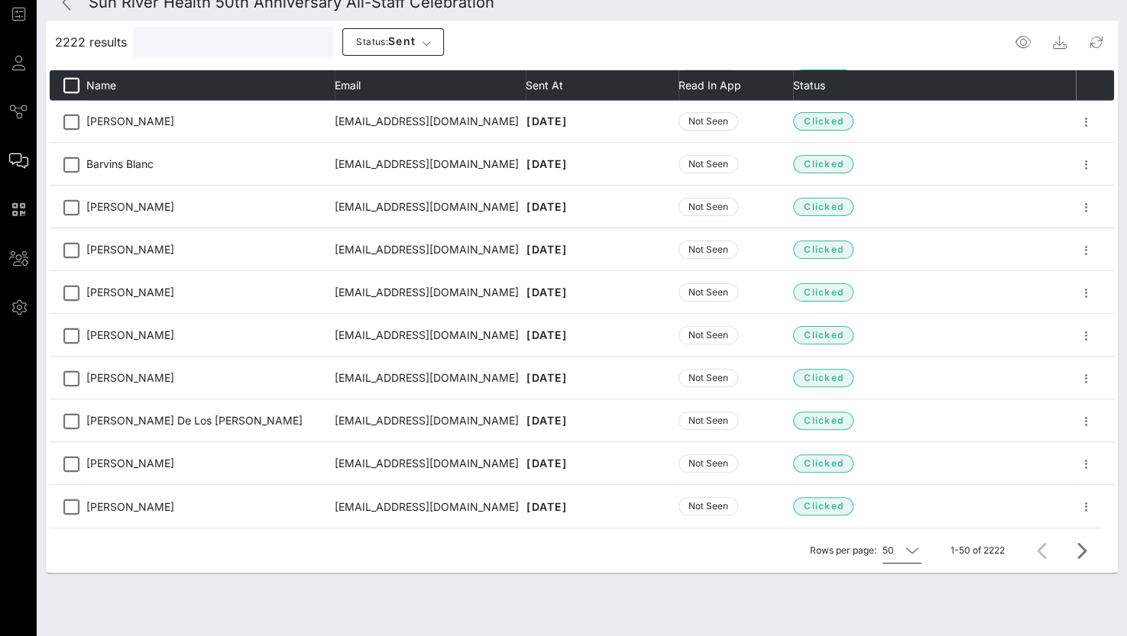
click at [910, 549] on icon at bounding box center [912, 551] width 14 height 18
click at [906, 604] on div "All" at bounding box center [904, 602] width 23 height 15
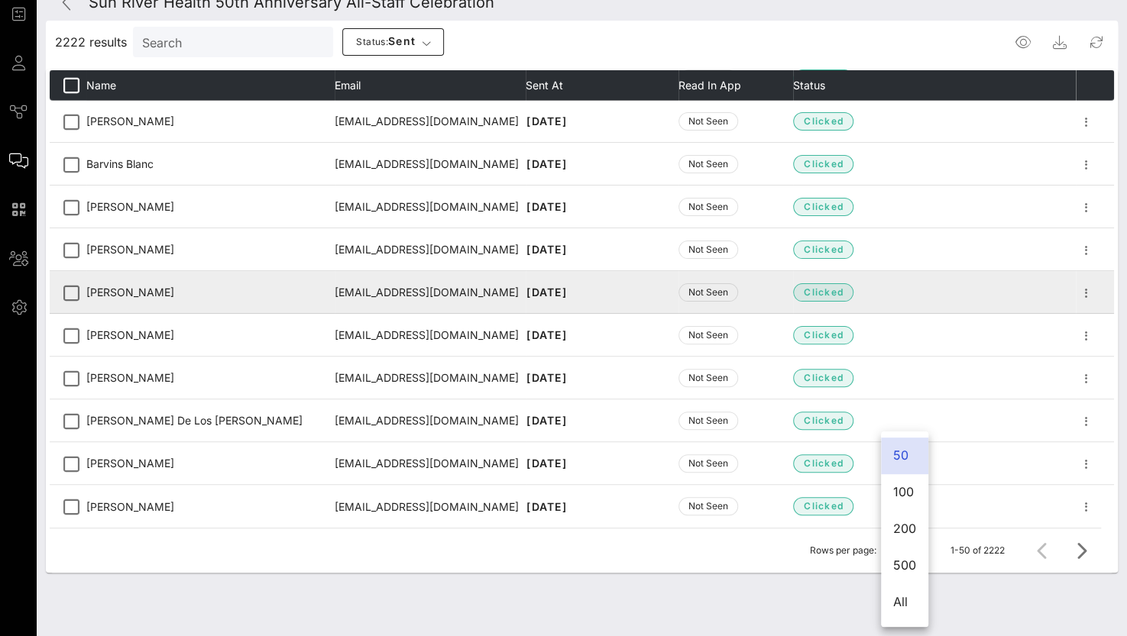
click at [914, 606] on div "Sun River Health 50th Anniversary All-Staff Celebration 2222 results Search Sta…" at bounding box center [582, 303] width 1090 height 668
click at [774, 586] on div "Sun River Health 50th Anniversary All-Staff Celebration 2222 results Search Sta…" at bounding box center [582, 303] width 1090 height 668
click at [904, 534] on div "Rows per page: 50" at bounding box center [866, 551] width 112 height 44
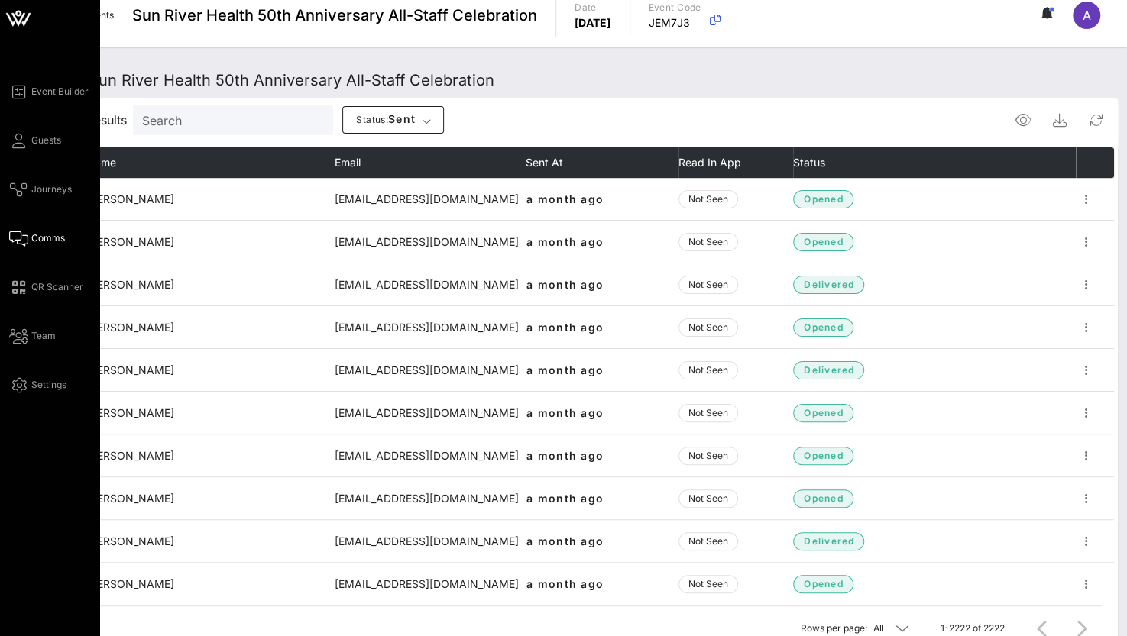
scroll to position [0, 0]
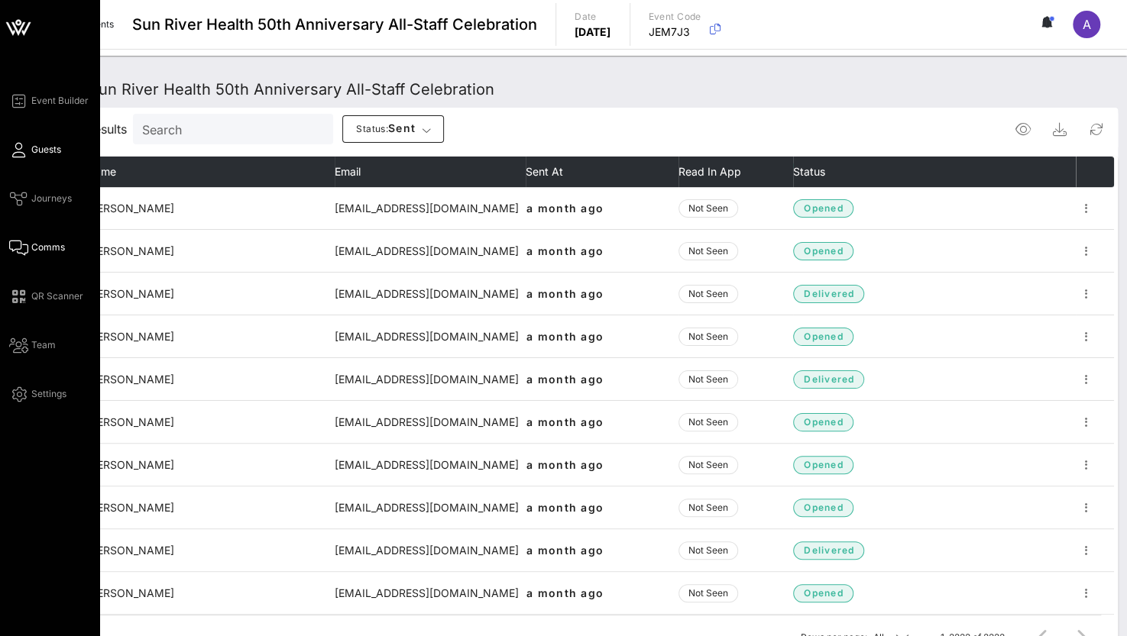
click at [39, 147] on span "Guests" at bounding box center [46, 150] width 30 height 14
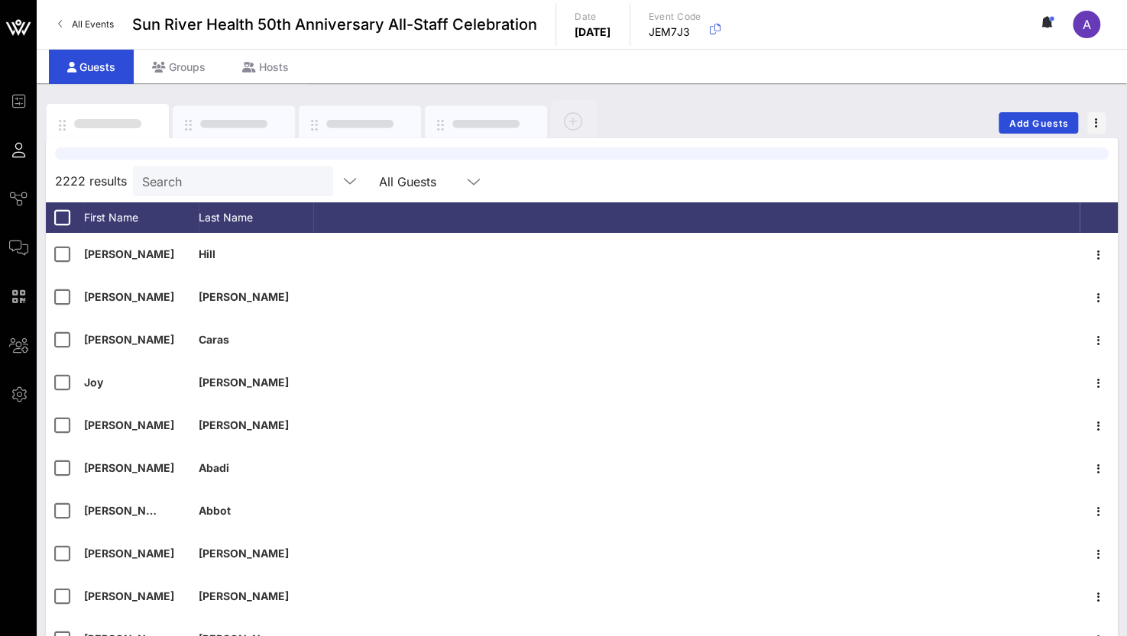
click at [162, 163] on div at bounding box center [582, 153] width 1090 height 31
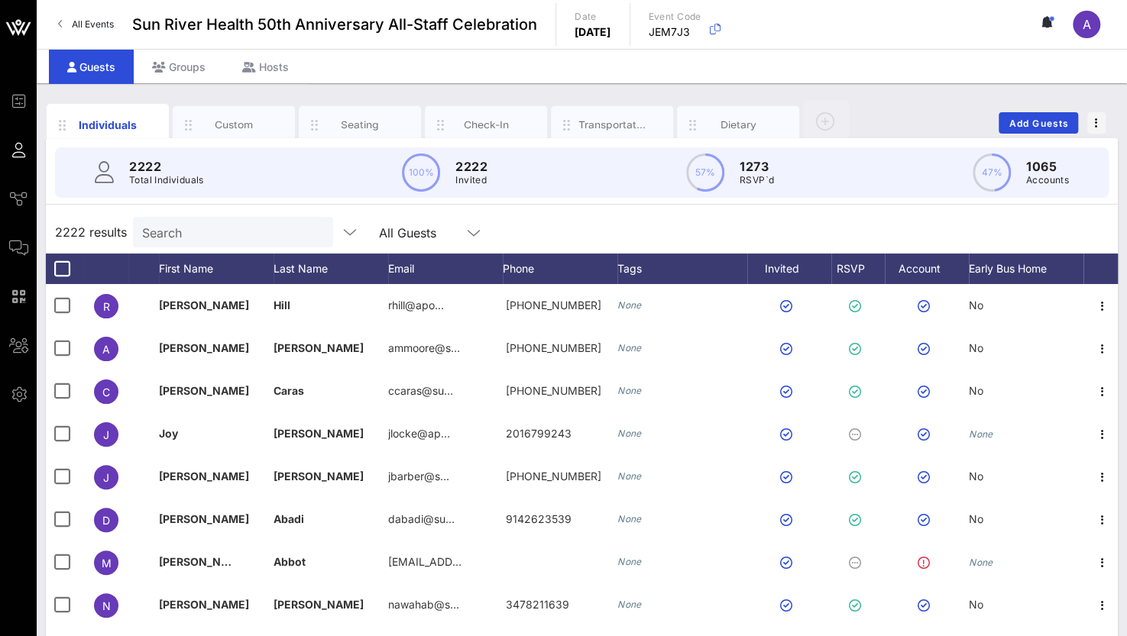
click at [211, 239] on input "Search" at bounding box center [231, 232] width 179 height 20
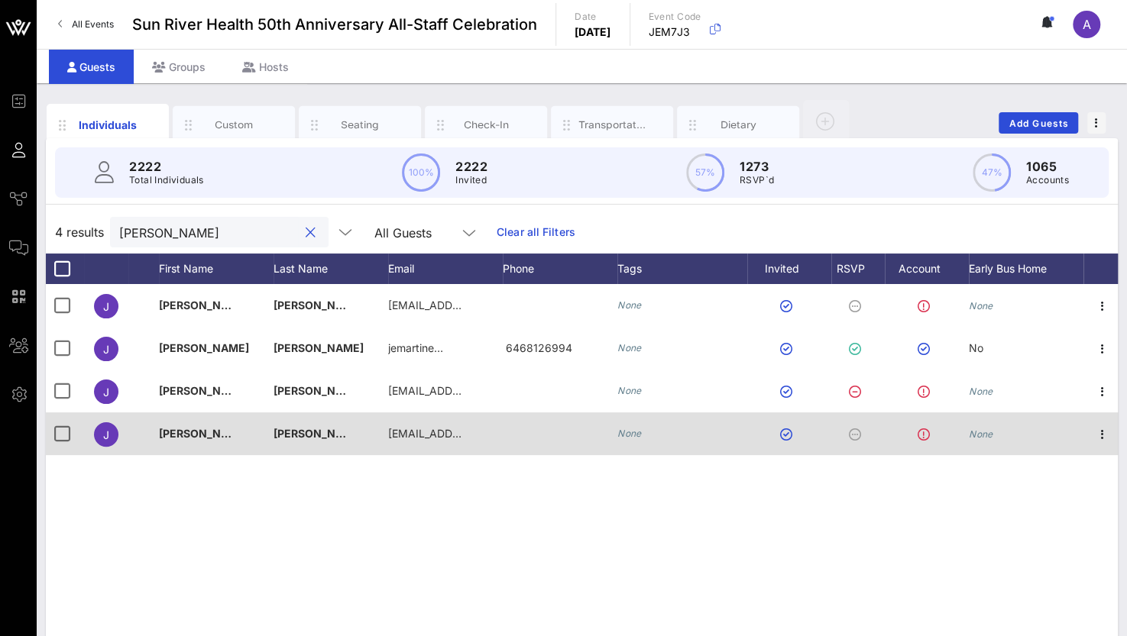
type input "[PERSON_NAME]"
click at [1115, 434] on div at bounding box center [1102, 433] width 38 height 43
click at [1106, 430] on icon "button" at bounding box center [1102, 434] width 18 height 18
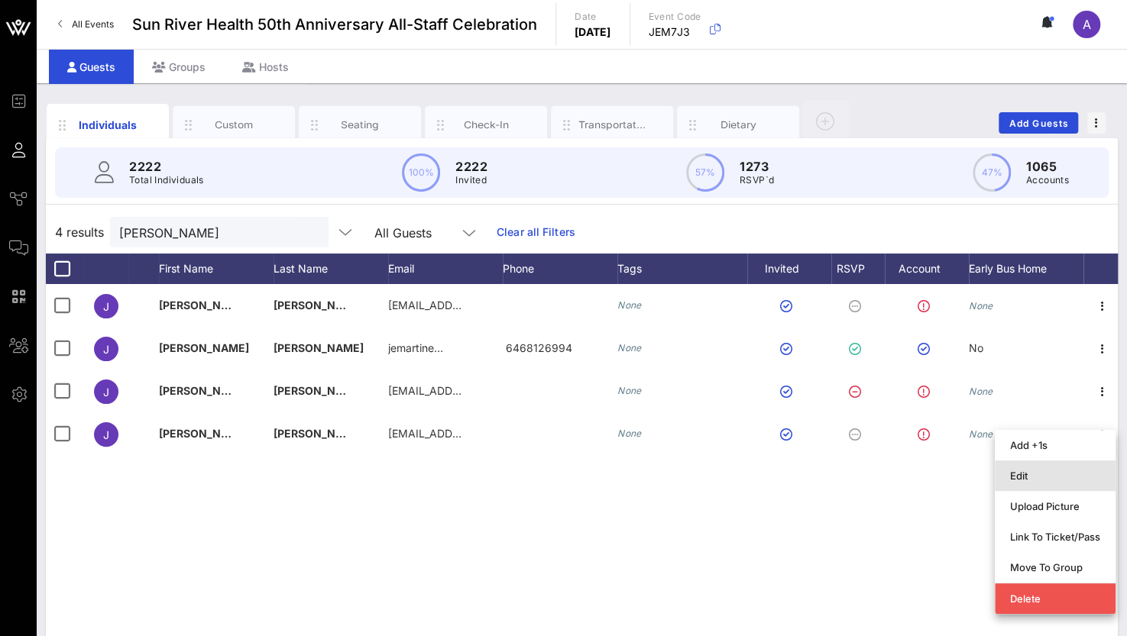
click at [1041, 466] on div "Edit" at bounding box center [1055, 476] width 90 height 24
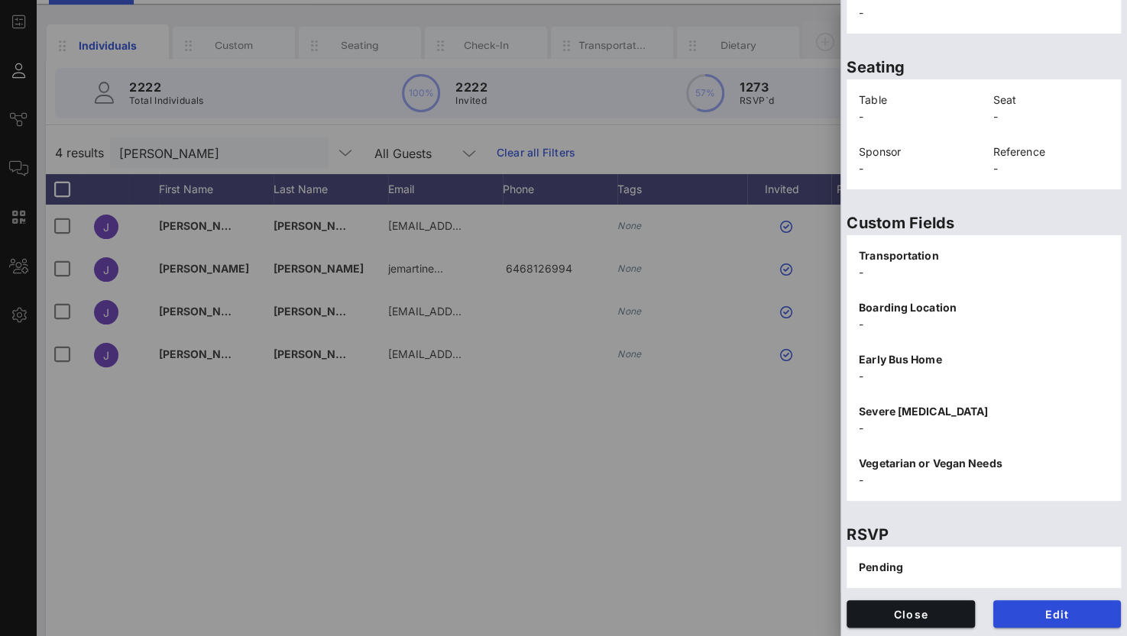
scroll to position [121, 0]
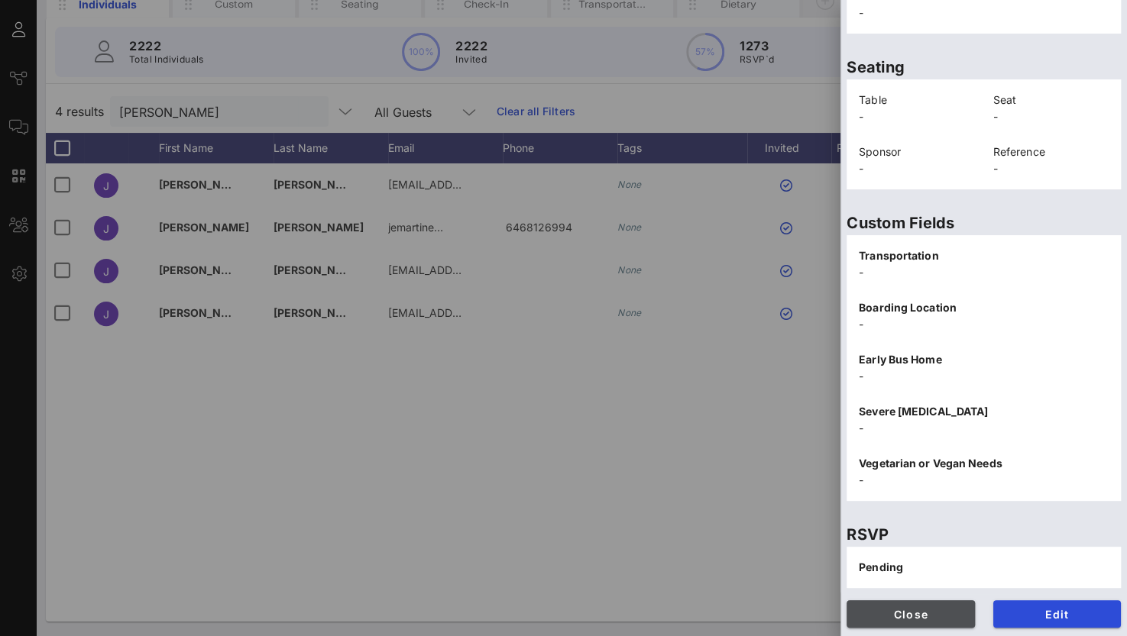
click at [878, 614] on span "Close" at bounding box center [911, 614] width 104 height 13
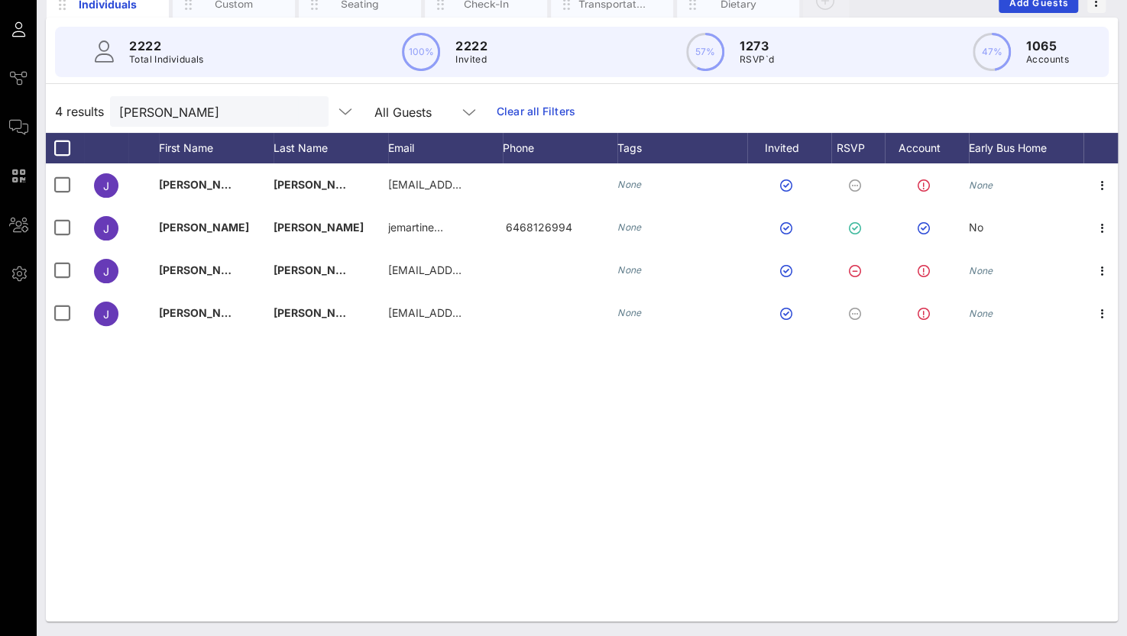
click at [586, 480] on div "J [PERSON_NAME] [EMAIL_ADDRESS][DOMAIN_NAME] None None [PERSON_NAME] jemartine……" at bounding box center [582, 392] width 1072 height 458
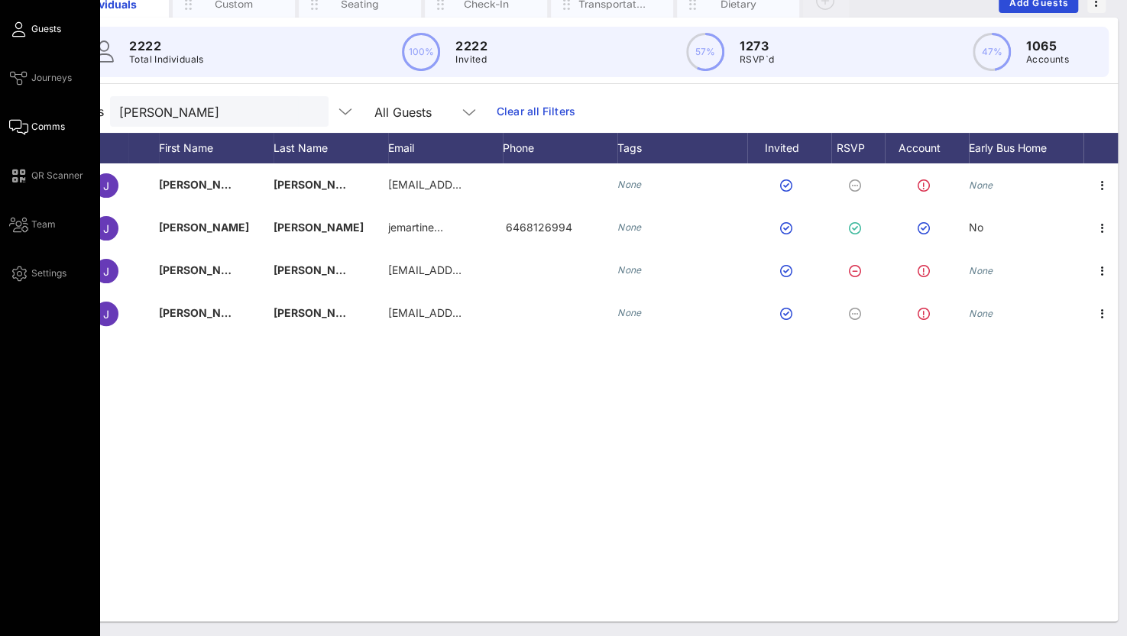
click at [30, 124] on link "Comms" at bounding box center [37, 127] width 56 height 18
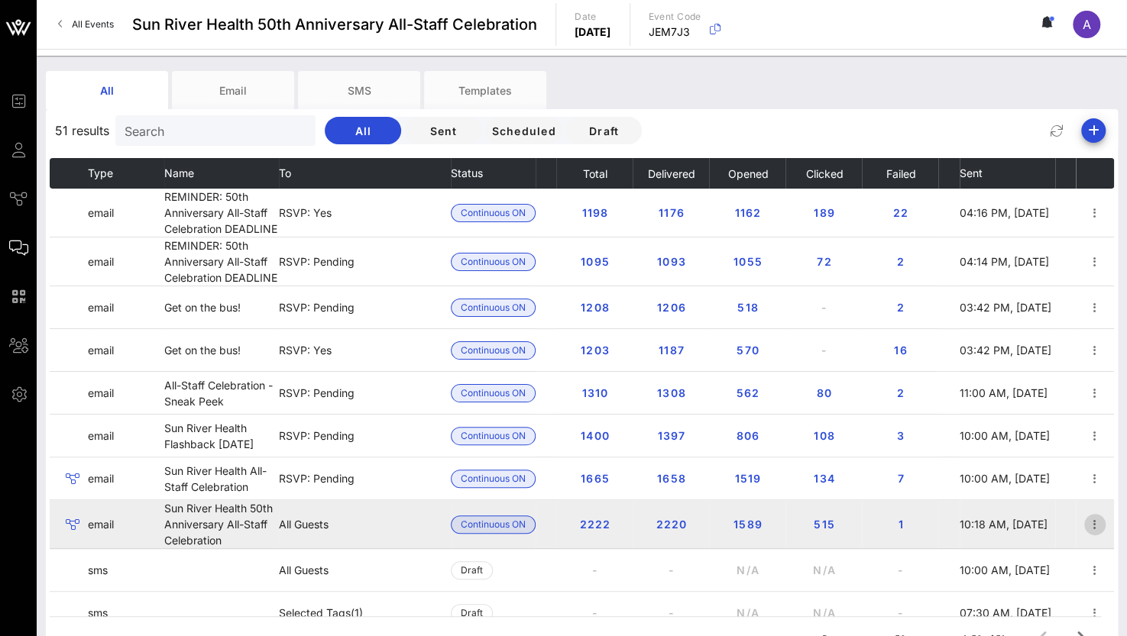
click at [1085, 522] on icon "button" at bounding box center [1094, 525] width 18 height 18
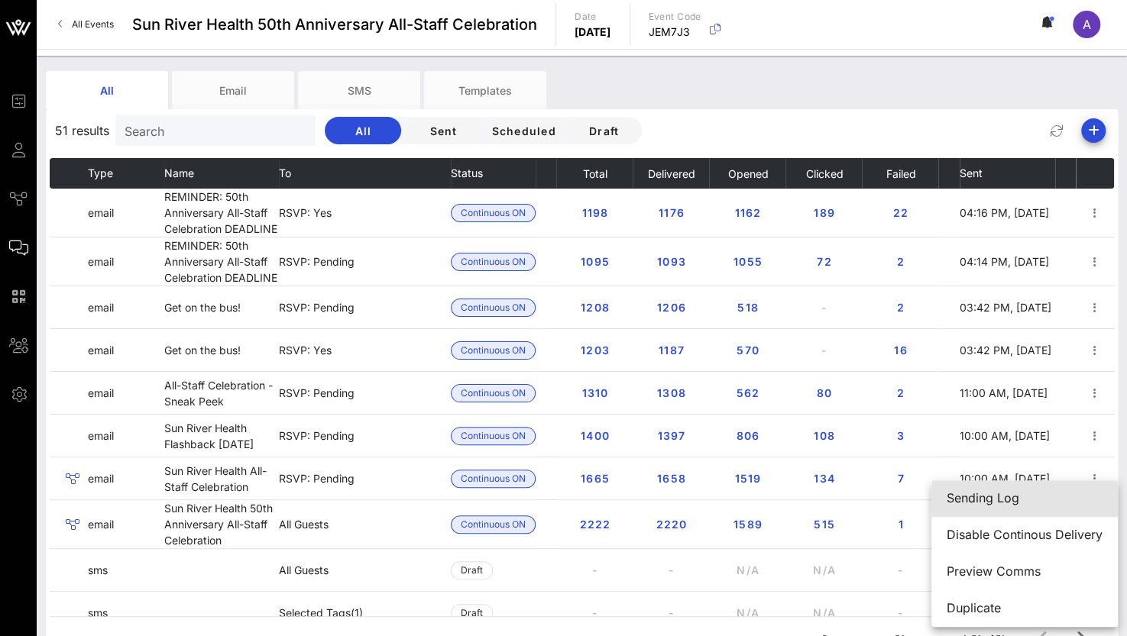
click at [996, 498] on div "Sending Log" at bounding box center [1024, 498] width 156 height 15
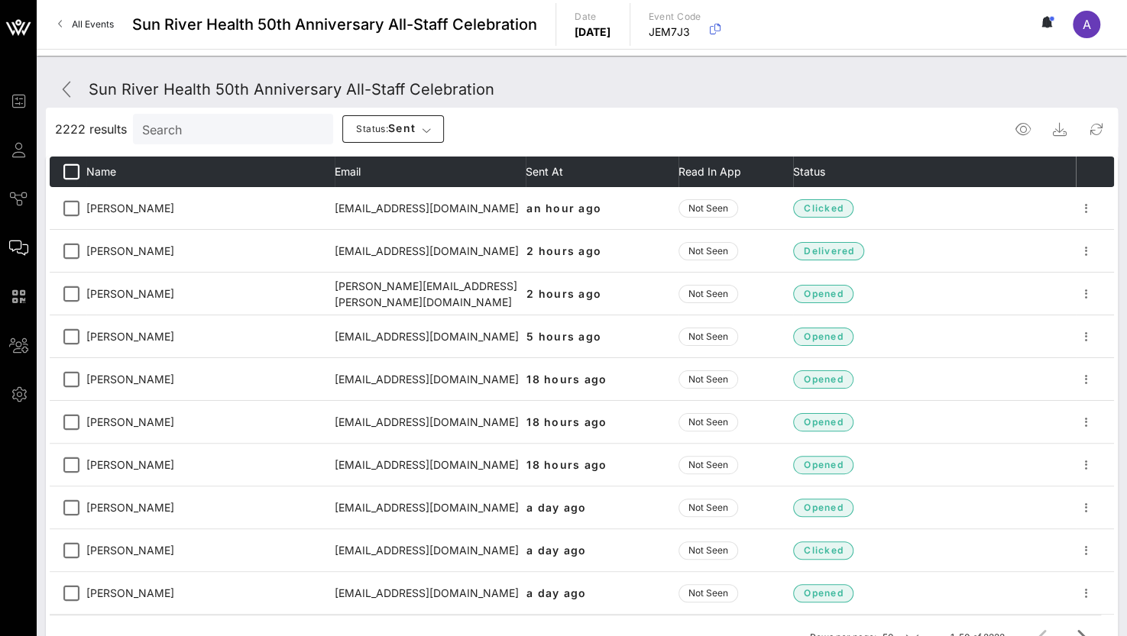
click at [186, 131] on input "Search" at bounding box center [231, 129] width 179 height 20
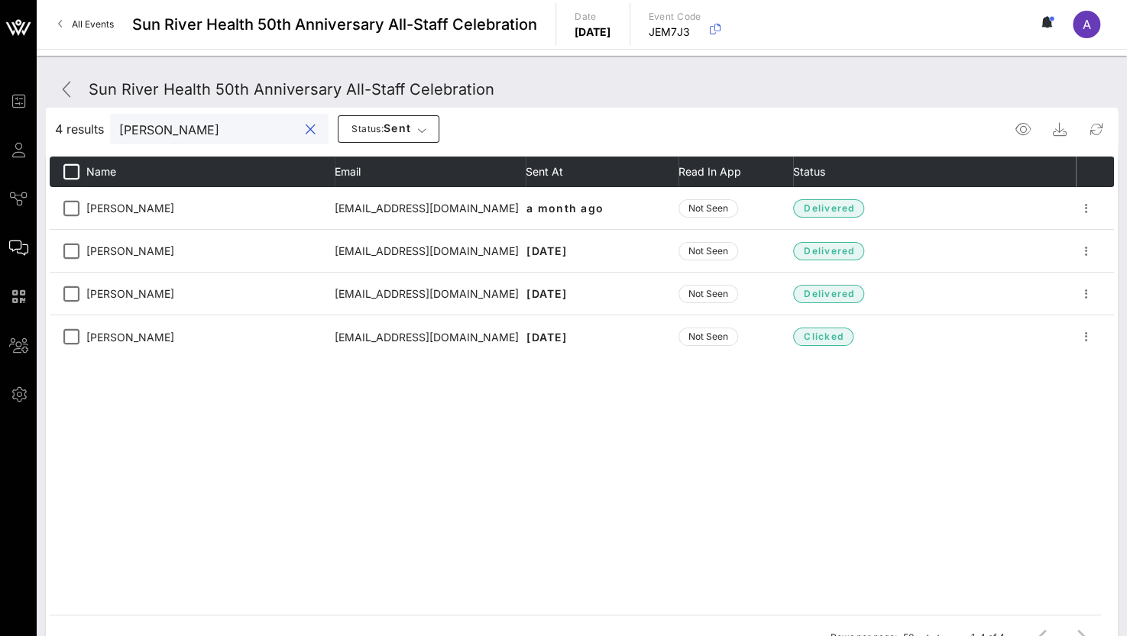
drag, startPoint x: 205, startPoint y: 130, endPoint x: -5, endPoint y: 141, distance: 209.6
click at [0, 141] on html "Event Builder Guests Journeys Comms QR Scanner Team Settings Sun River Health 5…" at bounding box center [563, 318] width 1127 height 636
type input "f"
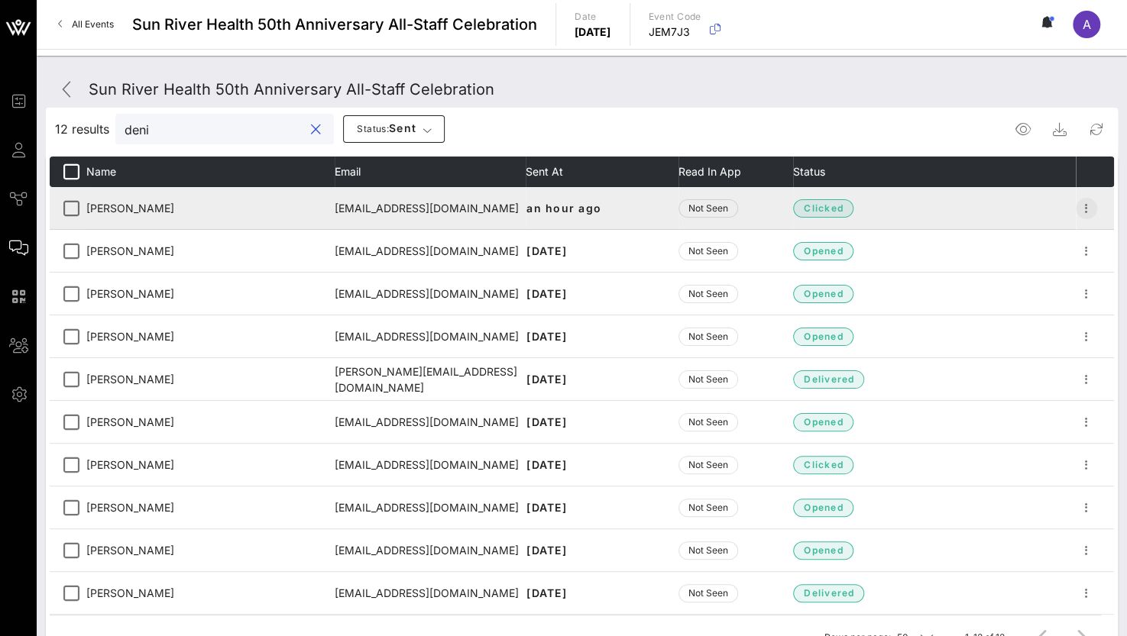
type input "deni"
click at [1077, 205] on icon "button" at bounding box center [1086, 208] width 18 height 18
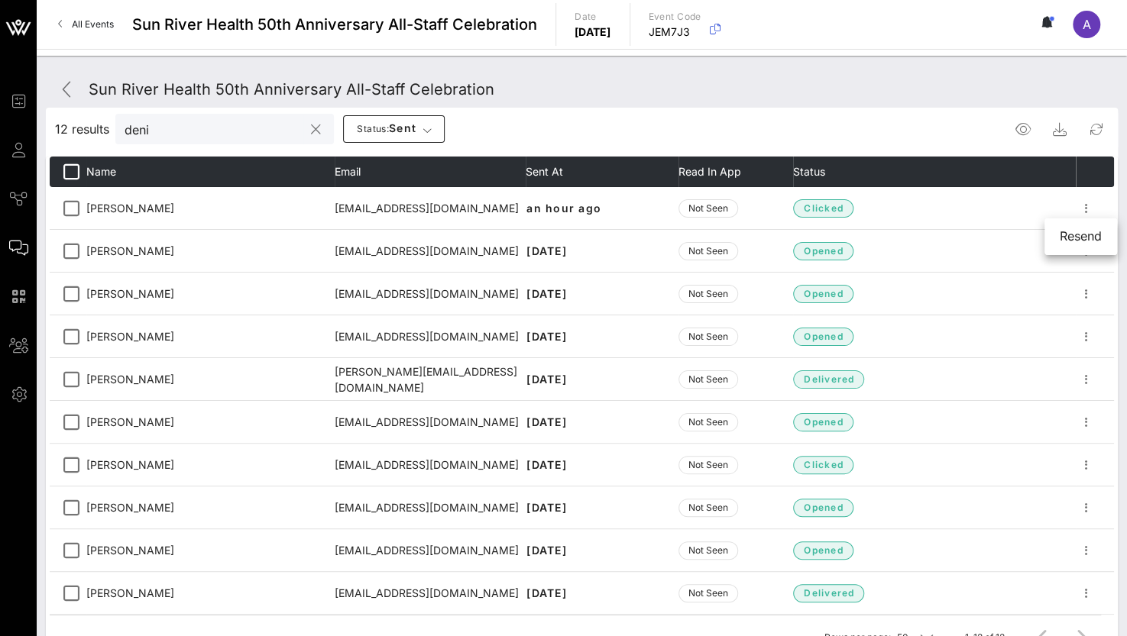
click at [208, 133] on input "deni" at bounding box center [213, 129] width 179 height 20
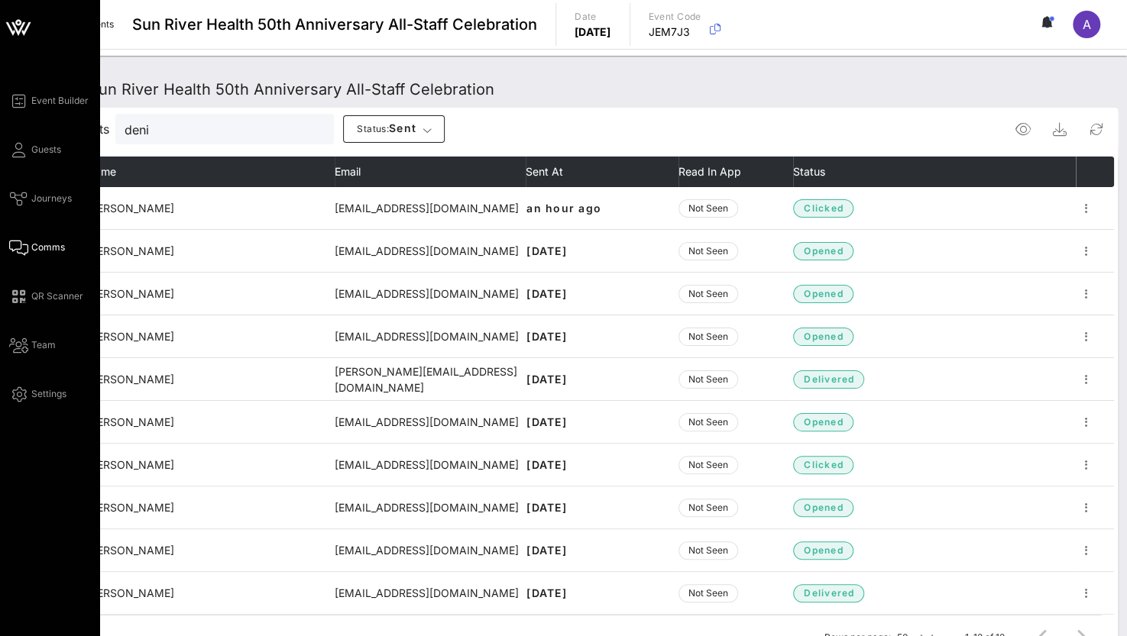
click at [20, 248] on icon at bounding box center [18, 248] width 19 height 2
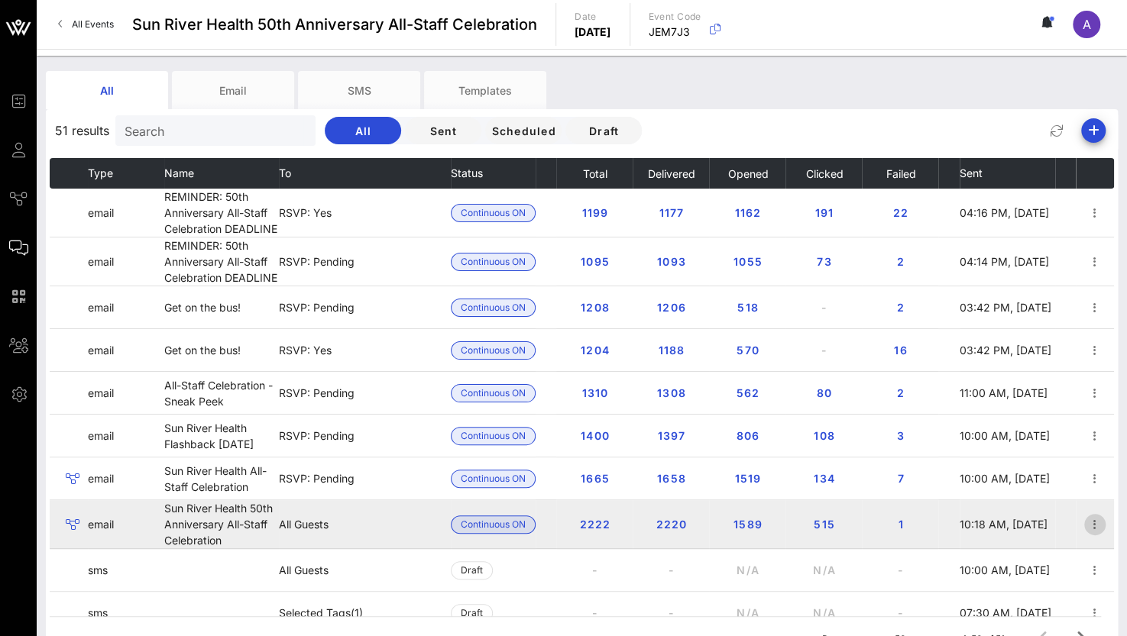
click at [1085, 522] on icon "button" at bounding box center [1094, 525] width 18 height 18
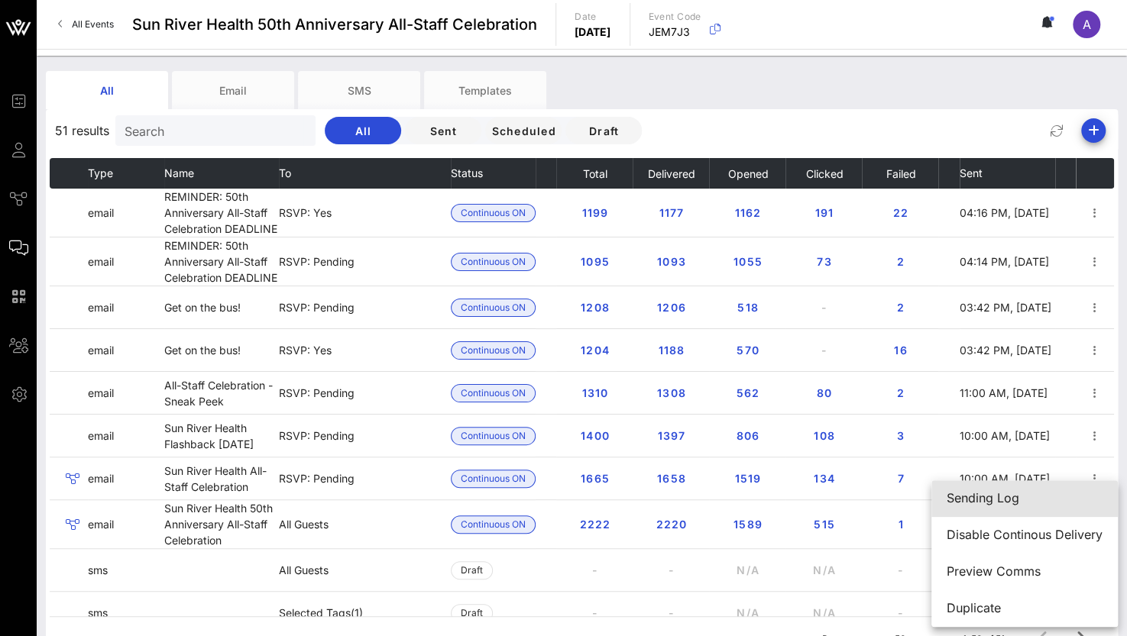
click at [994, 497] on div "Sending Log" at bounding box center [1024, 498] width 156 height 15
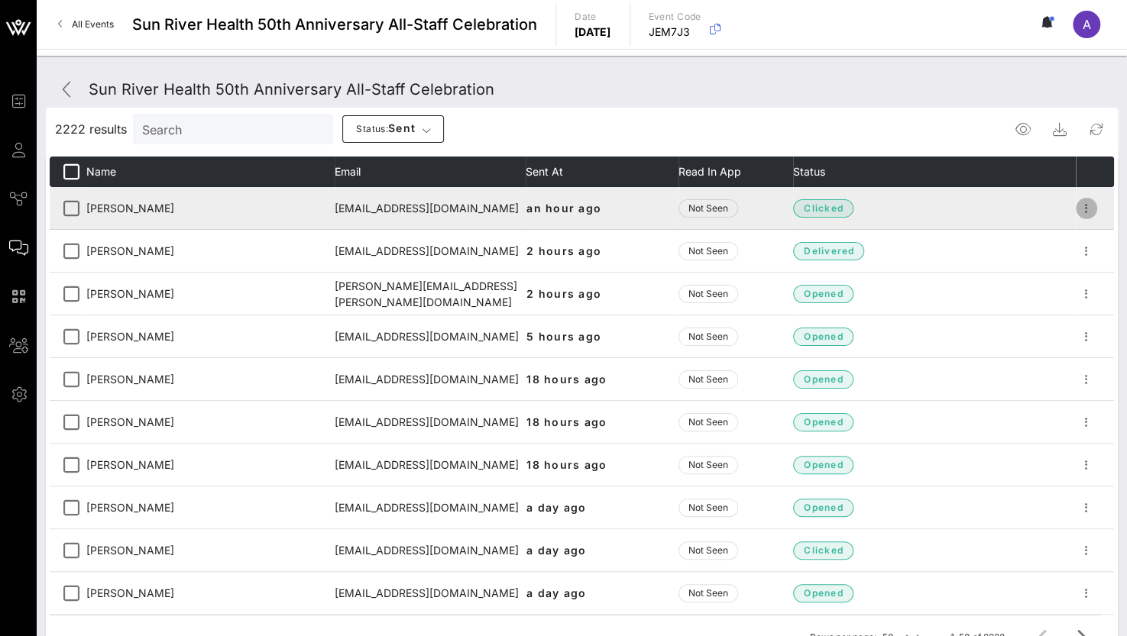
click at [1077, 209] on icon "button" at bounding box center [1086, 208] width 18 height 18
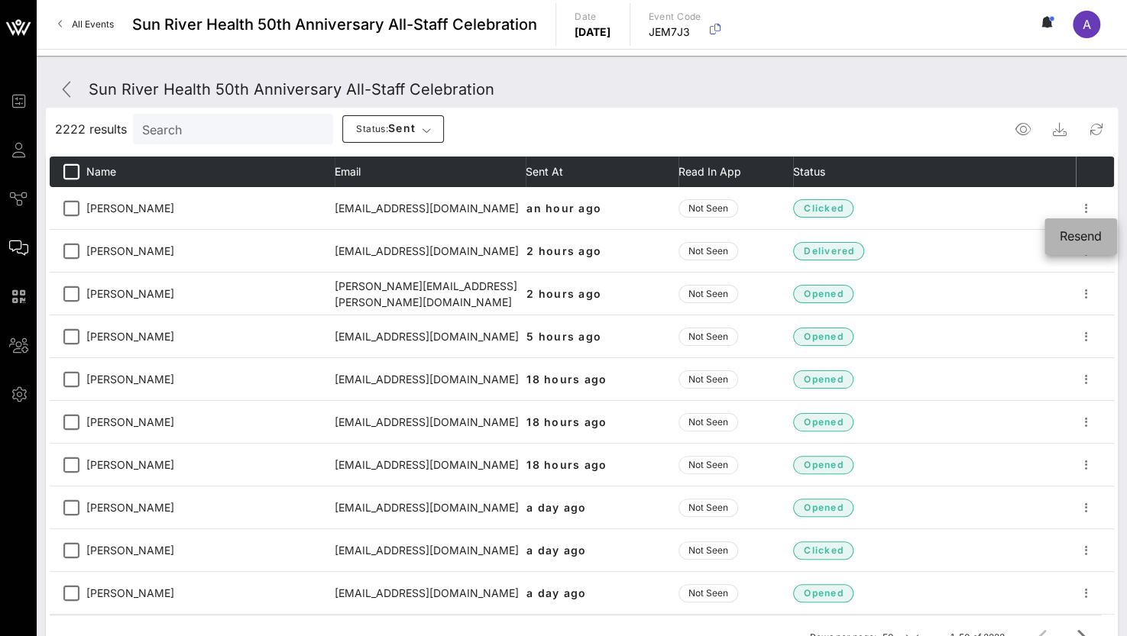
click at [1071, 230] on div "Resend" at bounding box center [1080, 236] width 42 height 15
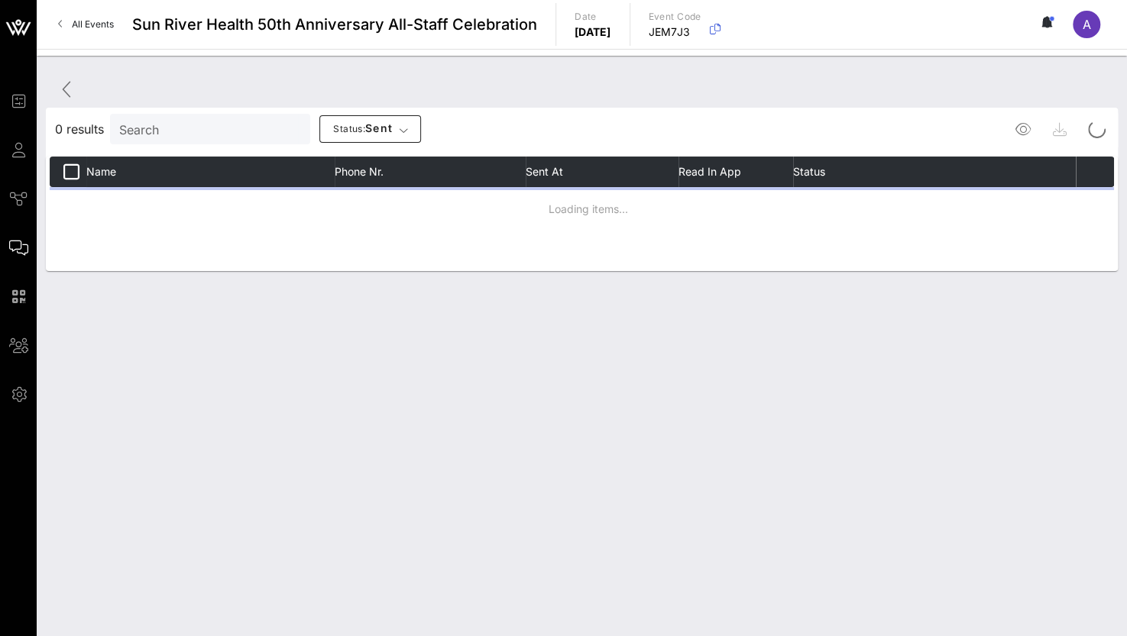
click at [199, 128] on input "Search" at bounding box center [208, 129] width 179 height 20
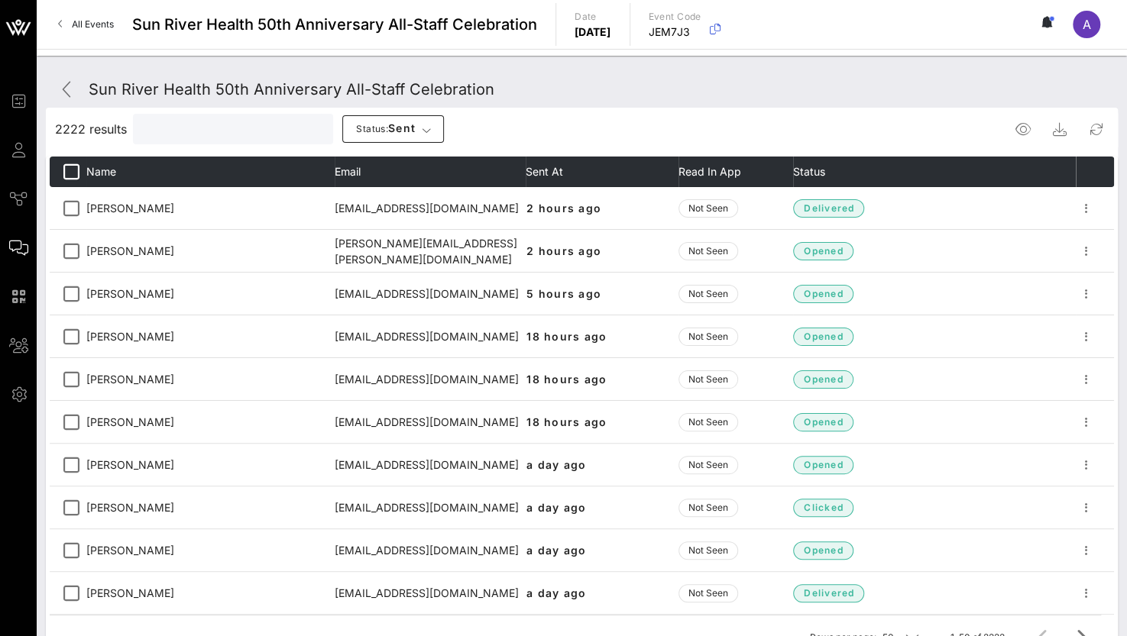
click at [214, 134] on input "text" at bounding box center [231, 129] width 179 height 20
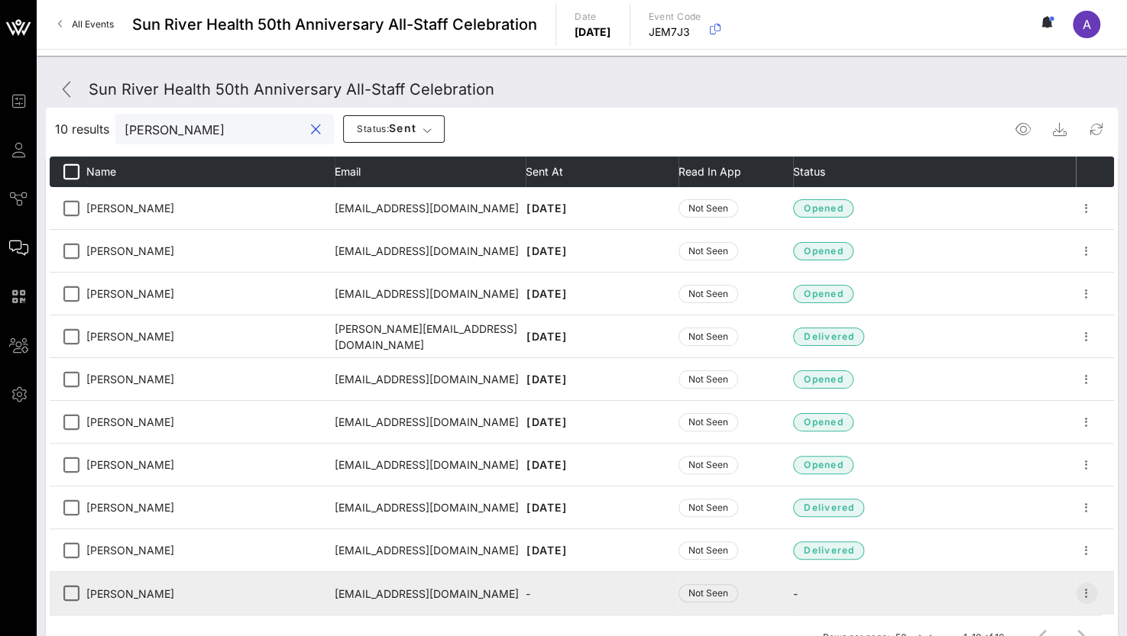
type input "[PERSON_NAME]"
click at [1088, 597] on icon "button" at bounding box center [1086, 593] width 18 height 18
click at [914, 598] on td "-" at bounding box center [934, 593] width 283 height 43
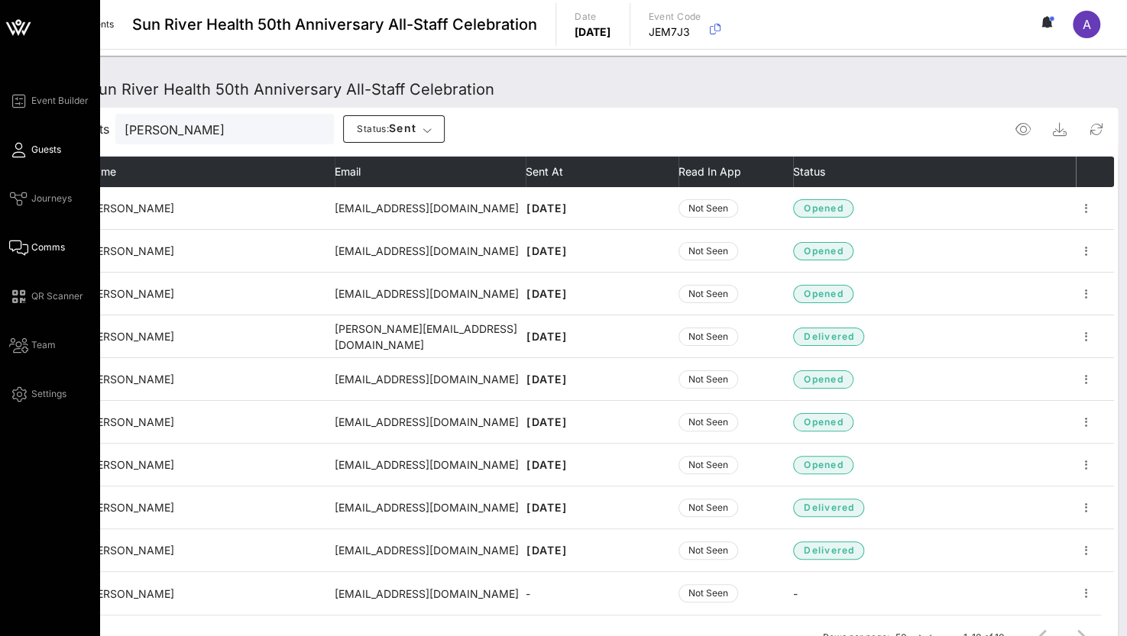
click at [26, 141] on link "Guests" at bounding box center [35, 150] width 52 height 18
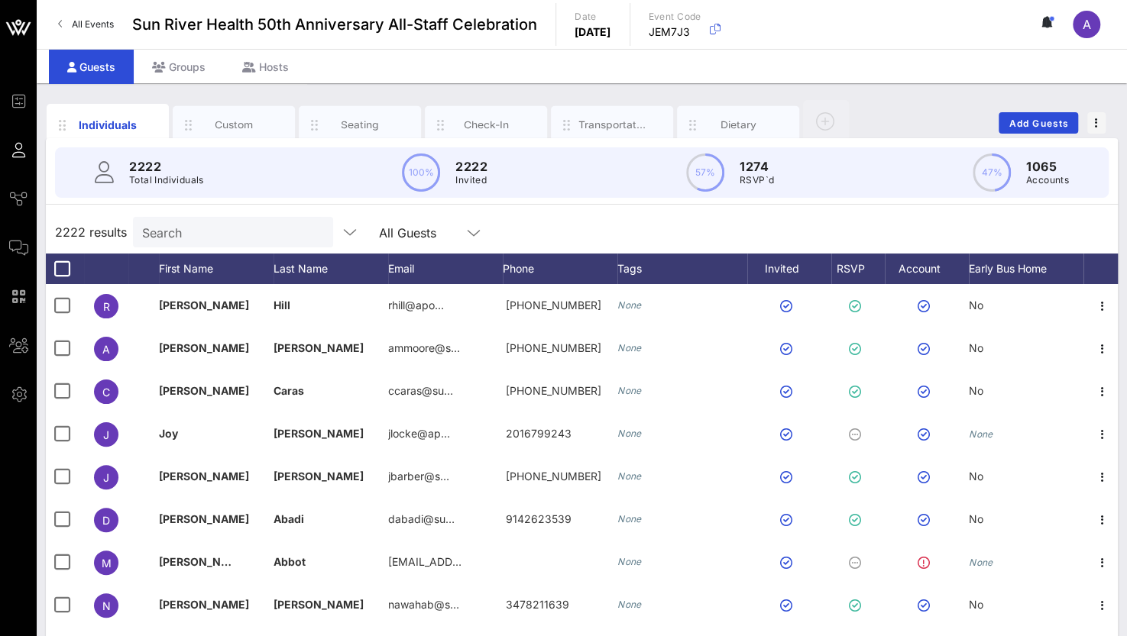
drag, startPoint x: 196, startPoint y: 175, endPoint x: 185, endPoint y: 175, distance: 10.7
click at [185, 175] on p "Total Individuals" at bounding box center [166, 180] width 75 height 15
click at [182, 234] on input "Search" at bounding box center [231, 232] width 179 height 20
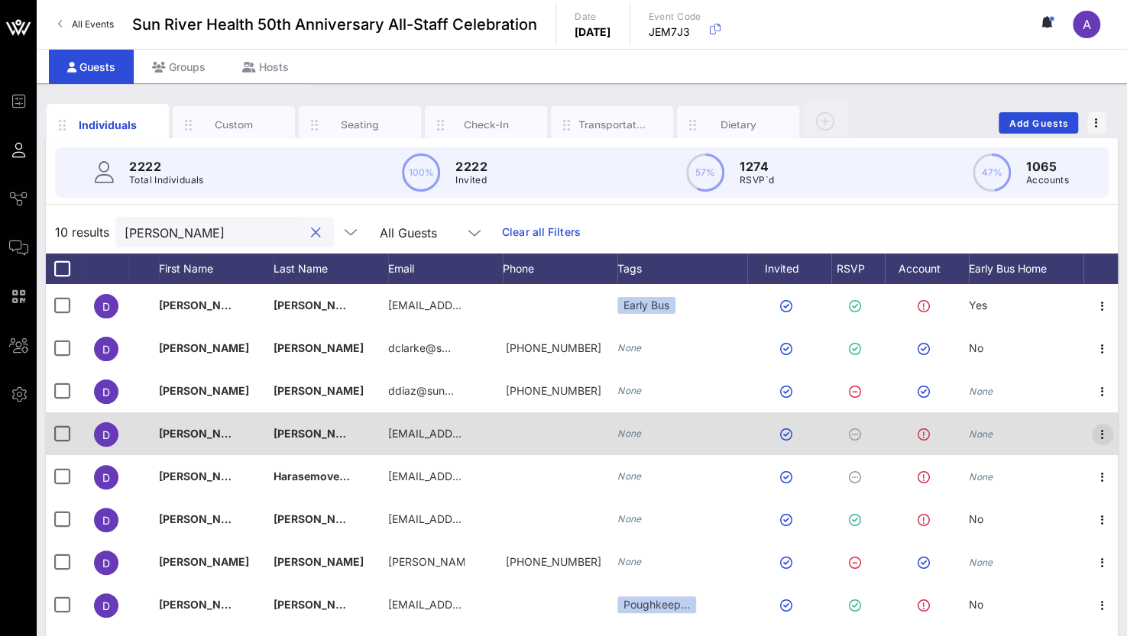
type input "[PERSON_NAME]"
click at [1101, 439] on icon "button" at bounding box center [1102, 434] width 18 height 18
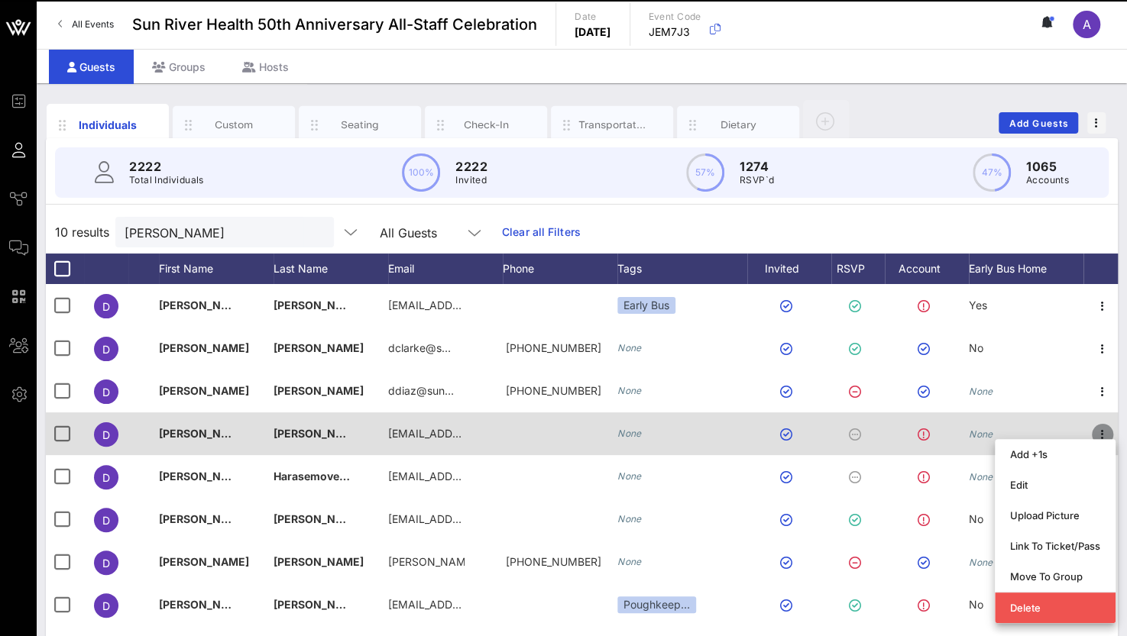
click at [1100, 438] on icon "button" at bounding box center [1102, 434] width 18 height 18
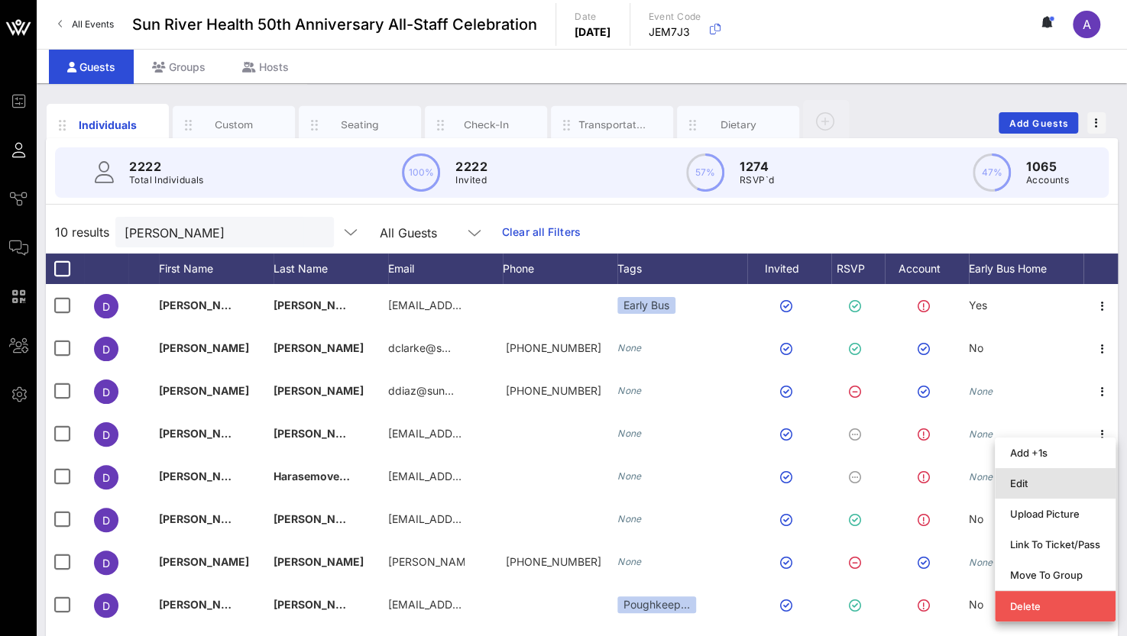
click at [1034, 483] on div "Edit" at bounding box center [1055, 483] width 90 height 12
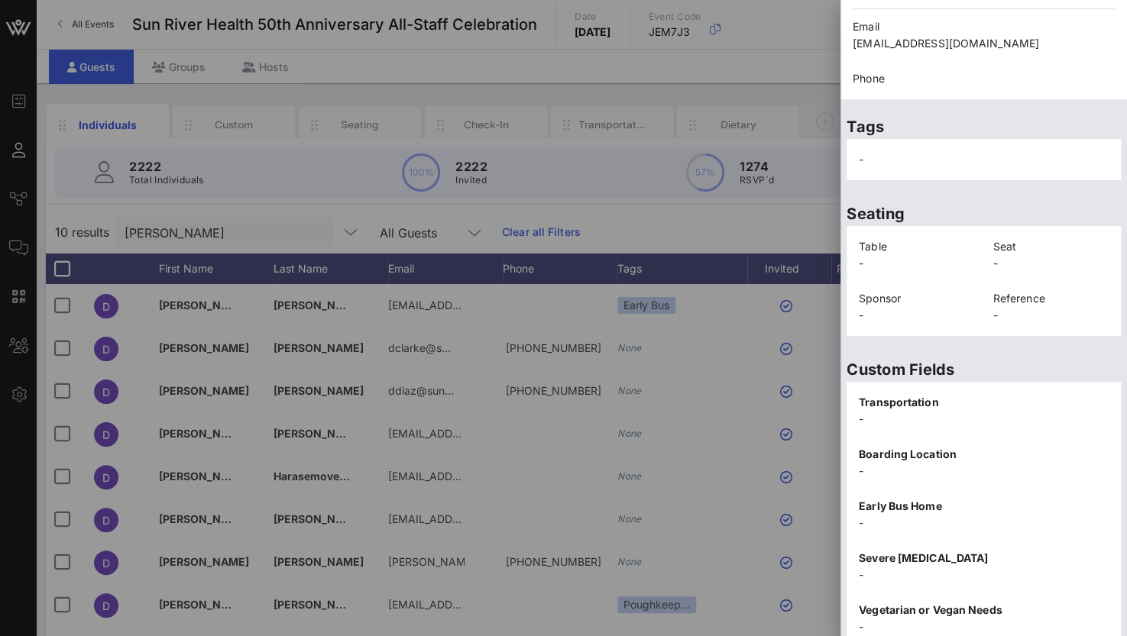
scroll to position [229, 0]
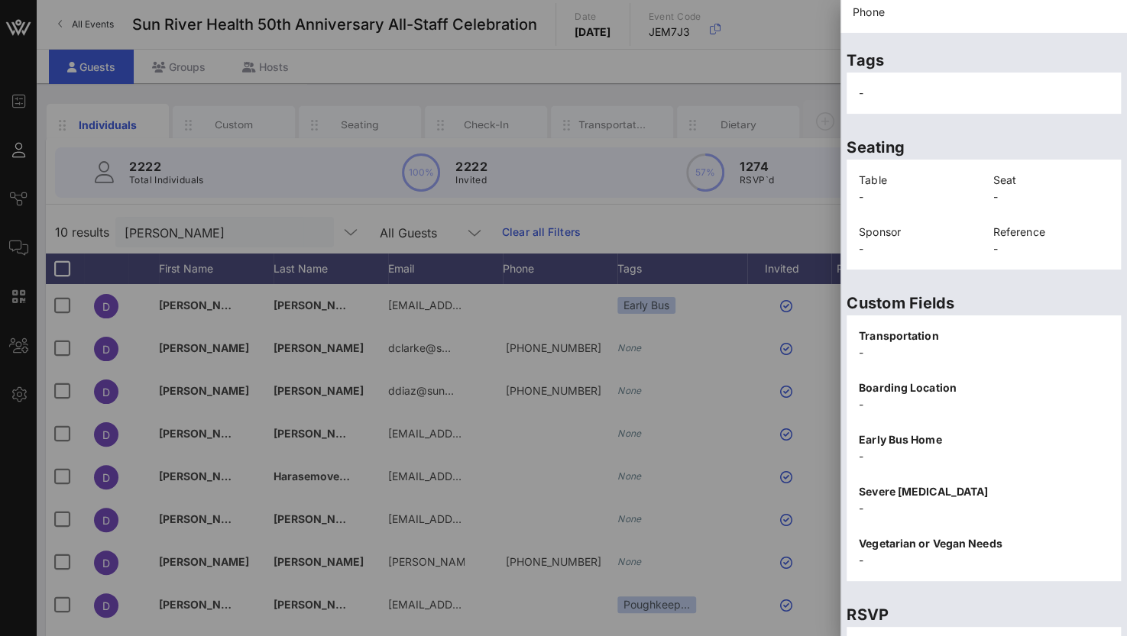
click at [895, 352] on p "-" at bounding box center [984, 352] width 250 height 17
click at [878, 352] on p "-" at bounding box center [984, 352] width 250 height 17
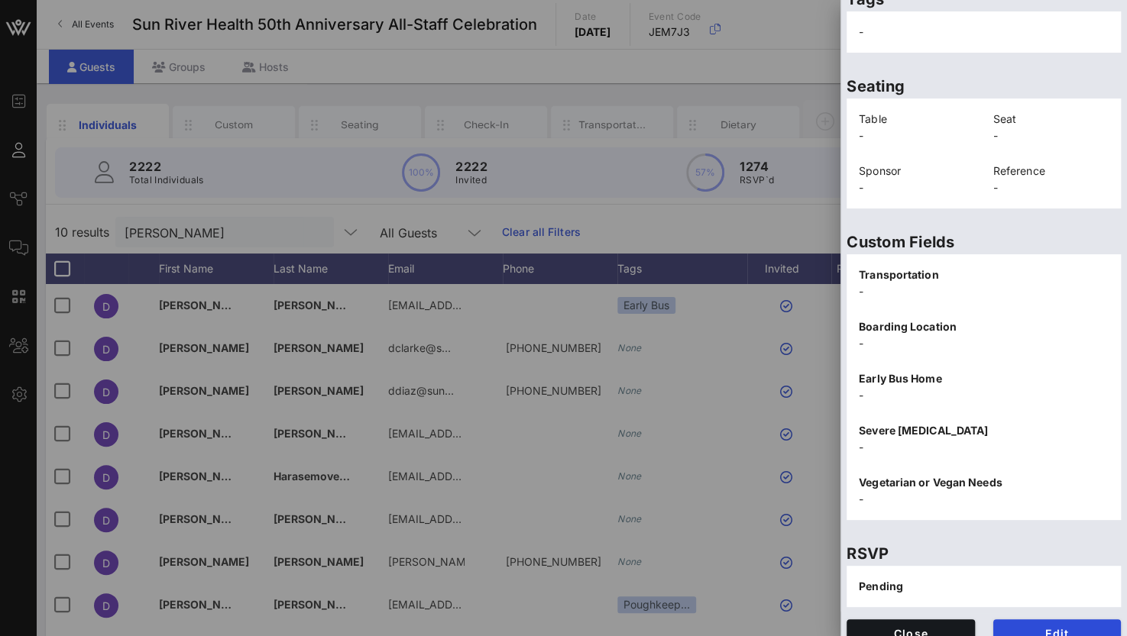
scroll to position [309, 0]
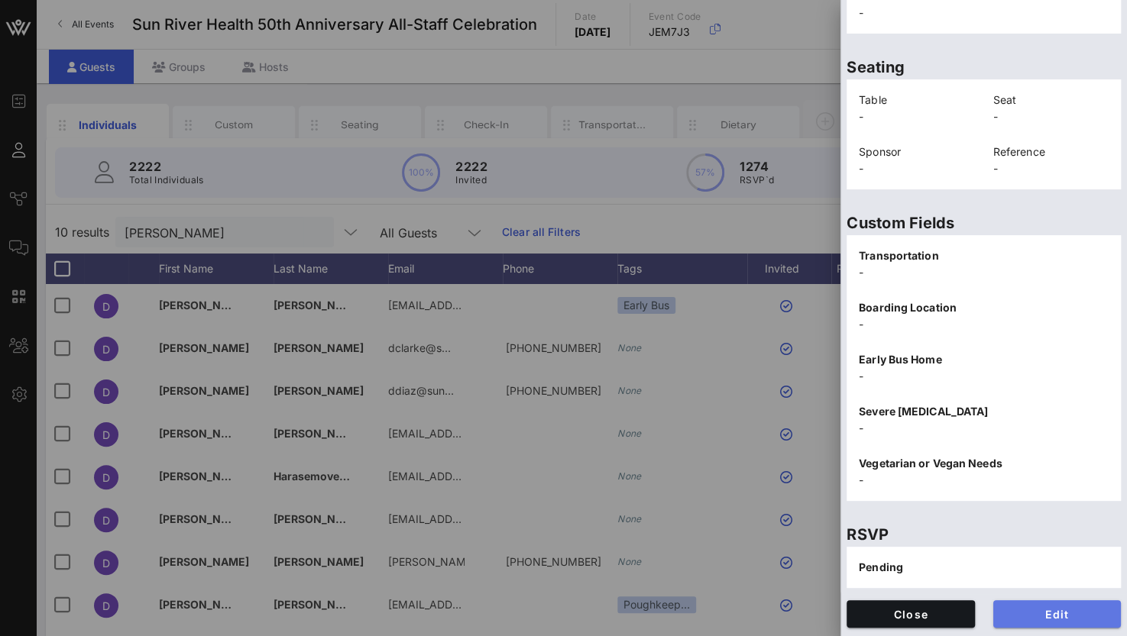
drag, startPoint x: 1047, startPoint y: 612, endPoint x: 924, endPoint y: 309, distance: 326.5
click at [1047, 611] on span "Edit" at bounding box center [1057, 614] width 104 height 13
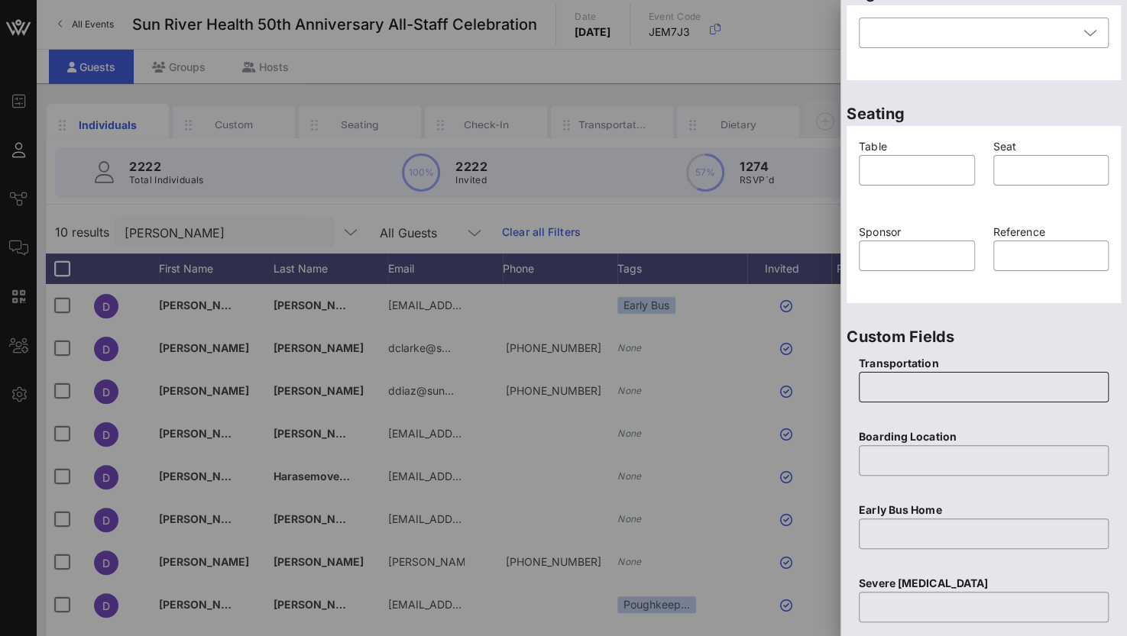
click at [914, 396] on input "text" at bounding box center [983, 387] width 231 height 24
type input "Yes"
click at [907, 461] on input "text" at bounding box center [983, 460] width 231 height 24
type input "Patchogue"
click at [891, 535] on input "text" at bounding box center [983, 534] width 231 height 24
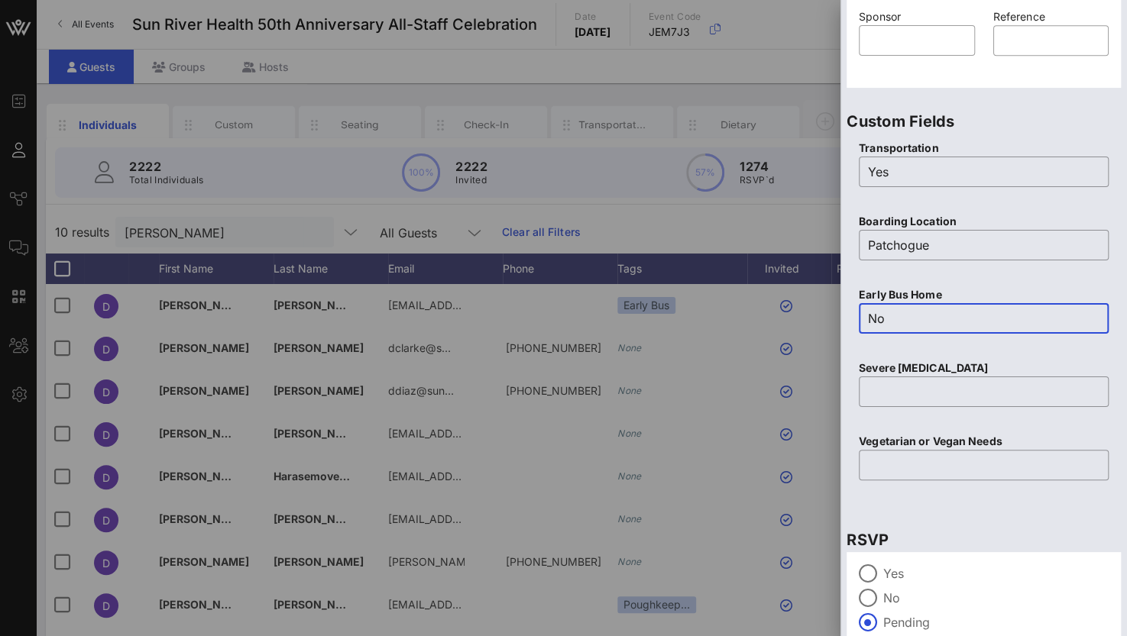
scroll to position [538, 0]
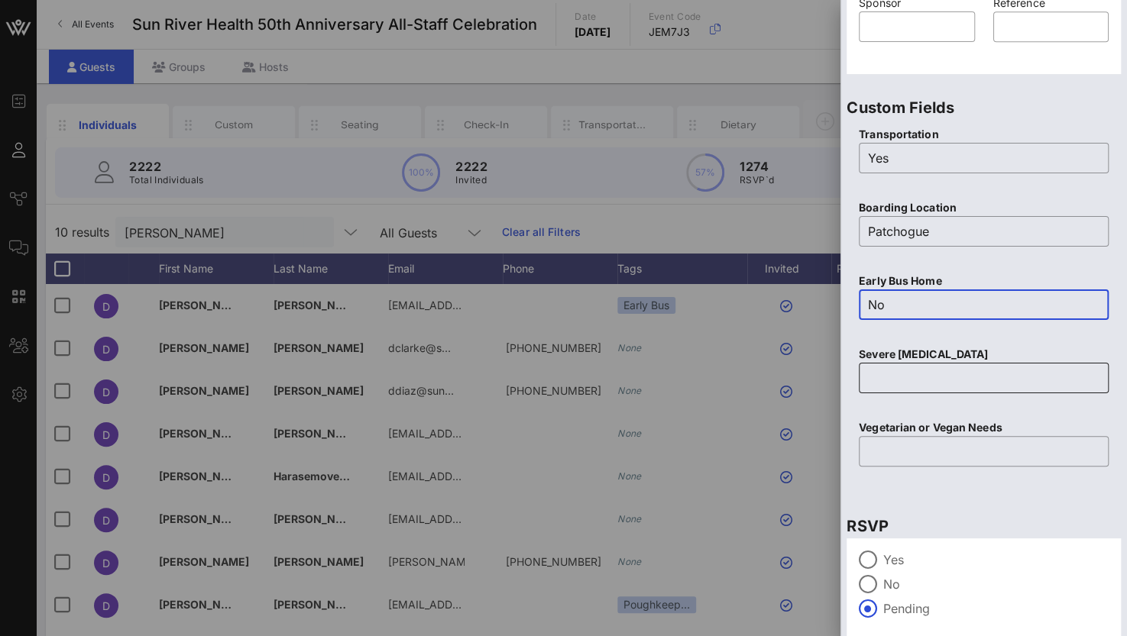
type input "No"
click at [874, 377] on input "text" at bounding box center [983, 378] width 231 height 24
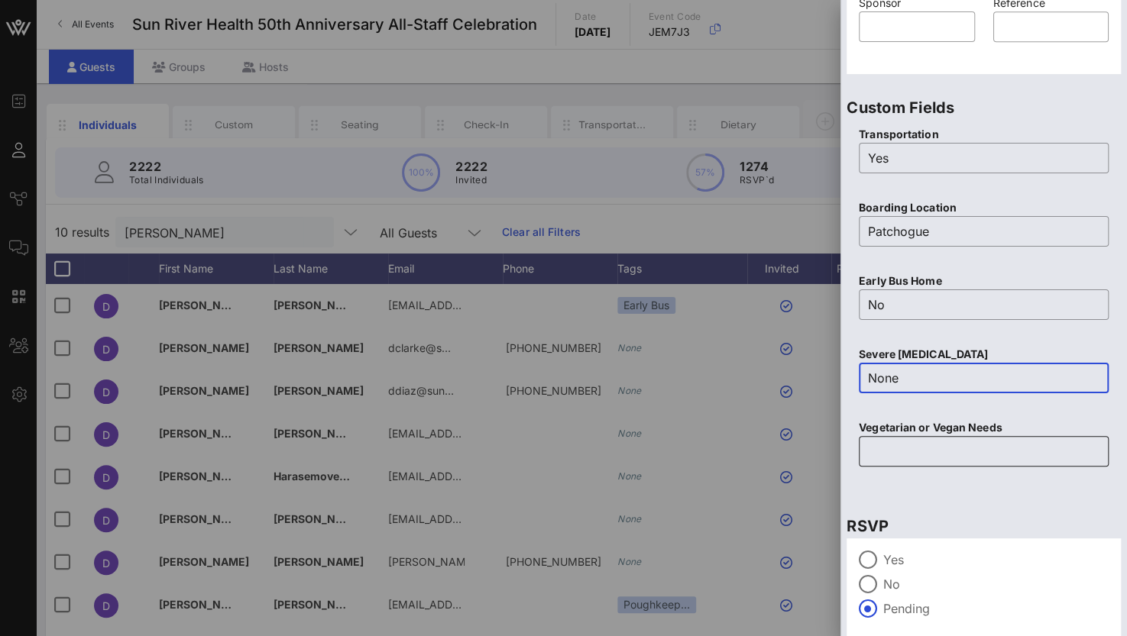
type input "None"
click at [898, 439] on input "text" at bounding box center [983, 451] width 231 height 24
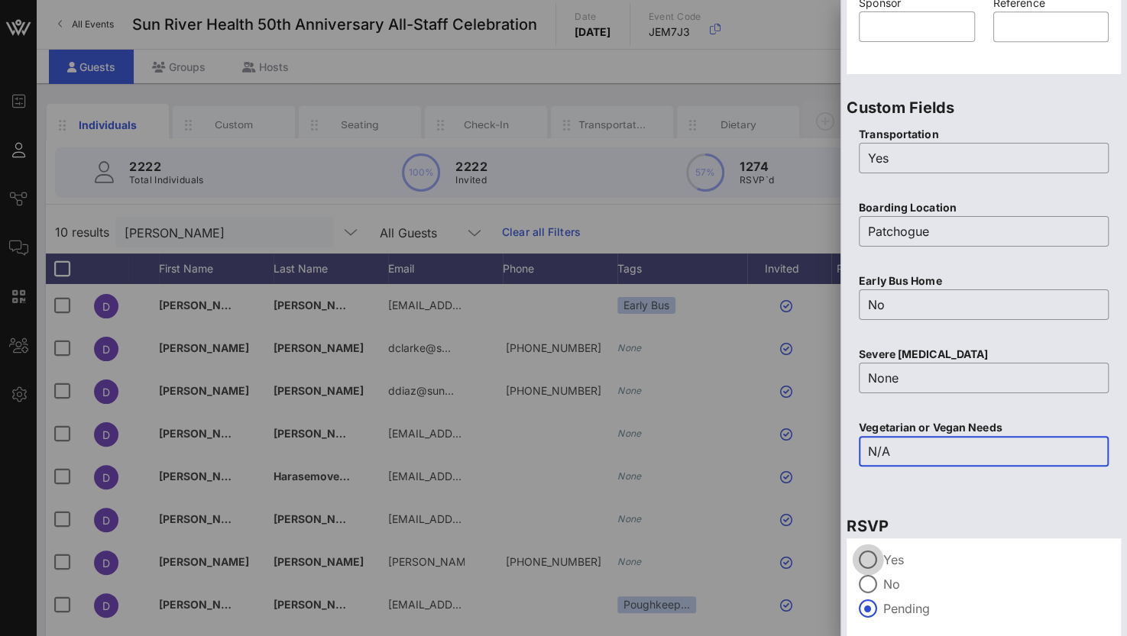
type input "N/A"
click at [863, 558] on div at bounding box center [868, 560] width 26 height 26
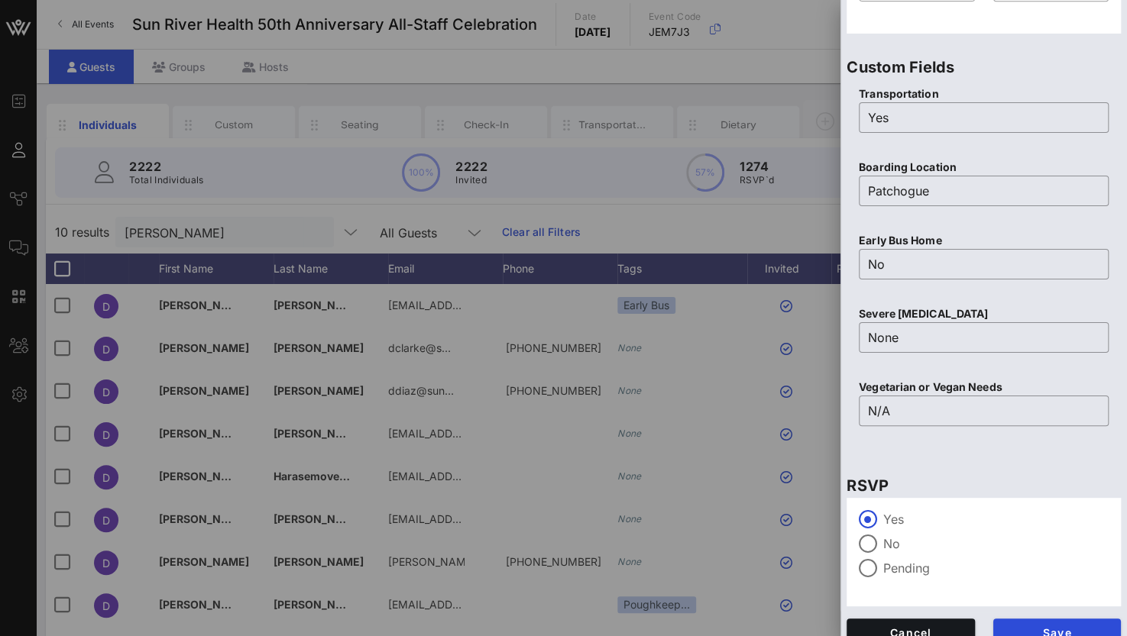
scroll to position [597, 0]
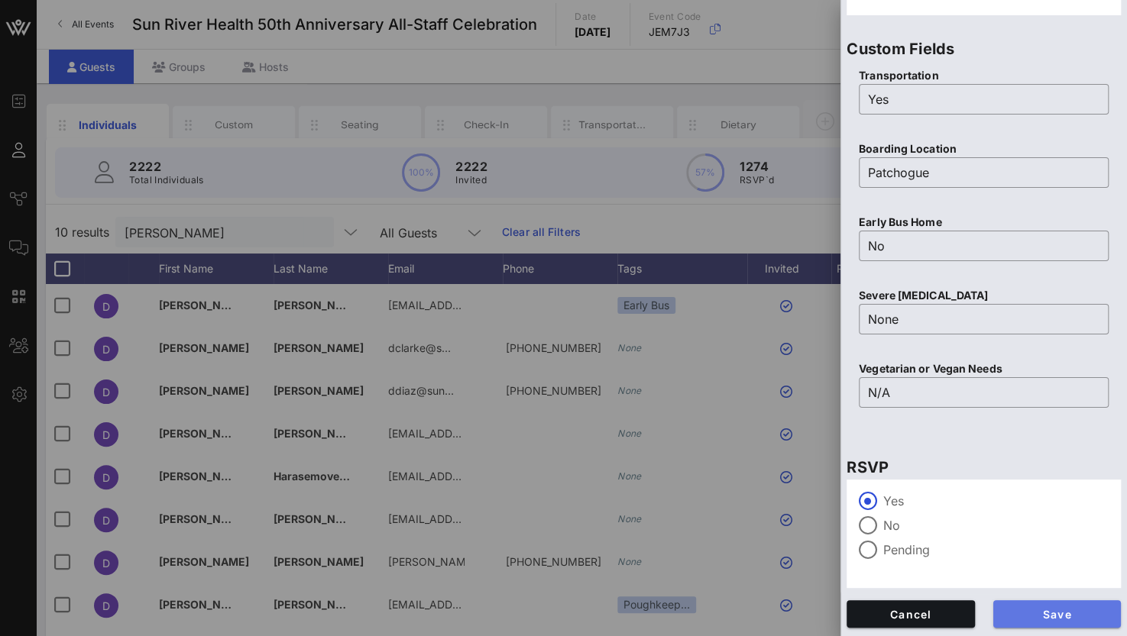
click at [1017, 609] on span "Save" at bounding box center [1057, 614] width 104 height 13
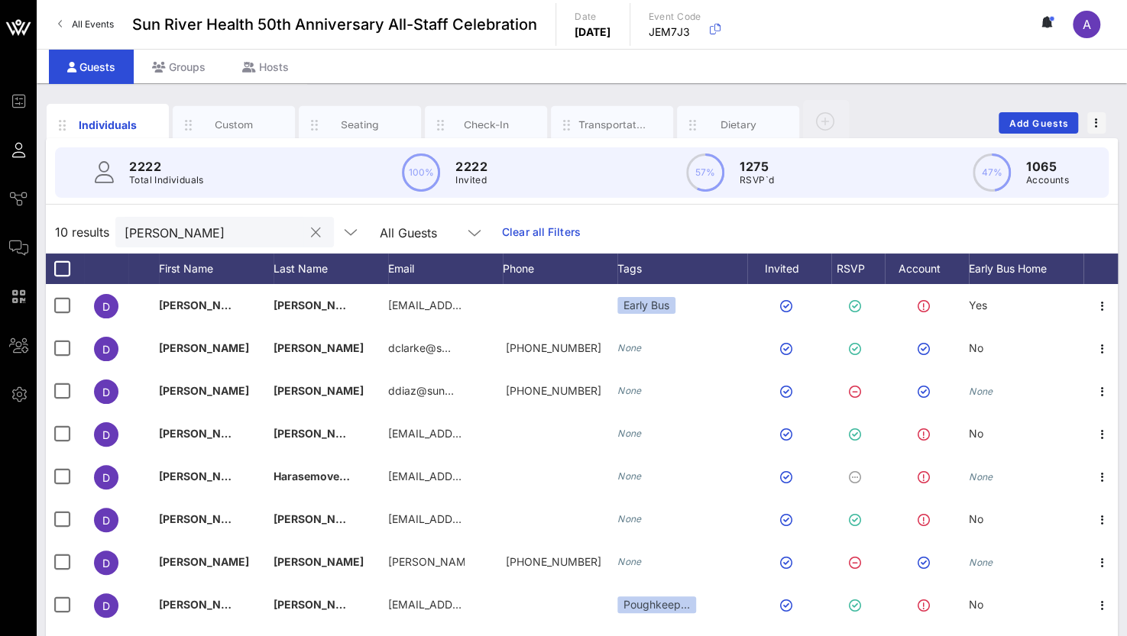
click at [194, 235] on input "[PERSON_NAME]" at bounding box center [213, 232] width 179 height 20
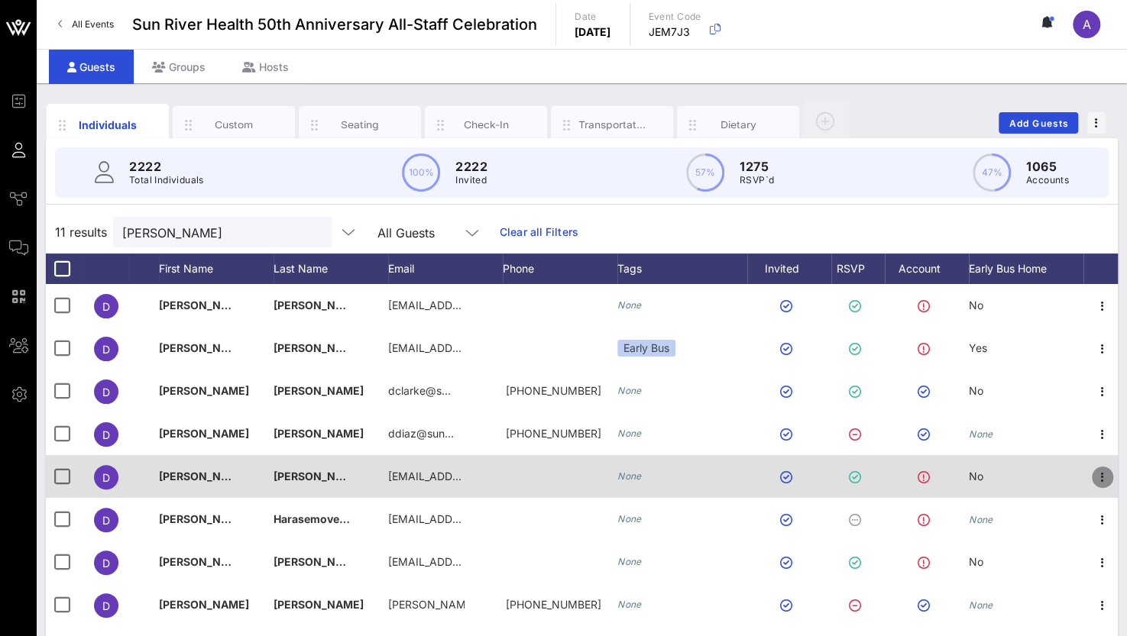
click at [1103, 476] on icon "button" at bounding box center [1102, 477] width 18 height 18
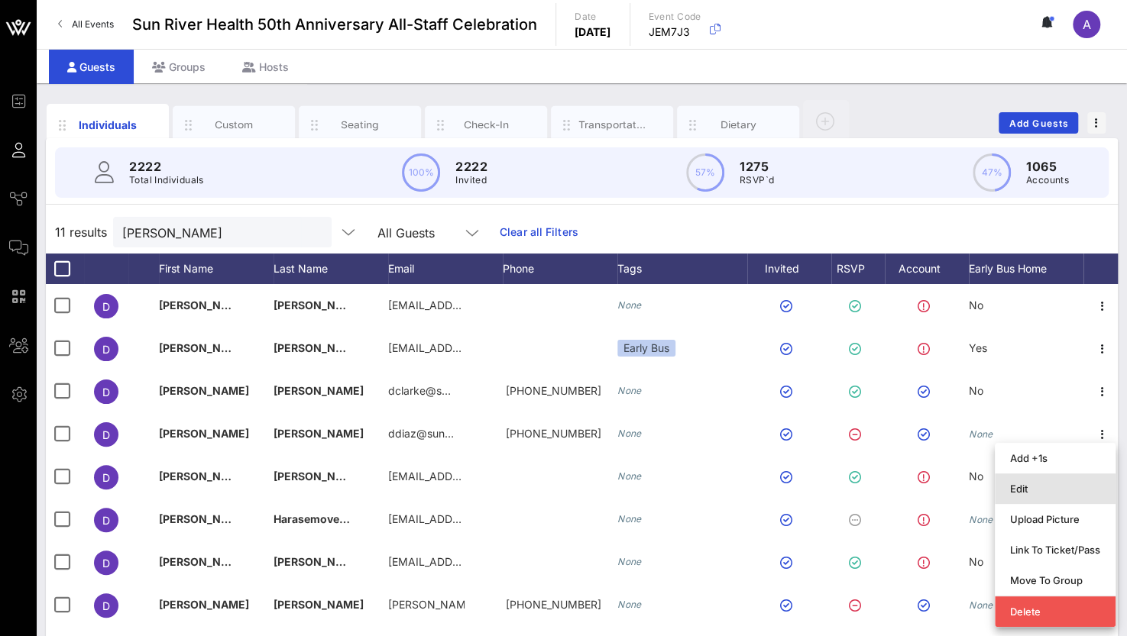
click at [1028, 494] on div "Edit" at bounding box center [1055, 489] width 90 height 12
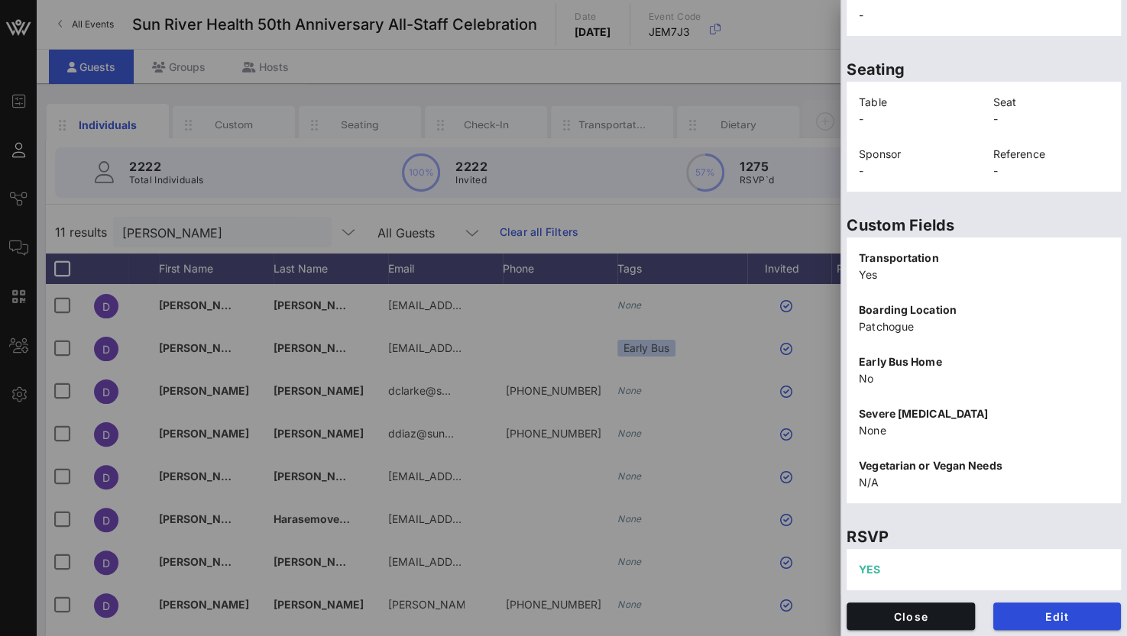
scroll to position [309, 0]
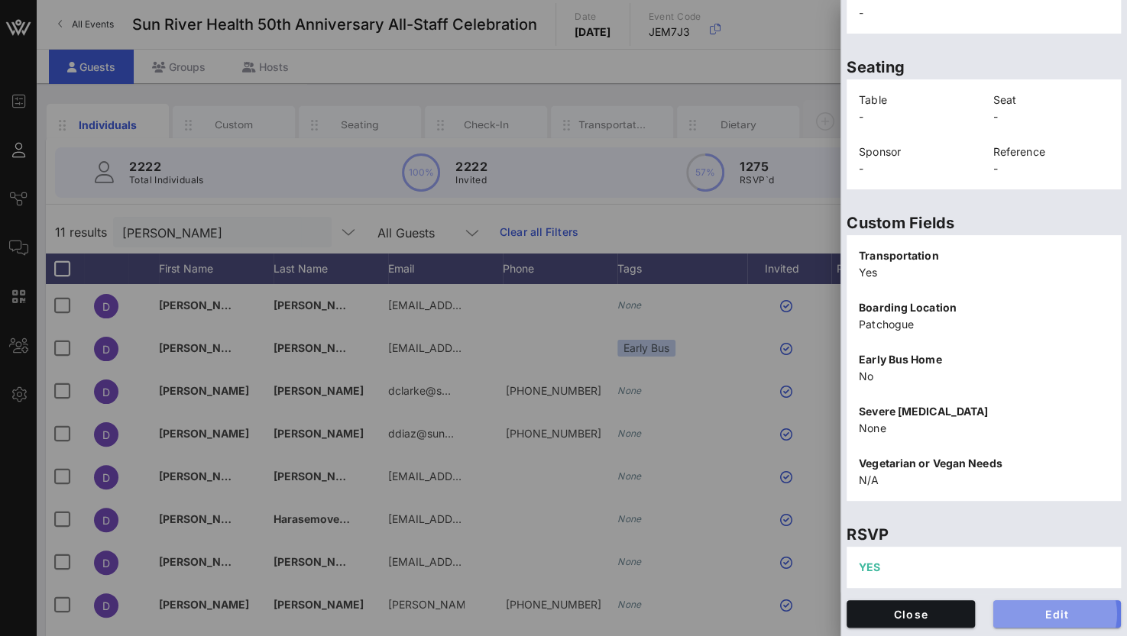
click at [1027, 616] on span "Edit" at bounding box center [1057, 614] width 104 height 13
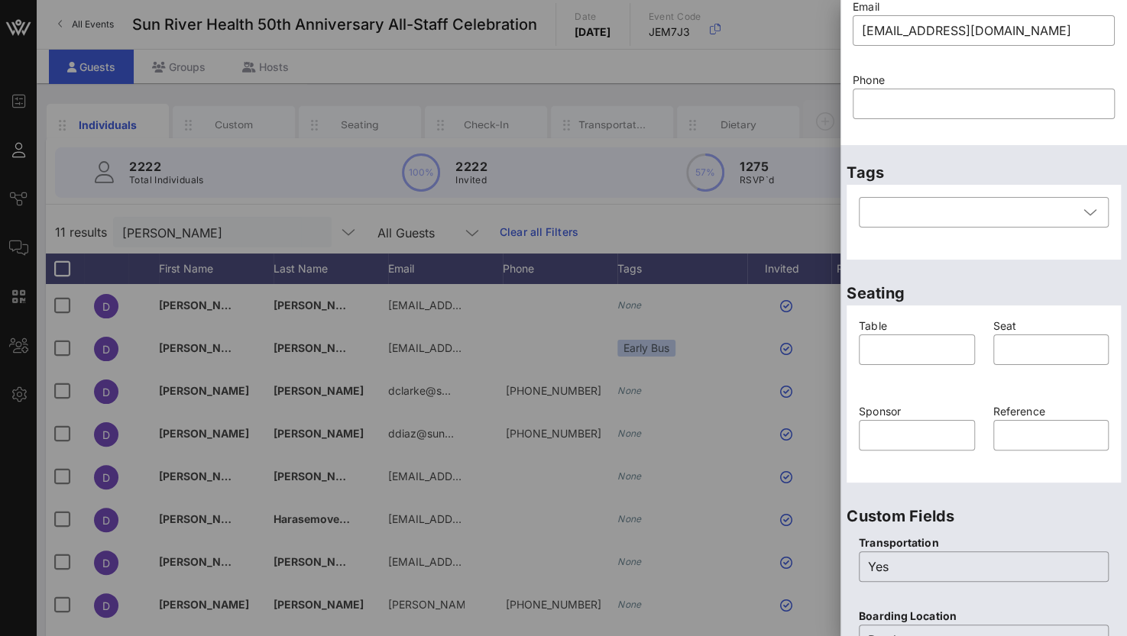
scroll to position [0, 0]
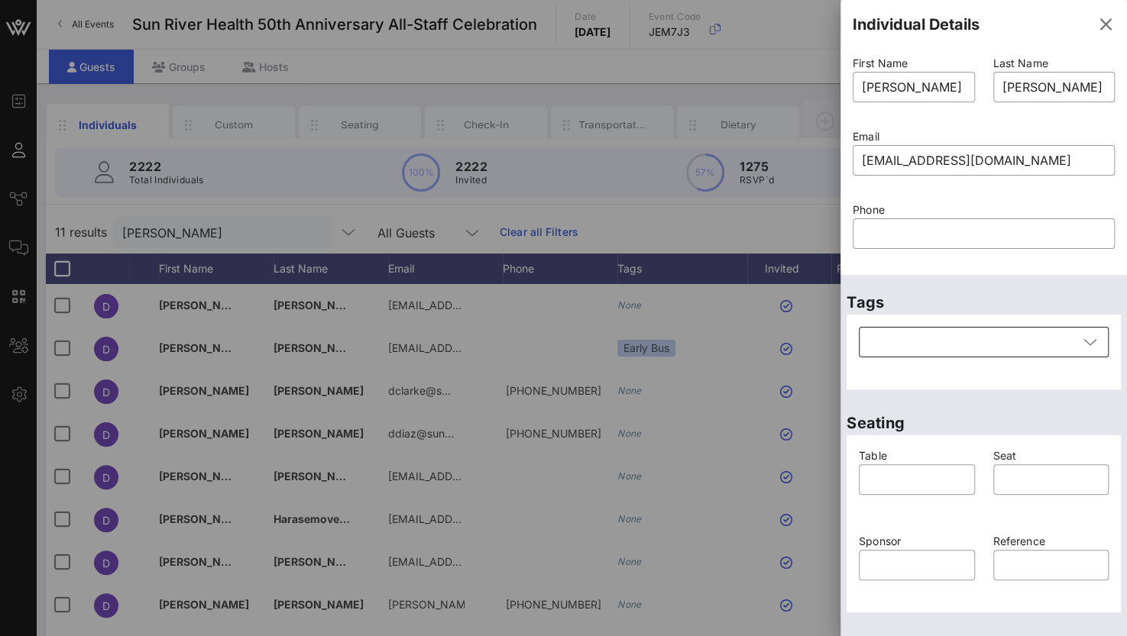
click at [1078, 341] on div at bounding box center [1088, 342] width 21 height 18
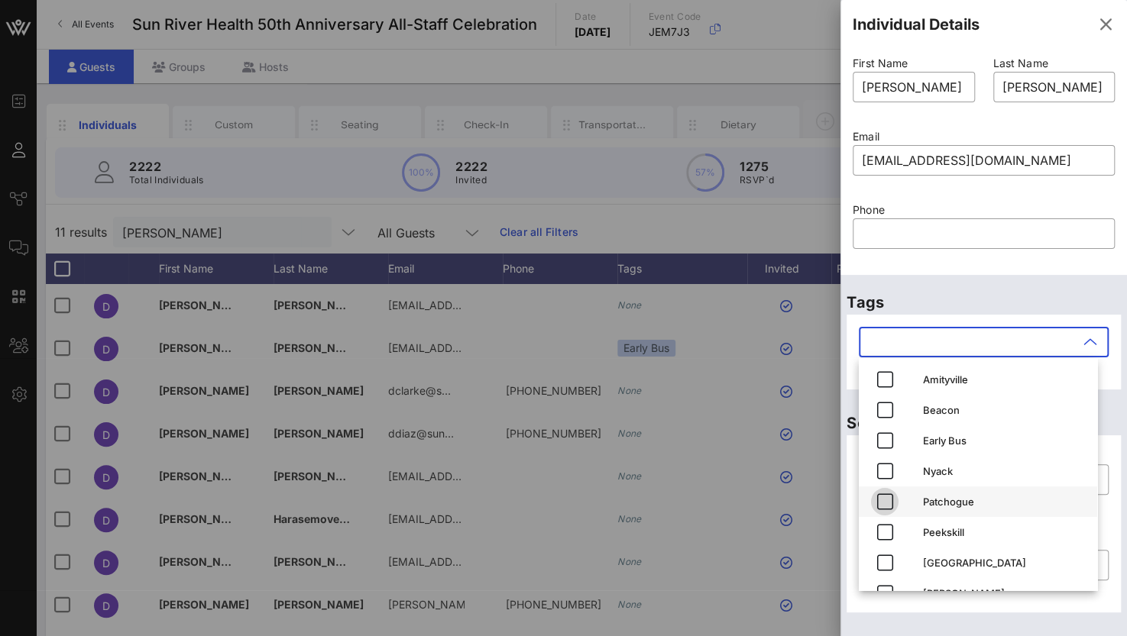
click at [892, 502] on icon "button" at bounding box center [884, 502] width 18 height 18
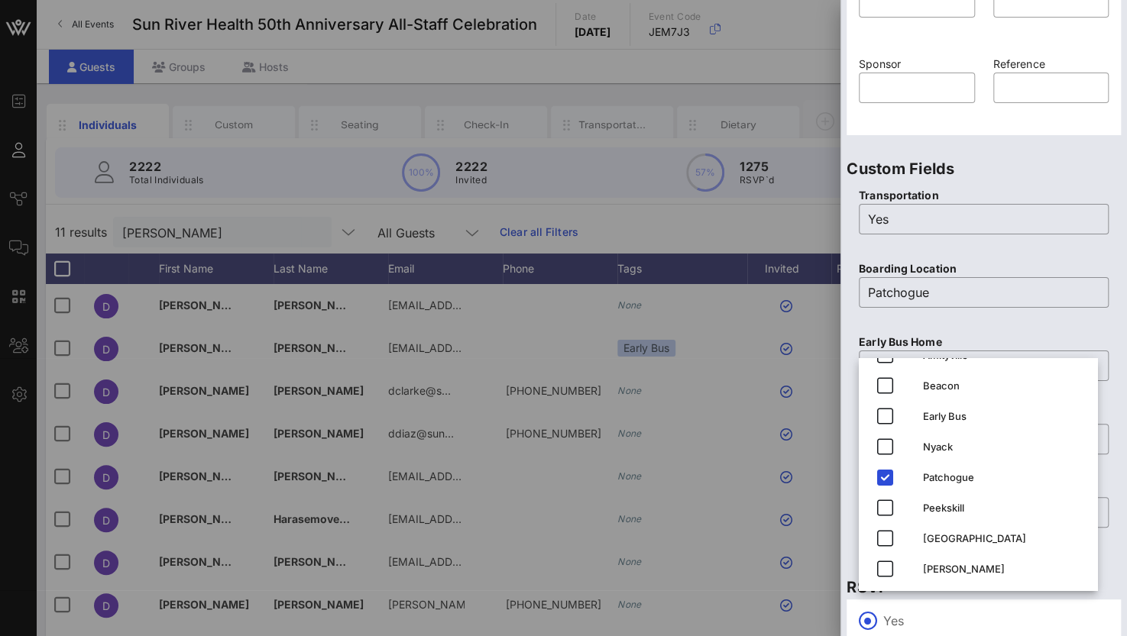
scroll to position [597, 0]
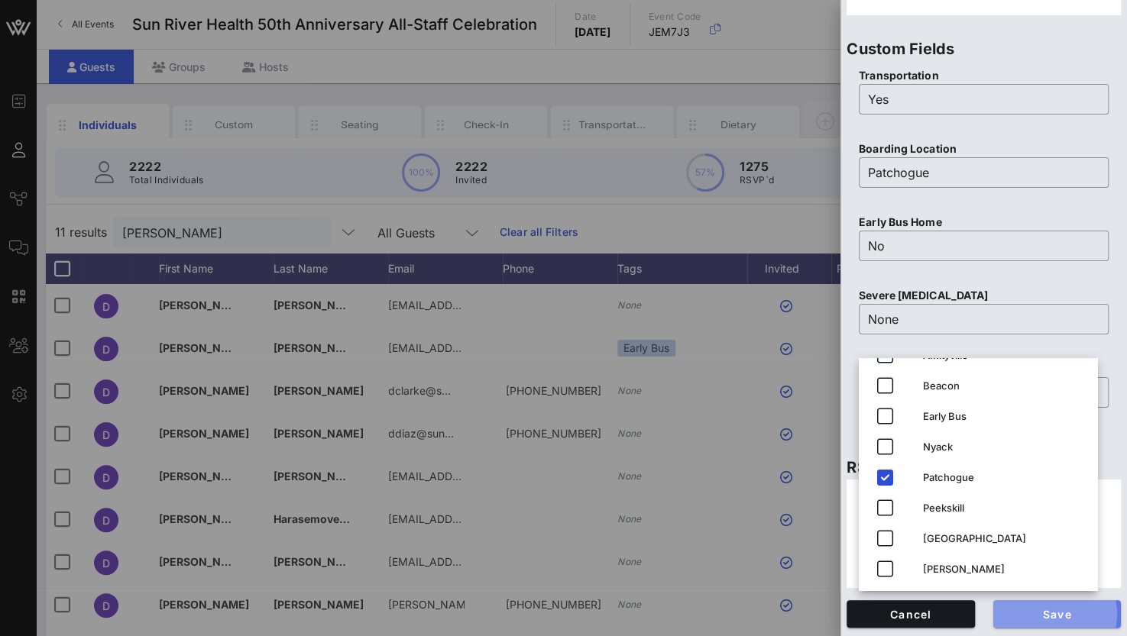
click at [1053, 622] on button "Save" at bounding box center [1057, 613] width 128 height 27
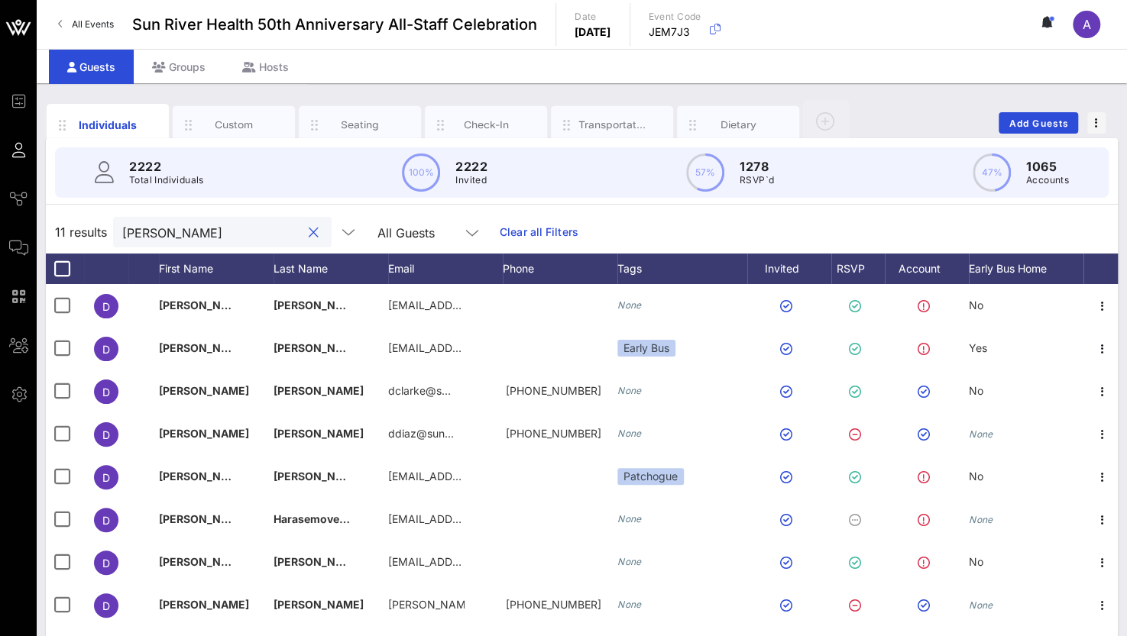
drag, startPoint x: 174, startPoint y: 229, endPoint x: 44, endPoint y: 219, distance: 131.0
click at [44, 219] on div "Individuals Custom Seating Check-In Transportation Dietary Add Guests 2222 Tota…" at bounding box center [582, 420] width 1090 height 674
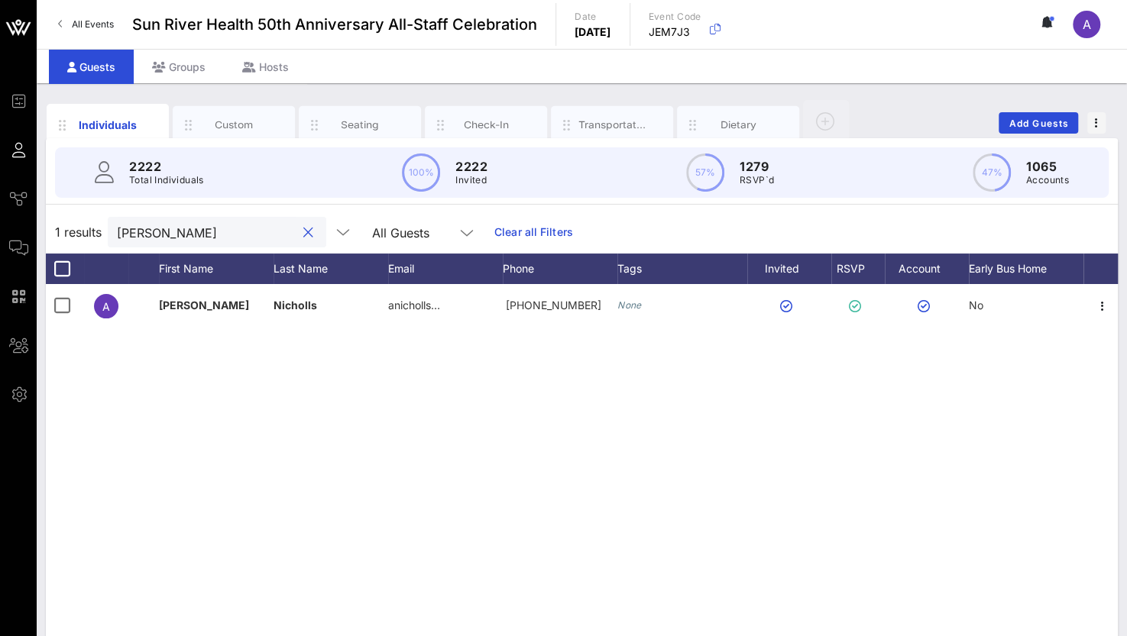
drag, startPoint x: 183, startPoint y: 238, endPoint x: 50, endPoint y: 234, distance: 133.0
click at [50, 234] on div "1 results [PERSON_NAME] n All Guests Clear all Filters" at bounding box center [582, 232] width 1072 height 43
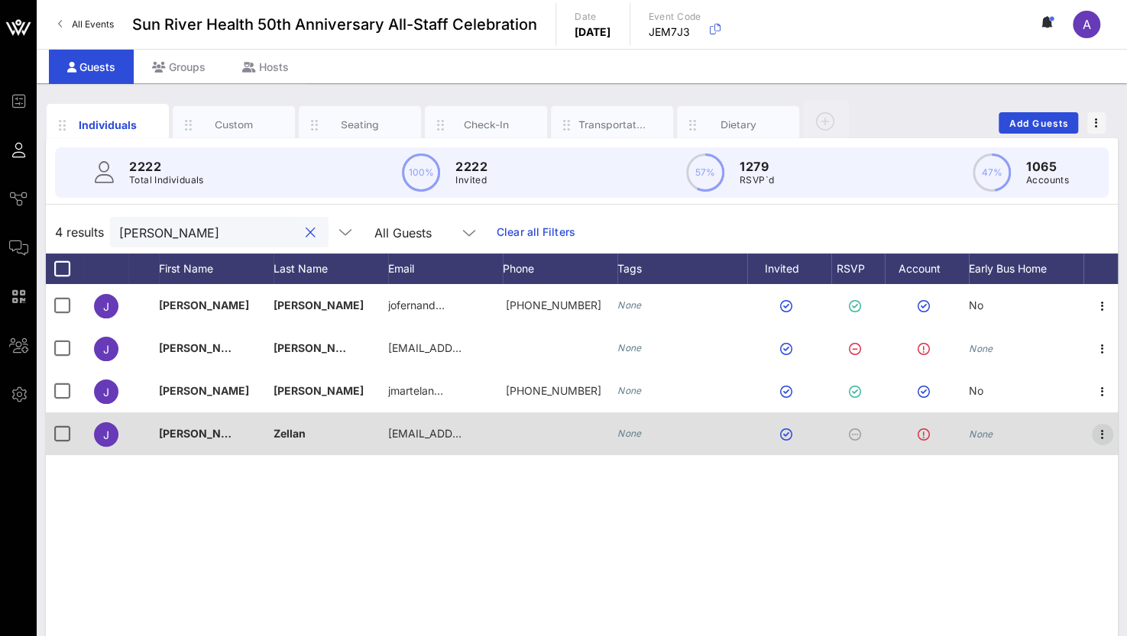
type input "[PERSON_NAME]"
click at [1104, 432] on icon "button" at bounding box center [1102, 434] width 18 height 18
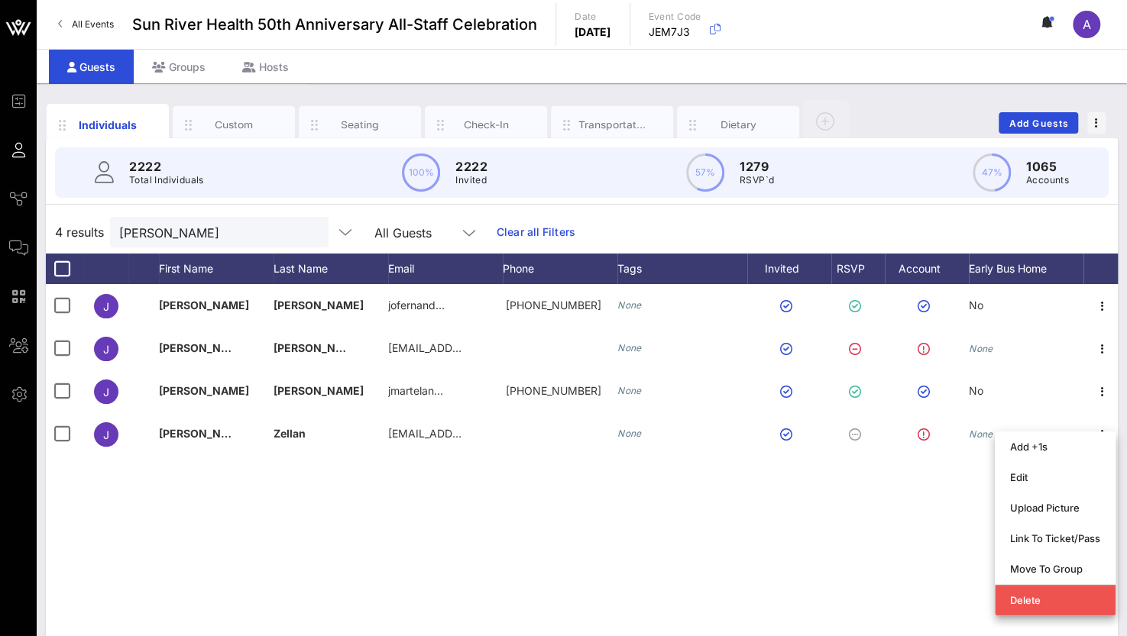
click at [295, 549] on div "[PERSON_NAME] jofernand… [PHONE_NUMBER] None No J [PERSON_NAME] [EMAIL_ADDRESS]…" at bounding box center [582, 513] width 1072 height 458
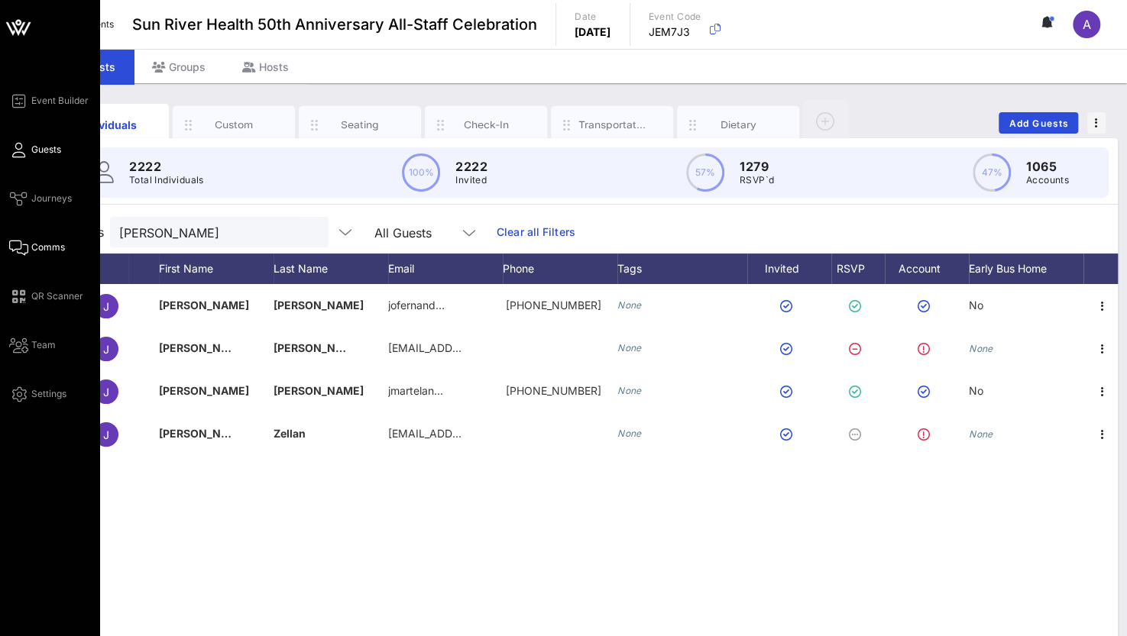
click at [20, 238] on link "Comms" at bounding box center [37, 247] width 56 height 18
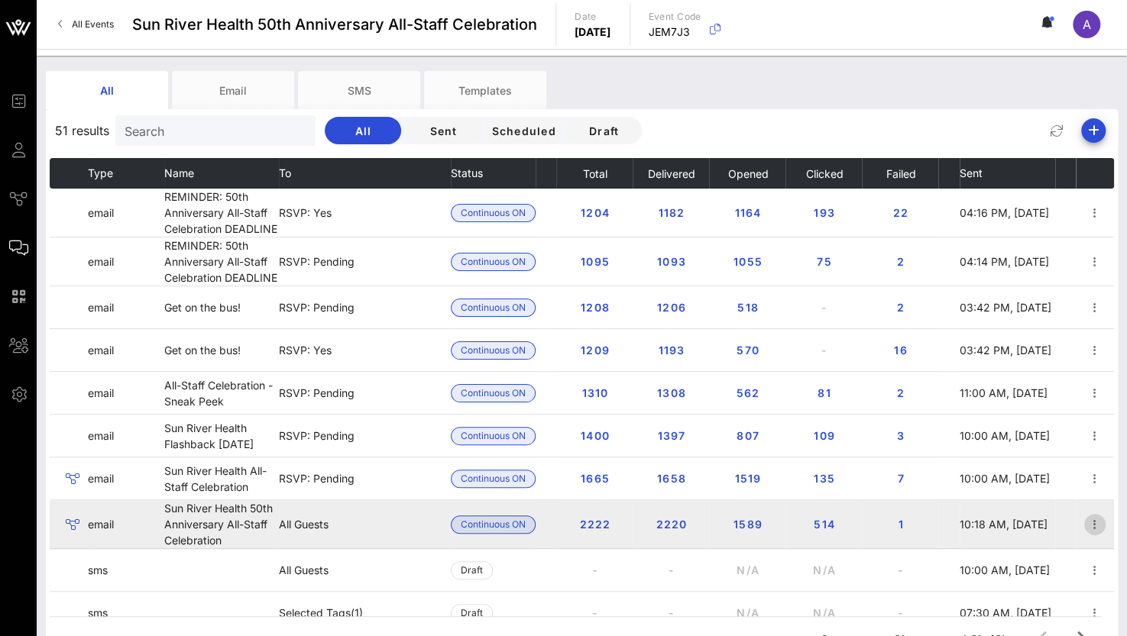
click at [1085, 526] on icon "button" at bounding box center [1094, 525] width 18 height 18
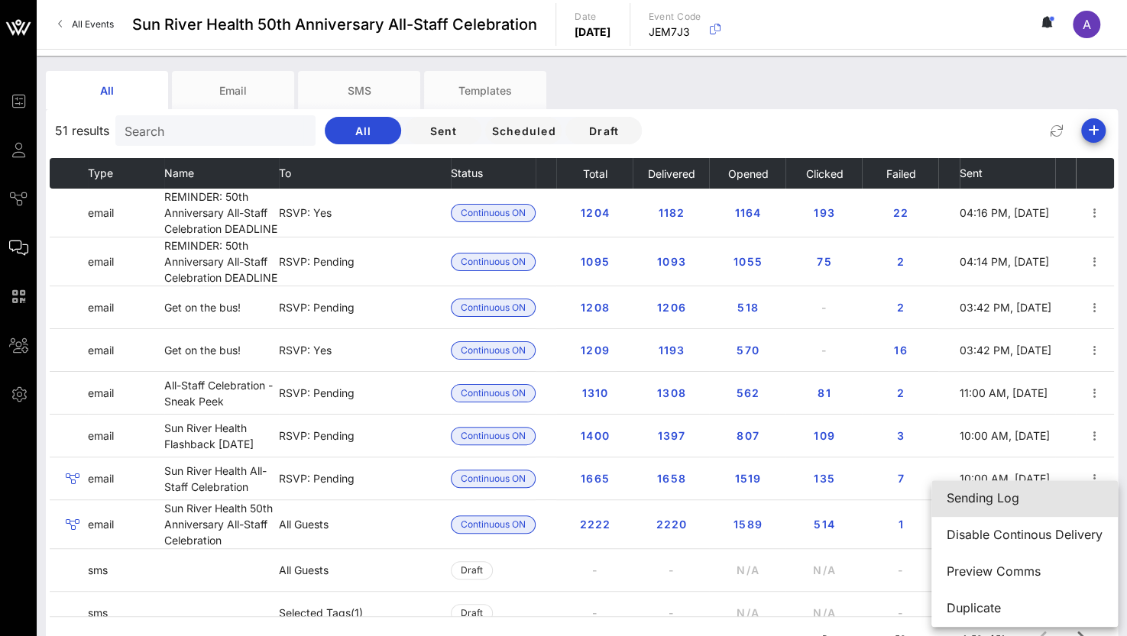
click at [970, 496] on div "Sending Log" at bounding box center [1024, 498] width 156 height 15
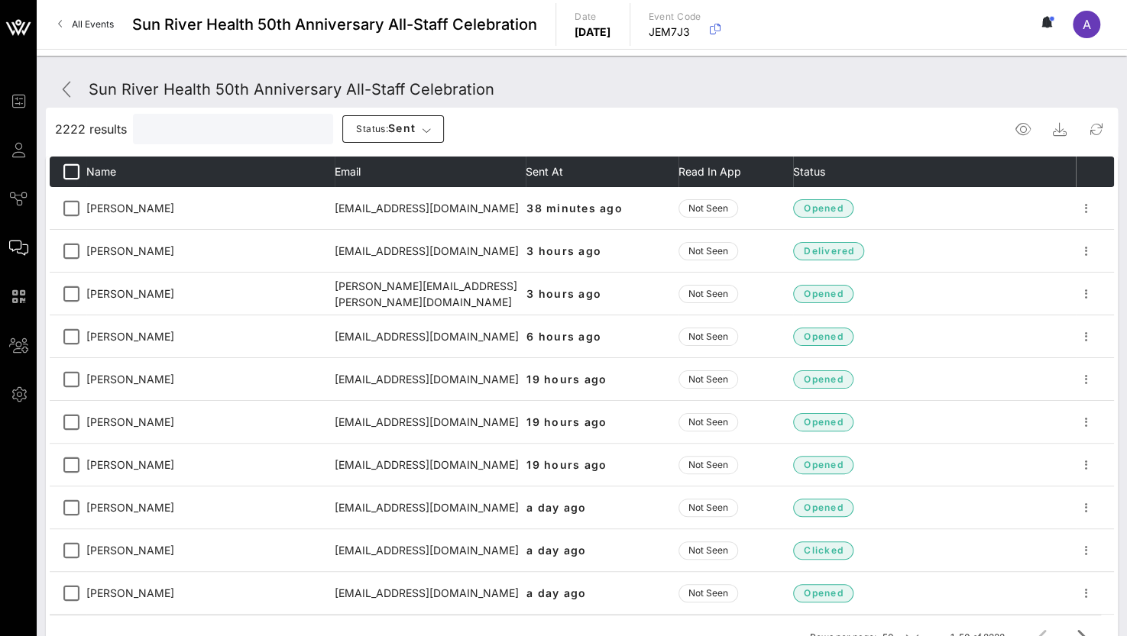
click at [180, 137] on input "text" at bounding box center [231, 129] width 179 height 20
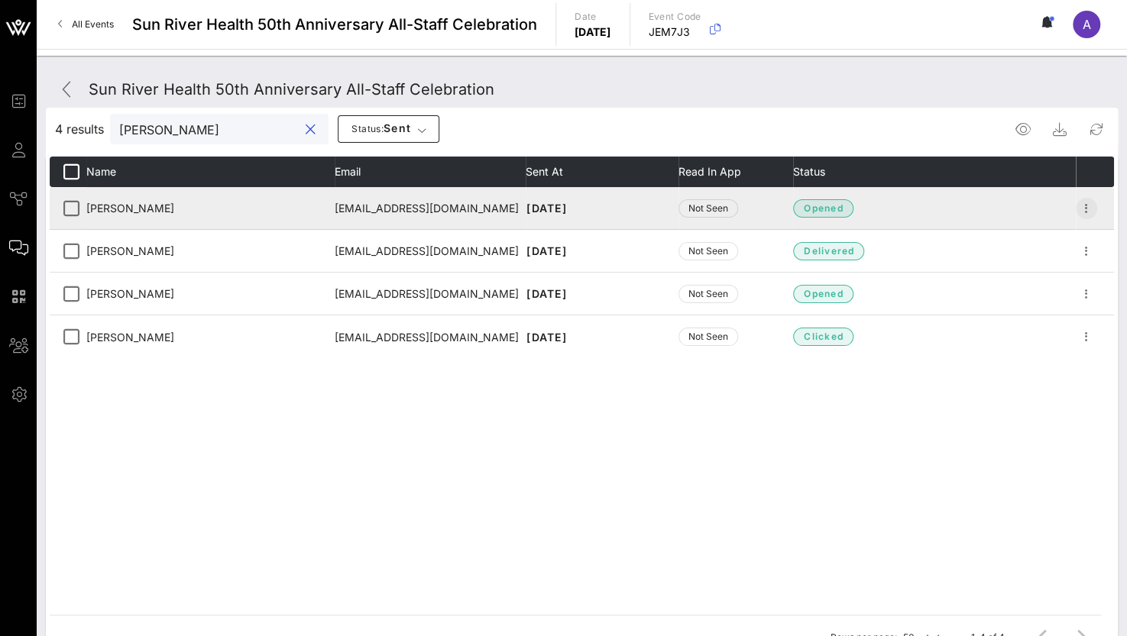
type input "[PERSON_NAME]"
click at [1089, 209] on icon "button" at bounding box center [1086, 208] width 18 height 18
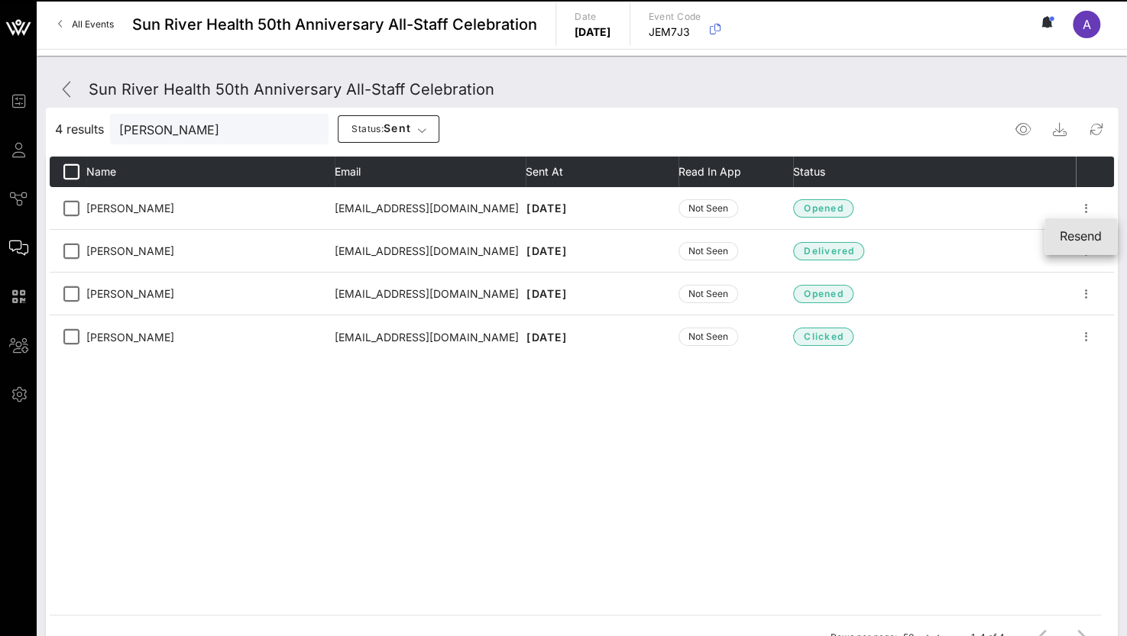
click at [1086, 239] on div "Resend" at bounding box center [1080, 236] width 42 height 15
